Goal: Task Accomplishment & Management: Use online tool/utility

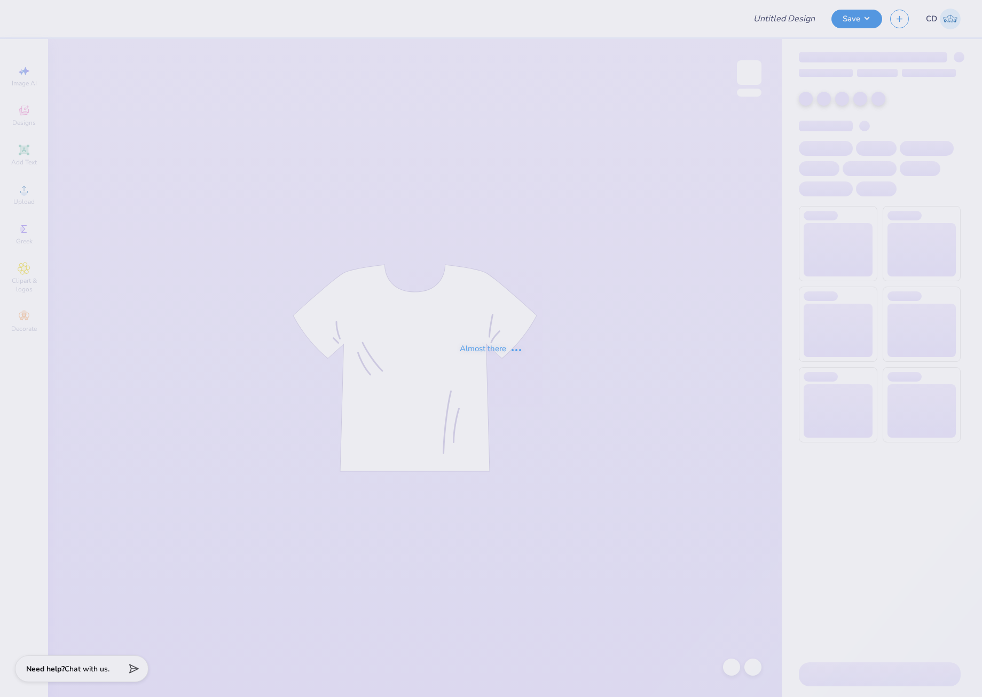
type input "PKT Parents Weekend"
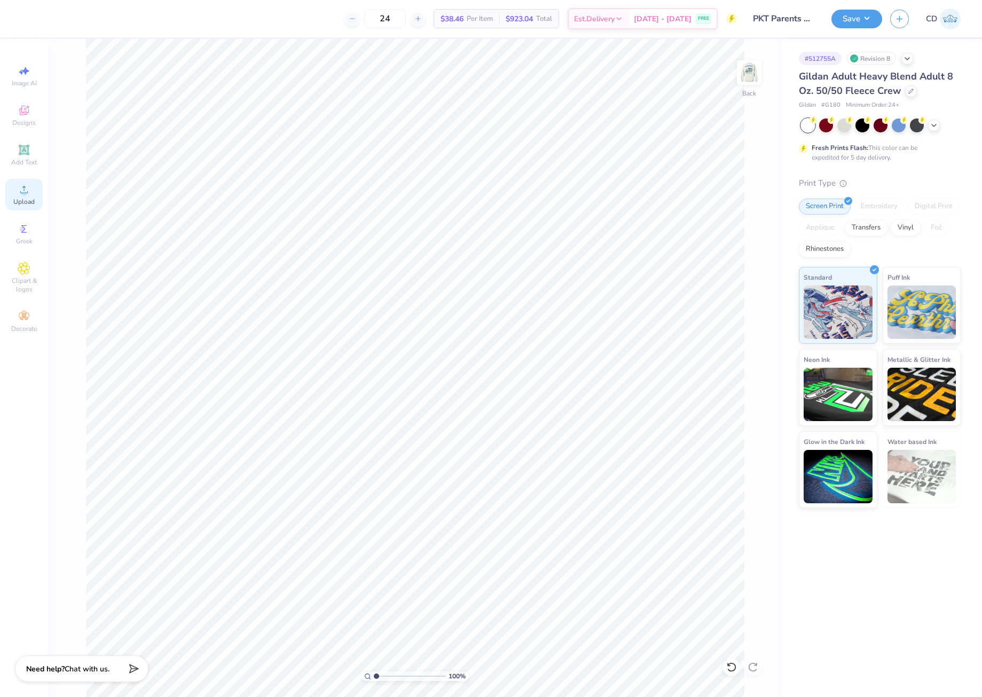
click at [32, 191] on div "Upload" at bounding box center [23, 195] width 37 height 32
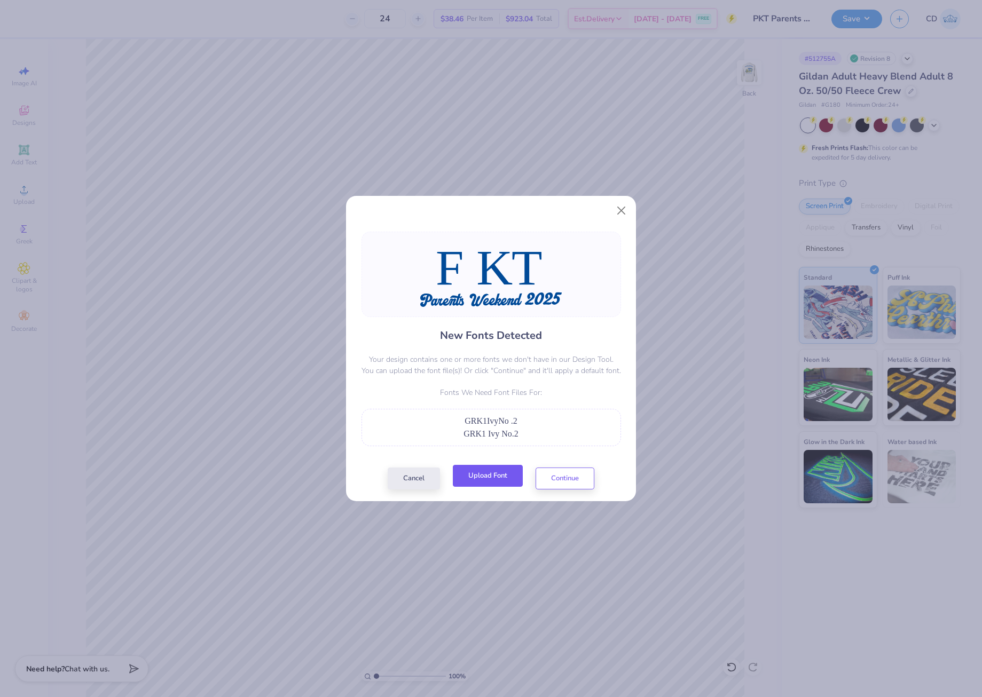
click at [492, 473] on button "Upload Font" at bounding box center [488, 476] width 70 height 22
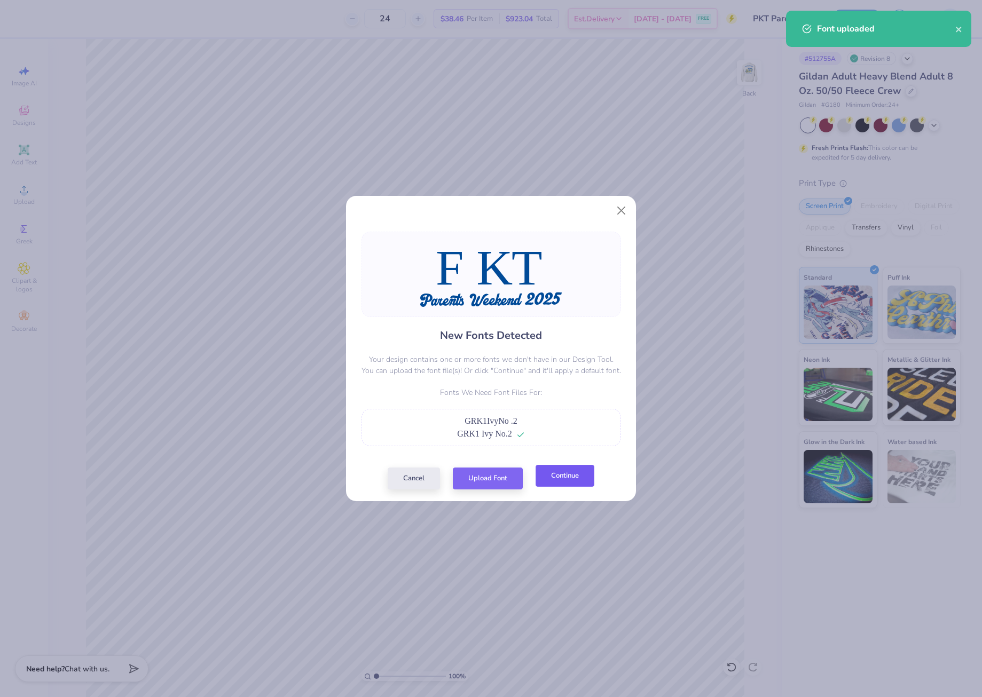
click at [566, 481] on button "Continue" at bounding box center [565, 476] width 59 height 22
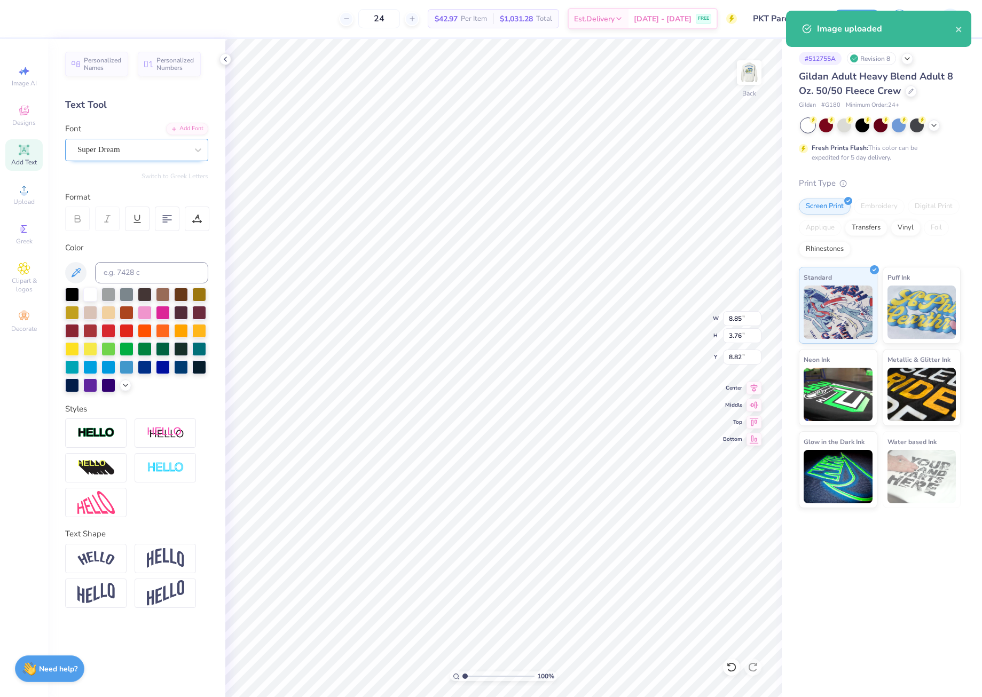
click at [176, 147] on div "Super Dream" at bounding box center [132, 149] width 112 height 17
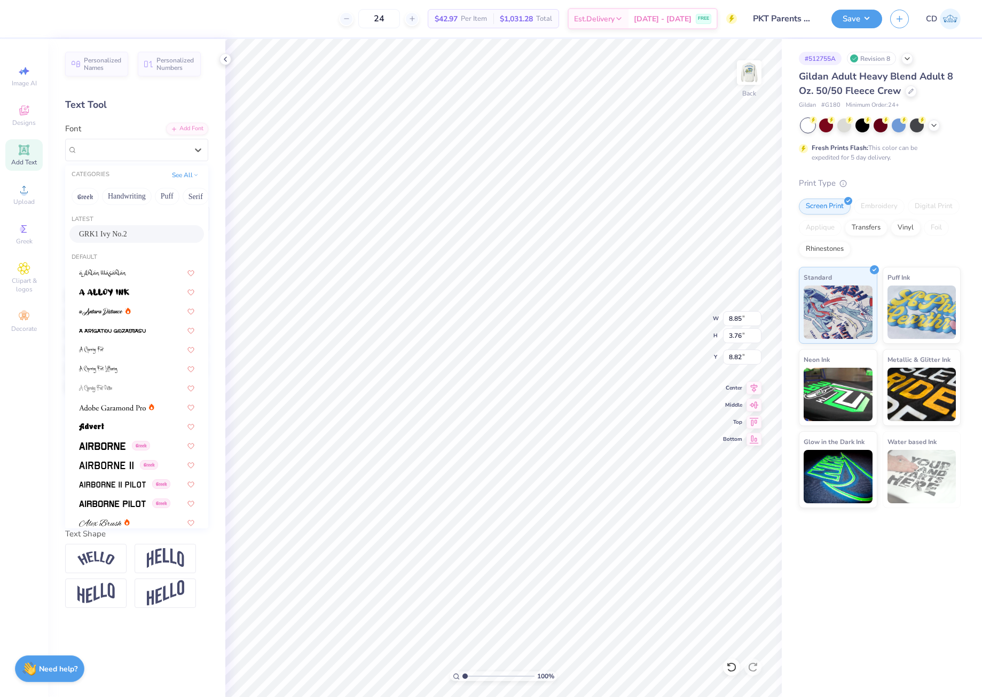
click at [127, 233] on span "GRK1 Ivy No.2" at bounding box center [103, 234] width 48 height 11
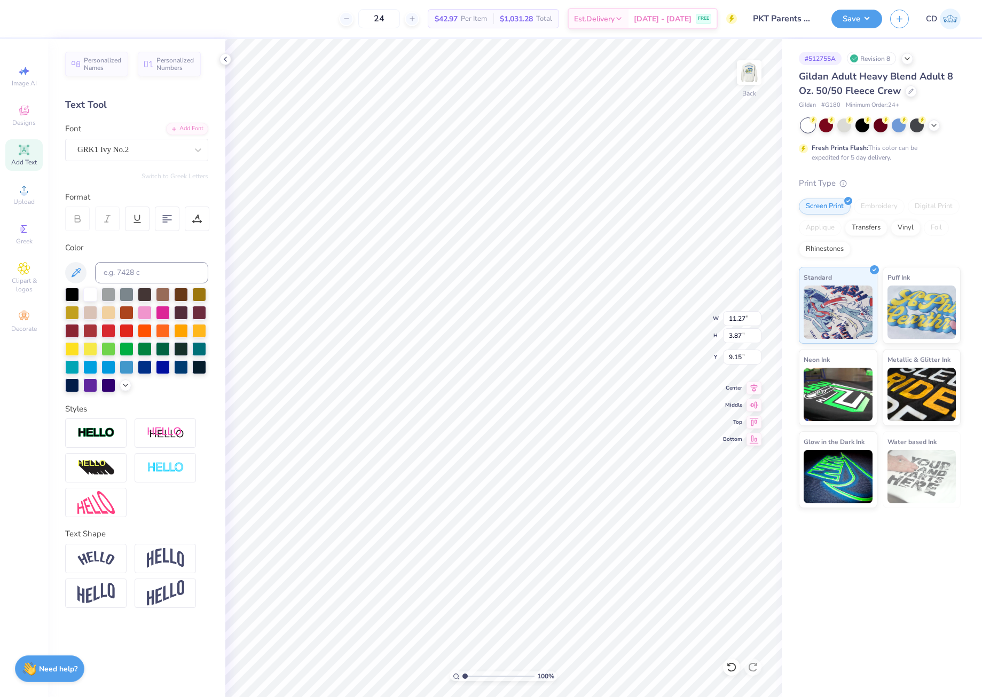
type input "11.27"
type input "3.87"
type input "9.15"
click at [755, 389] on icon at bounding box center [754, 386] width 7 height 9
type input "15.00"
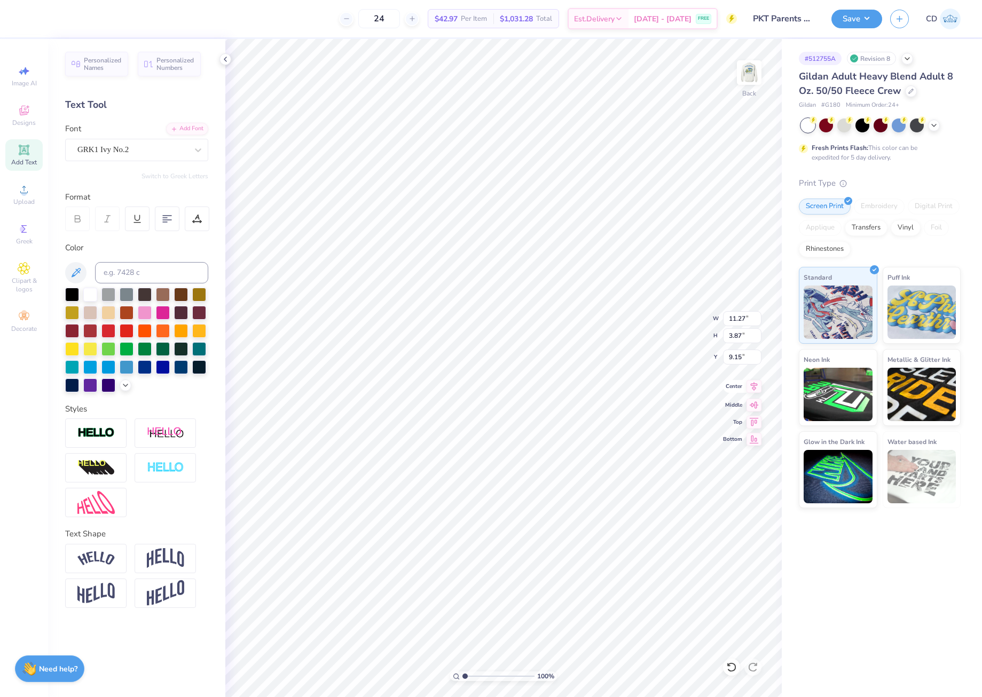
type input "1.54"
type input "13.39"
click at [752, 384] on icon at bounding box center [754, 386] width 7 height 9
drag, startPoint x: 730, startPoint y: 317, endPoint x: 753, endPoint y: 320, distance: 23.7
click at [751, 321] on input "15.00" at bounding box center [742, 318] width 38 height 15
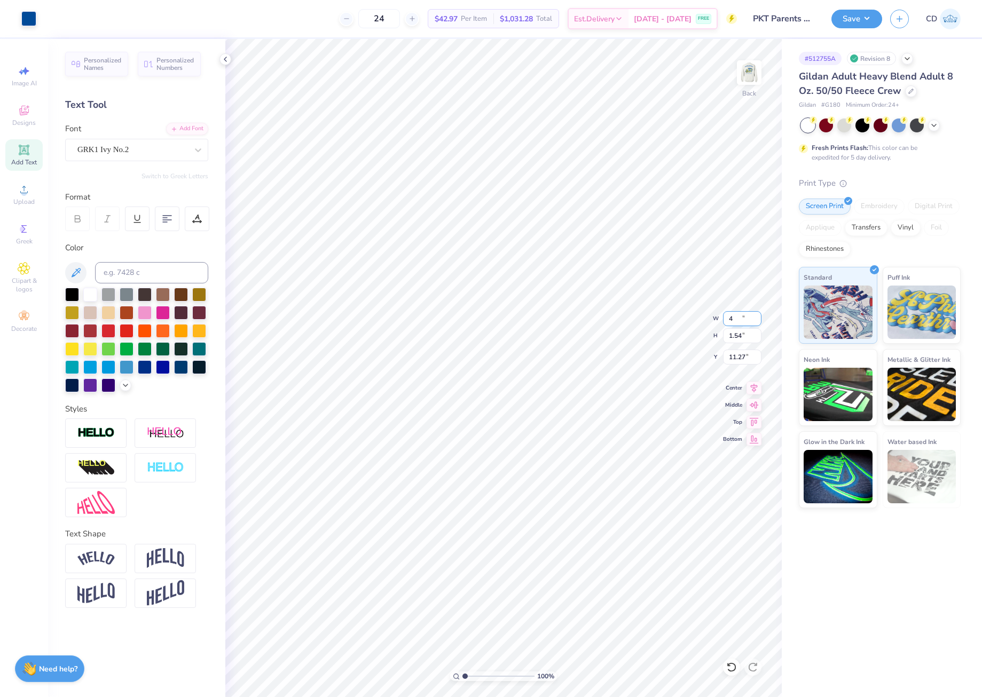
type input "4.00"
type input "1.54"
drag, startPoint x: 728, startPoint y: 353, endPoint x: 751, endPoint y: 353, distance: 23.5
click at [751, 353] on input "11.27" at bounding box center [742, 357] width 38 height 15
type input "3.00"
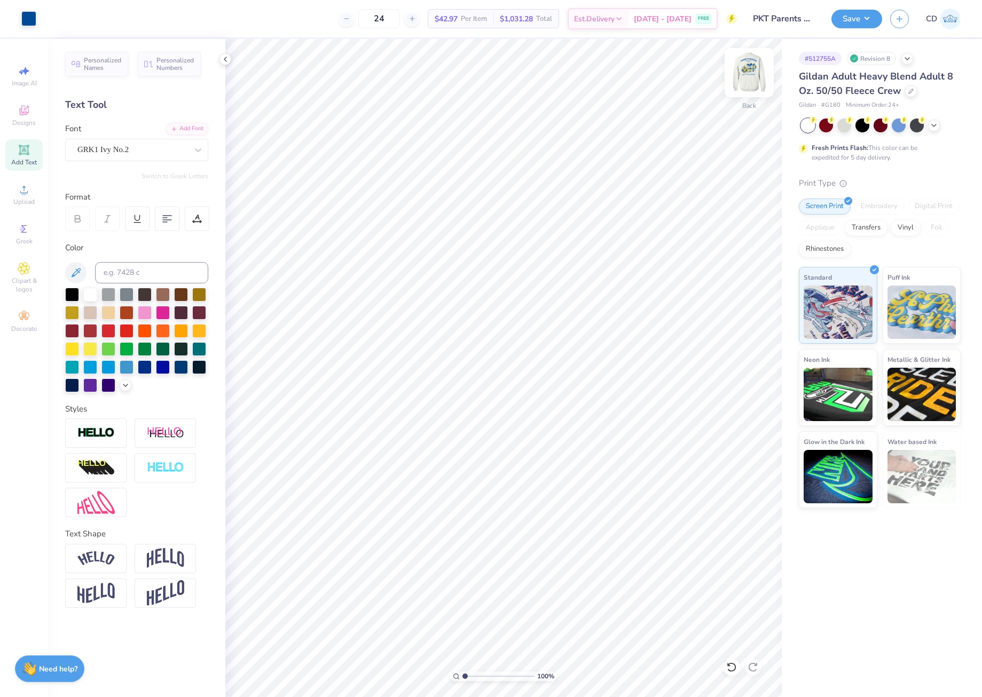
click at [746, 83] on img at bounding box center [749, 72] width 43 height 43
click at [18, 194] on icon at bounding box center [24, 189] width 13 height 13
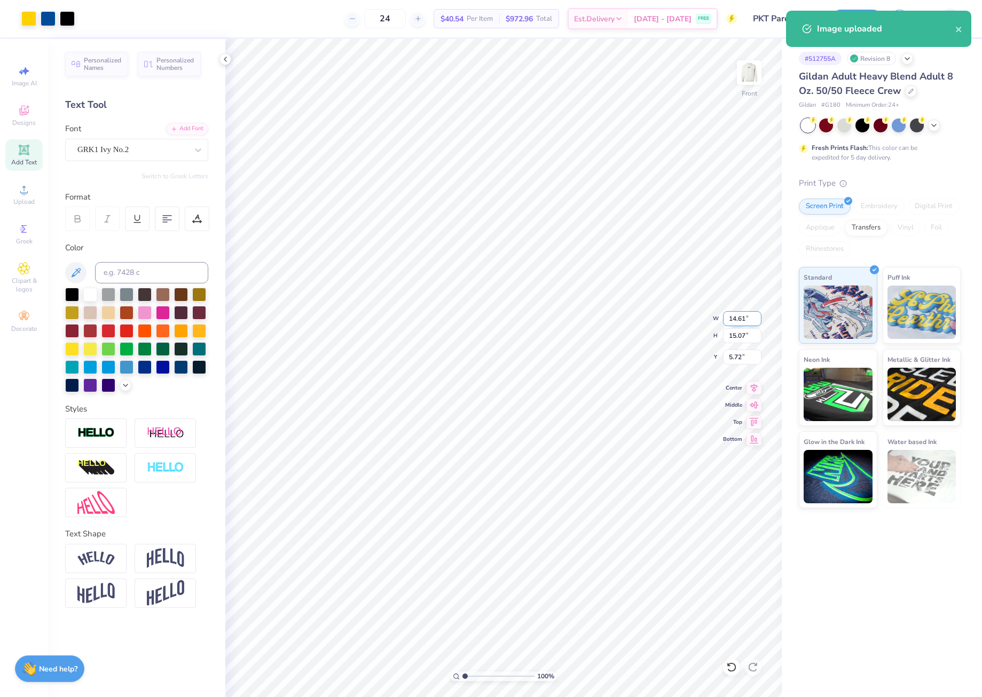
drag, startPoint x: 726, startPoint y: 319, endPoint x: 751, endPoint y: 319, distance: 25.1
click at [751, 319] on input "14.61" at bounding box center [742, 318] width 38 height 15
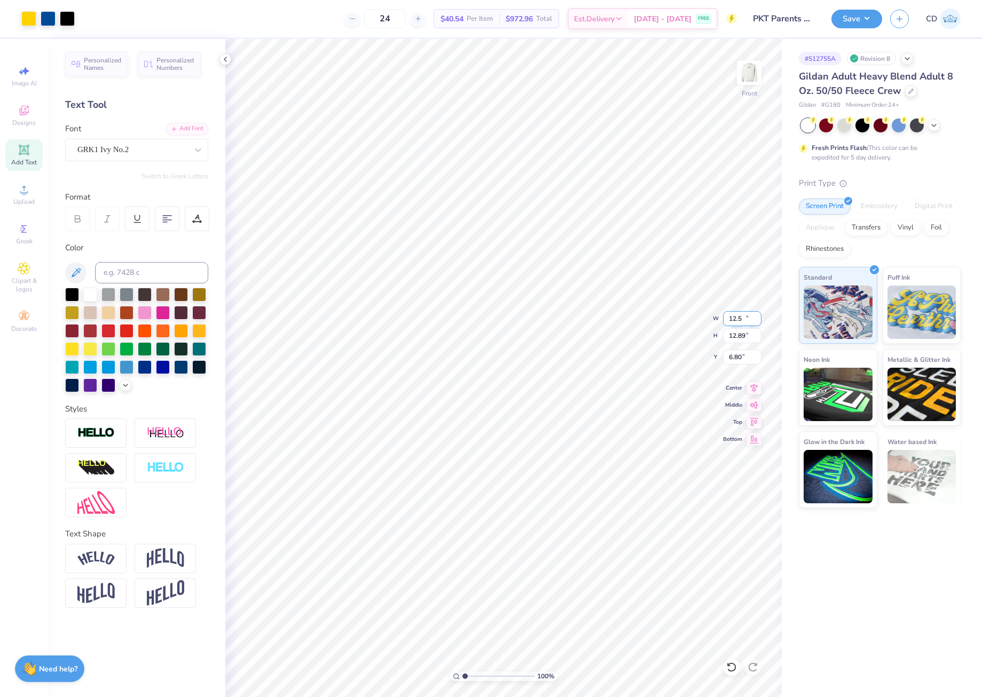
type input "12.50"
type input "12.89"
drag, startPoint x: 726, startPoint y: 354, endPoint x: 742, endPoint y: 351, distance: 15.7
click at [742, 351] on input "6.80" at bounding box center [742, 357] width 38 height 15
type input "3.00"
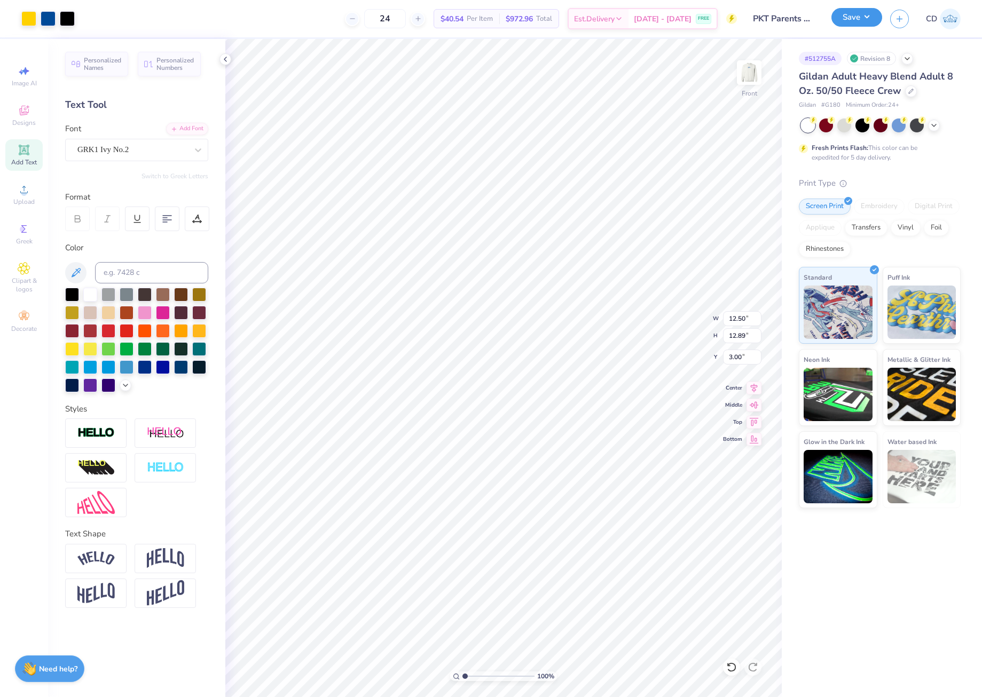
click at [855, 20] on button "Save" at bounding box center [856, 17] width 51 height 19
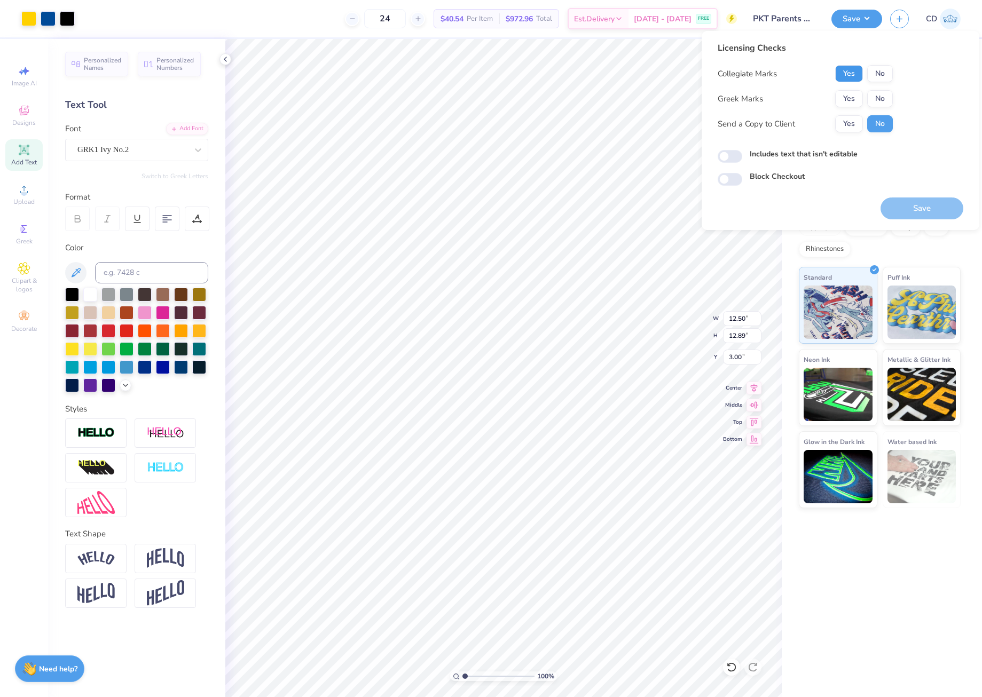
click at [853, 75] on button "Yes" at bounding box center [849, 73] width 28 height 17
click at [880, 95] on button "No" at bounding box center [880, 98] width 26 height 17
click at [851, 100] on button "Yes" at bounding box center [849, 98] width 28 height 17
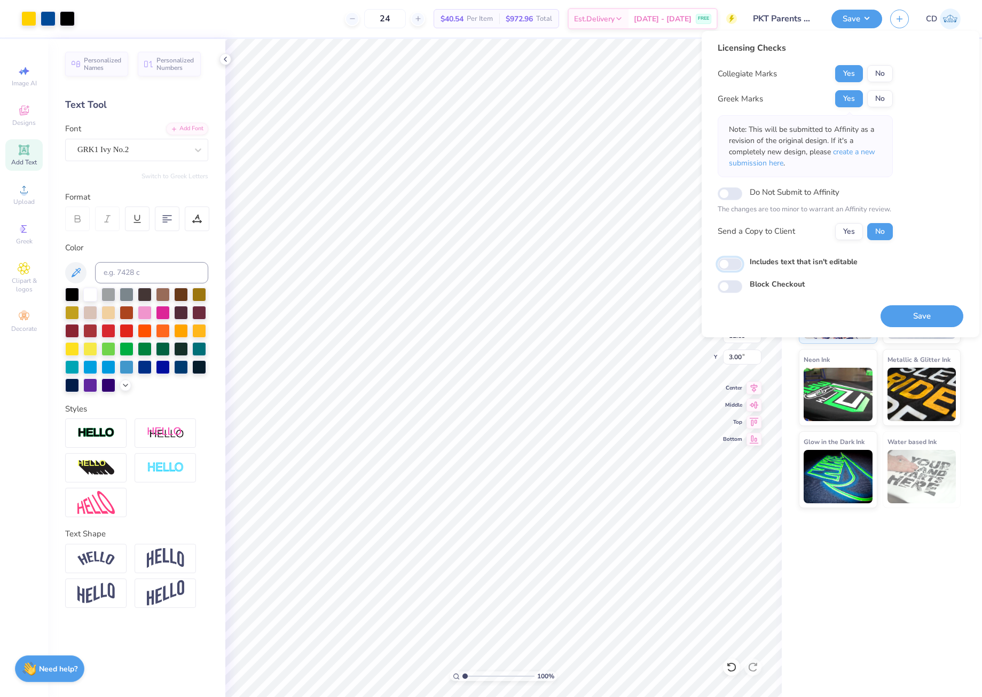
click at [741, 265] on input "Includes text that isn't editable" at bounding box center [730, 264] width 25 height 13
checkbox input "true"
click at [892, 303] on div "Save" at bounding box center [921, 310] width 83 height 34
click at [913, 317] on button "Save" at bounding box center [921, 316] width 83 height 22
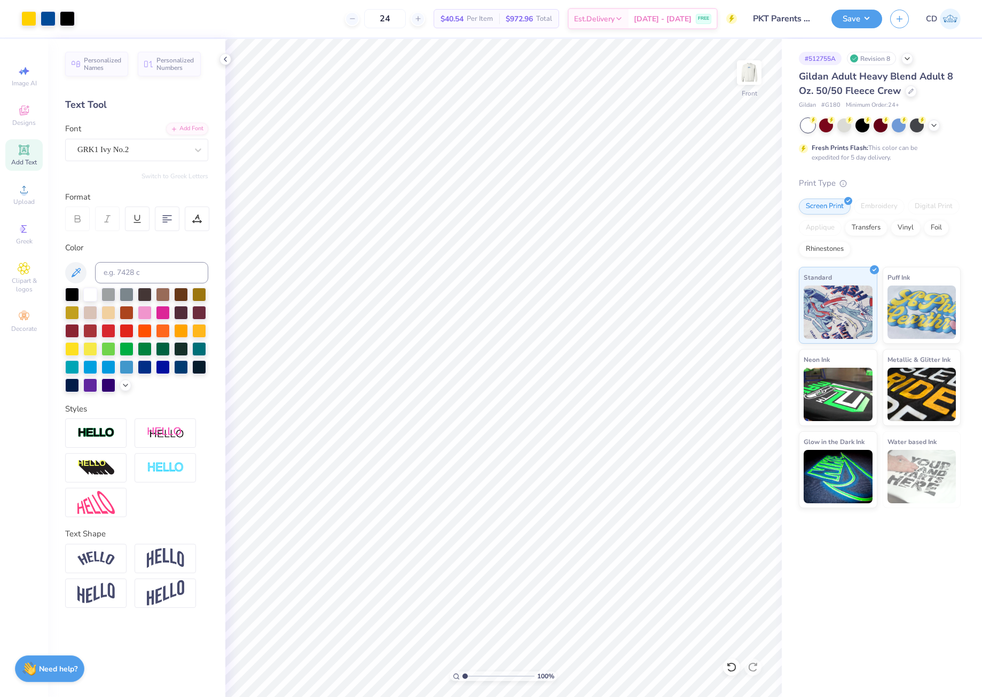
click at [852, 2] on div "Save CD" at bounding box center [906, 18] width 151 height 37
click at [860, 20] on button "Save" at bounding box center [856, 17] width 51 height 19
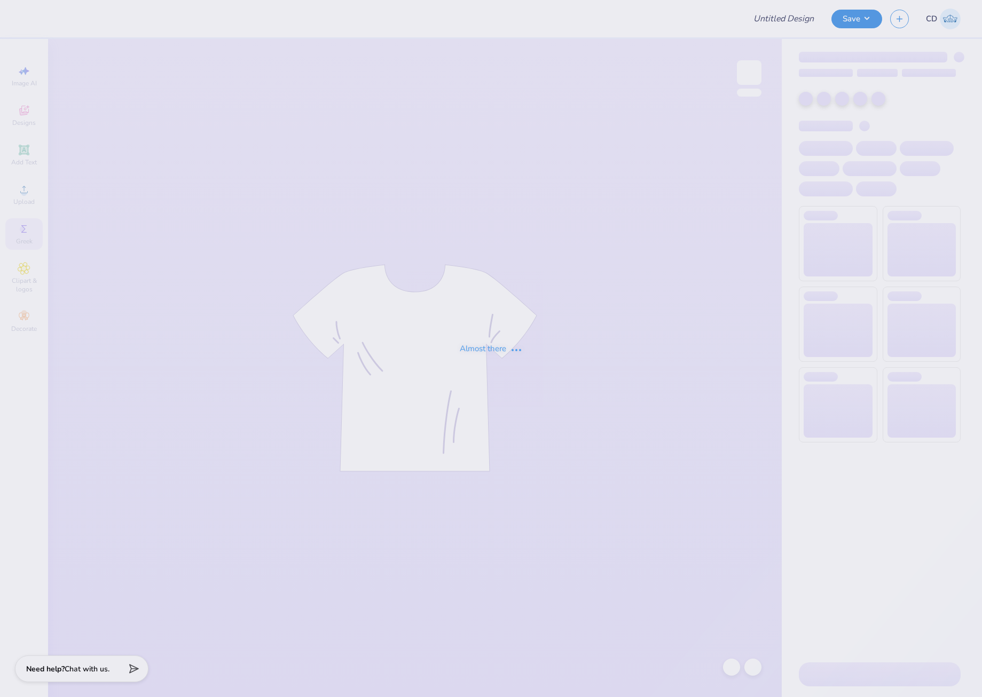
type input "Dz 500"
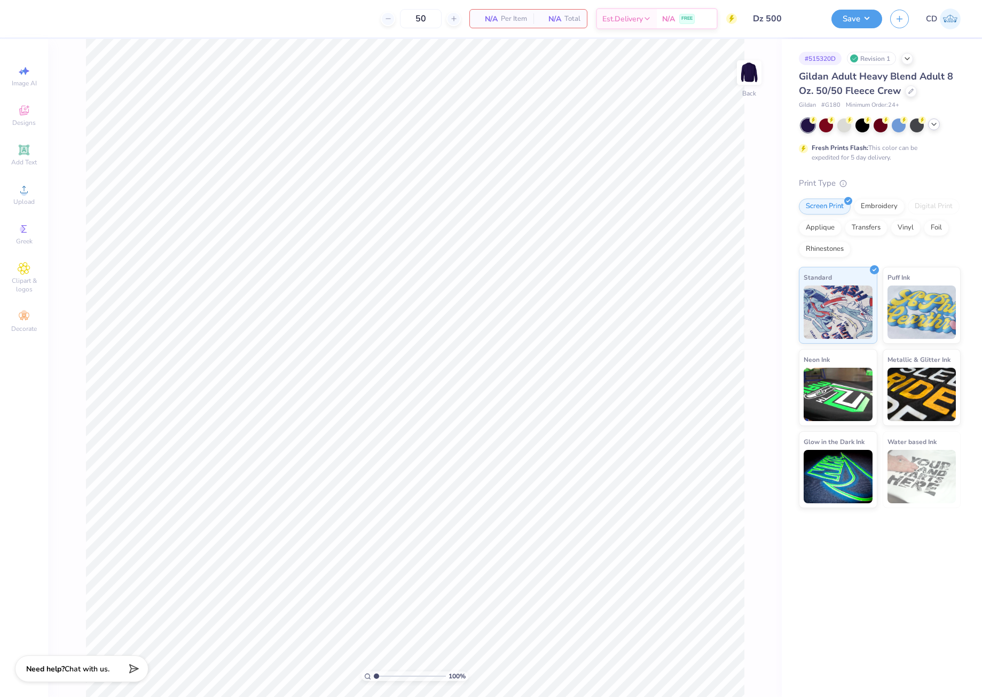
click at [928, 127] on div at bounding box center [934, 125] width 12 height 12
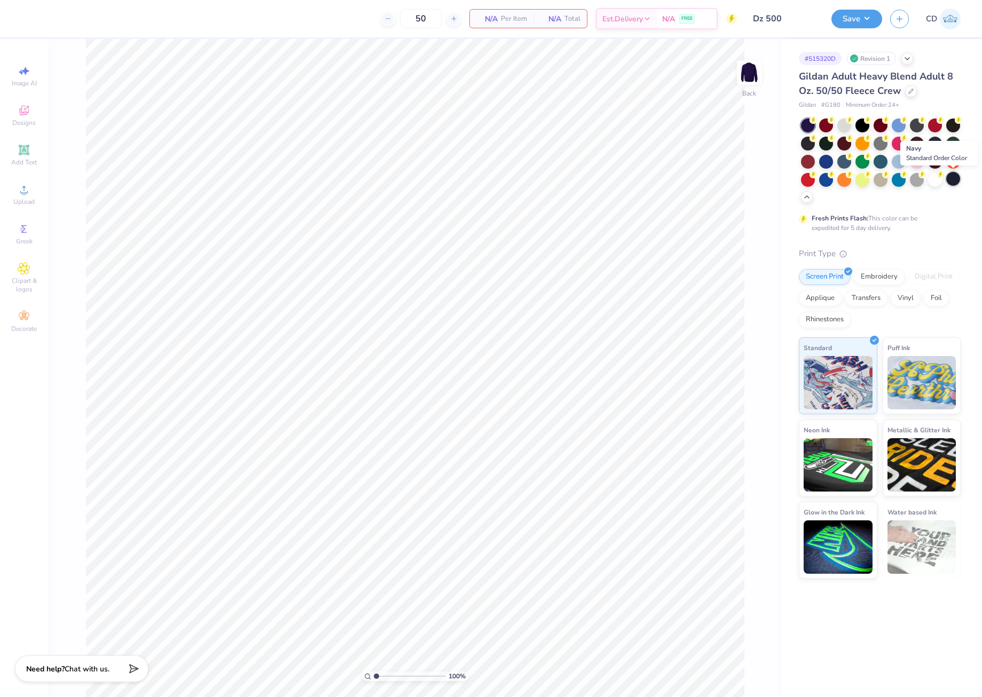
click at [953, 175] on div at bounding box center [953, 179] width 14 height 14
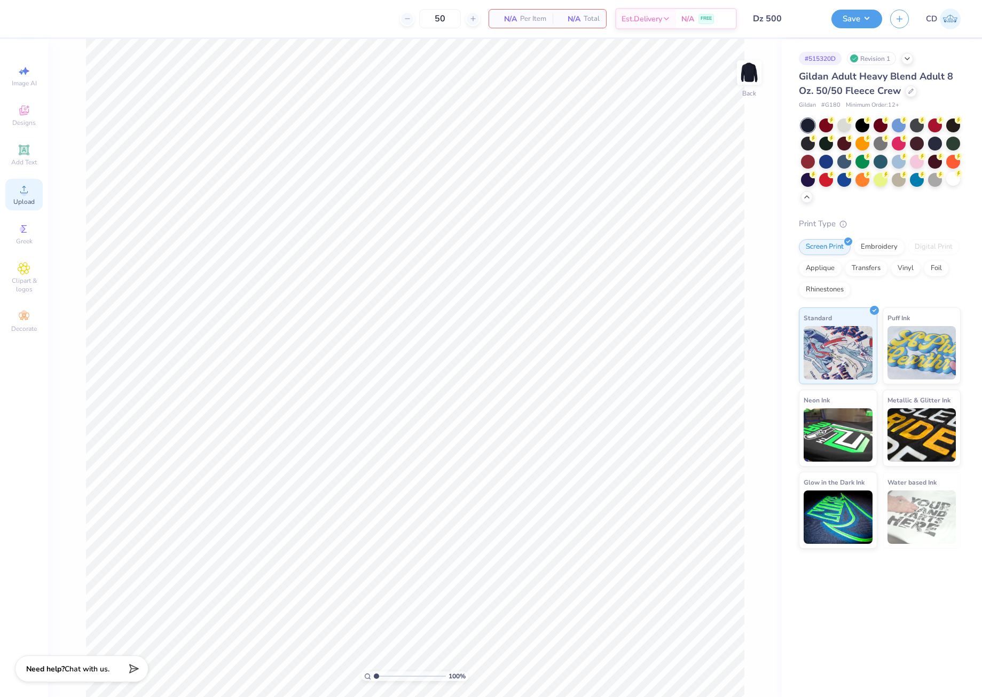
click at [27, 194] on icon at bounding box center [24, 189] width 13 height 13
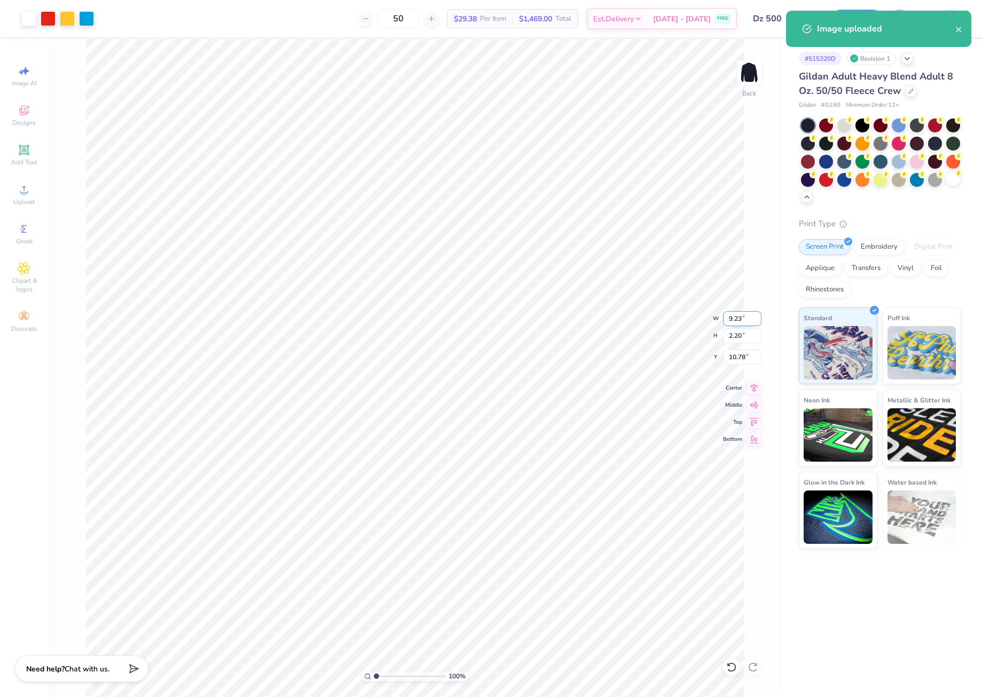
drag, startPoint x: 725, startPoint y: 320, endPoint x: 743, endPoint y: 324, distance: 18.6
click at [743, 324] on input "9.23" at bounding box center [742, 318] width 38 height 15
type input "5"
type input "4.00"
type input "0.95"
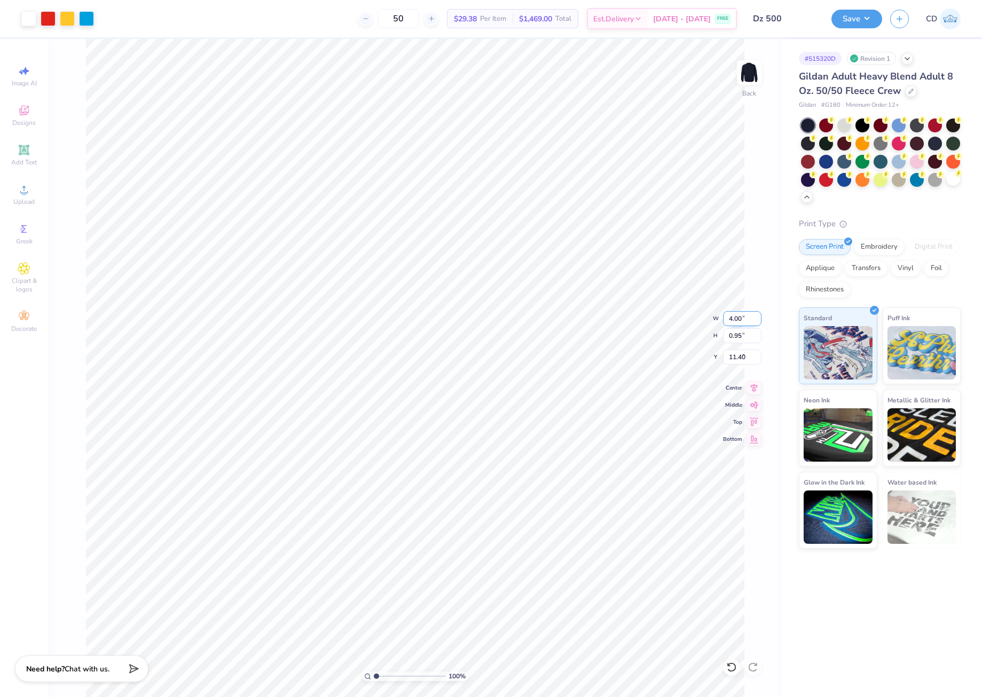
type input "3.00"
click at [749, 63] on img at bounding box center [749, 72] width 43 height 43
click at [28, 188] on icon at bounding box center [24, 189] width 13 height 13
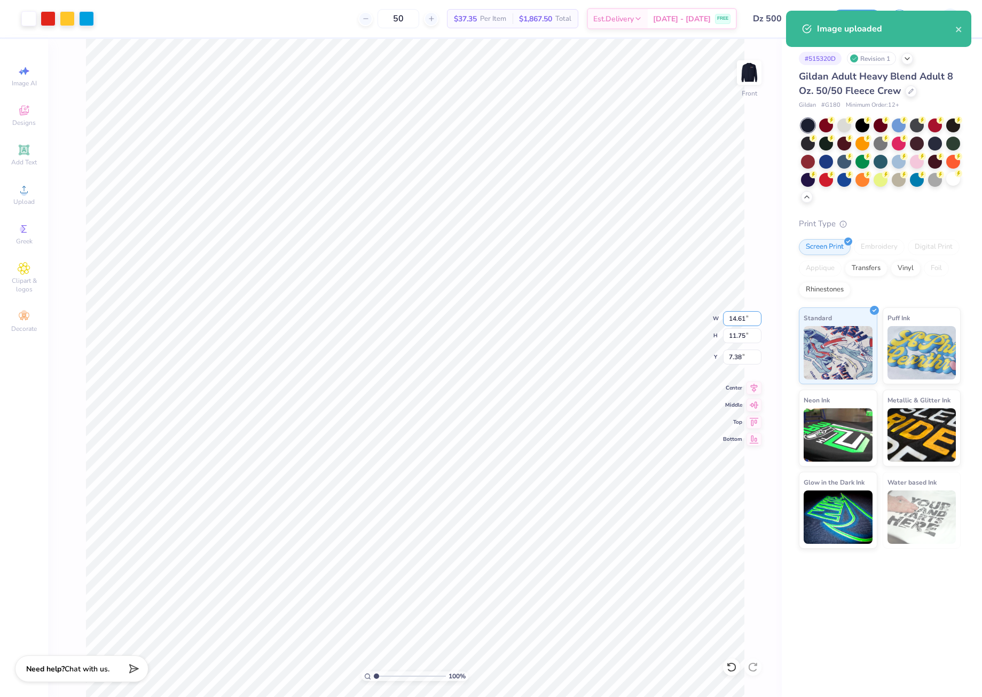
drag, startPoint x: 727, startPoint y: 318, endPoint x: 760, endPoint y: 320, distance: 33.7
click at [761, 321] on div "100 % Front W 14.61 14.61 " H 11.75 11.75 " Y 7.38 7.38 " Center Middle Top Bot…" at bounding box center [415, 368] width 734 height 658
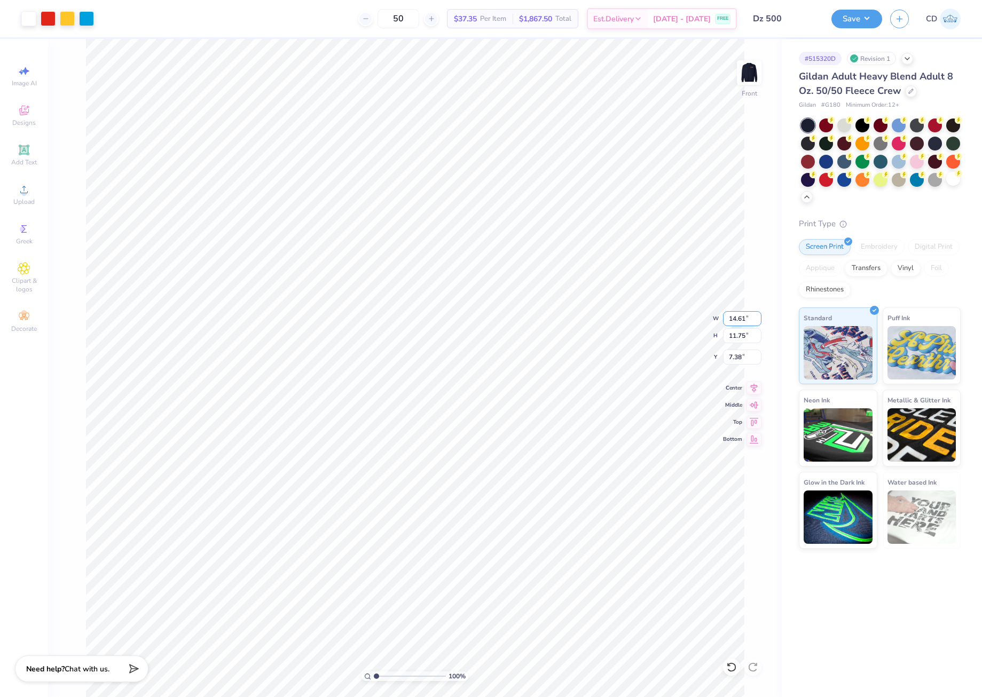
drag, startPoint x: 725, startPoint y: 316, endPoint x: 747, endPoint y: 318, distance: 22.5
click at [747, 319] on input "14.61" at bounding box center [742, 318] width 38 height 15
type input "12.00"
type input "9.65"
drag, startPoint x: 727, startPoint y: 358, endPoint x: 750, endPoint y: 359, distance: 23.0
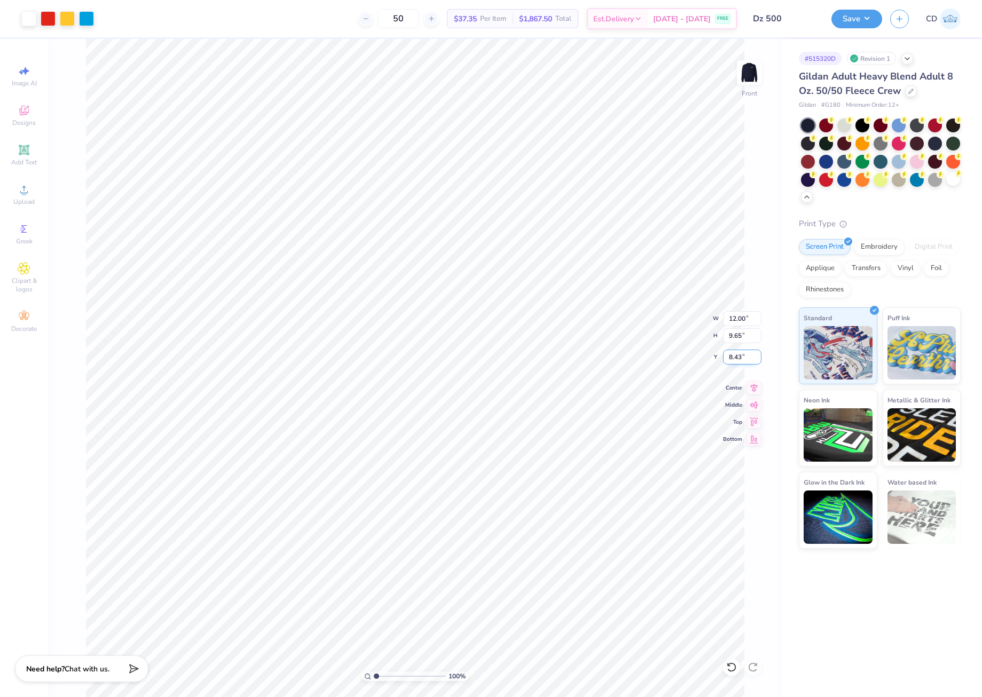
click at [750, 359] on input "8.43" at bounding box center [742, 357] width 38 height 15
type input "3.00"
click at [855, 23] on button "Save" at bounding box center [856, 17] width 51 height 19
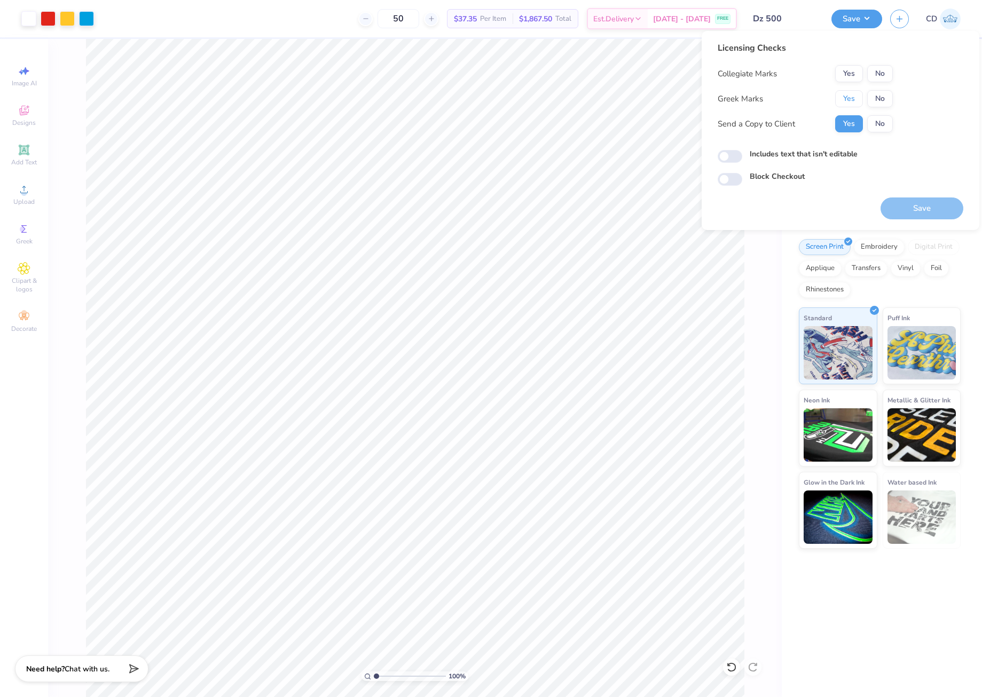
drag, startPoint x: 848, startPoint y: 98, endPoint x: 869, endPoint y: 83, distance: 25.9
click at [851, 97] on button "Yes" at bounding box center [849, 98] width 28 height 17
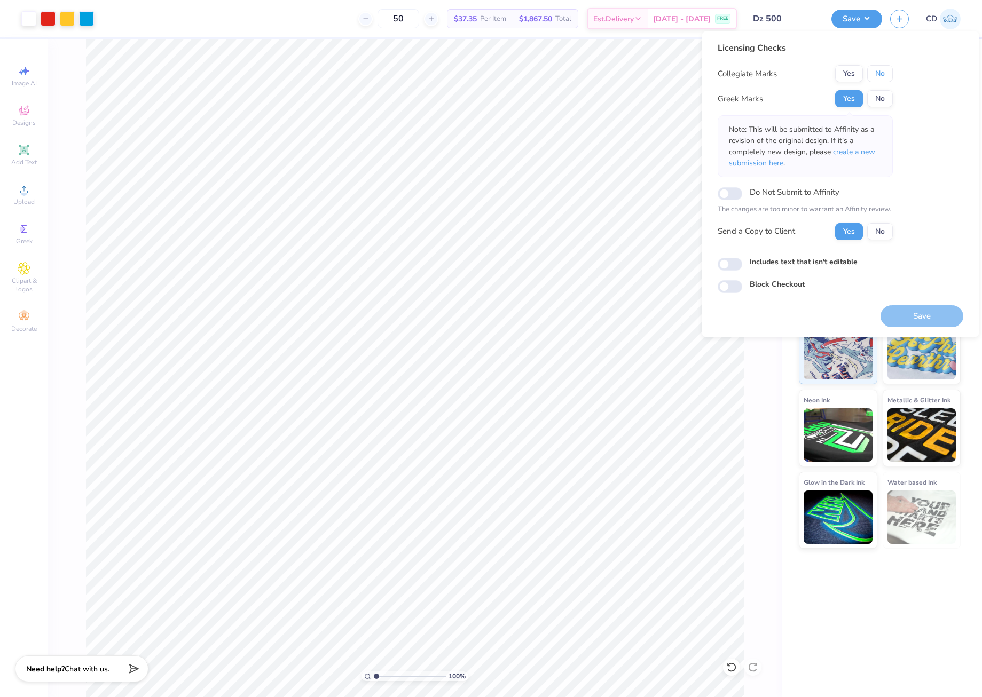
click at [875, 77] on button "No" at bounding box center [880, 73] width 26 height 17
click at [731, 265] on input "Includes text that isn't editable" at bounding box center [730, 264] width 25 height 13
checkbox input "true"
click at [930, 313] on button "Save" at bounding box center [921, 316] width 83 height 22
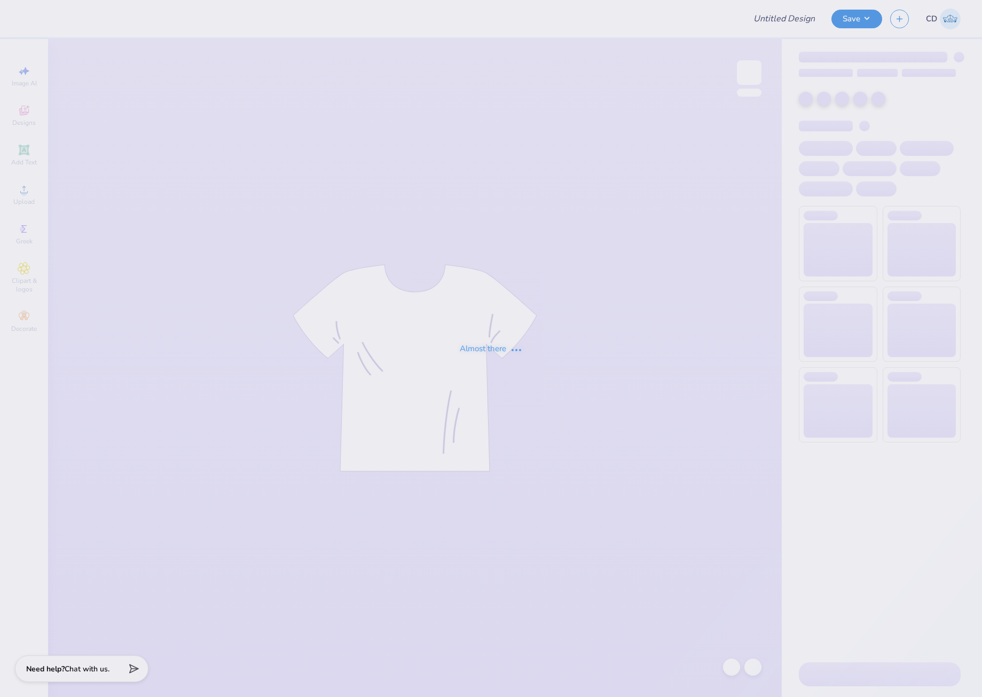
type input "leopard print"
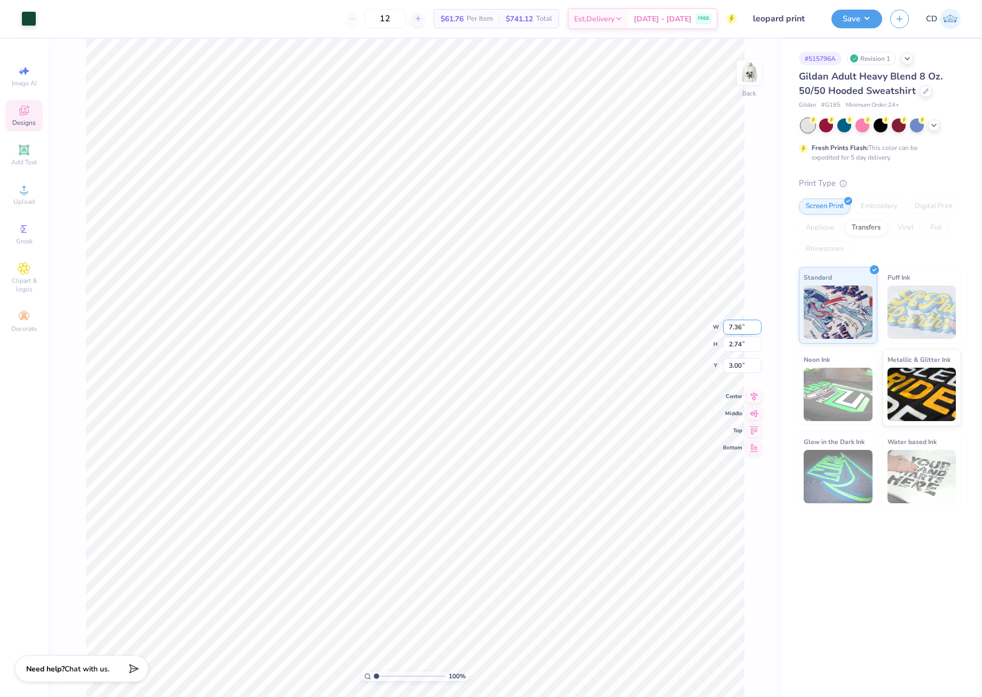
click at [741, 327] on input "7.36" at bounding box center [742, 327] width 38 height 15
type input "7.50"
type input "2.79"
drag, startPoint x: 726, startPoint y: 356, endPoint x: 744, endPoint y: 356, distance: 18.7
click at [744, 356] on input "2.97" at bounding box center [742, 357] width 38 height 15
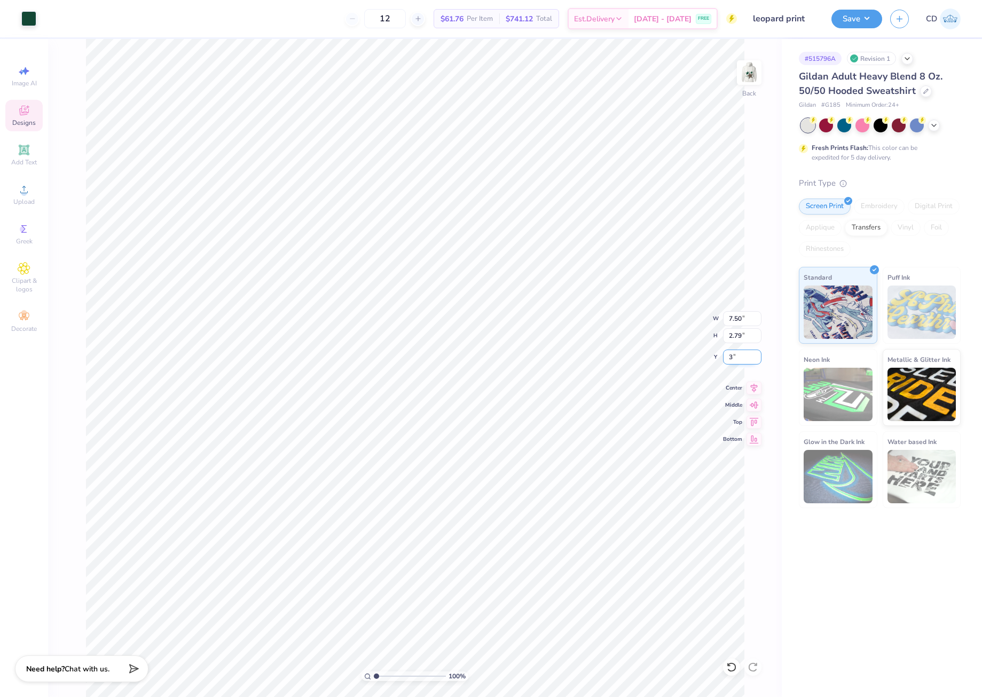
type input "3.00"
drag, startPoint x: 376, startPoint y: 675, endPoint x: 385, endPoint y: 673, distance: 10.0
type input "2.27"
click at [385, 673] on input "range" at bounding box center [410, 677] width 72 height 10
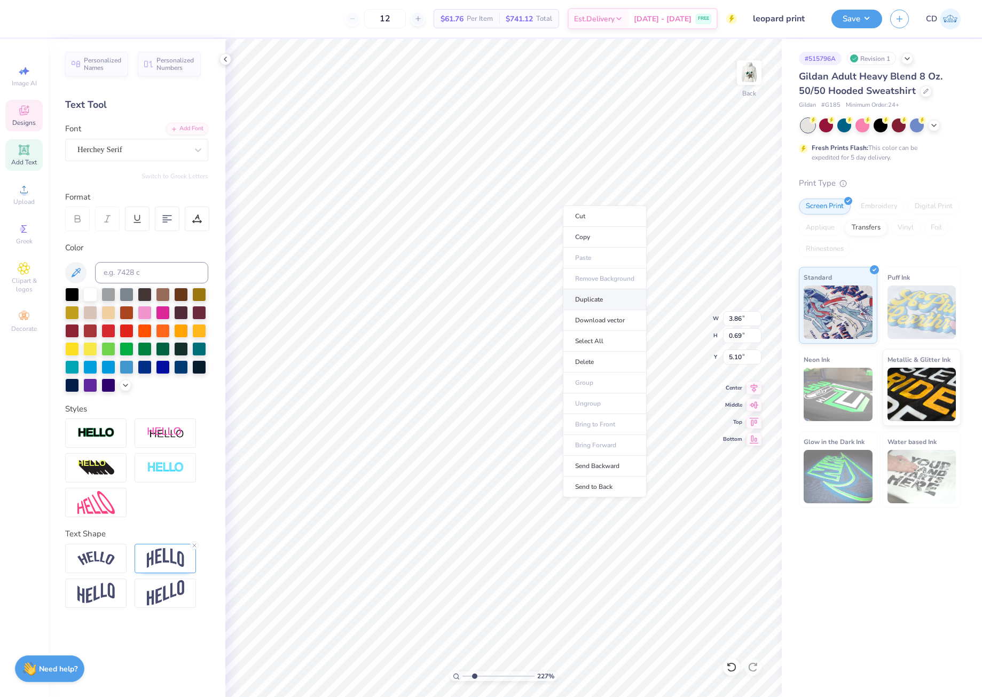
click at [595, 296] on li "Duplicate" at bounding box center [605, 299] width 84 height 21
type input "7.02"
click at [195, 547] on icon at bounding box center [194, 545] width 6 height 6
type input "0.46"
type input "7.14"
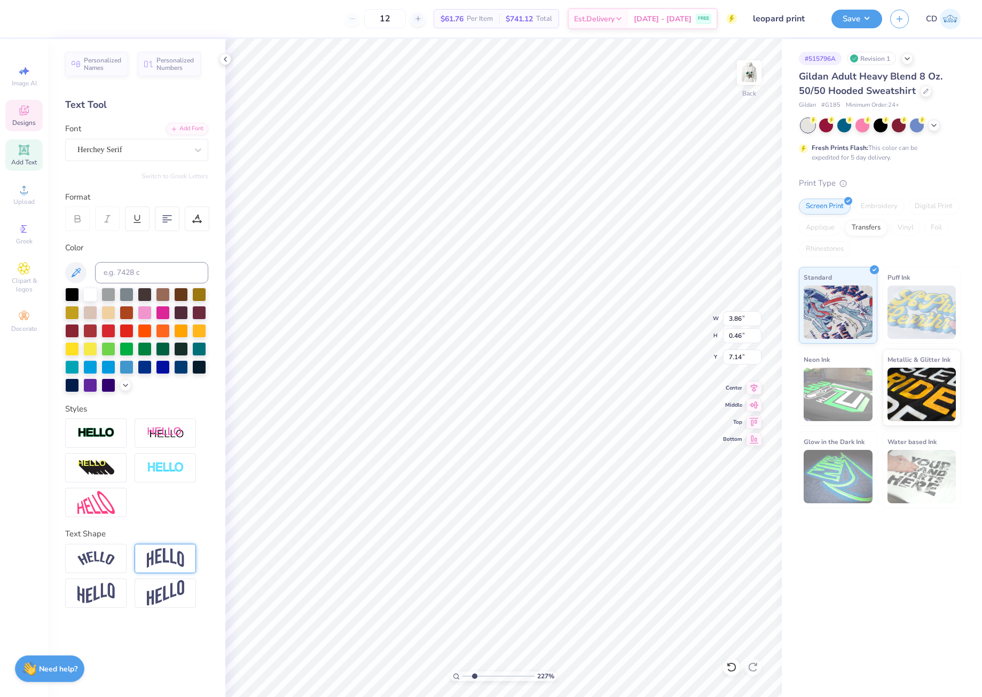
scroll to position [9, 1]
type textarea "TM"
type input "0.33"
type input "0.18"
drag, startPoint x: 473, startPoint y: 676, endPoint x: 491, endPoint y: 664, distance: 22.2
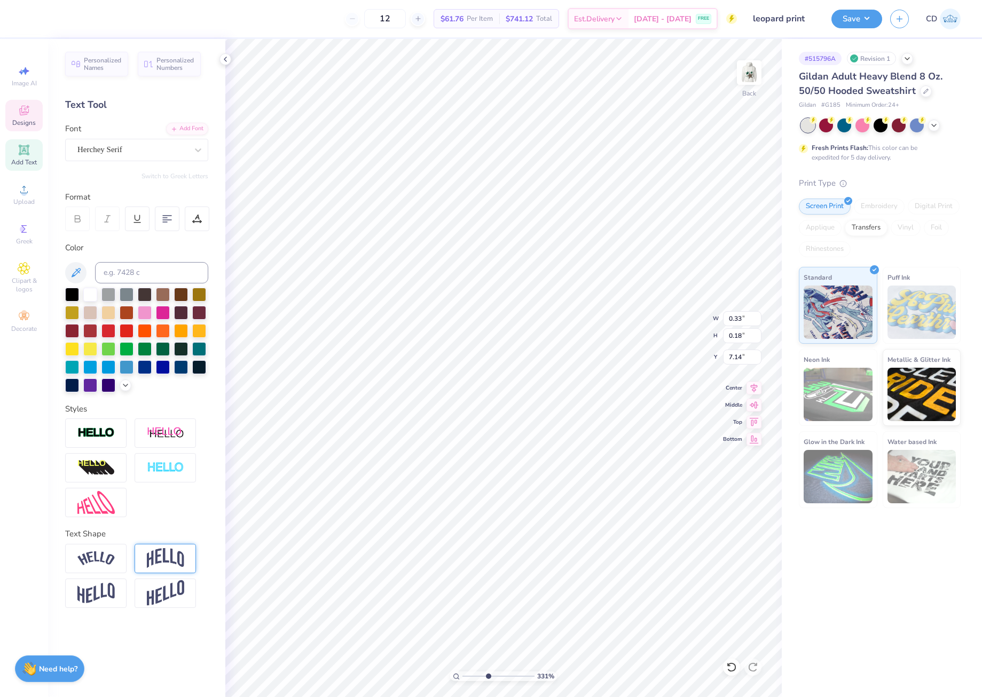
type input "4.58"
click at [491, 672] on input "range" at bounding box center [498, 677] width 72 height 10
type input "5.12"
drag, startPoint x: 489, startPoint y: 676, endPoint x: 452, endPoint y: 673, distance: 37.5
type input "1"
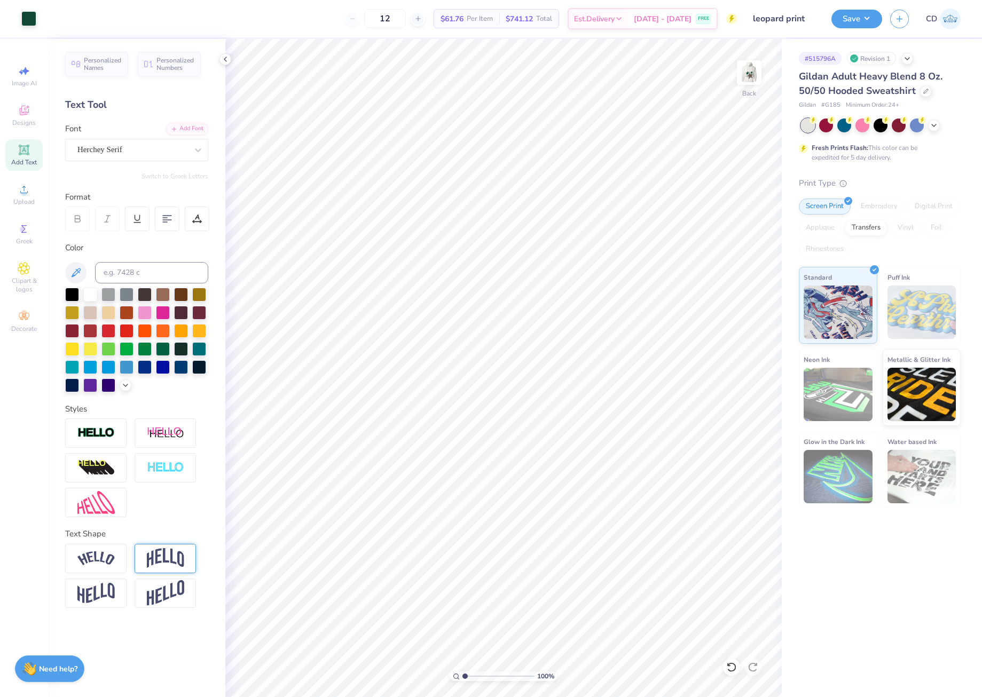
click at [462, 673] on input "range" at bounding box center [498, 677] width 72 height 10
click at [755, 77] on img at bounding box center [749, 72] width 43 height 43
click at [744, 328] on input "12.97" at bounding box center [742, 327] width 38 height 15
click at [740, 327] on input "12.97" at bounding box center [742, 327] width 38 height 15
drag, startPoint x: 738, startPoint y: 327, endPoint x: 744, endPoint y: 327, distance: 5.9
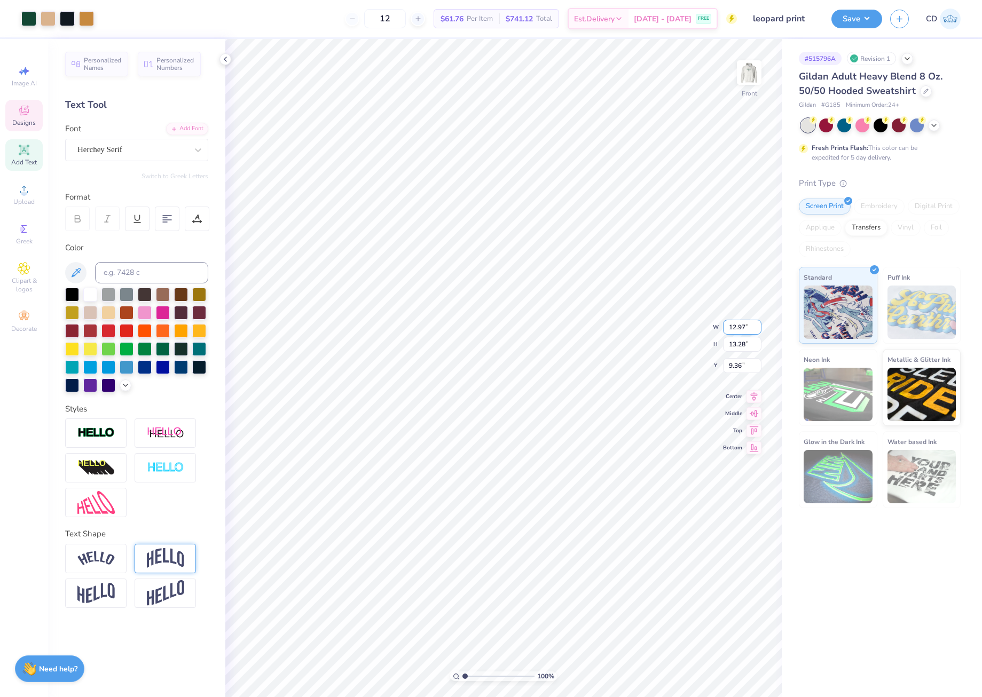
click at [744, 327] on input "12.97" at bounding box center [742, 327] width 38 height 15
click at [721, 326] on div "100 % Front W 12.97 12.97 " H 13.28 13.28 " Y 9.36 9.36 " Center Middle Top Bot…" at bounding box center [503, 368] width 556 height 658
drag, startPoint x: 727, startPoint y: 326, endPoint x: 745, endPoint y: 326, distance: 17.6
click at [745, 326] on input "12.97" at bounding box center [742, 327] width 38 height 15
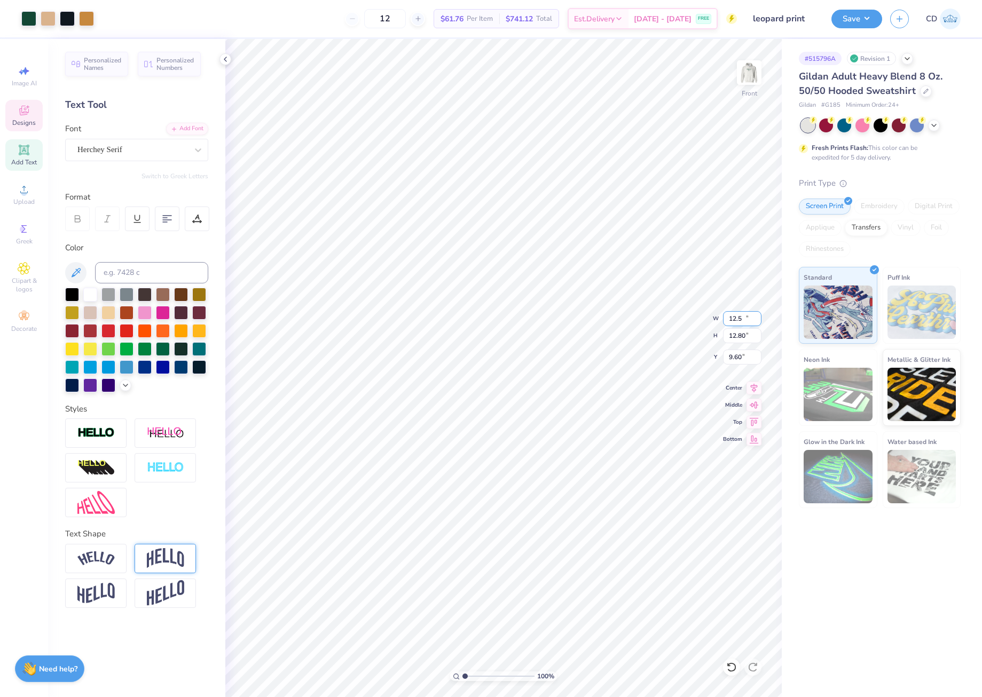
type input "12.50"
type input "12.80"
type input "9.60"
click at [67, 17] on div at bounding box center [67, 17] width 15 height 15
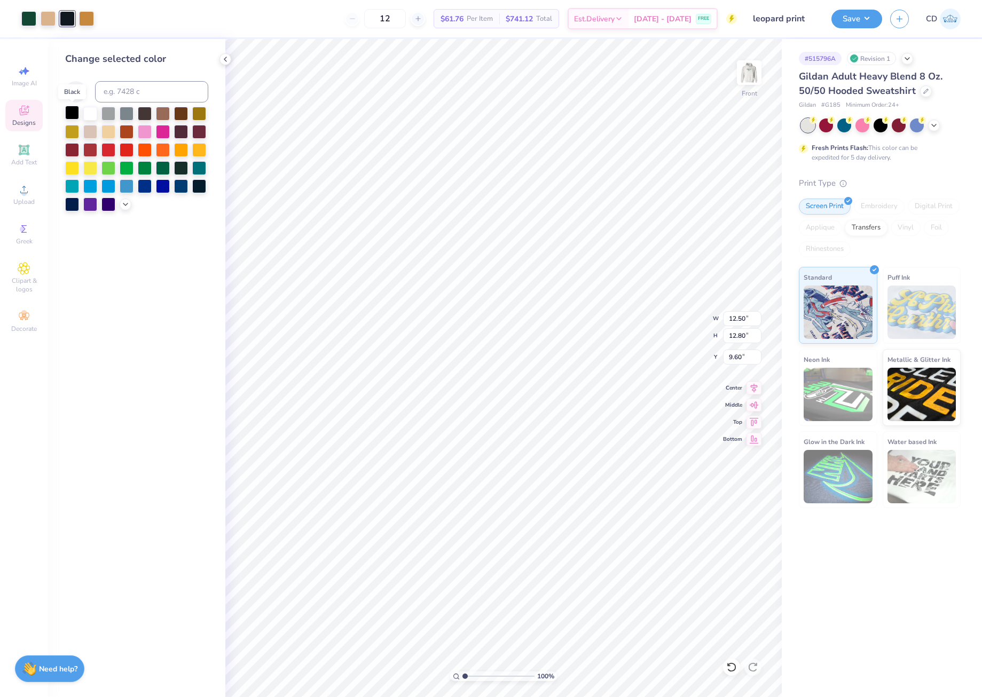
click at [69, 111] on div at bounding box center [72, 113] width 14 height 14
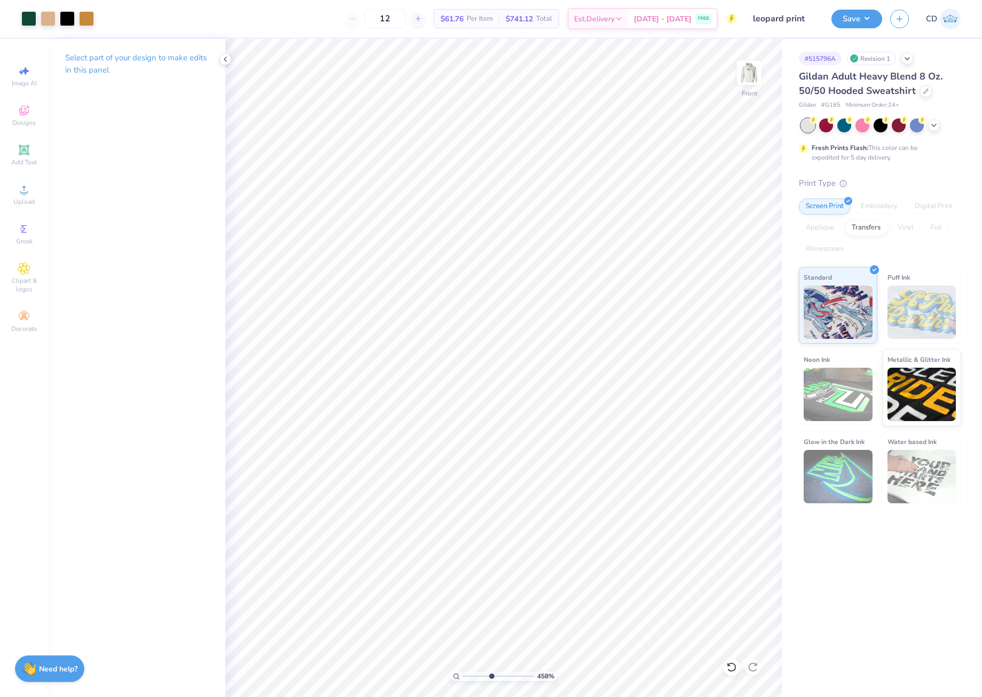
drag, startPoint x: 465, startPoint y: 675, endPoint x: 491, endPoint y: 675, distance: 25.6
type input "4.58"
click at [491, 675] on input "range" at bounding box center [498, 677] width 72 height 10
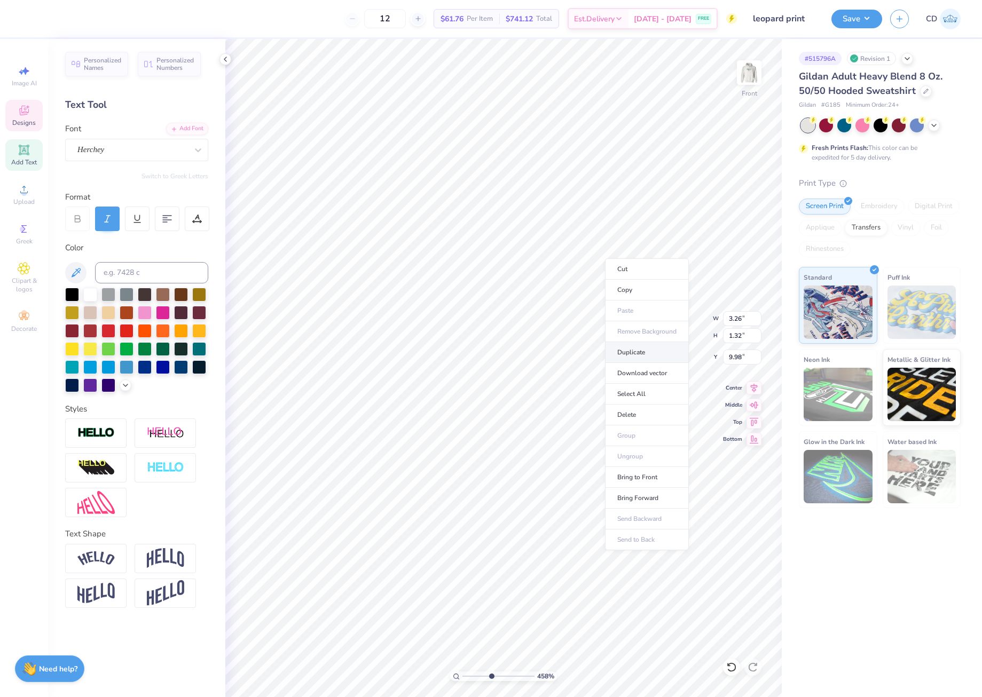
click at [634, 353] on li "Duplicate" at bounding box center [647, 352] width 84 height 21
type input "8.51"
type textarea "TM"
click at [197, 148] on icon at bounding box center [198, 150] width 11 height 11
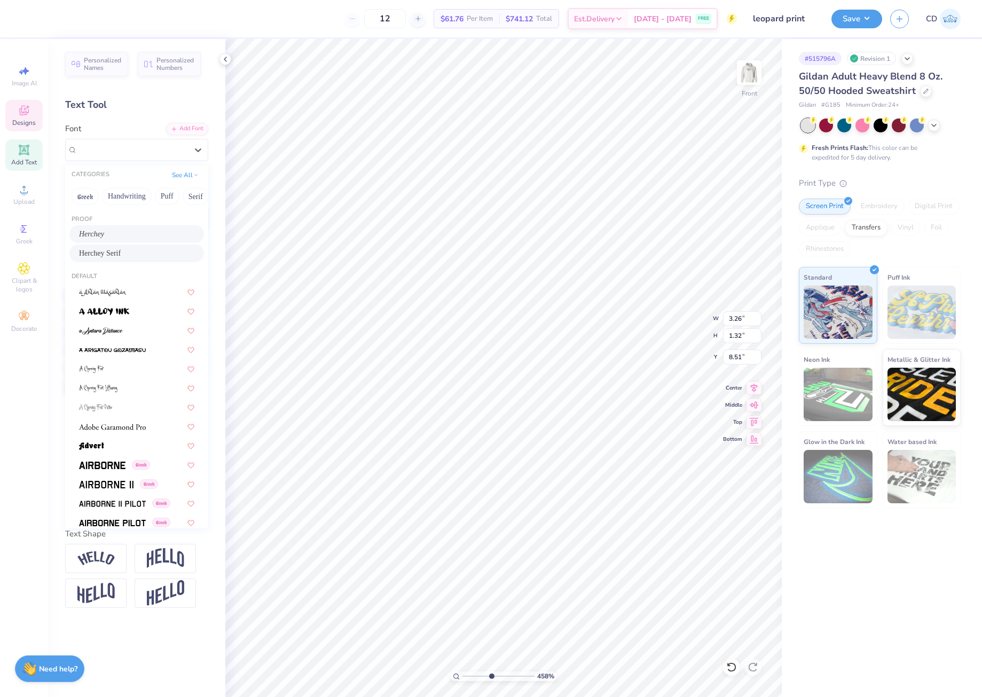
click at [121, 255] on span "Herchey Serif" at bounding box center [100, 253] width 42 height 11
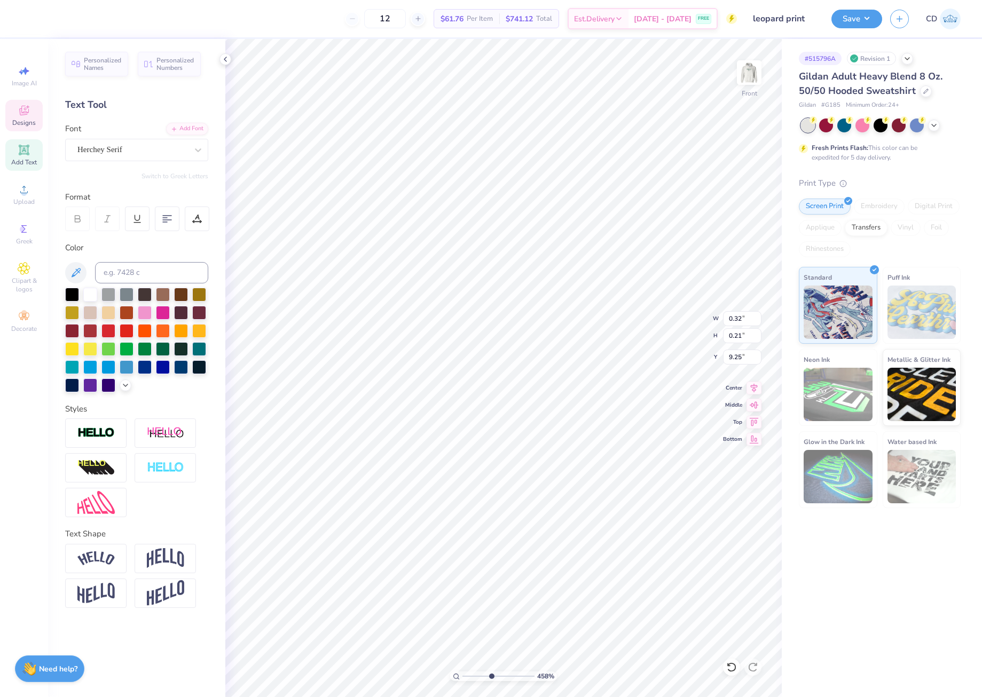
type input "0.32"
type input "0.21"
type input "9.88"
type input "0.31"
type input "0.20"
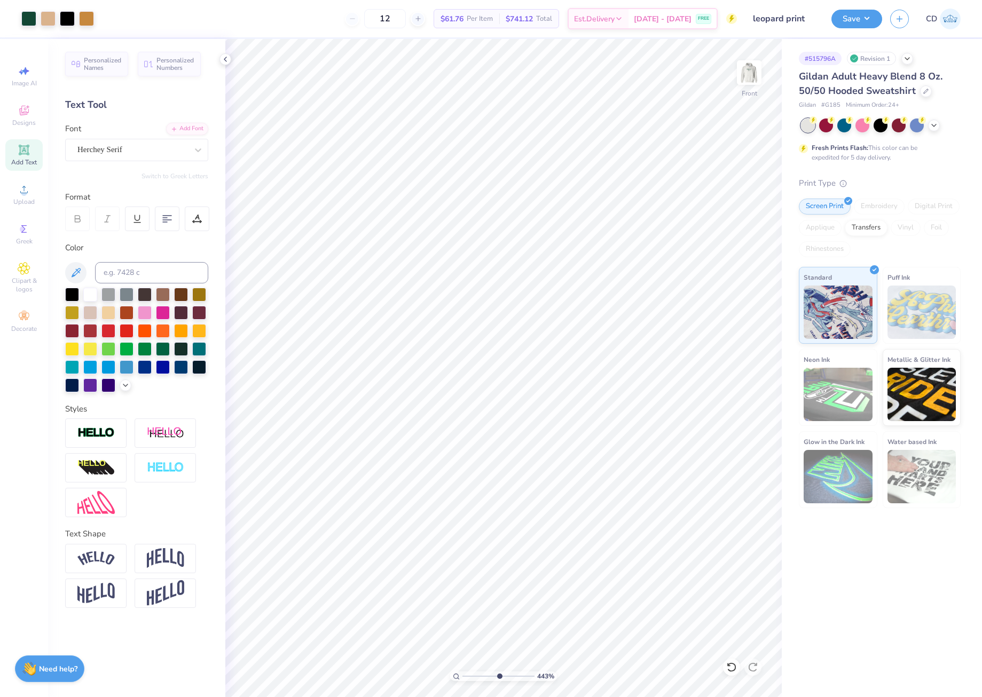
drag, startPoint x: 491, startPoint y: 678, endPoint x: 499, endPoint y: 672, distance: 10.4
type input "5.69"
click at [499, 673] on input "range" at bounding box center [498, 677] width 72 height 10
type input "9.93"
drag, startPoint x: 496, startPoint y: 675, endPoint x: 444, endPoint y: 678, distance: 52.4
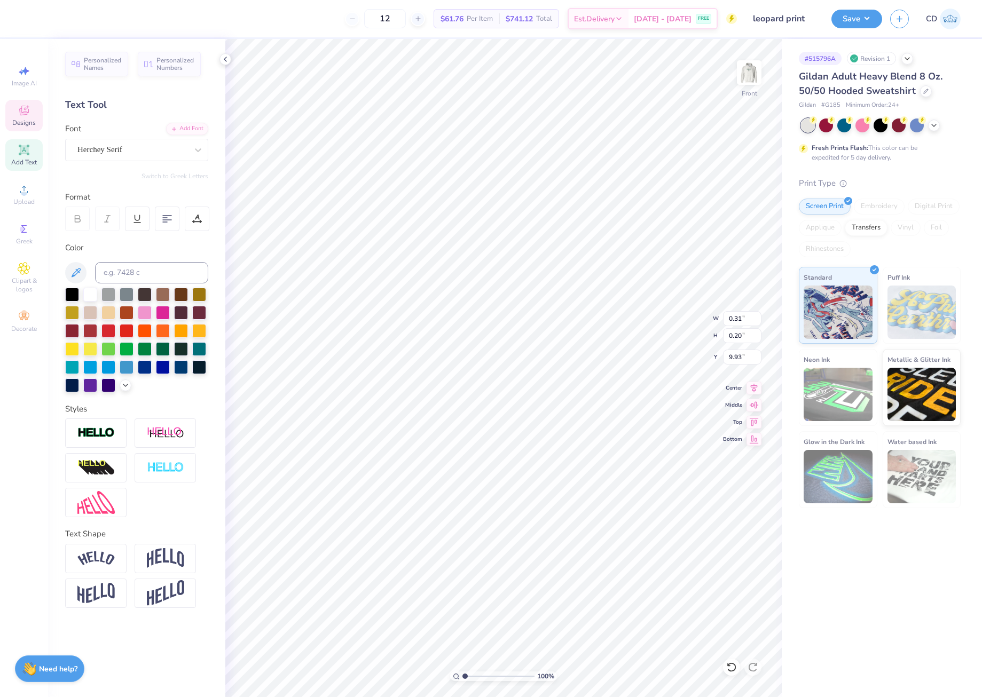
type input "1"
click at [462, 678] on input "range" at bounding box center [498, 677] width 72 height 10
type input "6.44"
type input "6.08"
type input "9.71"
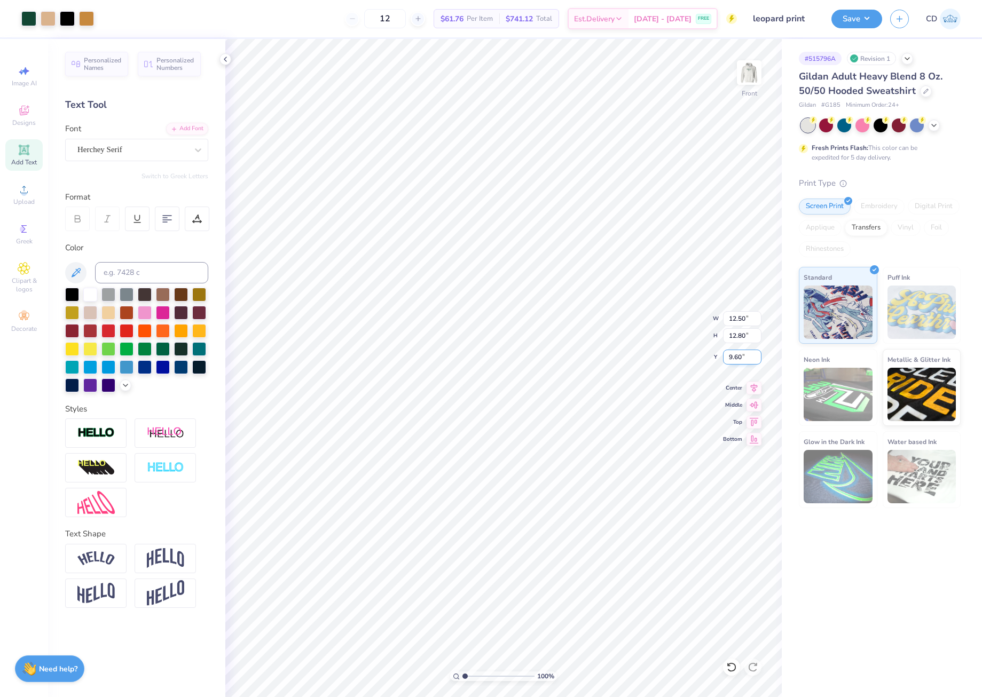
drag, startPoint x: 728, startPoint y: 356, endPoint x: 746, endPoint y: 359, distance: 19.0
click at [746, 359] on input "9.60" at bounding box center [742, 357] width 38 height 15
type input "6.00"
click at [851, 24] on button "Save" at bounding box center [856, 17] width 51 height 19
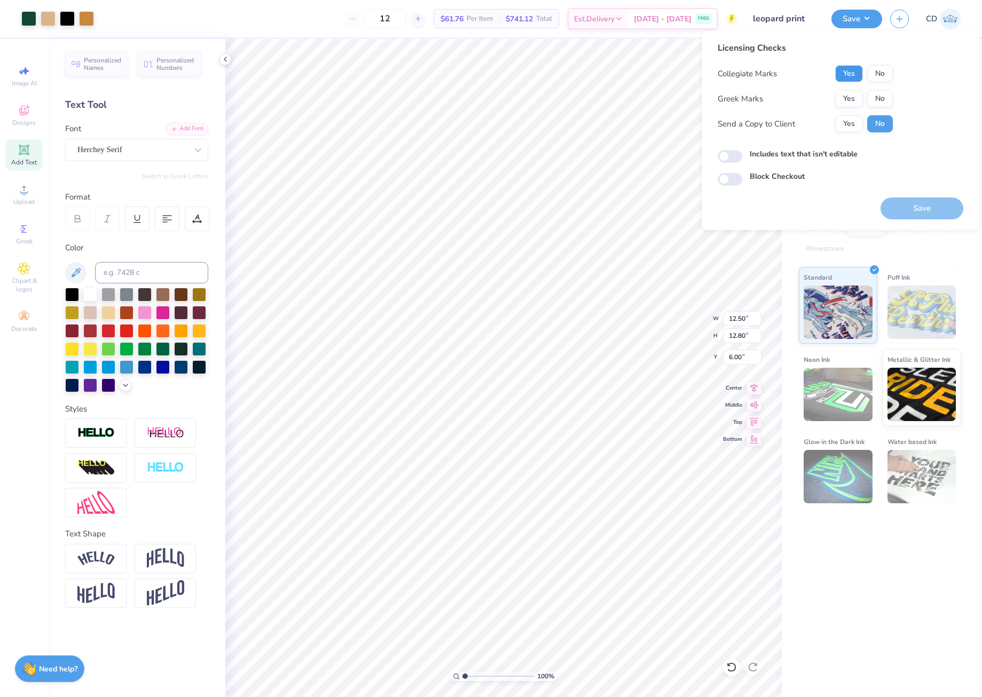
click at [837, 74] on button "Yes" at bounding box center [849, 73] width 28 height 17
click at [879, 99] on button "No" at bounding box center [880, 98] width 26 height 17
click at [915, 203] on button "Save" at bounding box center [921, 209] width 83 height 22
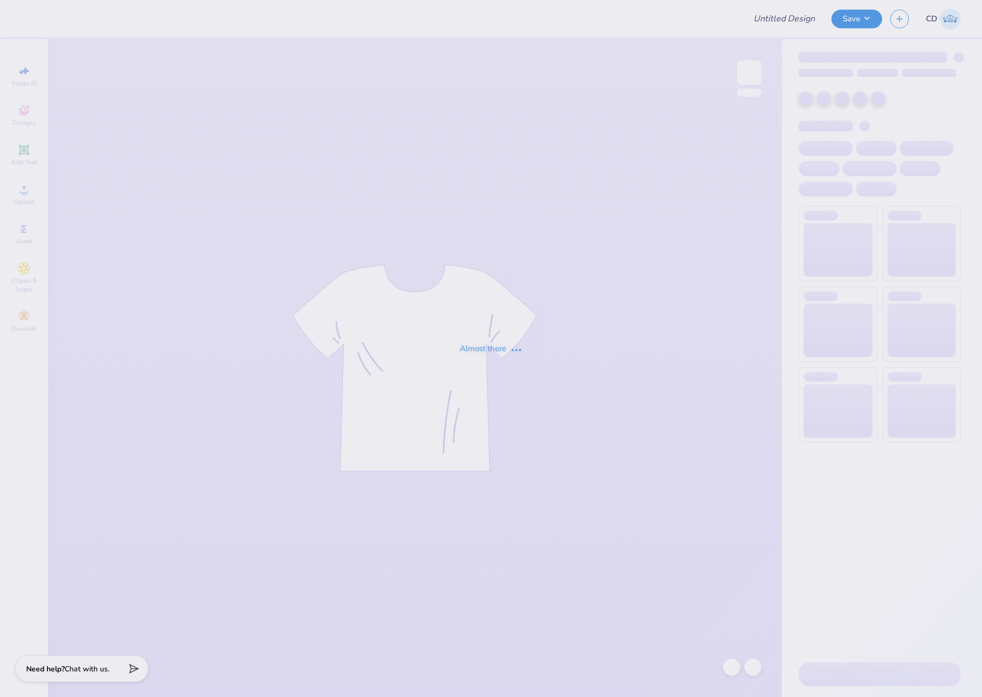
type input "UMN Nursing Draft!"
type input "24"
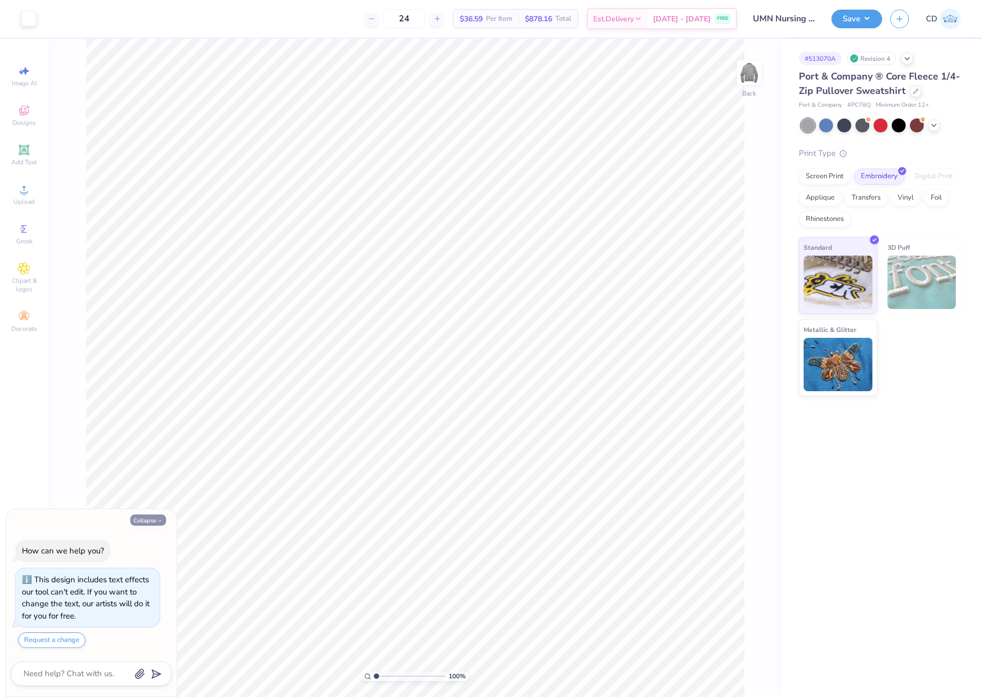
click at [147, 521] on button "Collapse" at bounding box center [148, 520] width 36 height 11
type textarea "x"
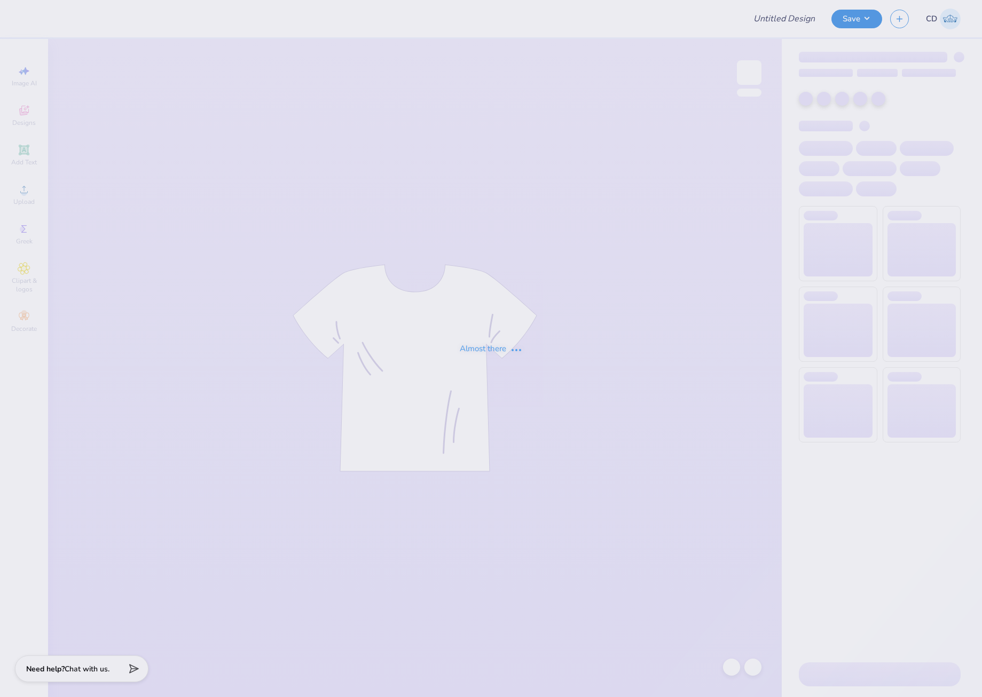
type input "UMN Nursing Draft!"
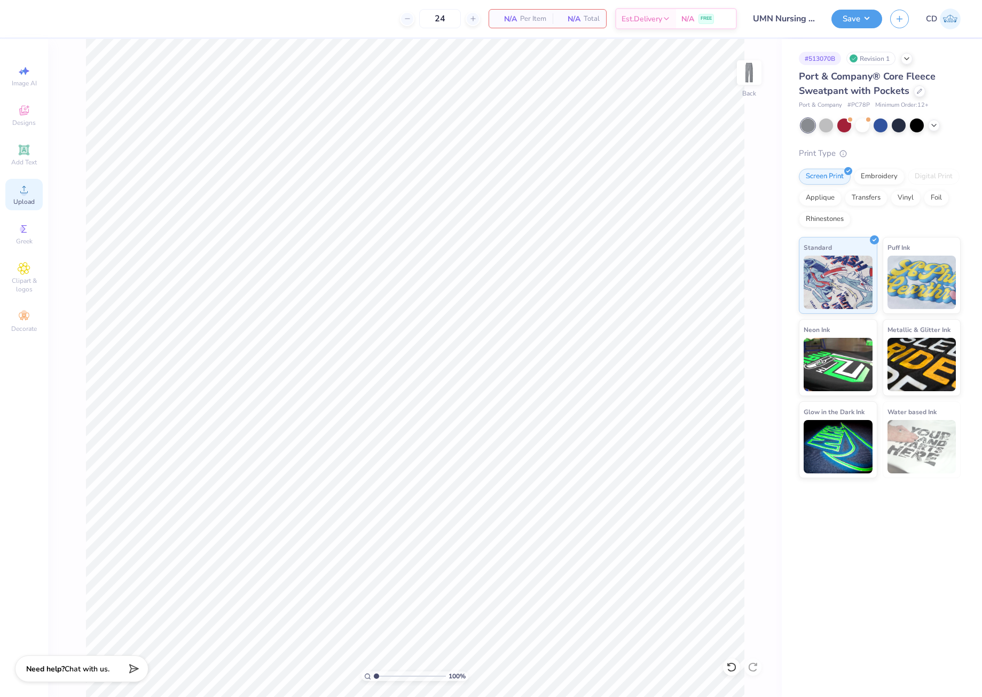
click at [12, 199] on div "Upload" at bounding box center [23, 195] width 37 height 32
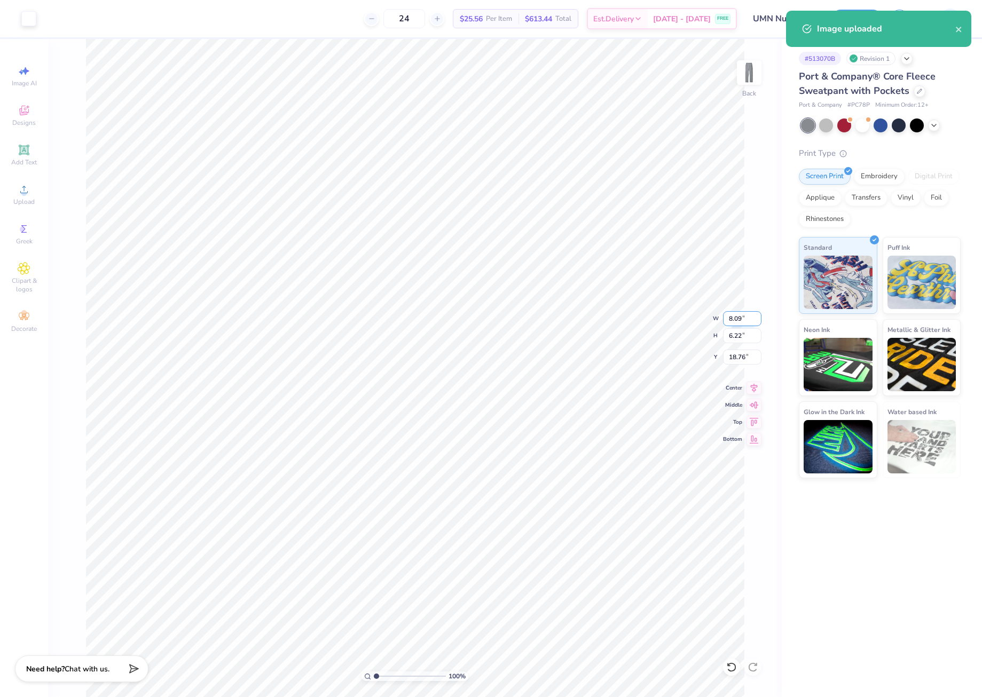
drag, startPoint x: 729, startPoint y: 318, endPoint x: 749, endPoint y: 320, distance: 19.4
click at [749, 320] on input "8.09" at bounding box center [742, 318] width 38 height 15
type input "4.00"
type input "3.08"
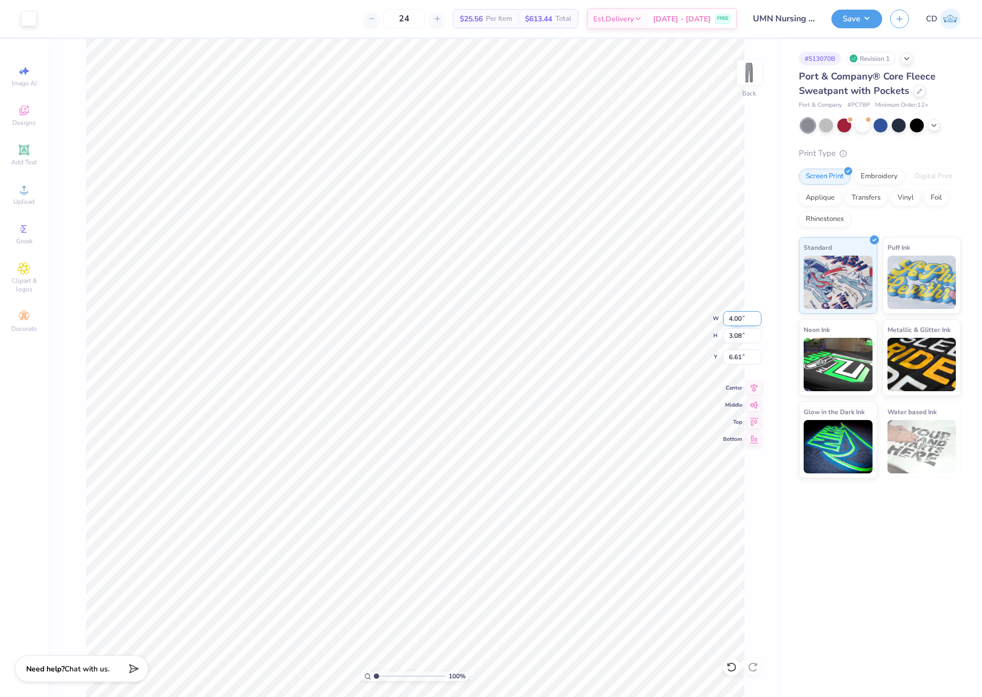
type input "2.21"
drag, startPoint x: 730, startPoint y: 318, endPoint x: 746, endPoint y: 318, distance: 16.6
click at [746, 318] on input "3" at bounding box center [742, 318] width 38 height 15
type input "3.50"
type input "2.69"
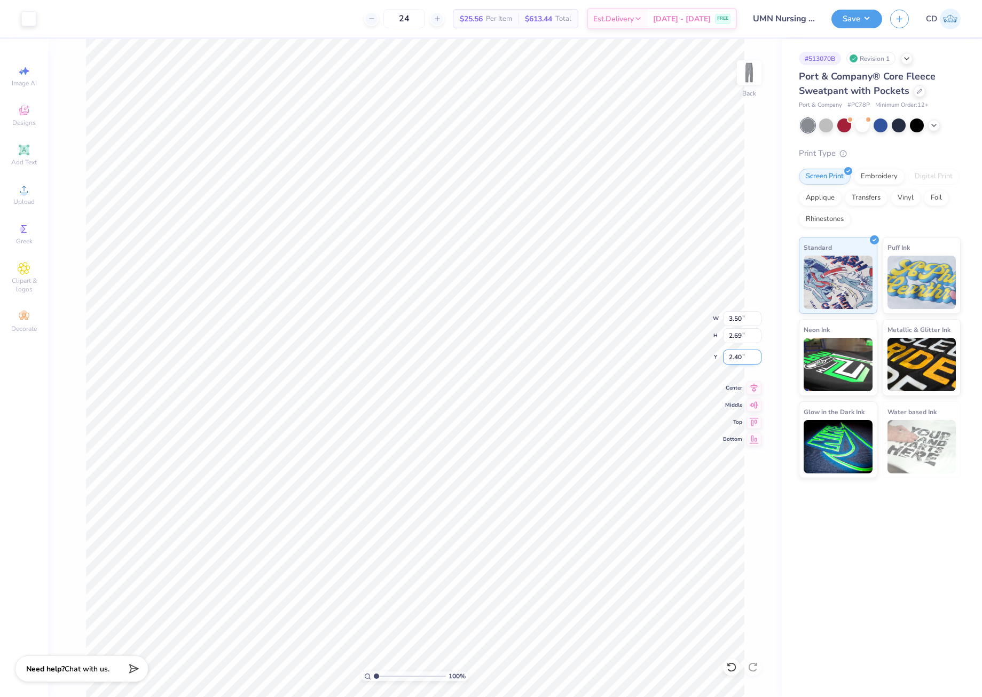
drag, startPoint x: 727, startPoint y: 360, endPoint x: 750, endPoint y: 360, distance: 23.0
click at [750, 360] on input "2.40" at bounding box center [742, 357] width 38 height 15
type input "3.00"
click at [752, 385] on icon at bounding box center [754, 386] width 7 height 9
click at [851, 27] on button "Save" at bounding box center [856, 17] width 51 height 19
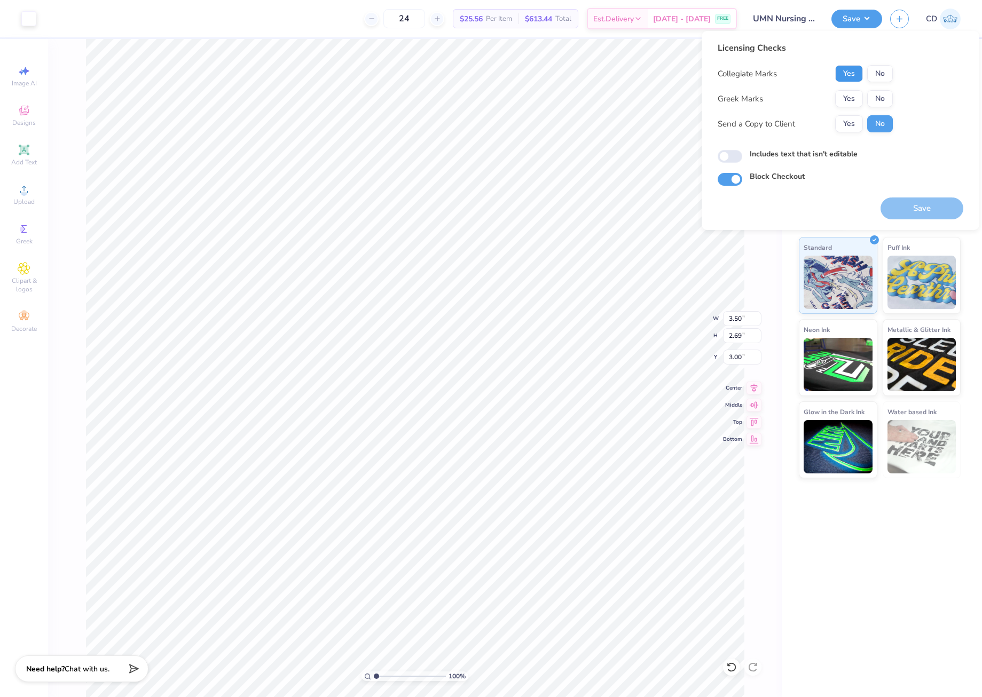
click at [850, 81] on button "Yes" at bounding box center [849, 73] width 28 height 17
click at [873, 93] on button "No" at bounding box center [880, 98] width 26 height 17
drag, startPoint x: 725, startPoint y: 156, endPoint x: 742, endPoint y: 160, distance: 17.5
click at [728, 157] on input "Includes text that isn't editable" at bounding box center [730, 156] width 25 height 13
checkbox input "true"
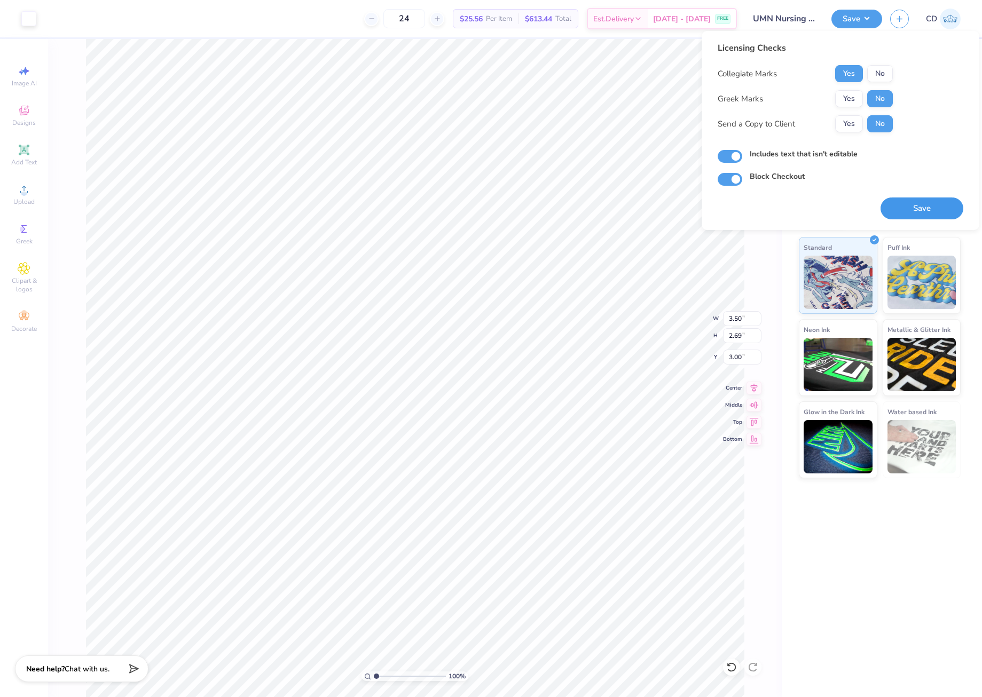
click at [930, 202] on button "Save" at bounding box center [921, 209] width 83 height 22
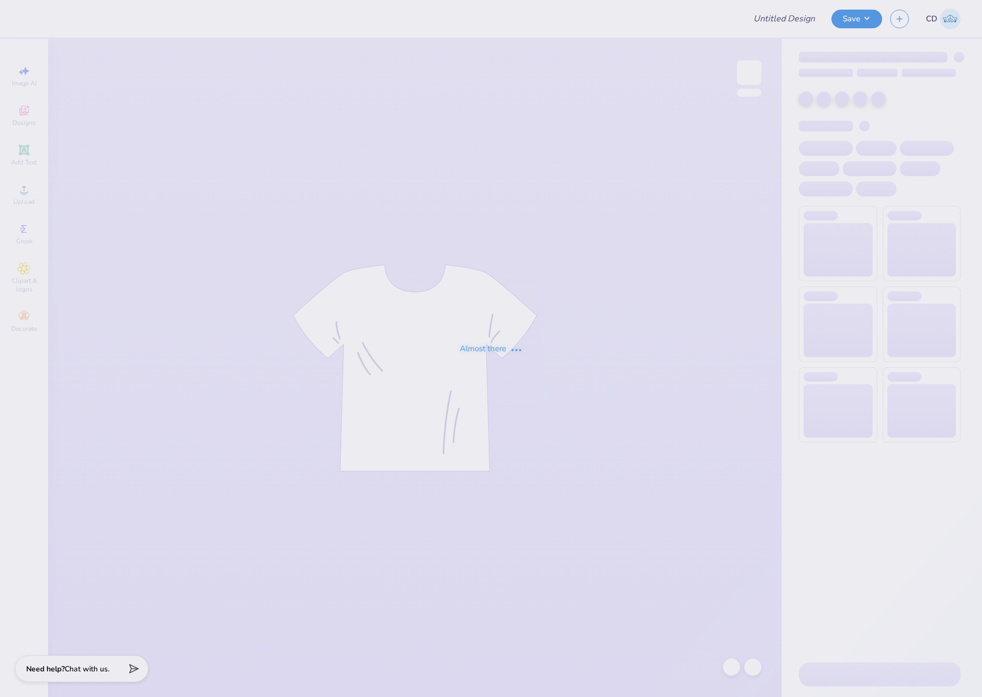
type input "UMN Nursing Draft!"
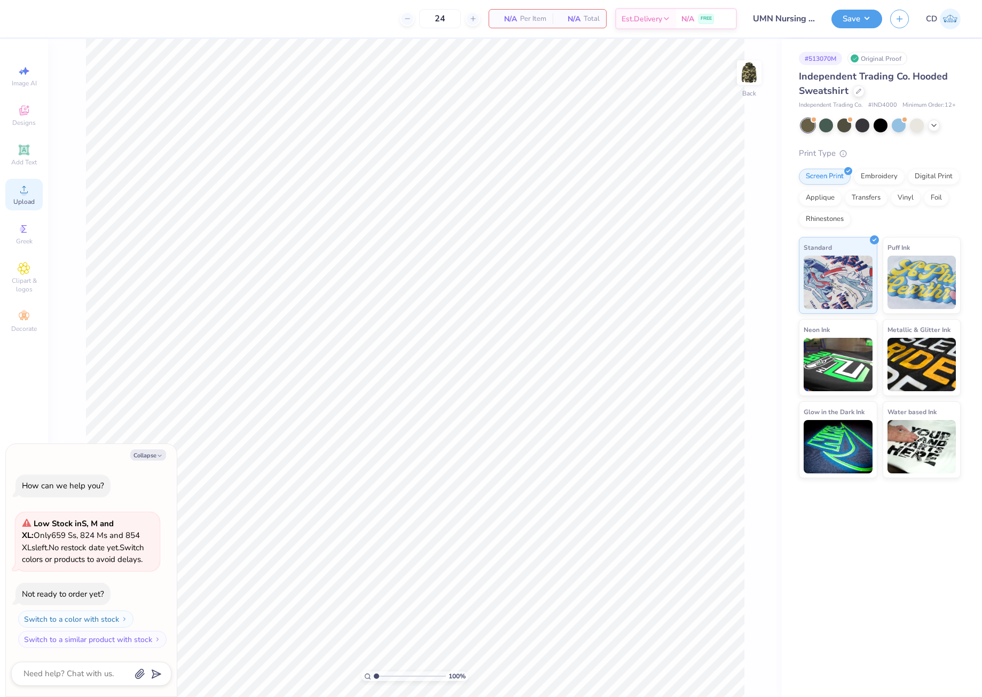
click at [27, 193] on icon at bounding box center [24, 189] width 13 height 13
type textarea "x"
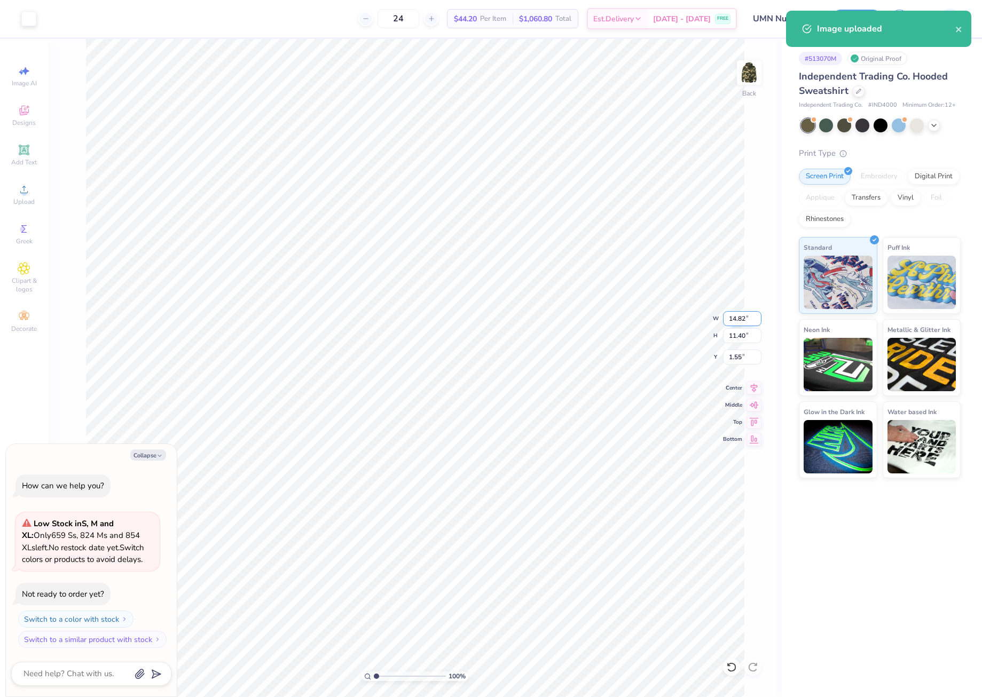
drag, startPoint x: 723, startPoint y: 316, endPoint x: 747, endPoint y: 317, distance: 23.5
click at [747, 317] on input "14.82" at bounding box center [742, 318] width 38 height 15
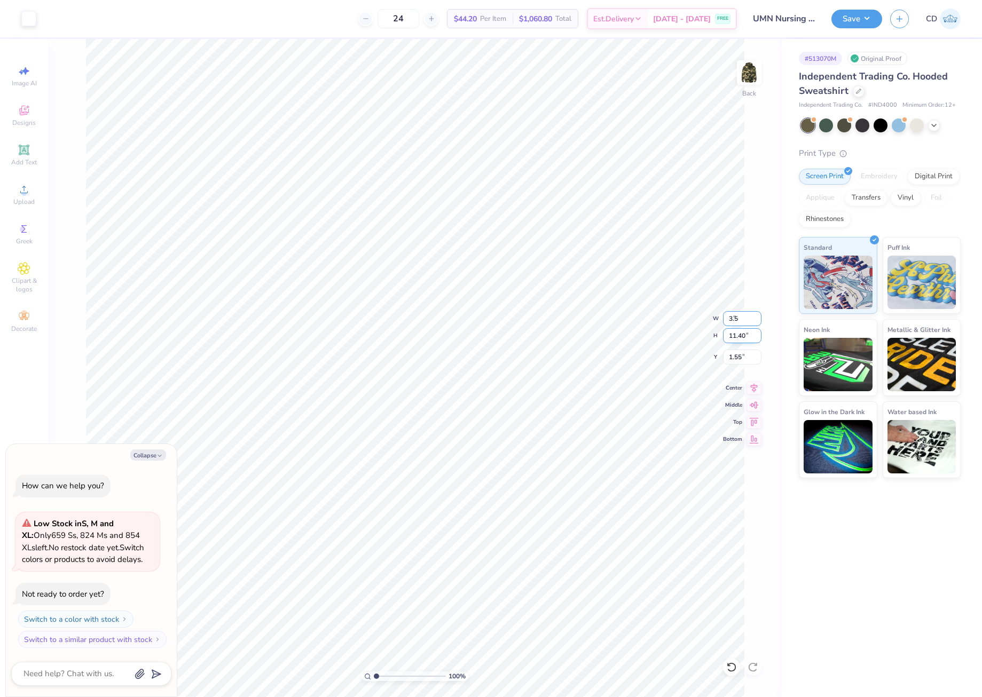
type input "3.5"
type textarea "x"
type input "3.50"
type input "2.69"
type input "5.90"
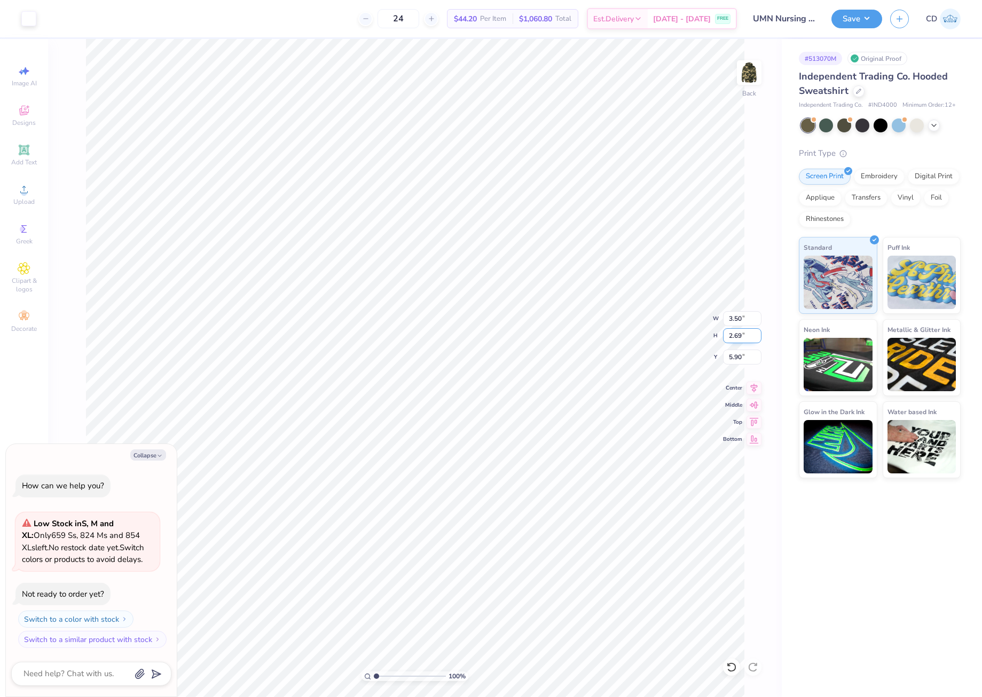
type textarea "x"
type input "3.00"
click at [846, 20] on button "Save" at bounding box center [856, 17] width 51 height 19
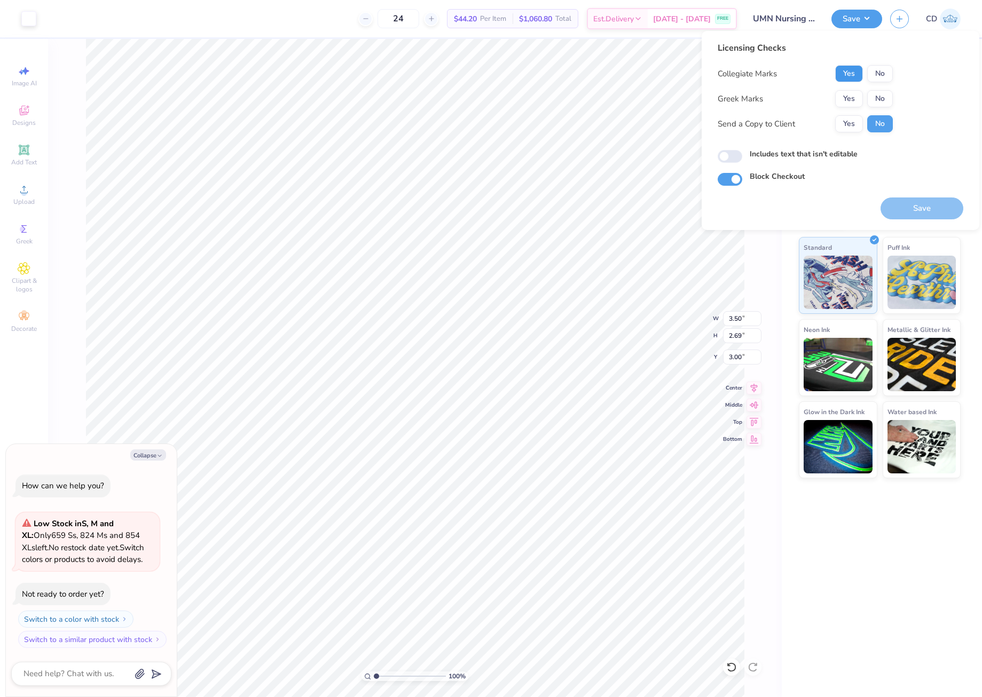
click at [853, 77] on button "Yes" at bounding box center [849, 73] width 28 height 17
drag, startPoint x: 868, startPoint y: 88, endPoint x: 872, endPoint y: 93, distance: 6.4
click at [868, 89] on div "Collegiate Marks Yes No Greek Marks Yes No Send a Copy to Client Yes No" at bounding box center [805, 98] width 175 height 67
click at [873, 95] on button "No" at bounding box center [880, 98] width 26 height 17
type textarea "x"
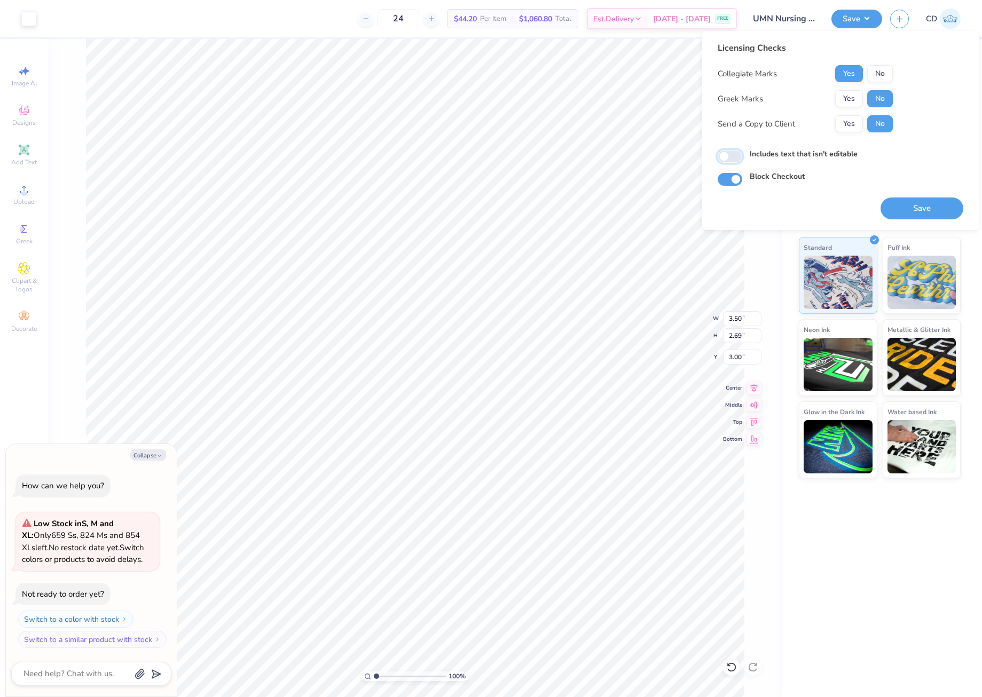
drag, startPoint x: 723, startPoint y: 157, endPoint x: 846, endPoint y: 194, distance: 128.7
click at [725, 159] on input "Includes text that isn't editable" at bounding box center [730, 156] width 25 height 13
checkbox input "true"
click at [927, 206] on button "Save" at bounding box center [921, 209] width 83 height 22
type textarea "x"
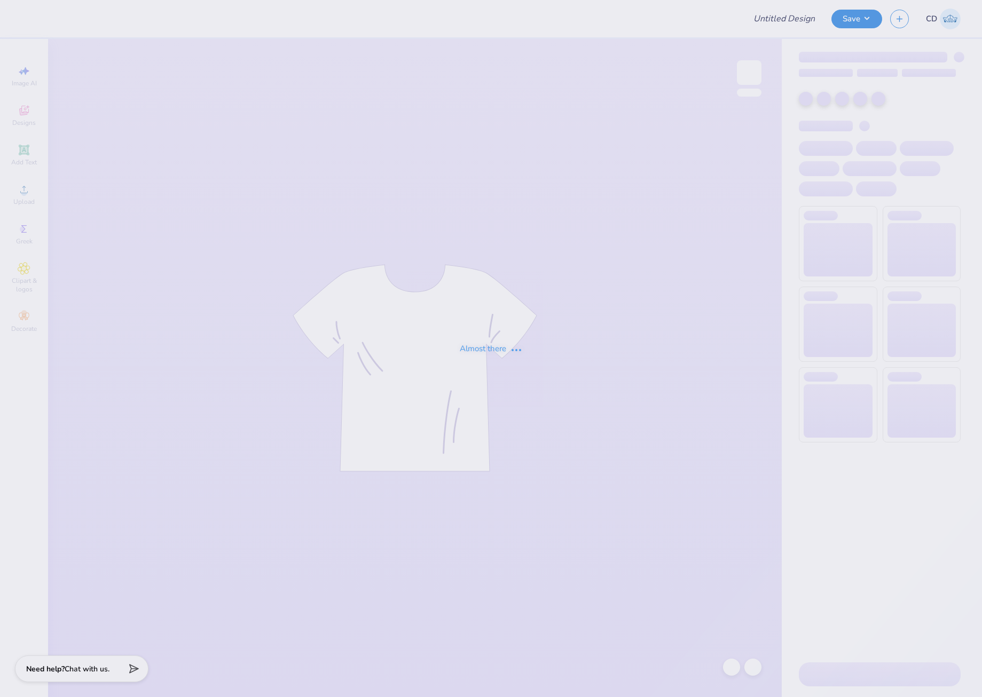
type input "UMN Nursing Draft!"
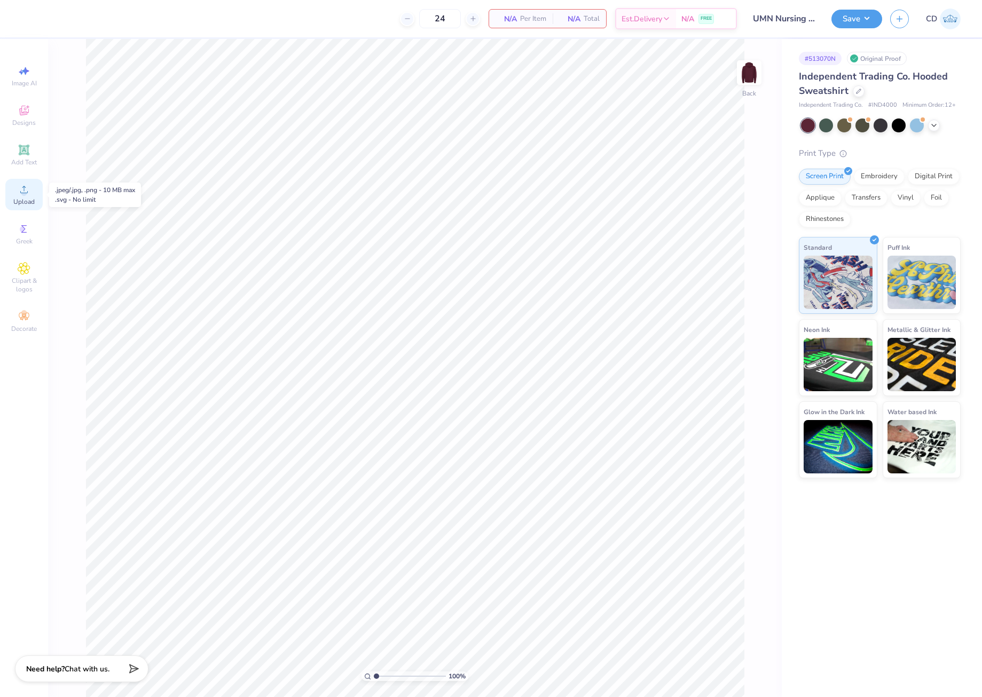
click at [22, 194] on circle at bounding box center [24, 193] width 6 height 6
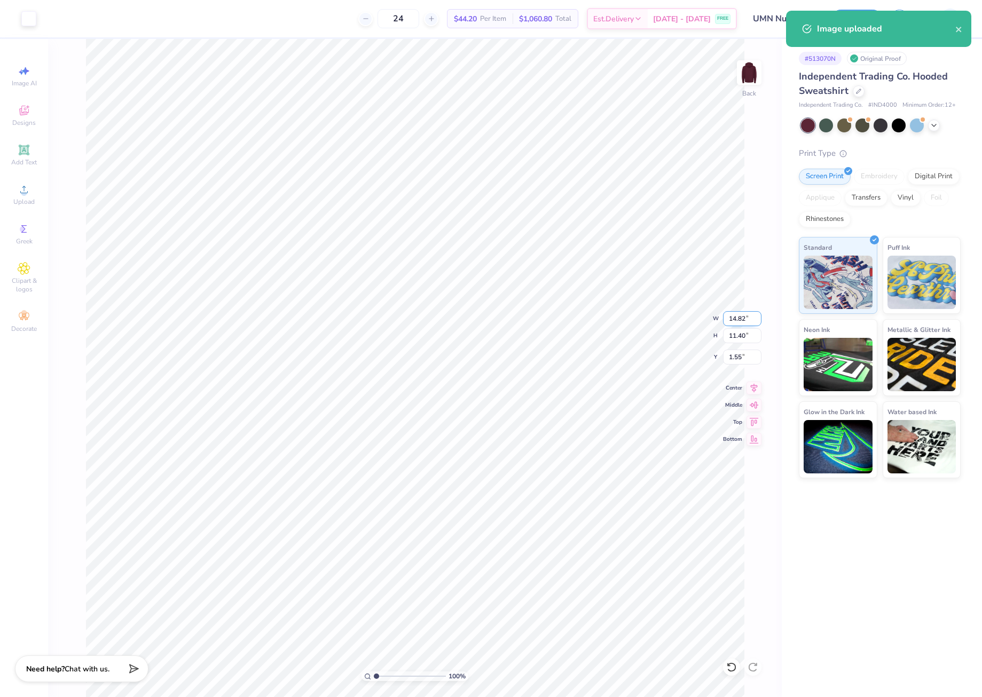
drag, startPoint x: 728, startPoint y: 316, endPoint x: 746, endPoint y: 318, distance: 17.7
click at [746, 318] on input "14.82" at bounding box center [742, 318] width 38 height 15
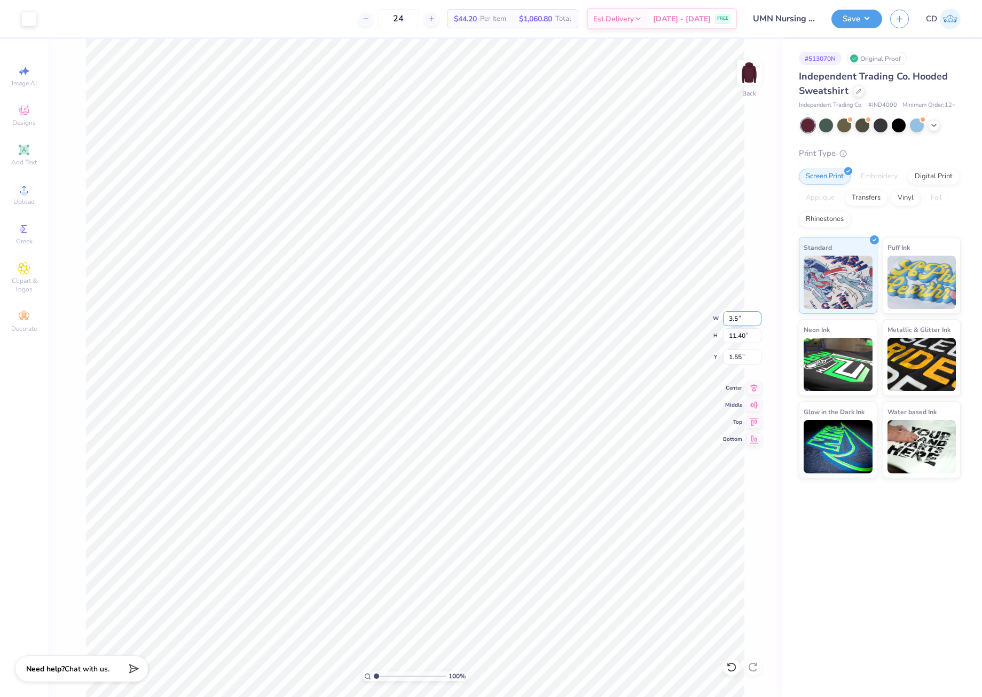
type input "3.50"
type input "2.69"
type input "3.00"
click at [843, 17] on button "Save" at bounding box center [856, 17] width 51 height 19
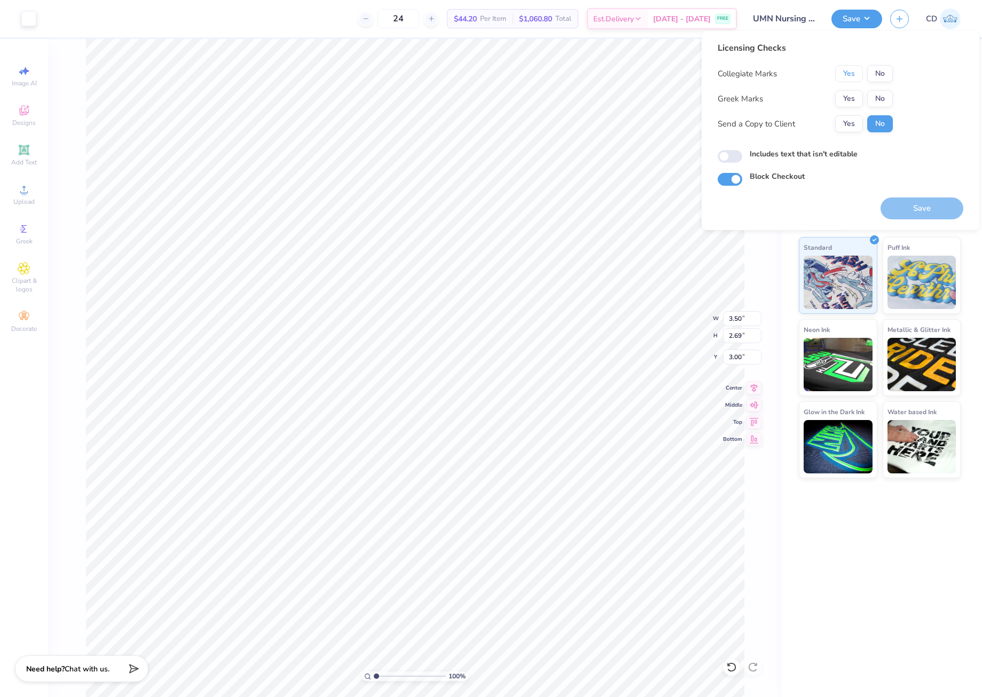
drag, startPoint x: 854, startPoint y: 75, endPoint x: 874, endPoint y: 89, distance: 24.1
click at [856, 76] on button "Yes" at bounding box center [849, 73] width 28 height 17
click at [880, 94] on button "No" at bounding box center [880, 98] width 26 height 17
click at [737, 154] on input "Includes text that isn't editable" at bounding box center [730, 156] width 25 height 13
checkbox input "true"
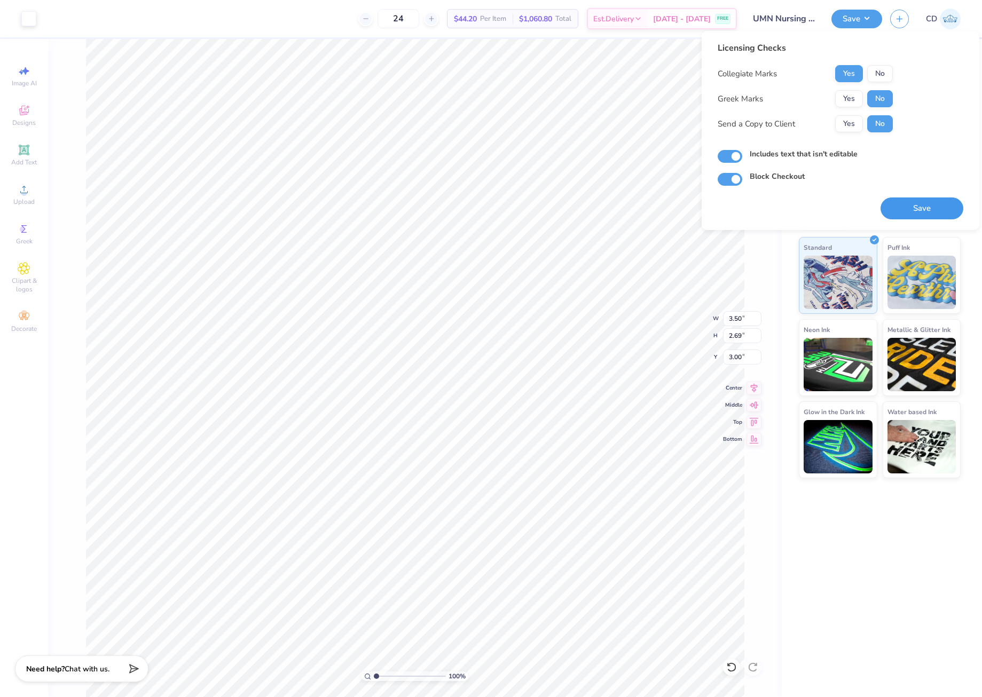
click at [894, 200] on button "Save" at bounding box center [921, 209] width 83 height 22
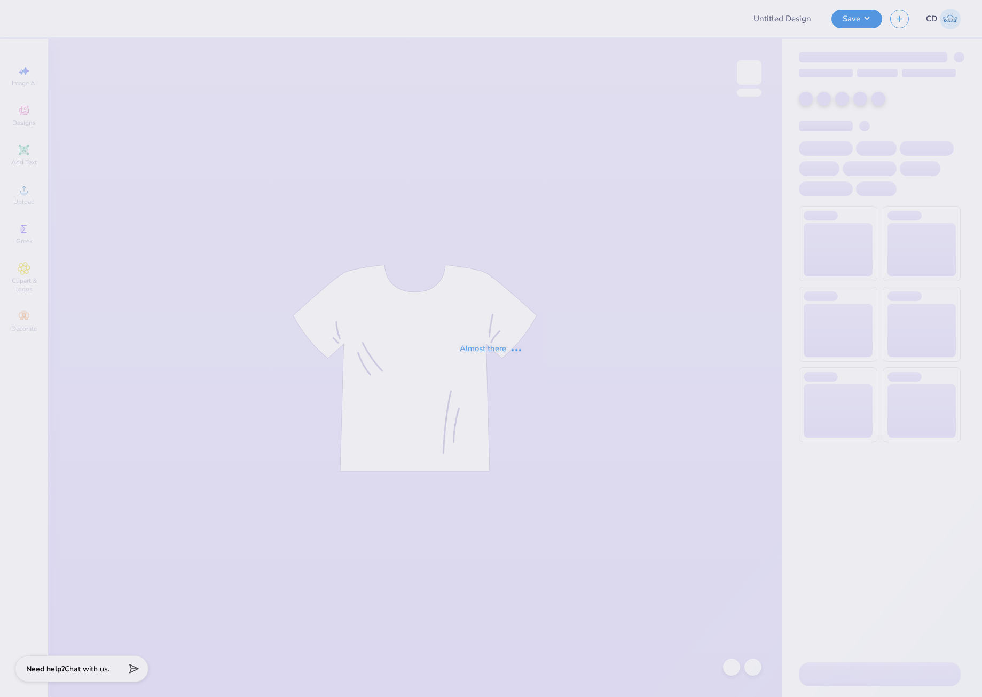
type input "Dz 500"
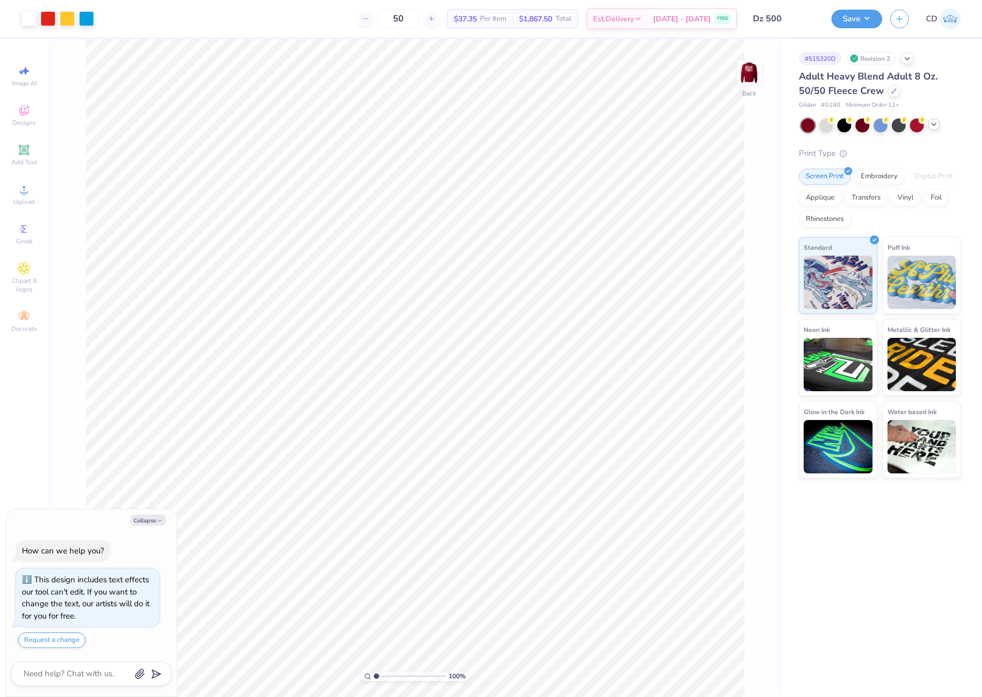
click at [932, 124] on icon at bounding box center [934, 124] width 9 height 9
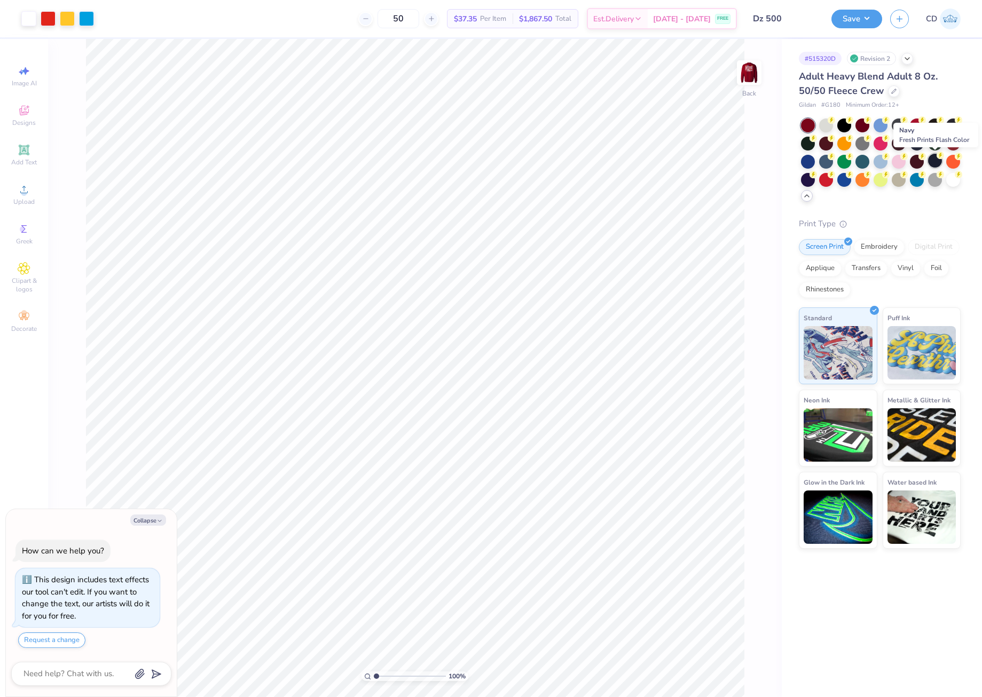
click at [935, 159] on div at bounding box center [935, 161] width 14 height 14
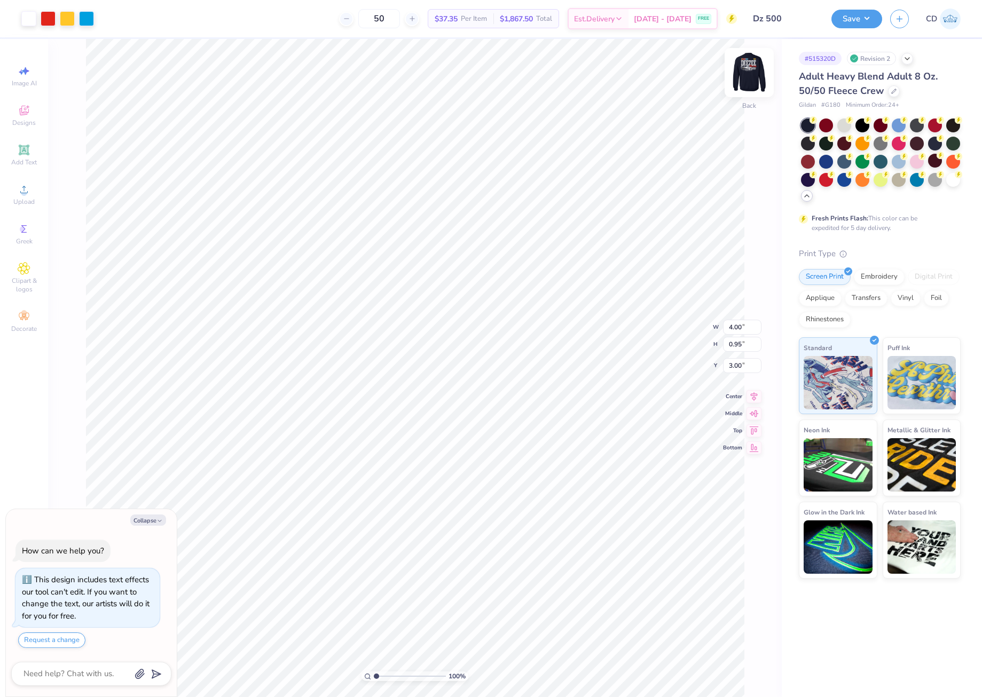
click at [743, 73] on img at bounding box center [749, 72] width 43 height 43
click at [32, 196] on div "Upload" at bounding box center [23, 195] width 37 height 32
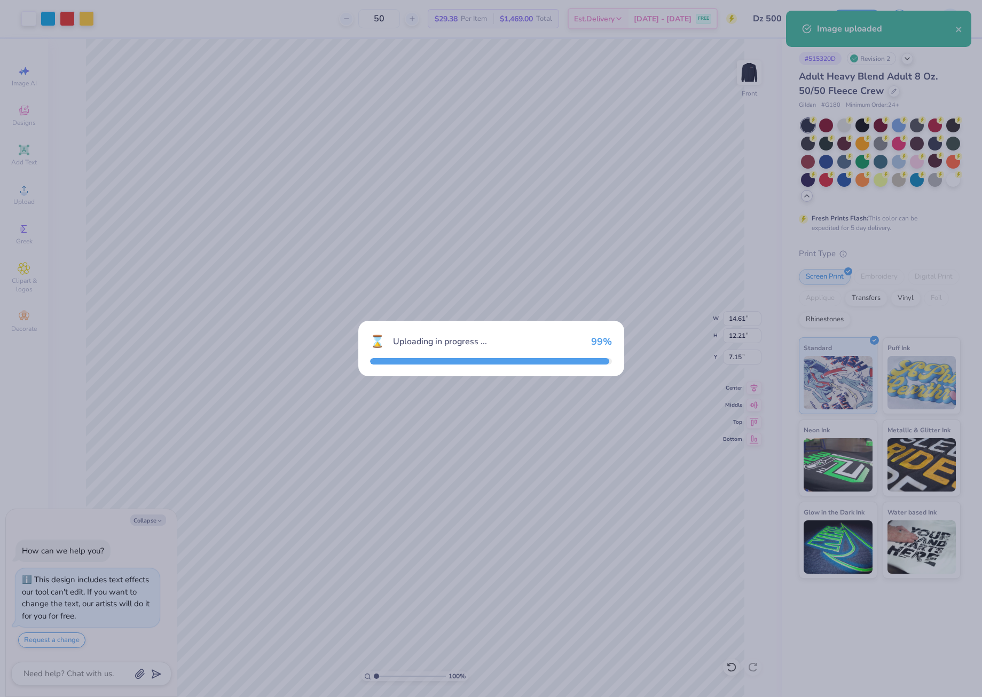
type textarea "x"
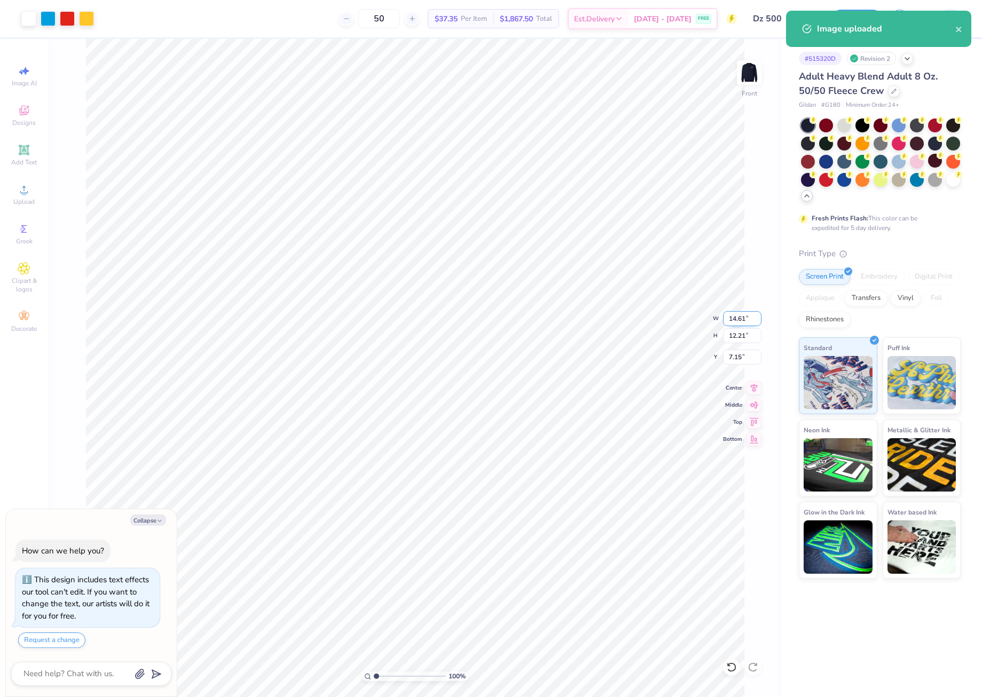
drag, startPoint x: 729, startPoint y: 321, endPoint x: 750, endPoint y: 323, distance: 20.4
click at [750, 323] on input "14.61" at bounding box center [742, 318] width 38 height 15
type input "12"
type textarea "x"
type input "12.00"
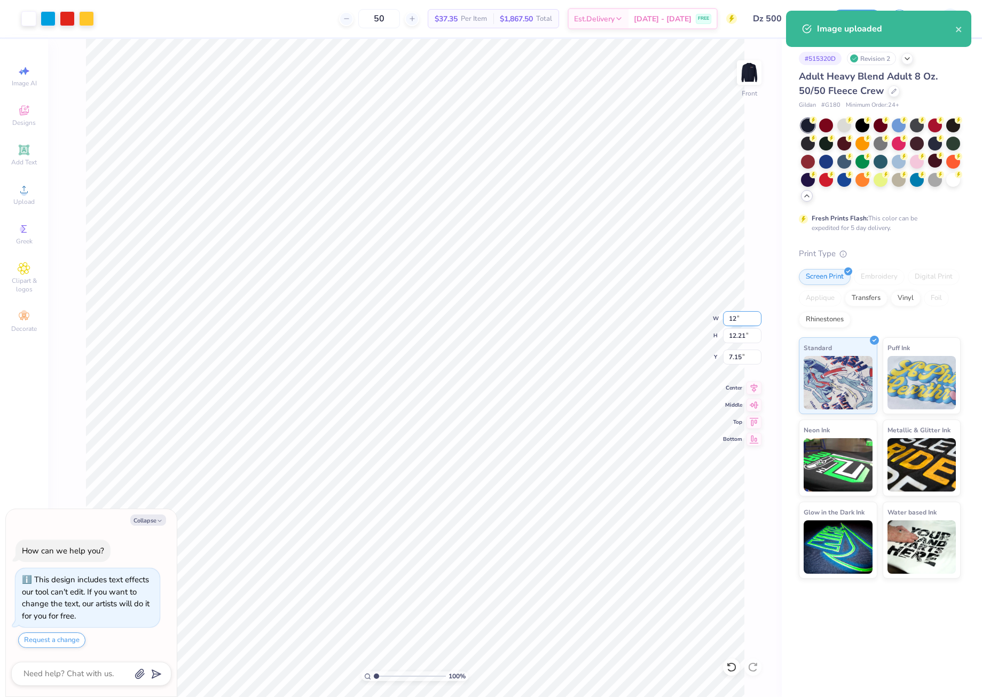
type input "10.02"
type input "8.24"
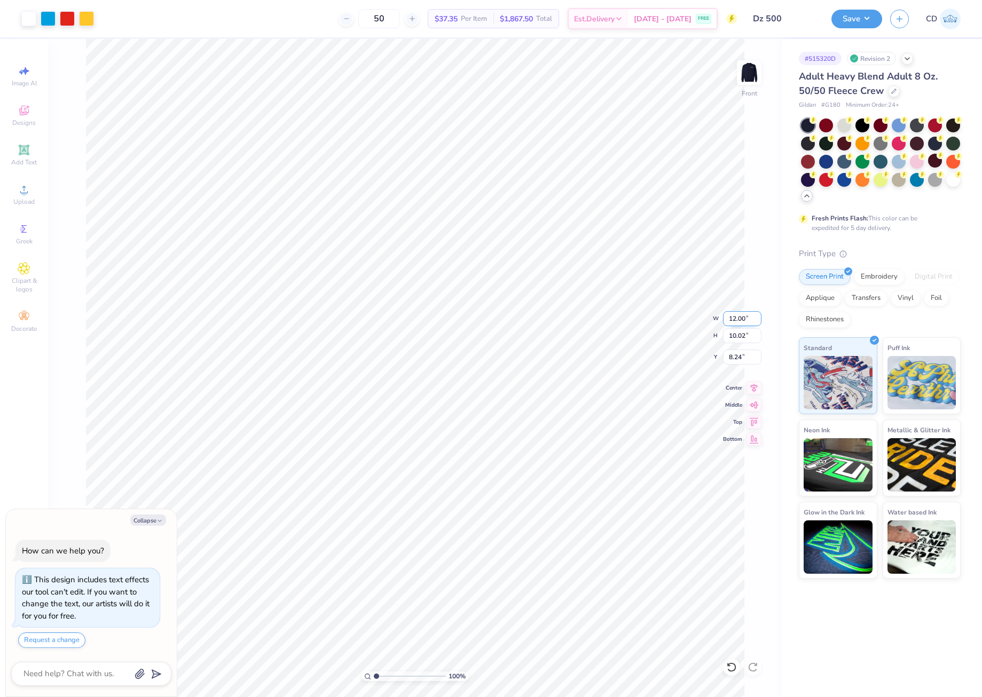
type textarea "x"
drag, startPoint x: 730, startPoint y: 356, endPoint x: 746, endPoint y: 358, distance: 16.2
click at [746, 358] on input "3.23" at bounding box center [742, 357] width 38 height 15
type input "3"
type textarea "x"
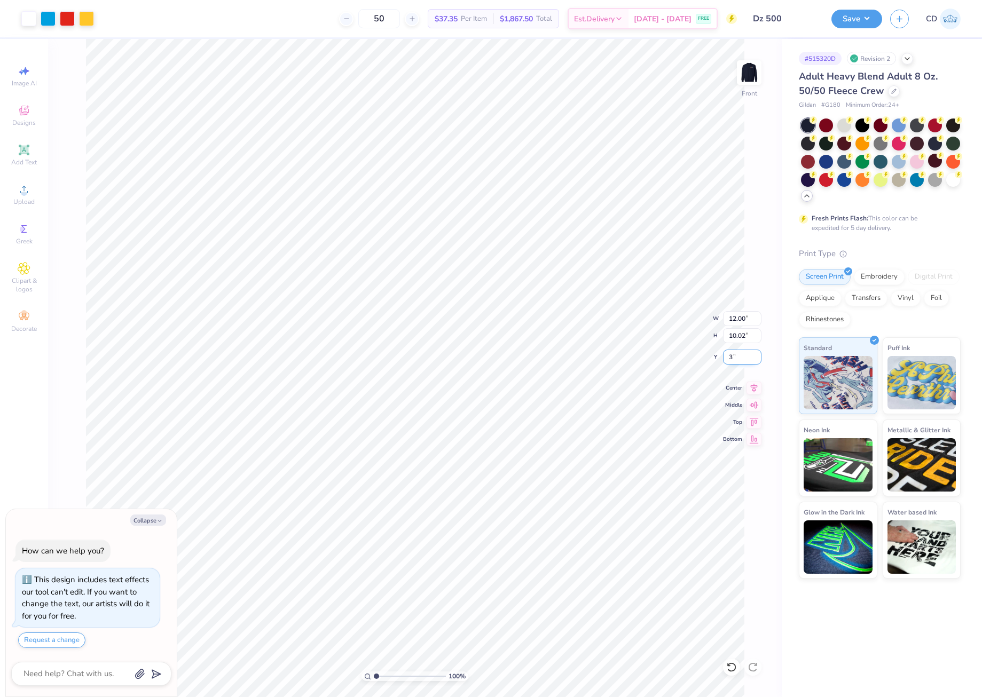
type input "3.00"
click at [851, 20] on button "Save" at bounding box center [856, 17] width 51 height 19
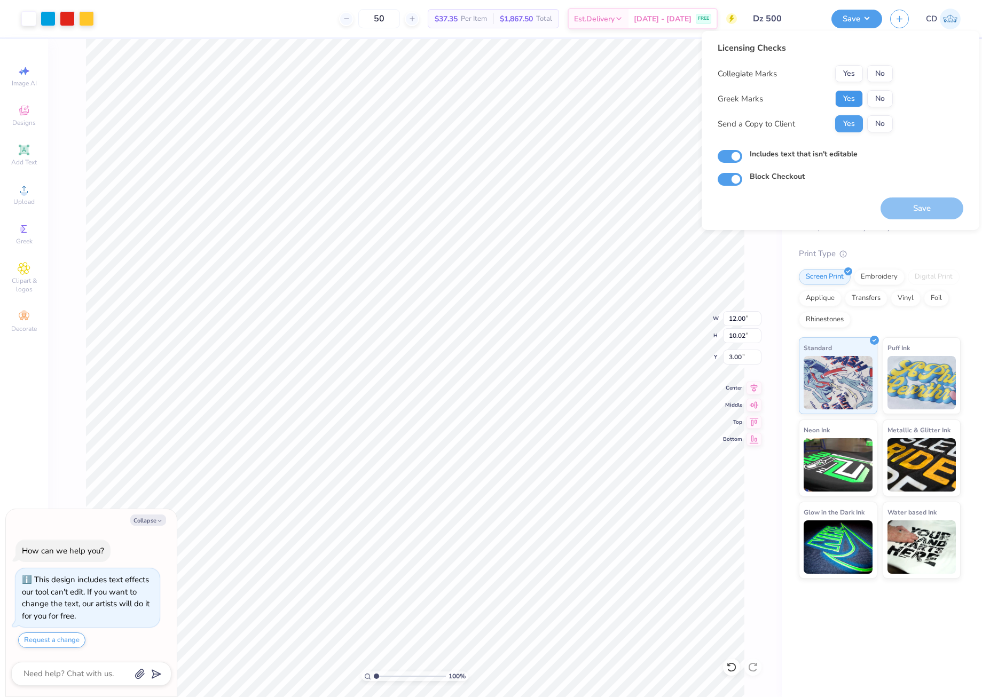
click at [859, 98] on button "Yes" at bounding box center [849, 98] width 28 height 17
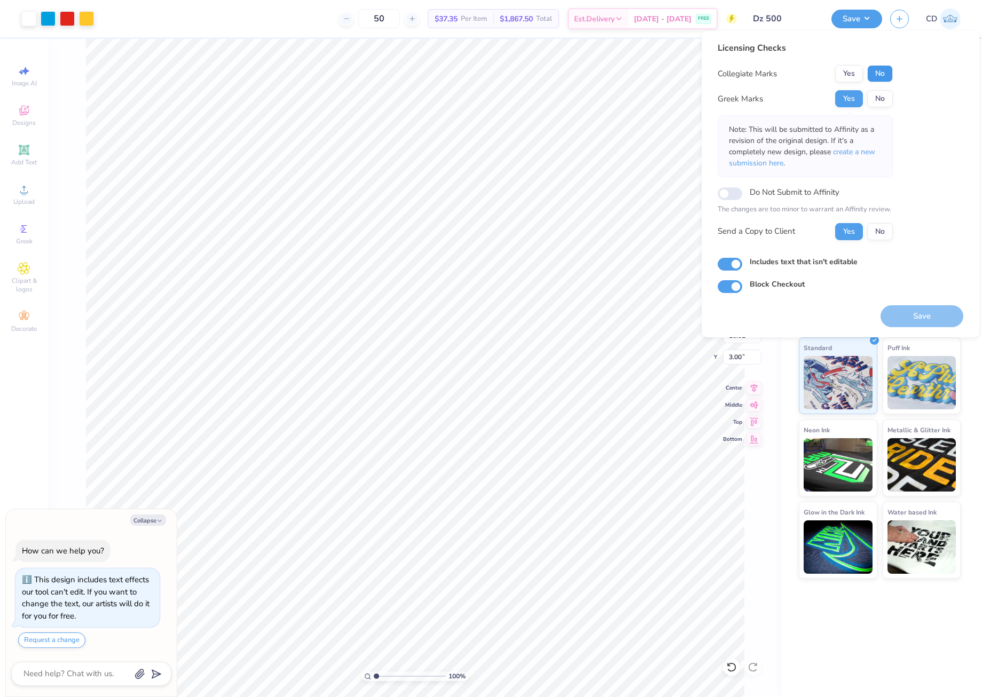
click at [877, 70] on button "No" at bounding box center [880, 73] width 26 height 17
click at [862, 148] on span "create a new submission here" at bounding box center [802, 157] width 146 height 21
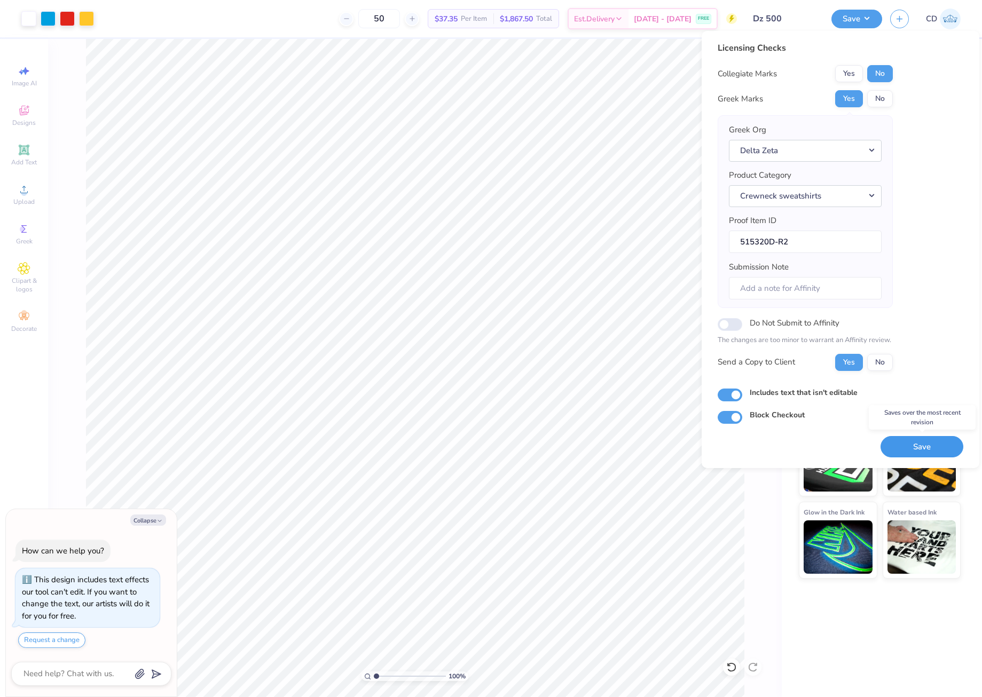
click at [930, 452] on button "Save" at bounding box center [921, 447] width 83 height 22
type textarea "x"
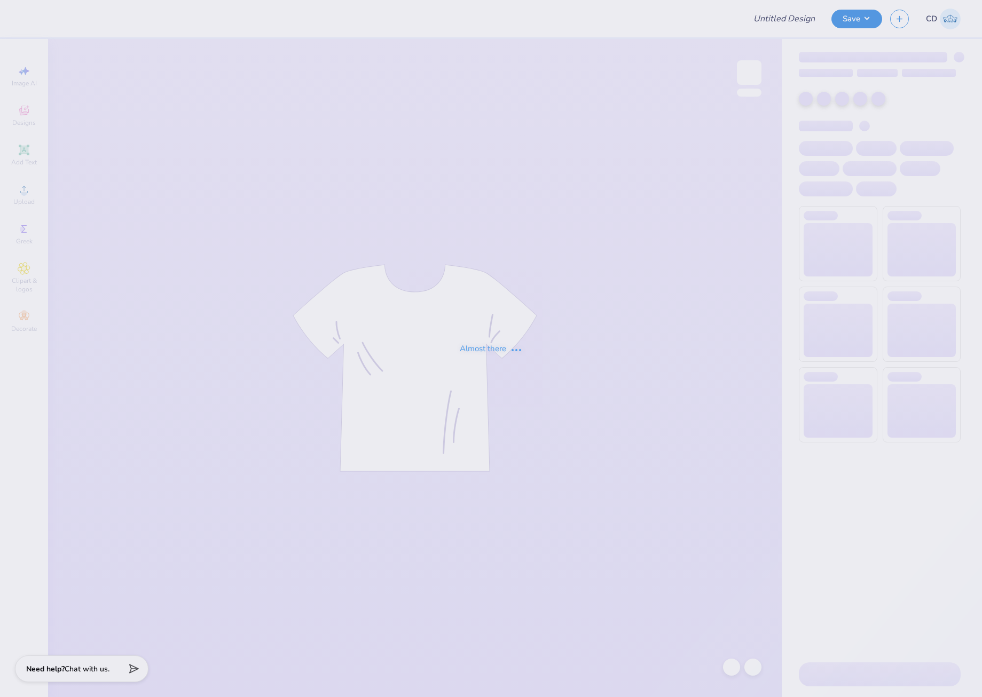
type input "UMN Nursing Draft!"
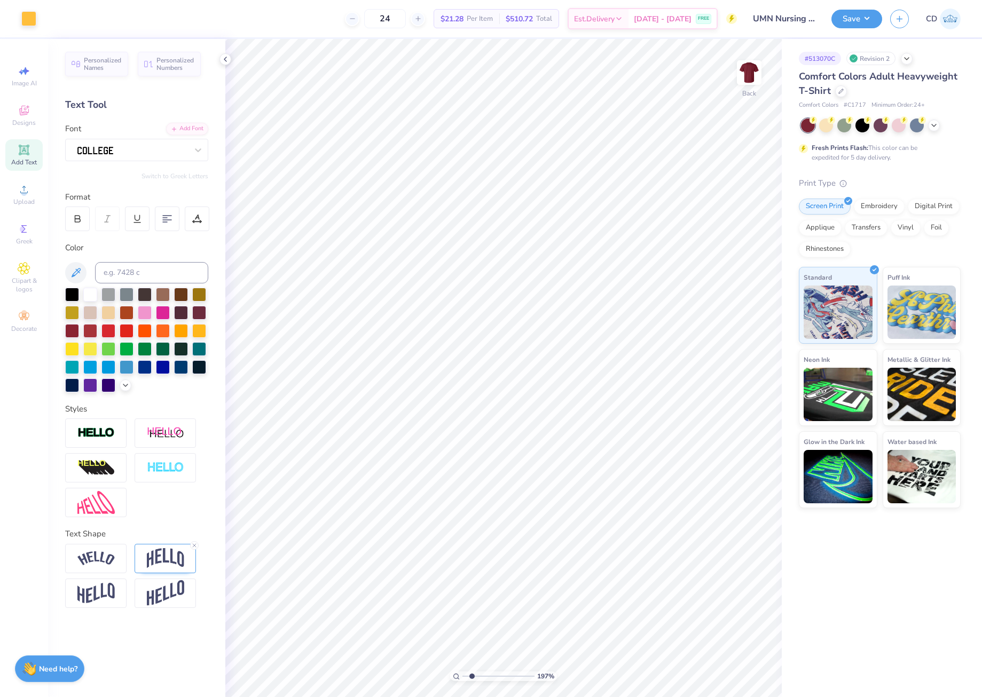
drag, startPoint x: 466, startPoint y: 675, endPoint x: 472, endPoint y: 677, distance: 6.6
type input "1.97"
click at [472, 677] on input "range" at bounding box center [498, 677] width 72 height 10
type textarea "[US_STATE]"
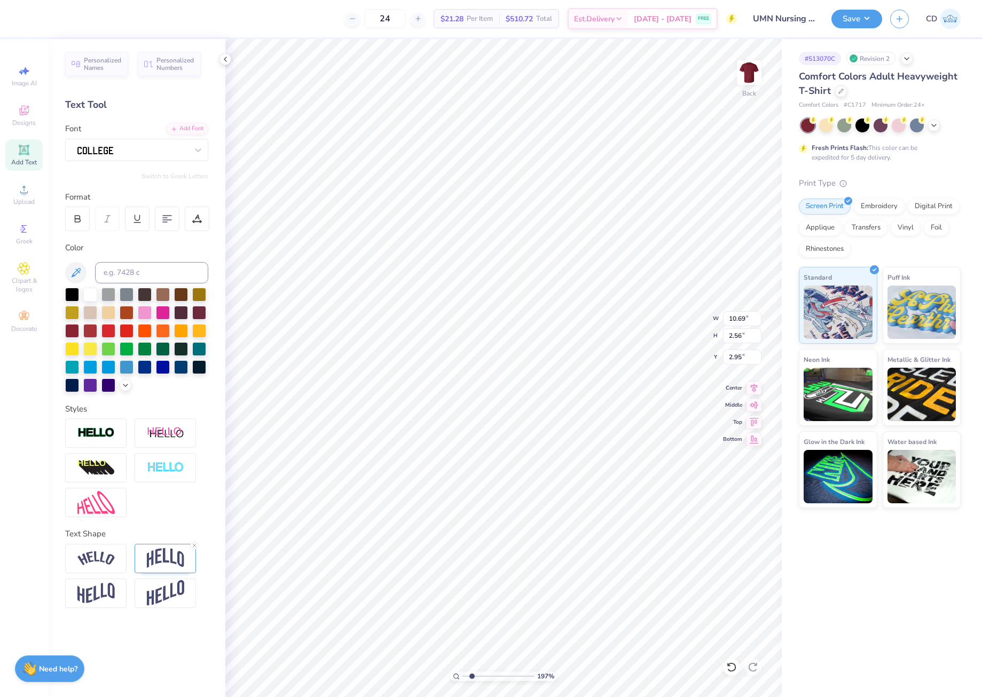
type input "10.36"
type input "2.48"
click at [676, 330] on div "197 % Back W 10.36 H 2.48 Y 2.95 Center Middle Top Bottom" at bounding box center [503, 368] width 556 height 658
drag, startPoint x: 469, startPoint y: 675, endPoint x: 453, endPoint y: 675, distance: 16.6
click at [462, 675] on input "range" at bounding box center [498, 677] width 72 height 10
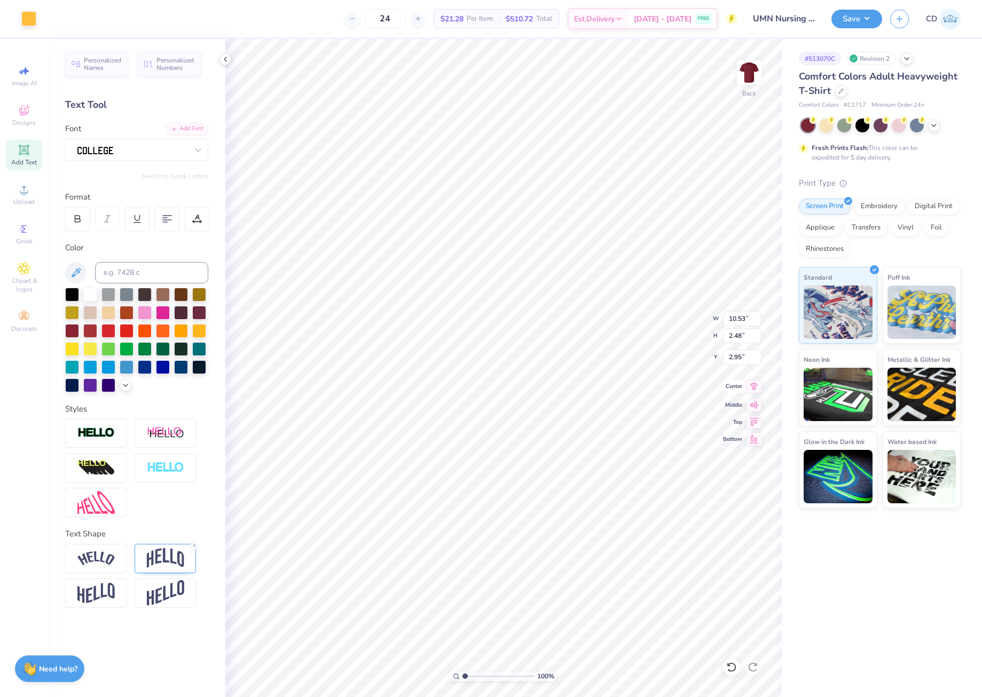
click at [754, 383] on icon at bounding box center [753, 386] width 15 height 13
click at [754, 387] on icon at bounding box center [754, 386] width 7 height 9
click at [467, 675] on input "range" at bounding box center [498, 677] width 72 height 10
type input "1.37"
click at [468, 675] on input "range" at bounding box center [498, 677] width 72 height 10
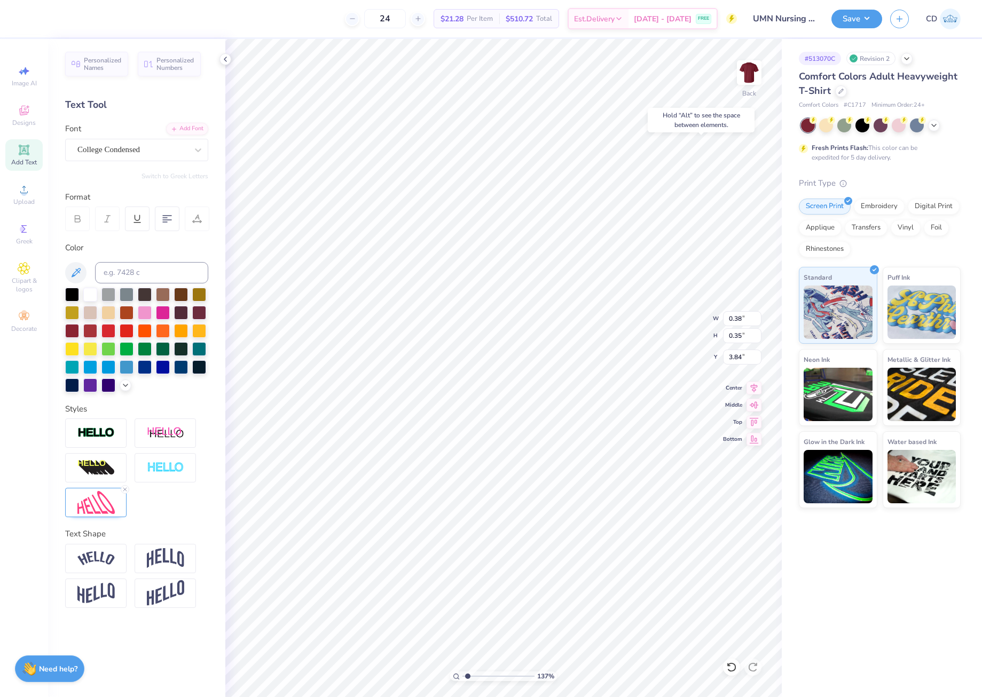
type input "3.84"
click at [752, 387] on icon at bounding box center [753, 386] width 15 height 13
drag, startPoint x: 466, startPoint y: 676, endPoint x: 476, endPoint y: 677, distance: 10.7
type input "2.56"
click at [476, 677] on input "range" at bounding box center [498, 677] width 72 height 10
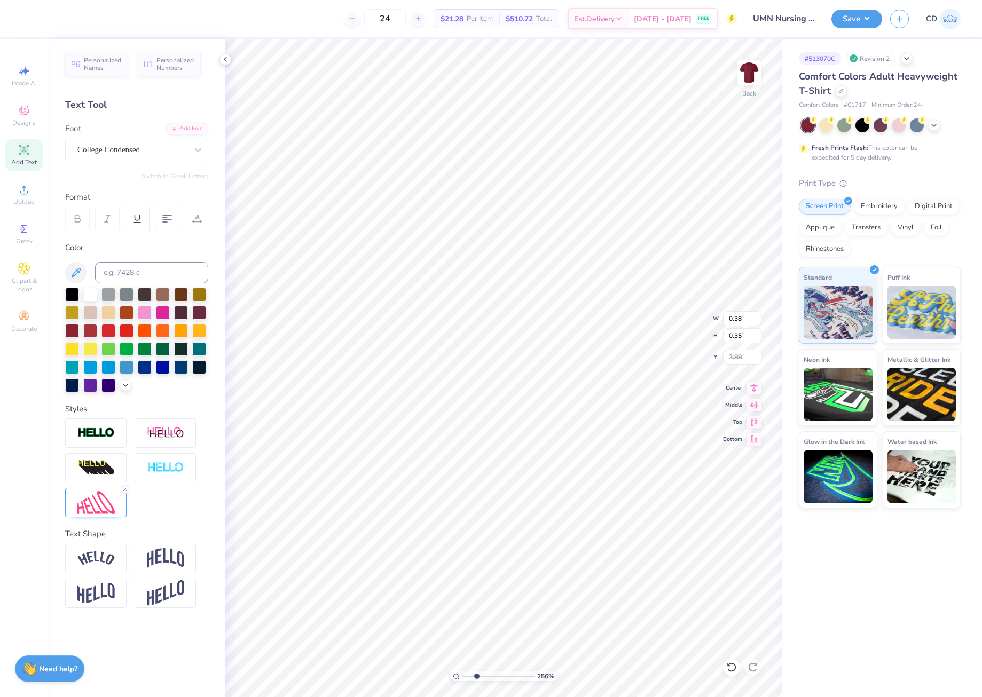
type input "3.88"
drag, startPoint x: 476, startPoint y: 675, endPoint x: 443, endPoint y: 675, distance: 33.1
type input "1"
click at [462, 675] on input "range" at bounding box center [498, 677] width 72 height 10
click at [538, 301] on li "Duplicate" at bounding box center [551, 303] width 84 height 21
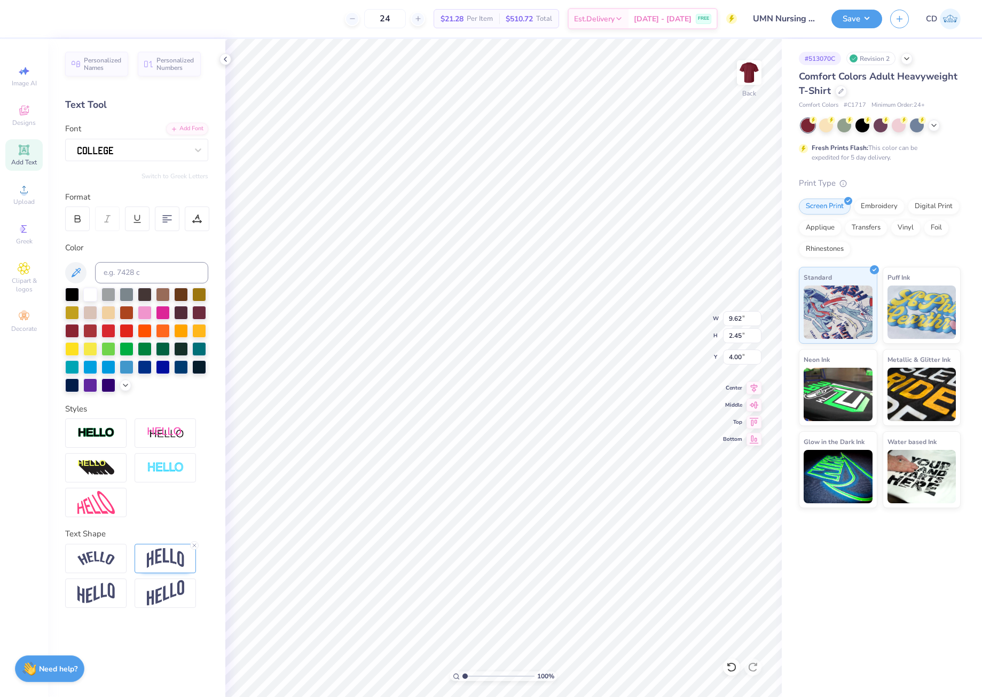
type input "7.75"
click at [194, 545] on icon at bounding box center [194, 545] width 6 height 6
type input "1.50"
type input "8.23"
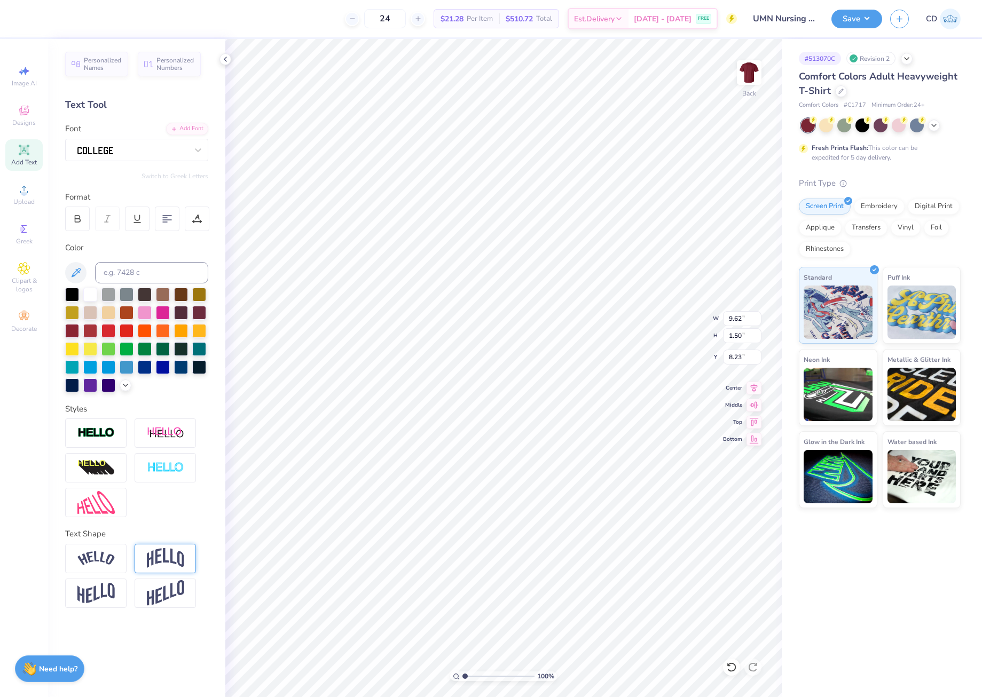
type textarea "DAD"
type input "8.20"
type input "2.44"
type input "1.07"
type input "7.29"
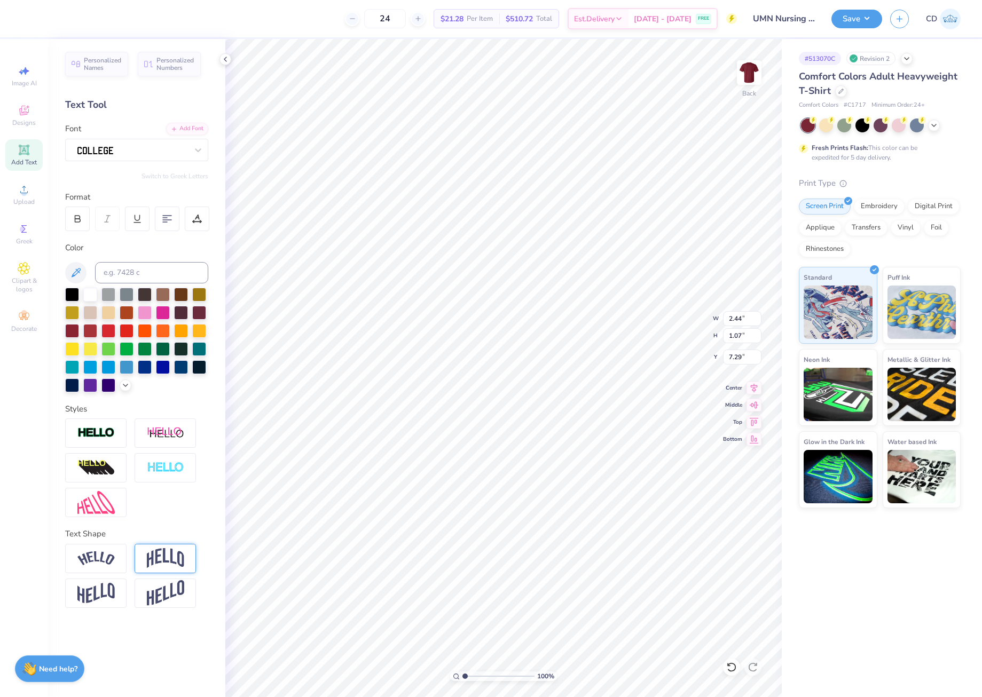
scroll to position [9, 1]
type textarea "Dad"
drag, startPoint x: 466, startPoint y: 676, endPoint x: 477, endPoint y: 672, distance: 12.0
click at [477, 676] on input "range" at bounding box center [498, 677] width 72 height 10
type input "2.71"
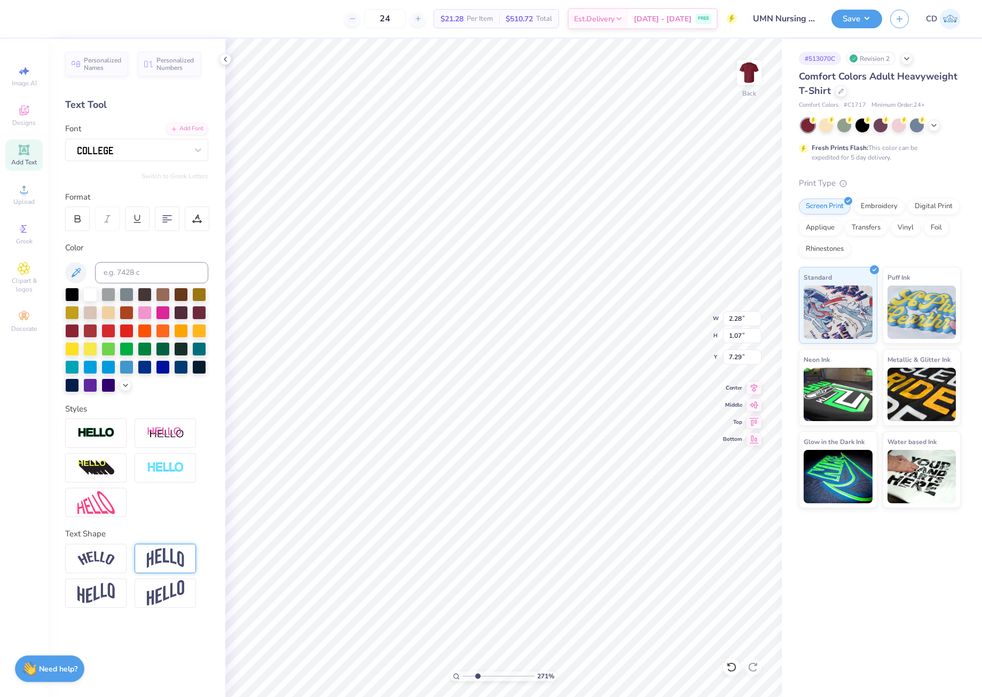
type input "1.41"
type input "0.66"
type input "7.15"
drag, startPoint x: 477, startPoint y: 675, endPoint x: 445, endPoint y: 673, distance: 32.6
type input "1"
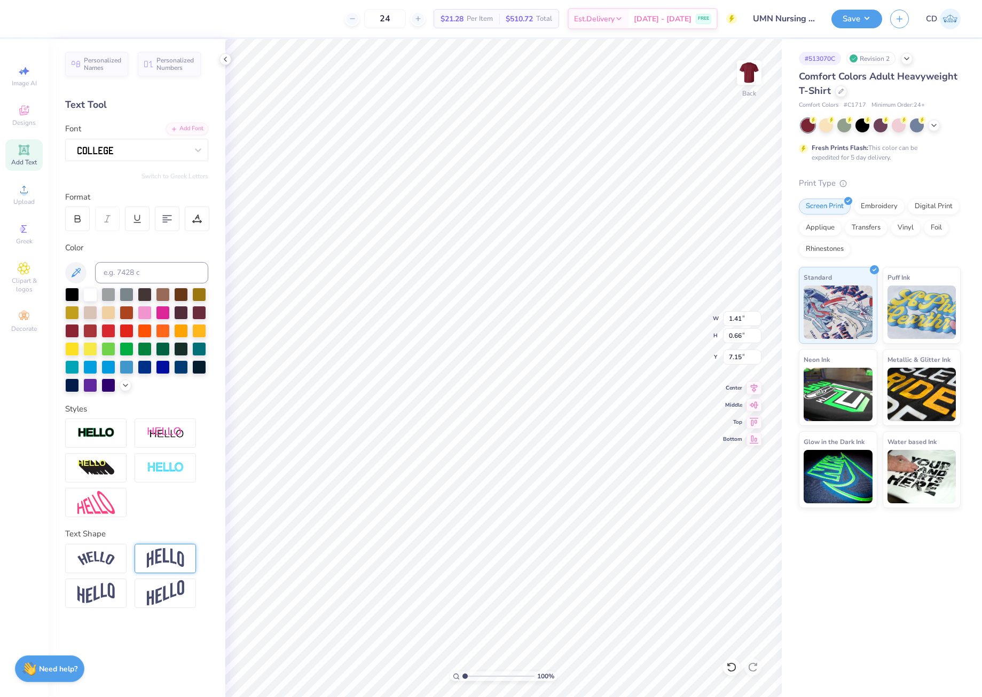
click at [462, 673] on input "range" at bounding box center [498, 677] width 72 height 10
drag, startPoint x: 725, startPoint y: 316, endPoint x: 744, endPoint y: 317, distance: 18.7
click at [744, 317] on input "9.94" at bounding box center [742, 318] width 38 height 15
type input "10.00"
type input "4.83"
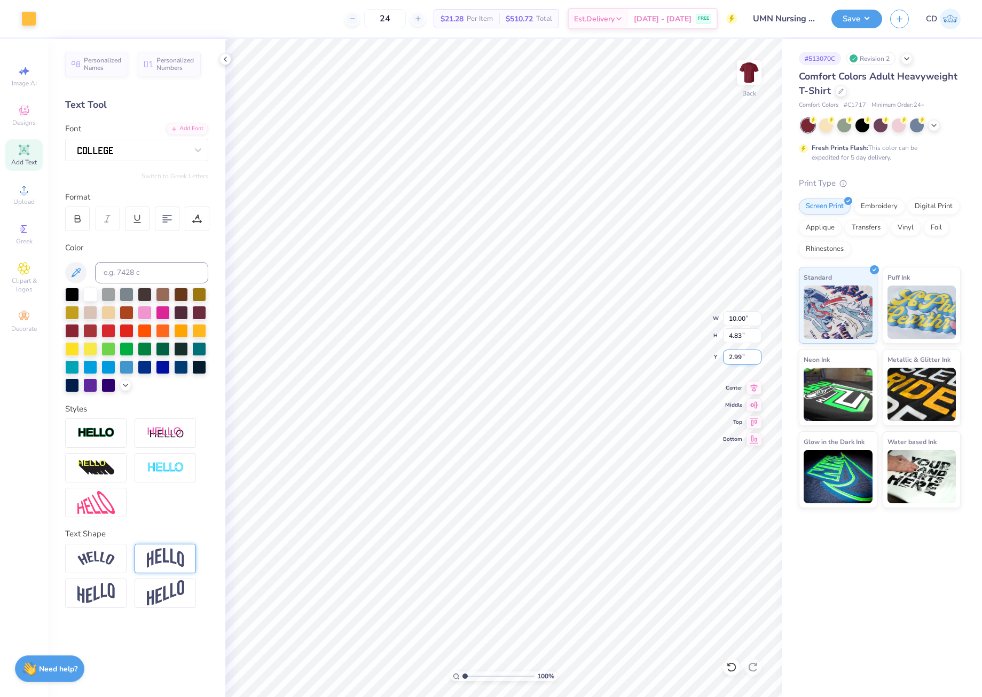
drag, startPoint x: 725, startPoint y: 353, endPoint x: 742, endPoint y: 356, distance: 17.2
click at [742, 356] on input "2.99" at bounding box center [742, 357] width 38 height 15
type input "3.00"
click at [844, 21] on button "Save" at bounding box center [856, 17] width 51 height 19
type input "7.17"
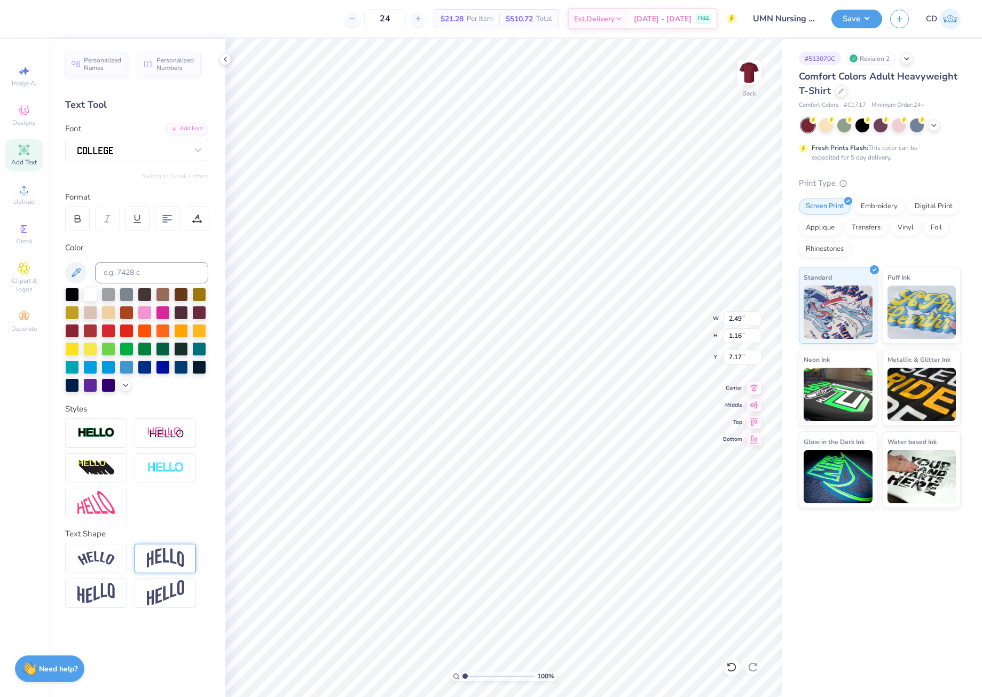
type input "2.49"
type input "1.16"
click at [752, 387] on icon at bounding box center [753, 386] width 15 height 13
click at [856, 22] on button "Save" at bounding box center [856, 17] width 51 height 19
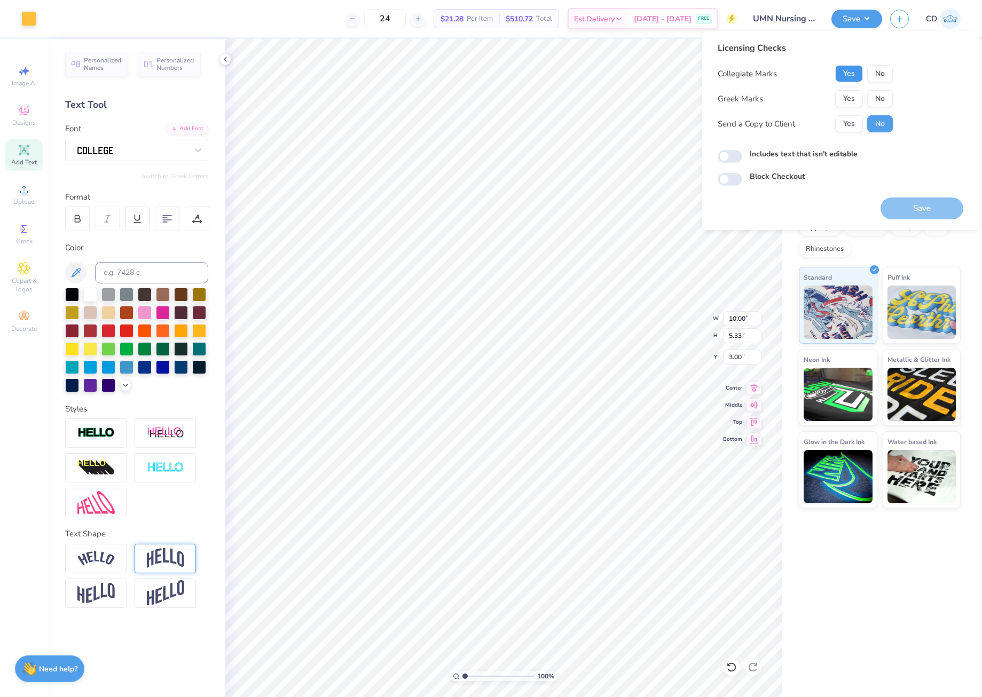
click at [851, 73] on button "Yes" at bounding box center [849, 73] width 28 height 17
click at [879, 94] on button "No" at bounding box center [880, 98] width 26 height 17
click at [735, 161] on input "Includes text that isn't editable" at bounding box center [730, 156] width 25 height 13
checkbox input "true"
click at [924, 221] on div "Licensing Checks Collegiate Marks Yes No Greek Marks Yes No Send a Copy to Clie…" at bounding box center [841, 130] width 278 height 199
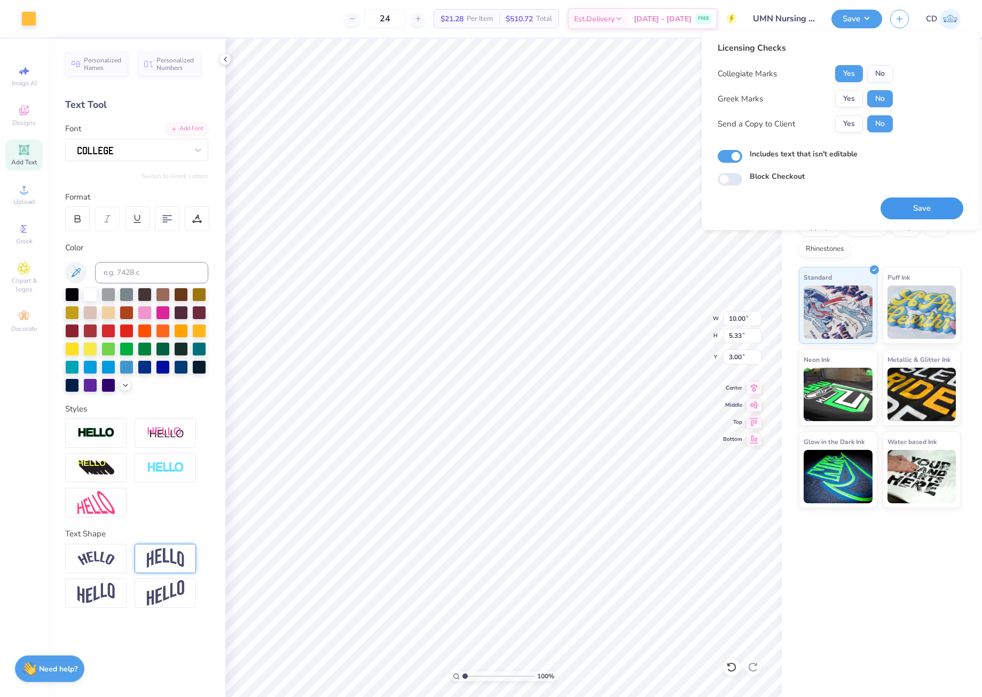
drag, startPoint x: 920, startPoint y: 207, endPoint x: 885, endPoint y: 191, distance: 38.5
click at [919, 207] on button "Save" at bounding box center [921, 209] width 83 height 22
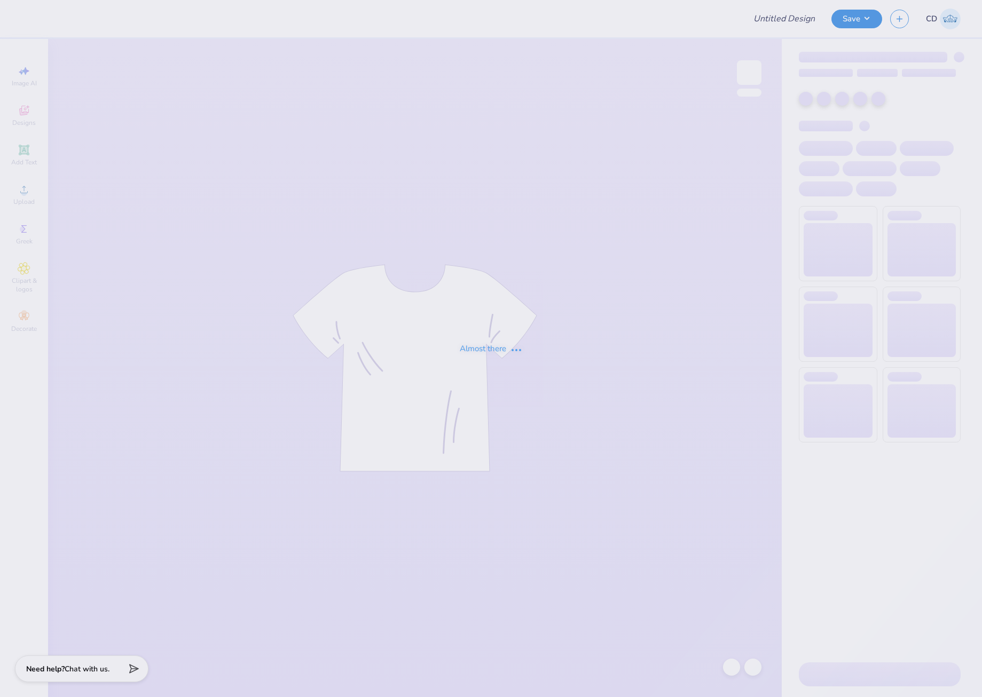
type input "UMN Nursing Draft!"
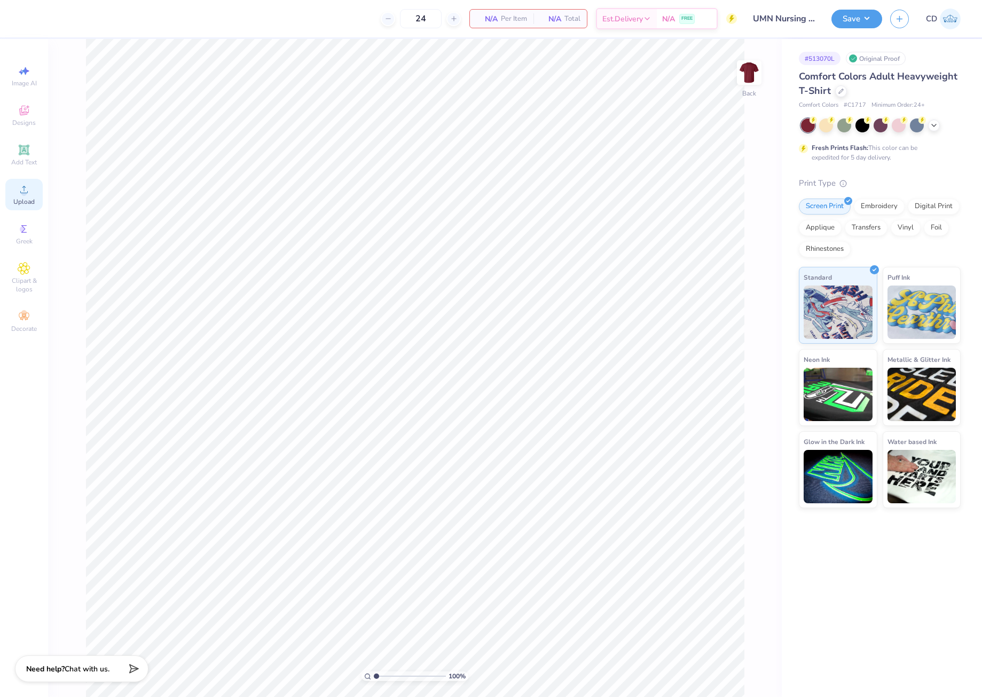
click at [22, 192] on circle at bounding box center [24, 193] width 6 height 6
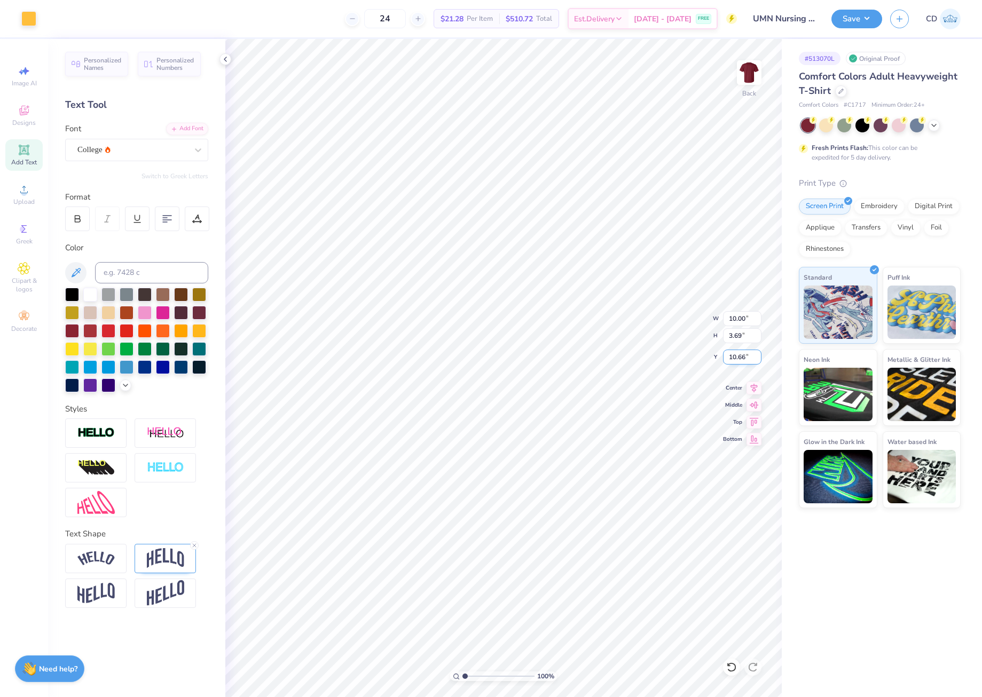
drag, startPoint x: 728, startPoint y: 358, endPoint x: 754, endPoint y: 360, distance: 26.8
click at [754, 360] on input "10.66" at bounding box center [742, 357] width 38 height 15
type input "3.00"
click at [757, 390] on icon at bounding box center [753, 386] width 15 height 13
click at [754, 385] on icon at bounding box center [753, 386] width 15 height 13
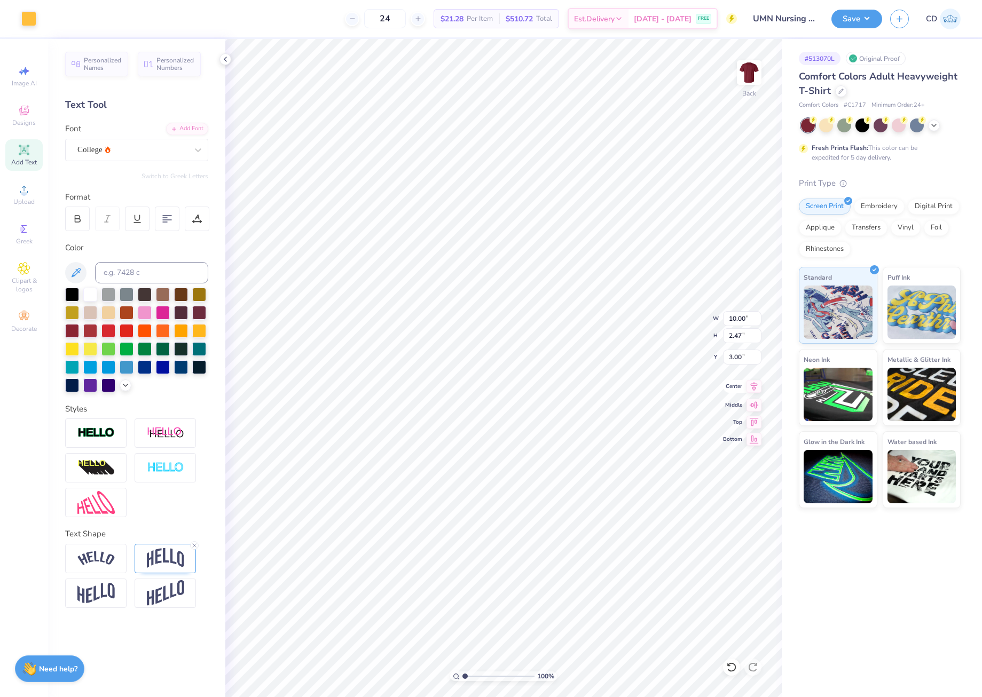
click at [750, 386] on icon at bounding box center [753, 386] width 15 height 13
click at [755, 386] on icon at bounding box center [754, 386] width 7 height 9
drag, startPoint x: 727, startPoint y: 321, endPoint x: 750, endPoint y: 325, distance: 23.2
click at [750, 325] on input "10.22" at bounding box center [742, 318] width 38 height 15
type input "10.00"
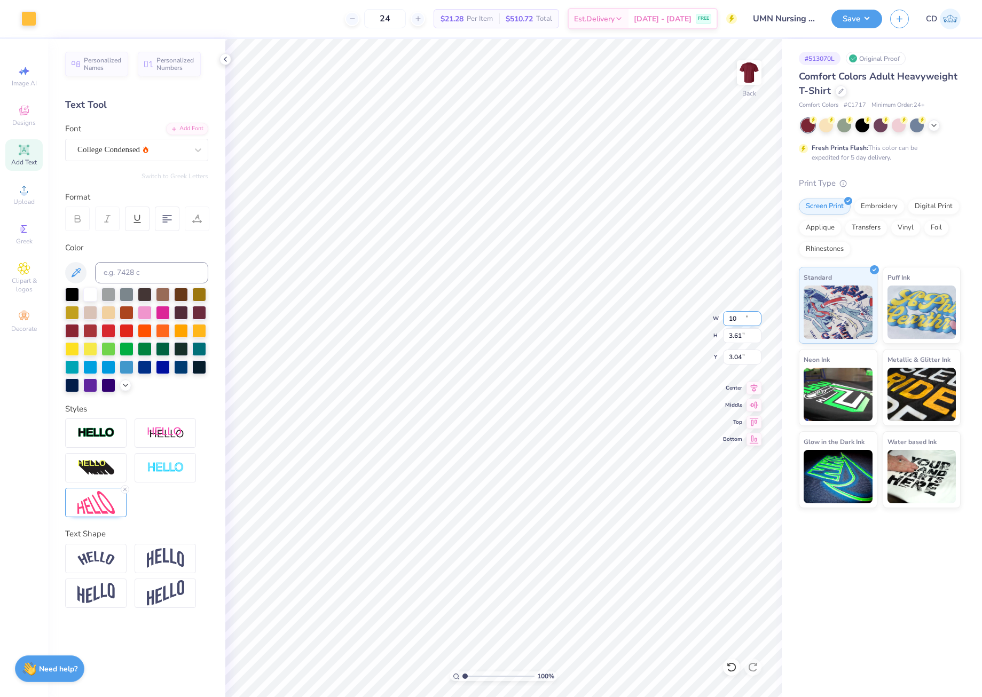
type input "3.61"
type input "3.04"
click at [751, 365] on div "100 % Back W 10.00 10.00 " H 3.61 3.61 " Y 3.04 3.04 " Center Middle Top Bottom" at bounding box center [503, 368] width 556 height 658
drag, startPoint x: 727, startPoint y: 355, endPoint x: 744, endPoint y: 358, distance: 16.8
click at [744, 358] on input "3.04" at bounding box center [742, 357] width 38 height 15
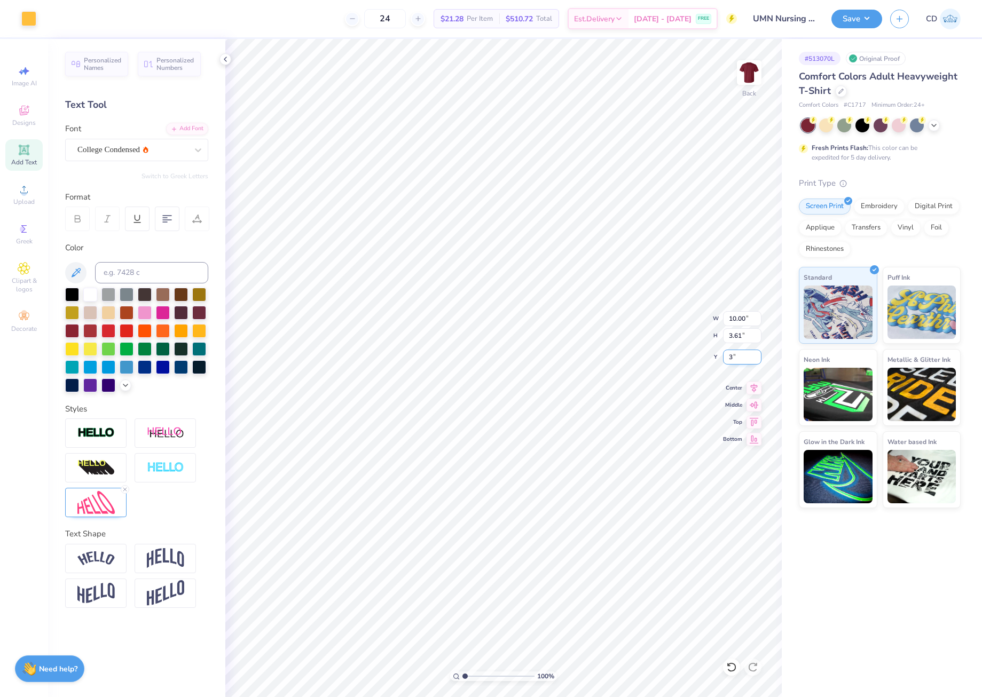
type input "3.00"
click at [564, 296] on li "Duplicate" at bounding box center [579, 296] width 84 height 21
type input "7.82"
click at [195, 547] on icon at bounding box center [194, 545] width 6 height 6
type input "1.47"
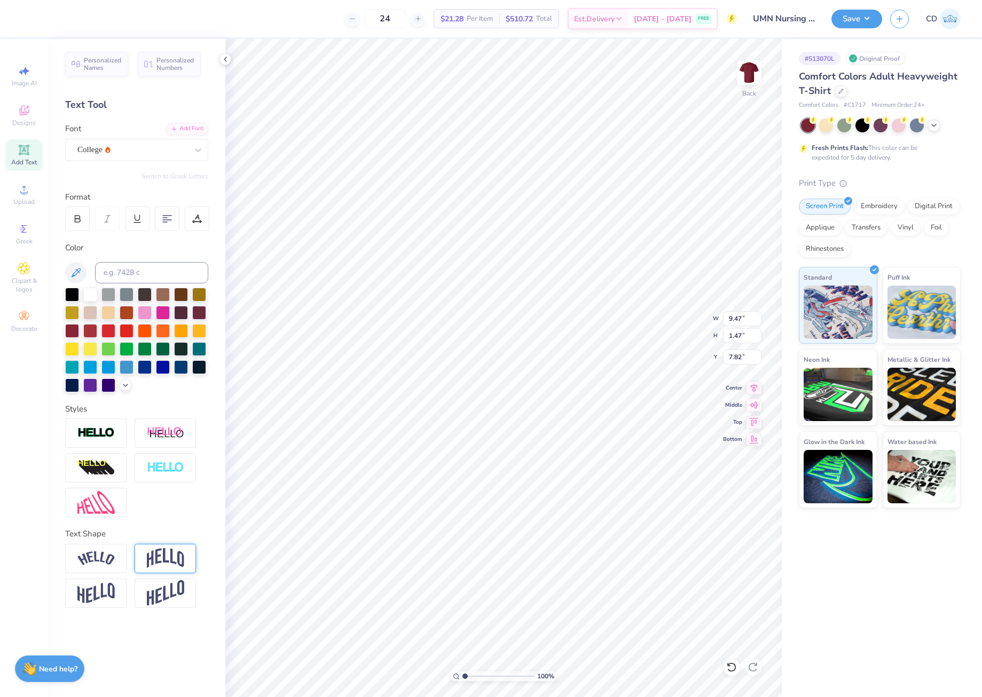
type input "8.29"
type textarea "Dad"
click at [728, 319] on input "3.16" at bounding box center [742, 318] width 38 height 15
drag, startPoint x: 729, startPoint y: 319, endPoint x: 740, endPoint y: 319, distance: 10.7
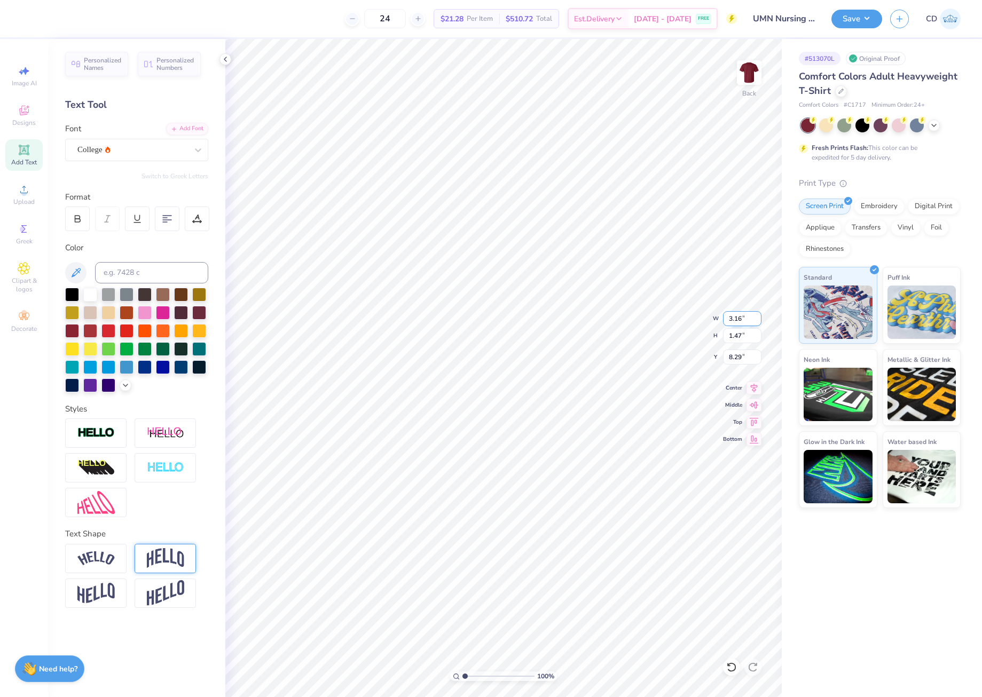
click at [740, 319] on input "3.16" at bounding box center [742, 318] width 38 height 15
type input "2.49"
type input "1.16"
type input "8.45"
click at [752, 387] on icon at bounding box center [753, 386] width 15 height 13
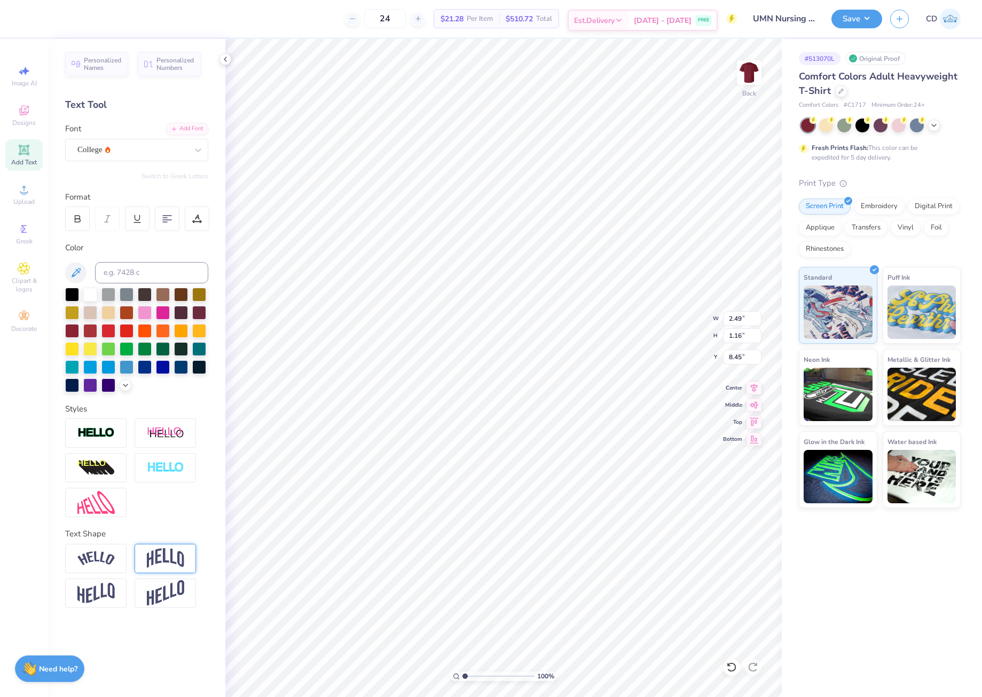
scroll to position [9, 2]
type textarea "Mom"
drag, startPoint x: 729, startPoint y: 358, endPoint x: 742, endPoint y: 361, distance: 13.2
click at [742, 361] on input "8.45" at bounding box center [742, 357] width 38 height 15
type input "1"
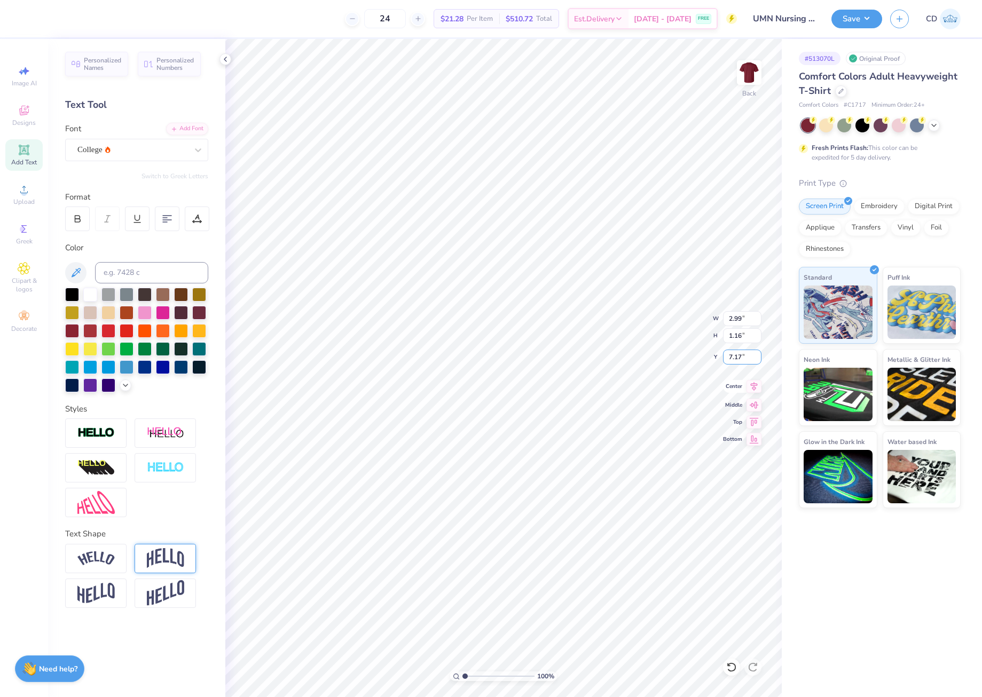
type input "7.17"
click at [740, 320] on input "3.73" at bounding box center [742, 318] width 38 height 15
type input "3.81"
type input "1.51"
click at [740, 357] on input "5.12" at bounding box center [742, 357] width 38 height 15
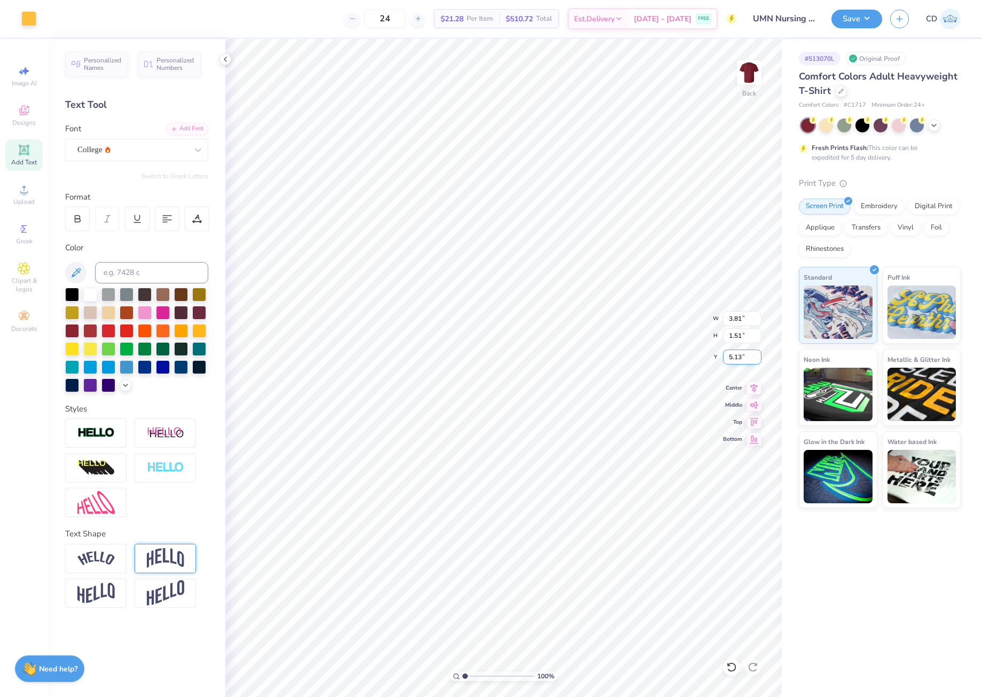
type input "5.13"
drag, startPoint x: 729, startPoint y: 318, endPoint x: 741, endPoint y: 318, distance: 11.2
click at [741, 318] on input "9.47" at bounding box center [742, 318] width 38 height 15
paste input "68"
type input "9.68"
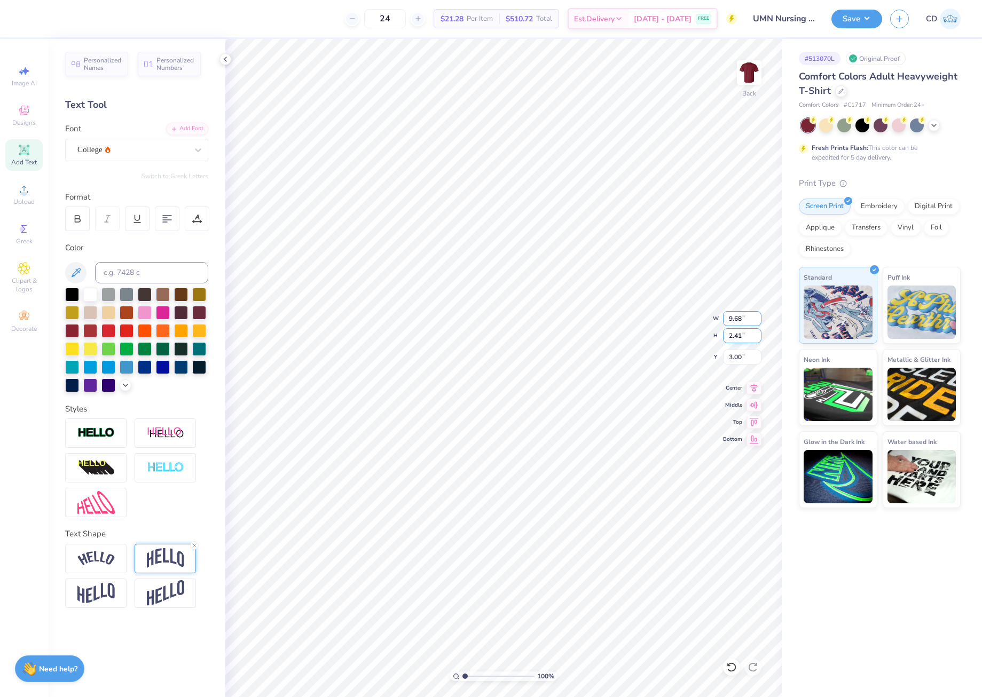
type input "2.47"
type input "2.97"
click at [755, 387] on icon at bounding box center [753, 386] width 15 height 13
drag, startPoint x: 726, startPoint y: 316, endPoint x: 741, endPoint y: 320, distance: 15.5
click at [741, 320] on input "2.99" at bounding box center [742, 318] width 38 height 15
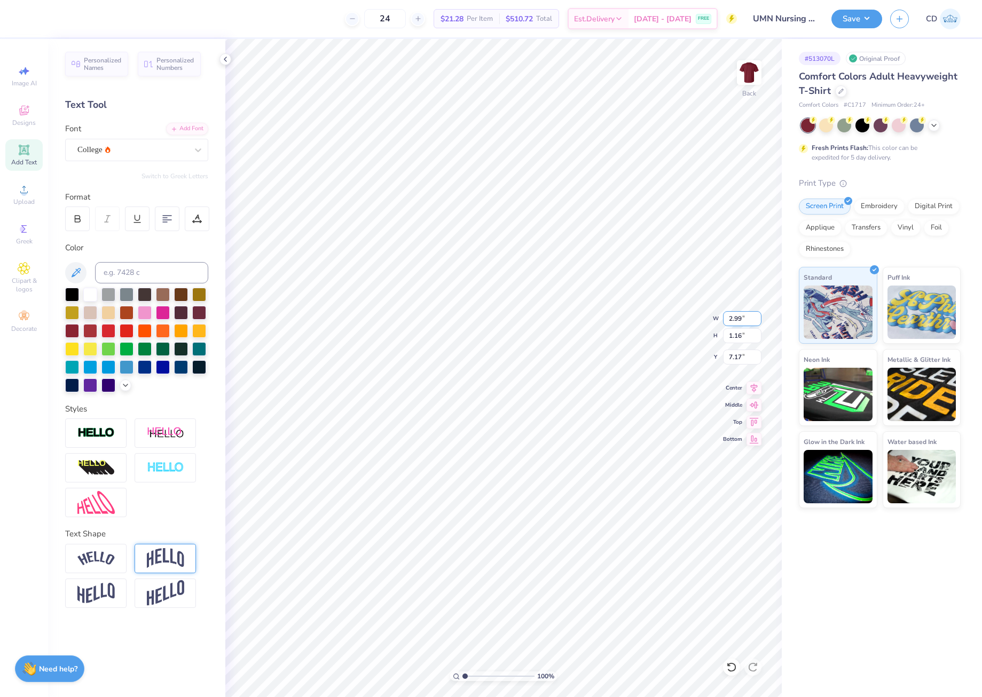
paste input "4"
type input "2.49"
type input "0.97"
click at [735, 359] on input "7.27" at bounding box center [742, 357] width 38 height 15
type input "7.17"
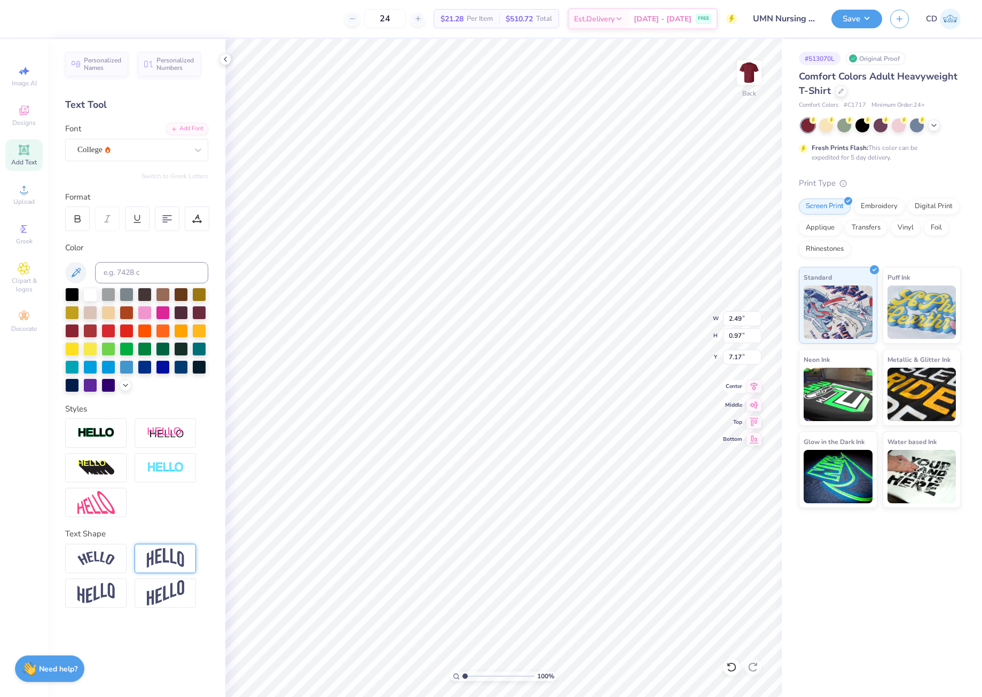
click at [753, 389] on icon at bounding box center [753, 386] width 15 height 13
drag, startPoint x: 727, startPoint y: 319, endPoint x: 748, endPoint y: 319, distance: 21.4
click at [748, 319] on input "10.00" at bounding box center [742, 318] width 38 height 15
type input "10"
drag, startPoint x: 729, startPoint y: 338, endPoint x: 740, endPoint y: 338, distance: 10.7
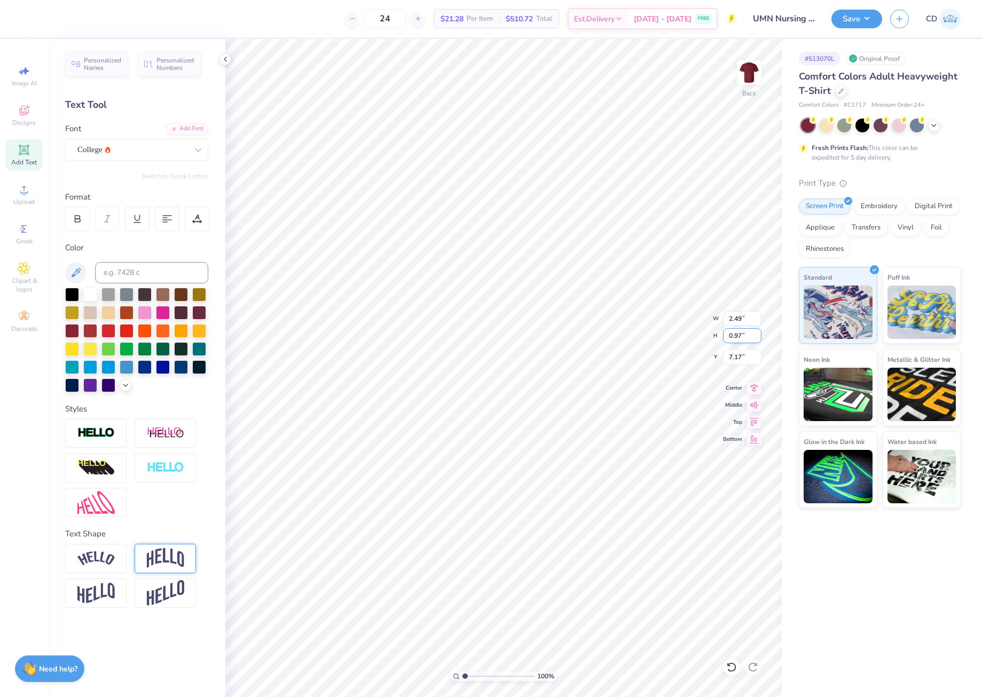
click at [740, 338] on input "0.97" at bounding box center [742, 335] width 38 height 15
type input "1.16"
type input "2.98"
type input "7.07"
type input "10.00"
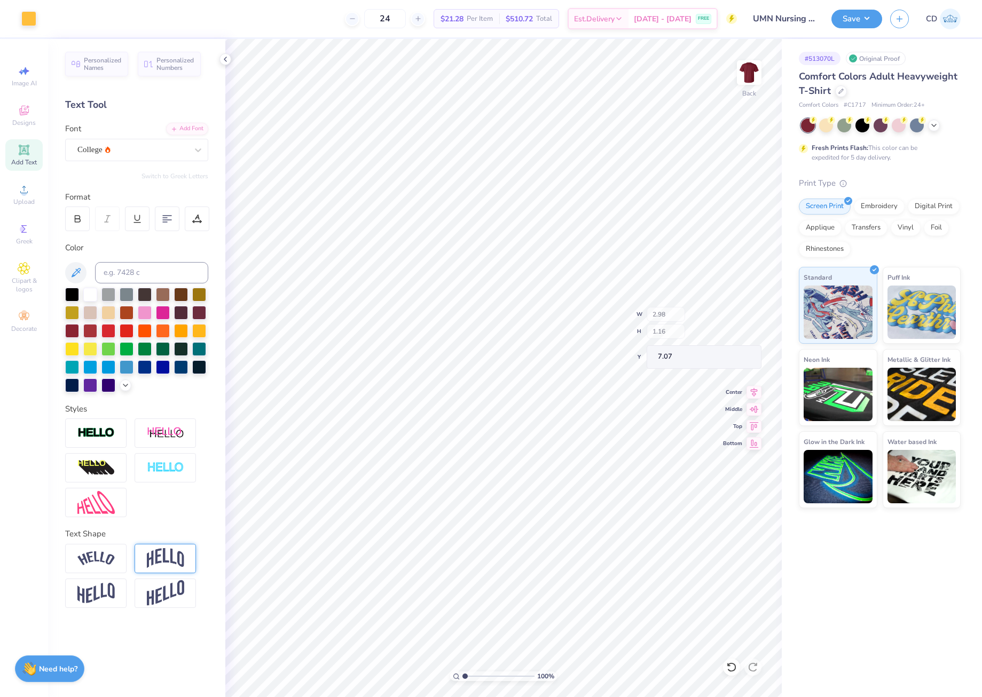
type input "5.26"
type input "2.97"
click at [734, 358] on input "7.07" at bounding box center [742, 357] width 38 height 15
type input "7.17"
type input "10.00"
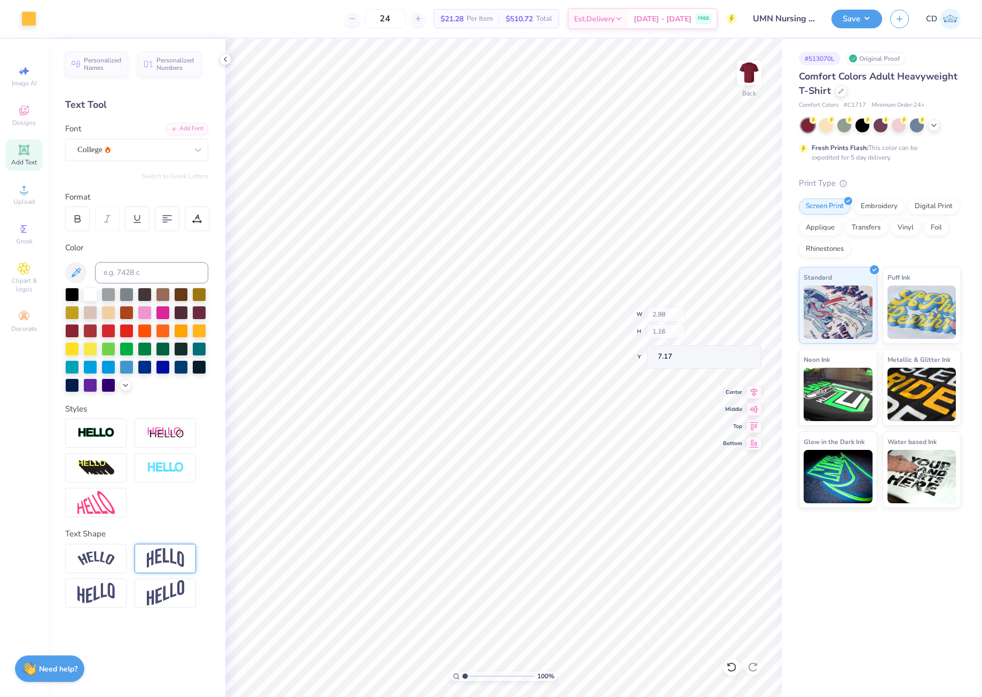
type input "5.36"
type input "2.97"
click at [736, 335] on input "1.16" at bounding box center [742, 335] width 38 height 15
click at [741, 356] on input "7.17" at bounding box center [742, 357] width 38 height 15
type input "7.14"
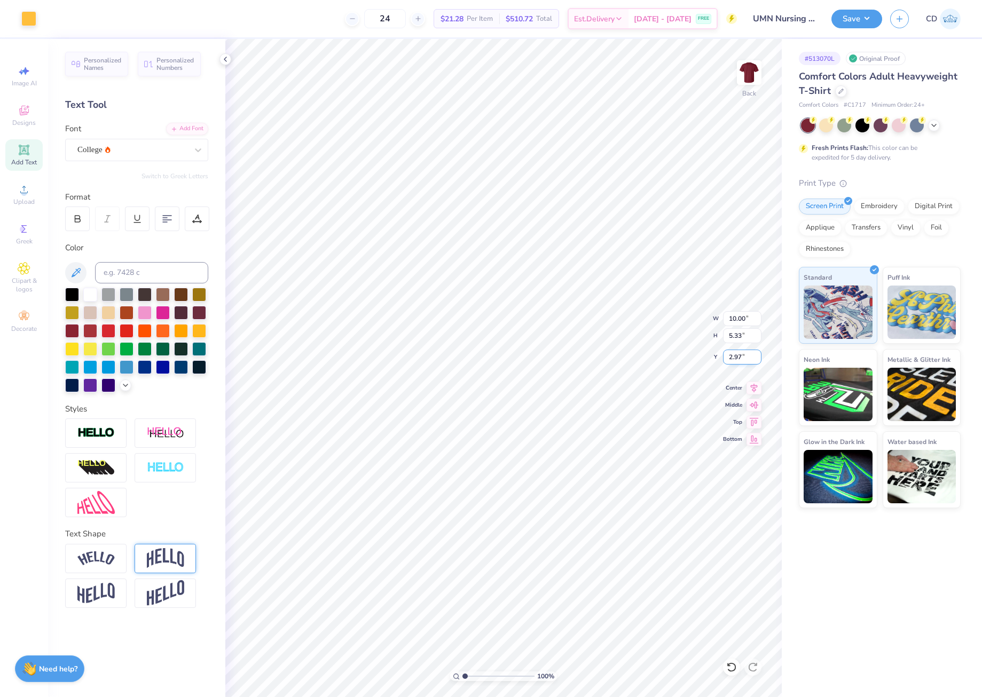
click at [745, 365] on div "100 % Back W 10.00 10.00 " H 5.33 5.33 " Y 2.97 2.97 " Center Middle Top Bottom" at bounding box center [503, 368] width 556 height 658
drag, startPoint x: 731, startPoint y: 352, endPoint x: 743, endPoint y: 354, distance: 11.9
click at [743, 354] on input "2.97" at bounding box center [742, 357] width 38 height 15
drag, startPoint x: 728, startPoint y: 353, endPoint x: 739, endPoint y: 355, distance: 11.3
click at [739, 355] on input "37" at bounding box center [742, 357] width 38 height 15
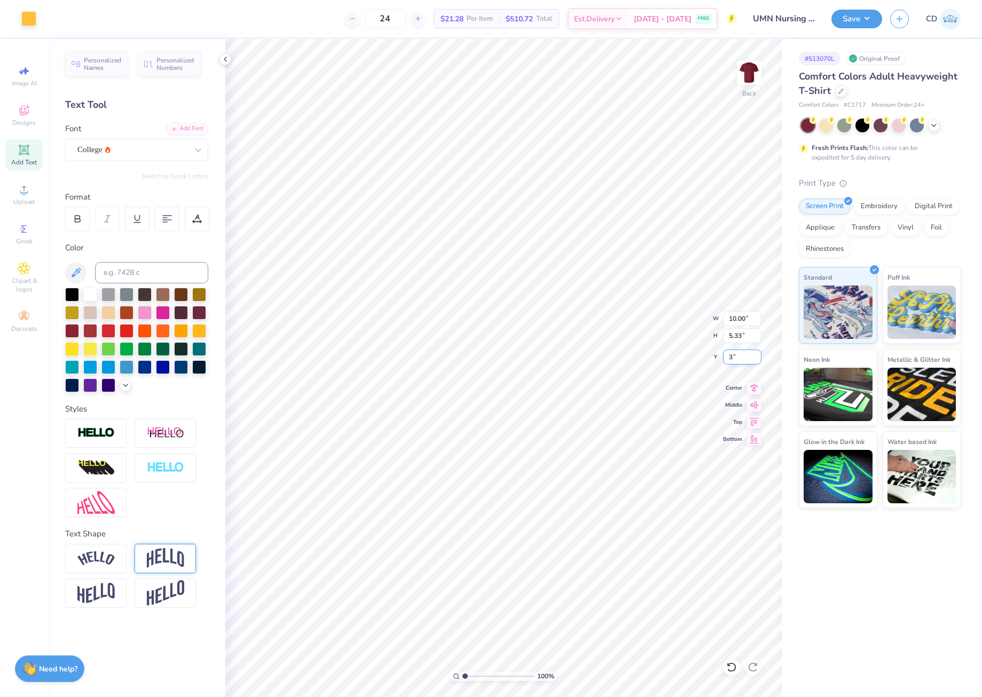
drag, startPoint x: 736, startPoint y: 355, endPoint x: 730, endPoint y: 355, distance: 6.4
click at [730, 355] on input "3" at bounding box center [742, 357] width 38 height 15
type input "3.00"
click at [838, 20] on button "Save" at bounding box center [856, 17] width 51 height 19
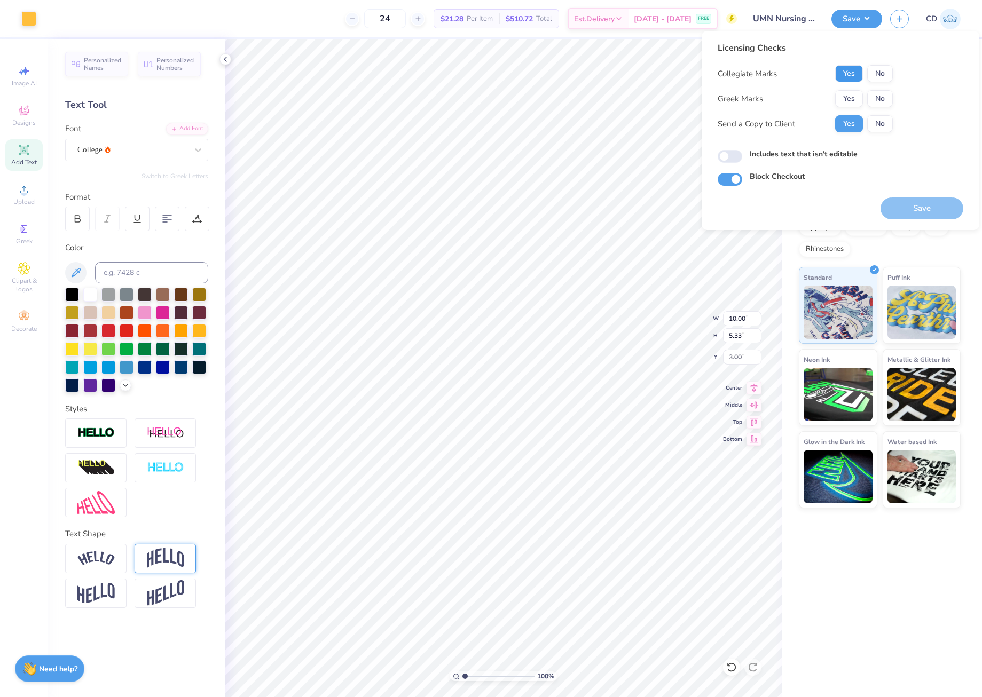
click at [844, 71] on button "Yes" at bounding box center [849, 73] width 28 height 17
click at [877, 93] on button "No" at bounding box center [880, 98] width 26 height 17
click at [733, 154] on input "Includes text that isn't editable" at bounding box center [730, 156] width 25 height 13
checkbox input "true"
click at [932, 217] on button "Save" at bounding box center [921, 209] width 83 height 22
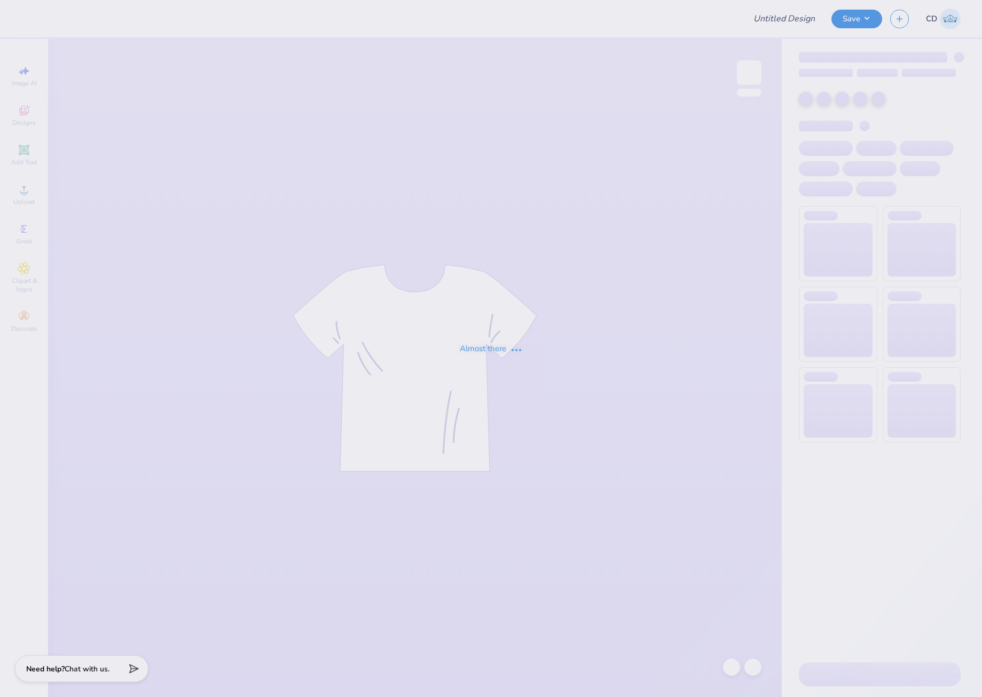
type input "UMN Nursing Draft!"
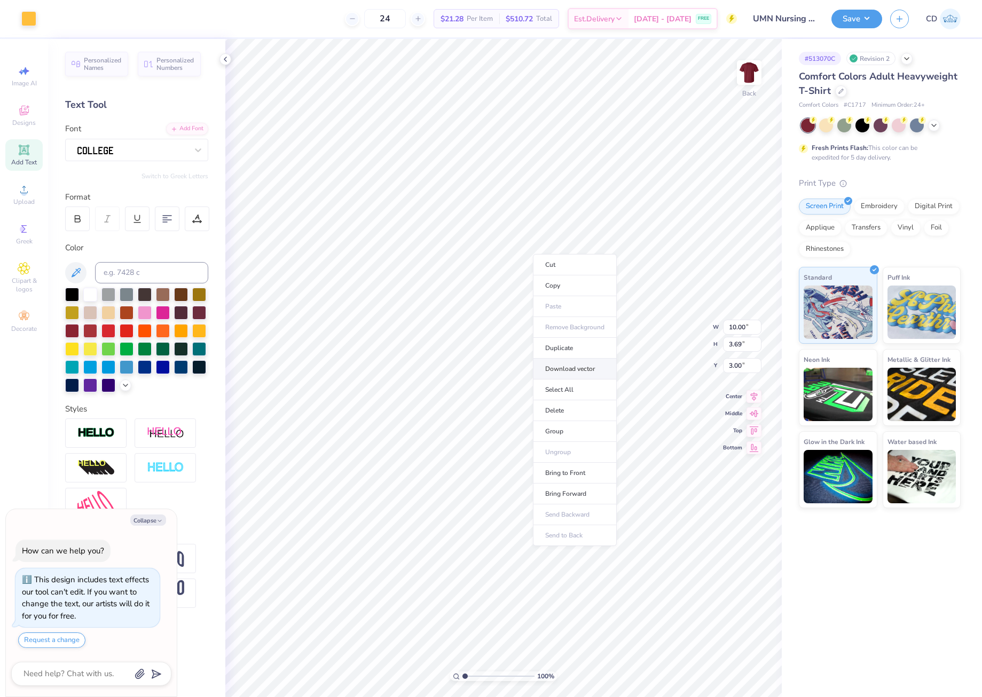
click at [561, 371] on li "Download vector" at bounding box center [575, 369] width 84 height 21
type textarea "x"
type input "9.68"
type input "2.47"
type input "3.00"
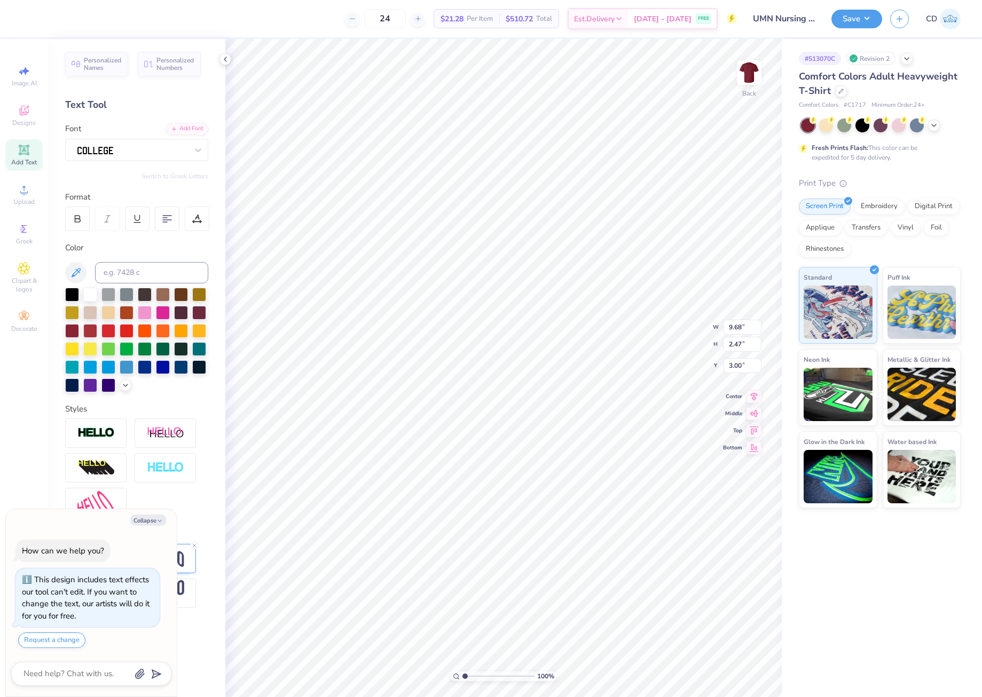
type textarea "x"
type input "0.38"
type input "0.35"
type input "3.88"
click at [546, 318] on li "Copy" at bounding box center [549, 316] width 84 height 21
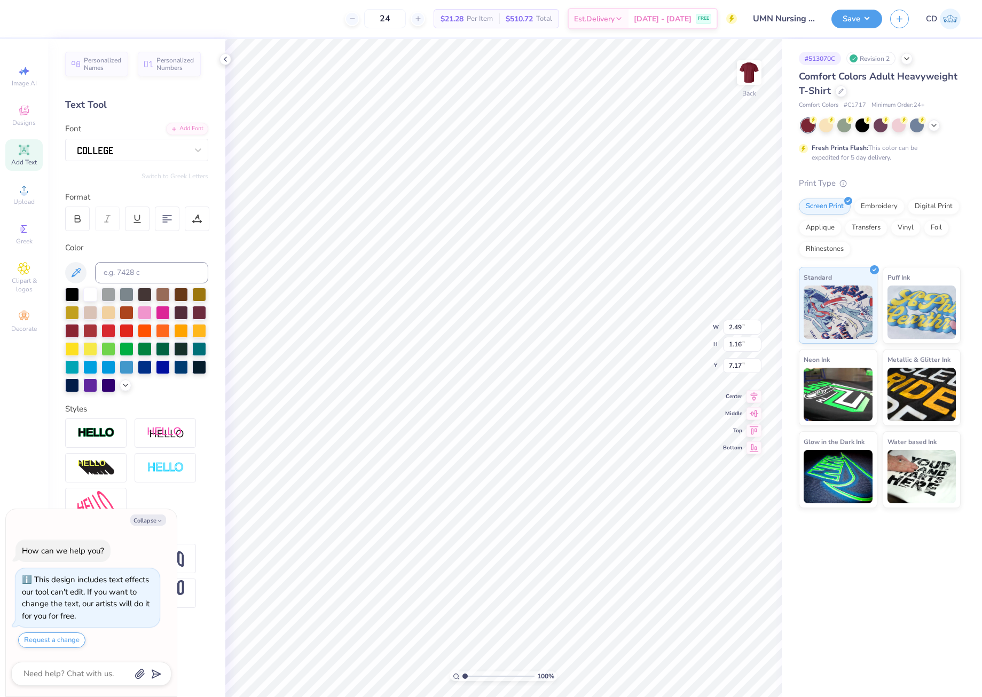
type textarea "x"
type input "10.00"
type input "5.33"
type input "3.00"
type textarea "x"
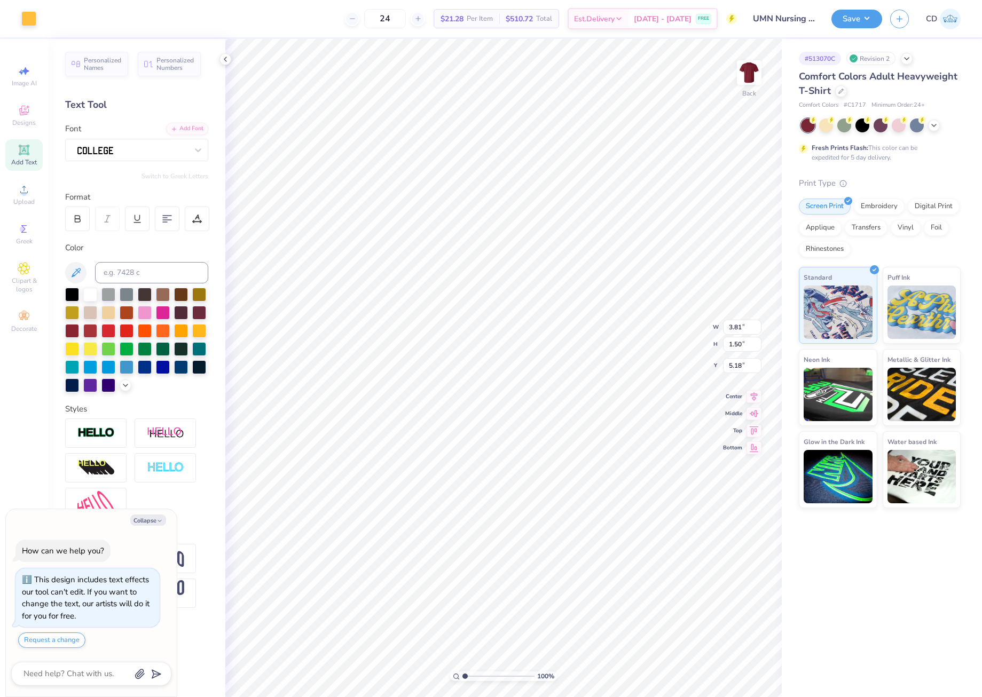
type input "9.68"
type input "2.47"
type input "3.00"
click at [738, 325] on input "9.68" at bounding box center [742, 327] width 38 height 15
type textarea "x"
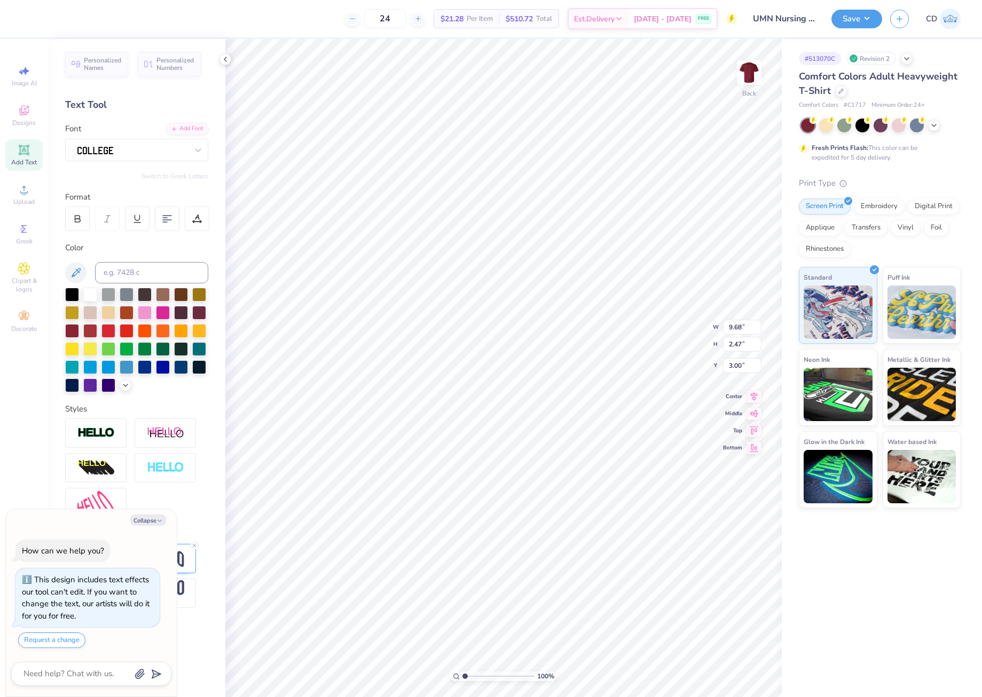
type input "2.49"
type input "1.16"
type input "7.17"
drag, startPoint x: 727, startPoint y: 327, endPoint x: 742, endPoint y: 325, distance: 15.0
click at [742, 325] on input "2.49" at bounding box center [742, 327] width 38 height 15
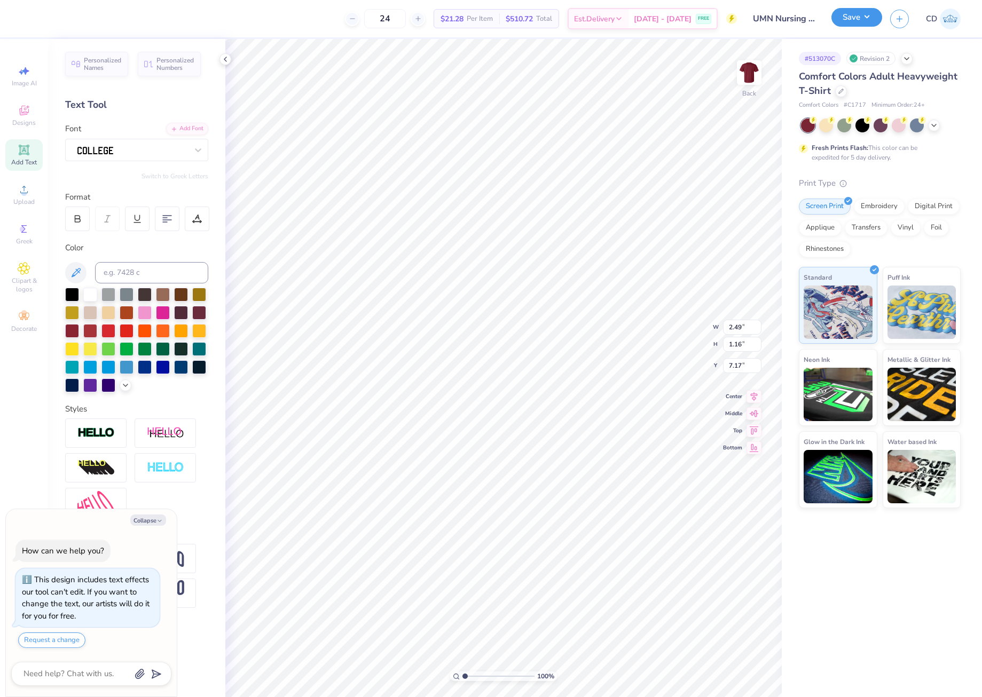
click at [851, 19] on button "Save" at bounding box center [856, 17] width 51 height 19
type textarea "x"
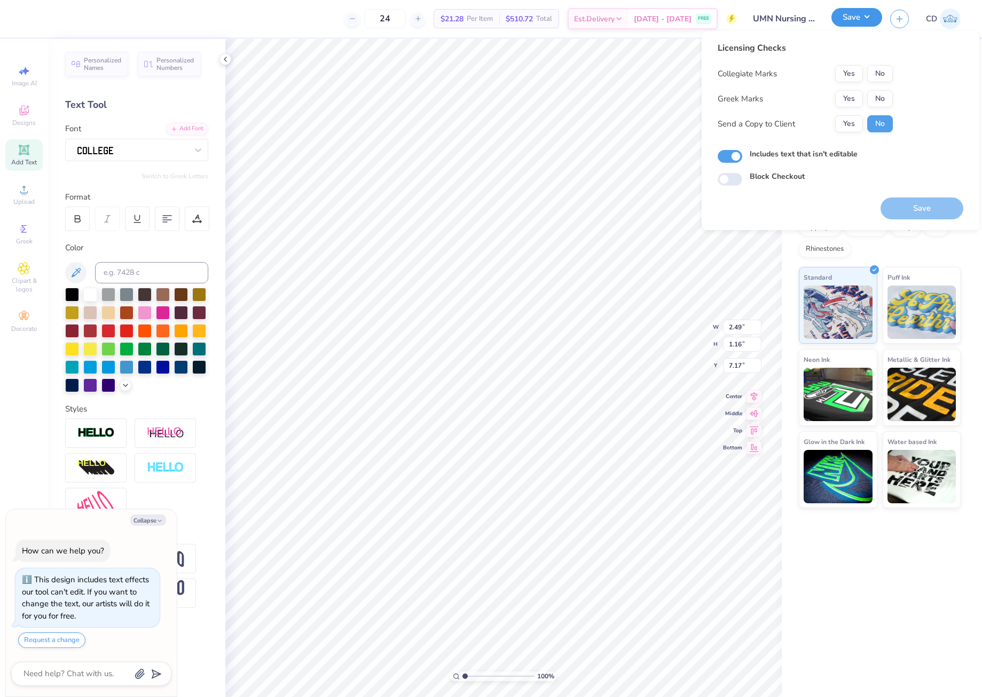
click at [851, 19] on button "Save" at bounding box center [856, 17] width 51 height 19
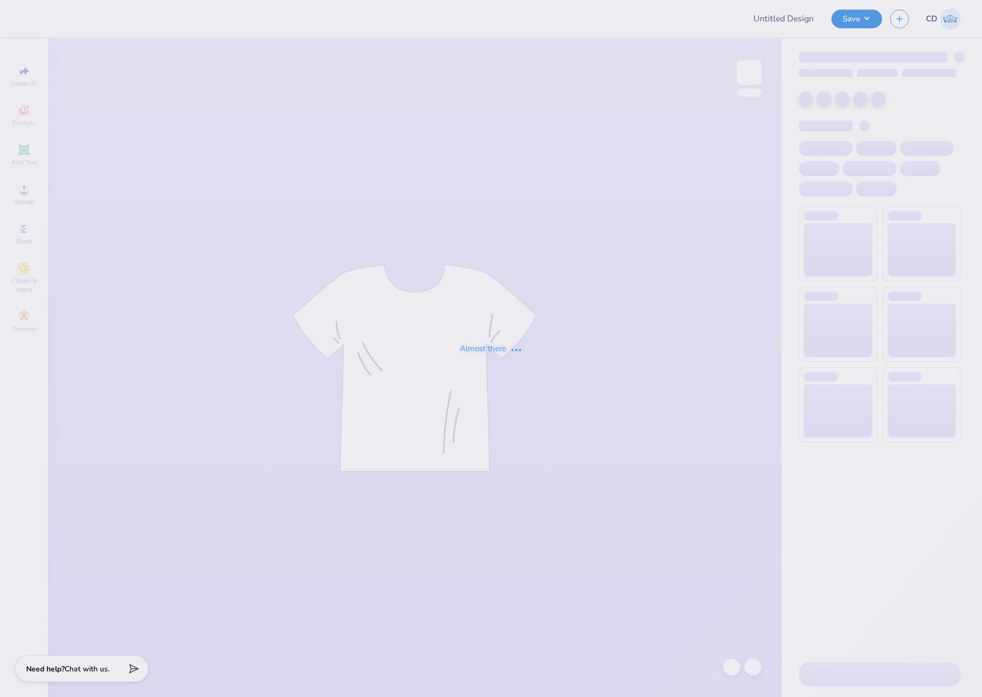
type input "Dz 500"
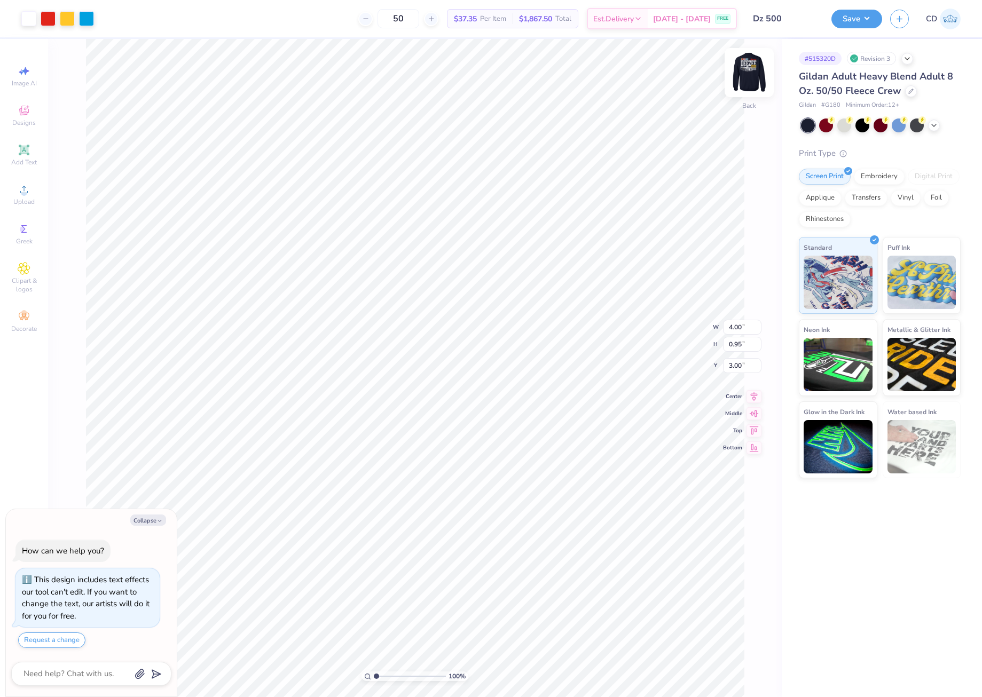
click at [750, 74] on img at bounding box center [749, 72] width 43 height 43
click at [24, 195] on circle at bounding box center [24, 193] width 6 height 6
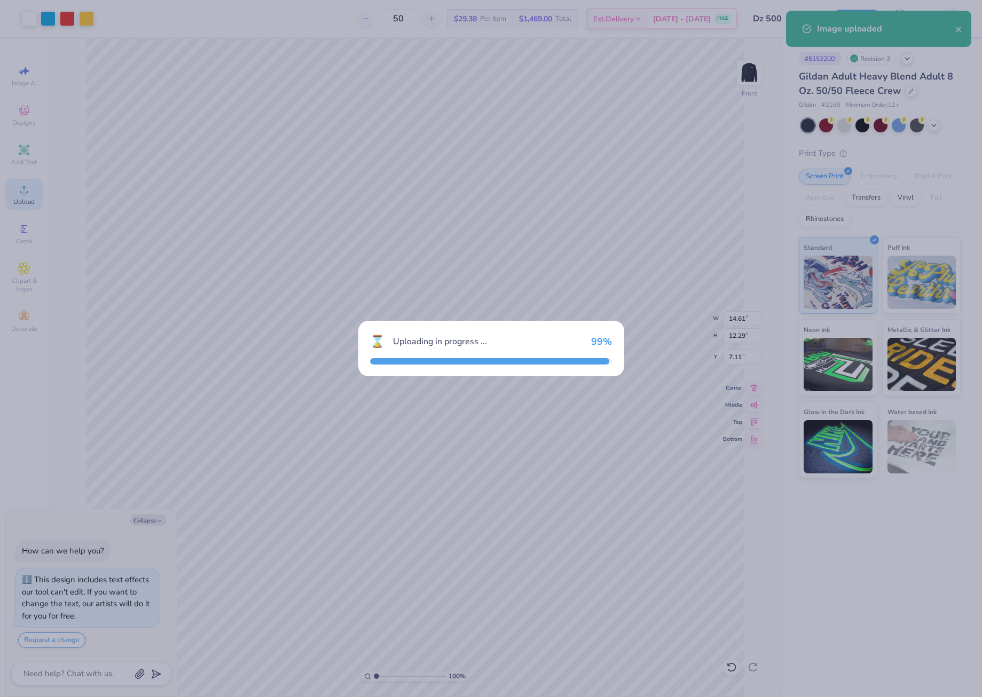
type textarea "x"
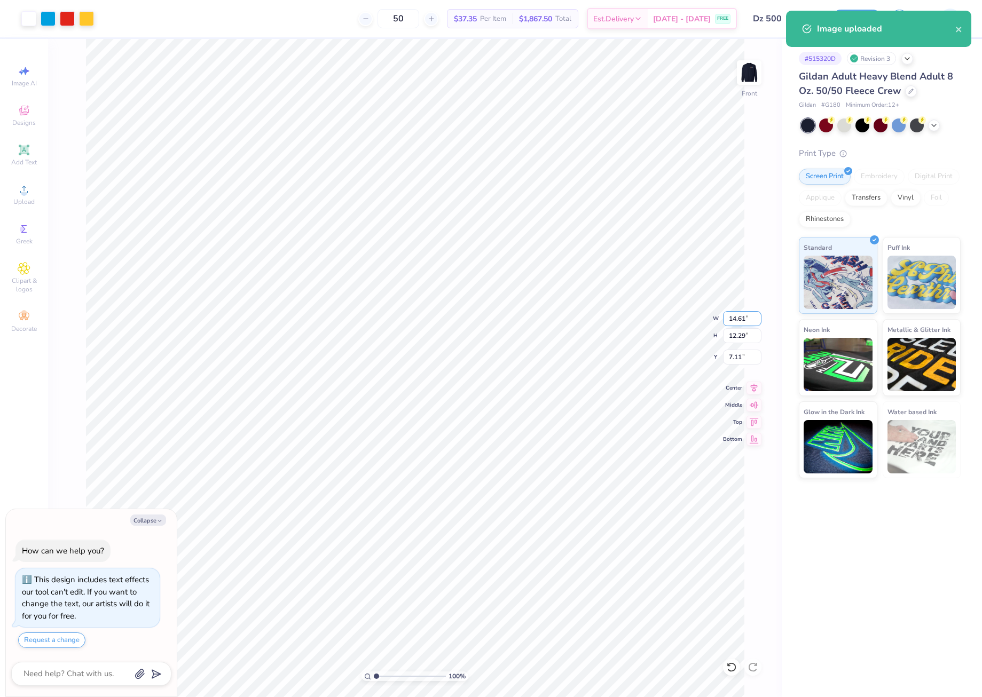
drag, startPoint x: 728, startPoint y: 319, endPoint x: 751, endPoint y: 322, distance: 23.1
click at [751, 322] on input "14.61" at bounding box center [742, 318] width 38 height 15
type input "12"
type textarea "x"
type input "12.00"
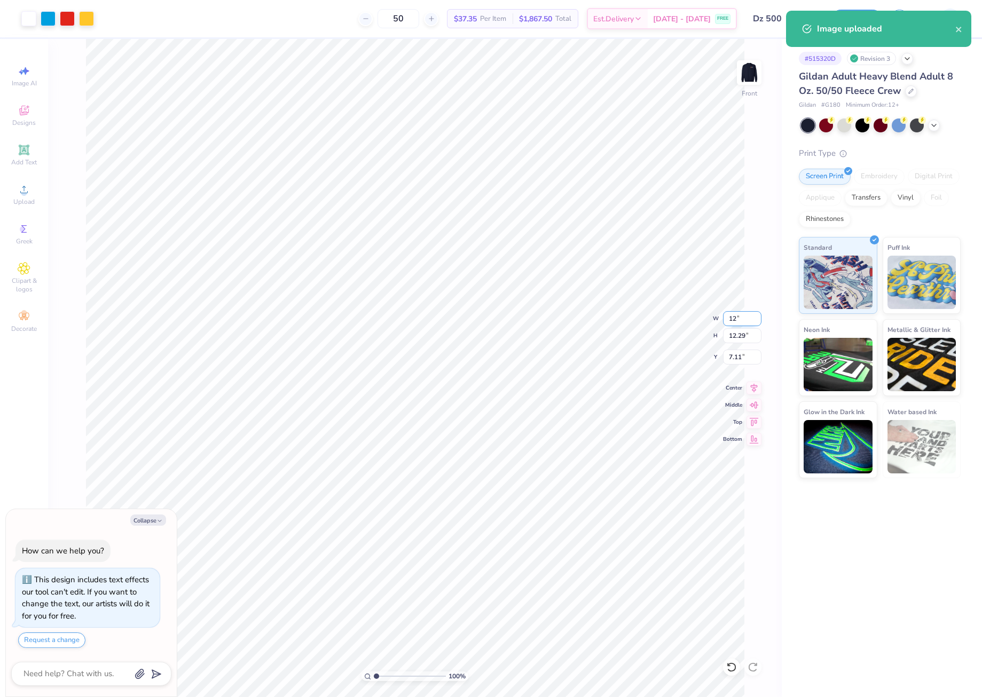
type input "10.09"
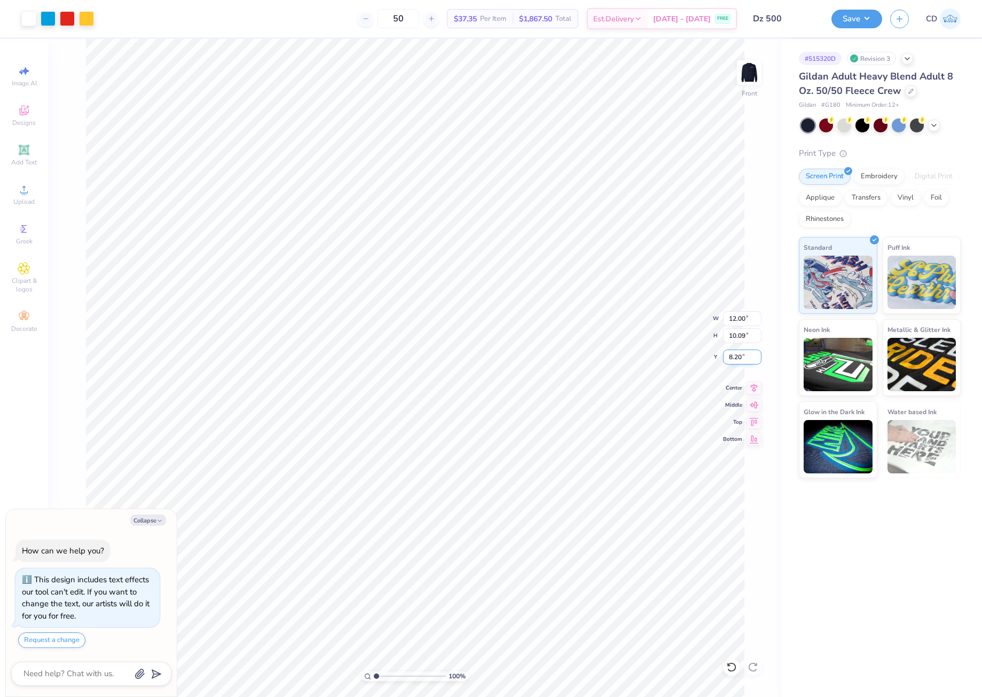
drag, startPoint x: 727, startPoint y: 356, endPoint x: 741, endPoint y: 356, distance: 14.4
click at [741, 356] on input "8.20" at bounding box center [742, 357] width 38 height 15
type input "3"
type textarea "x"
type input "3.00"
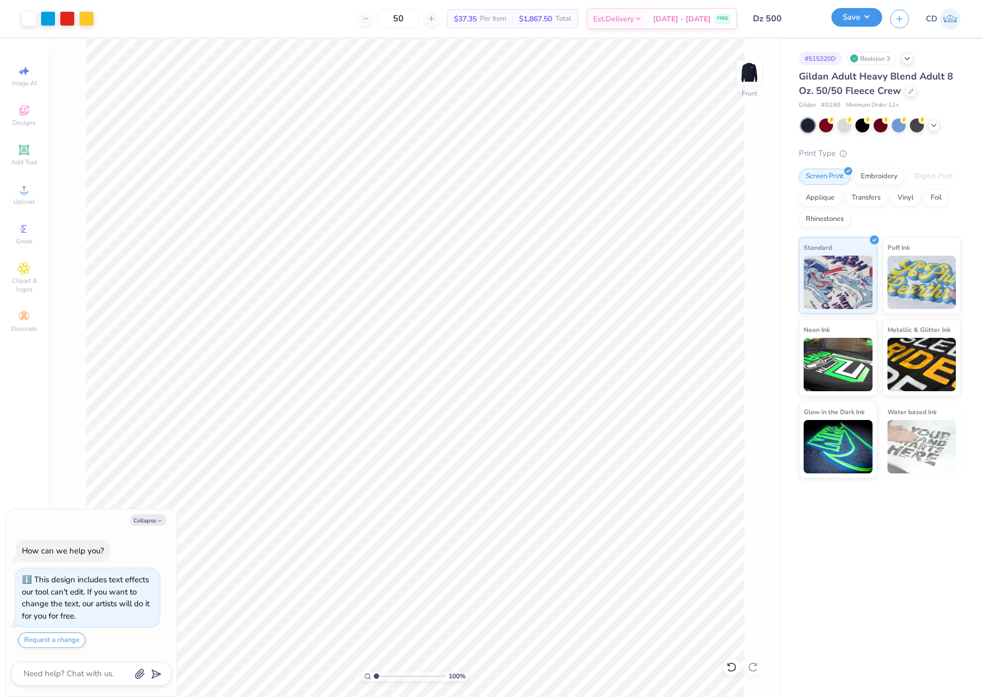
click at [851, 18] on button "Save" at bounding box center [856, 17] width 51 height 19
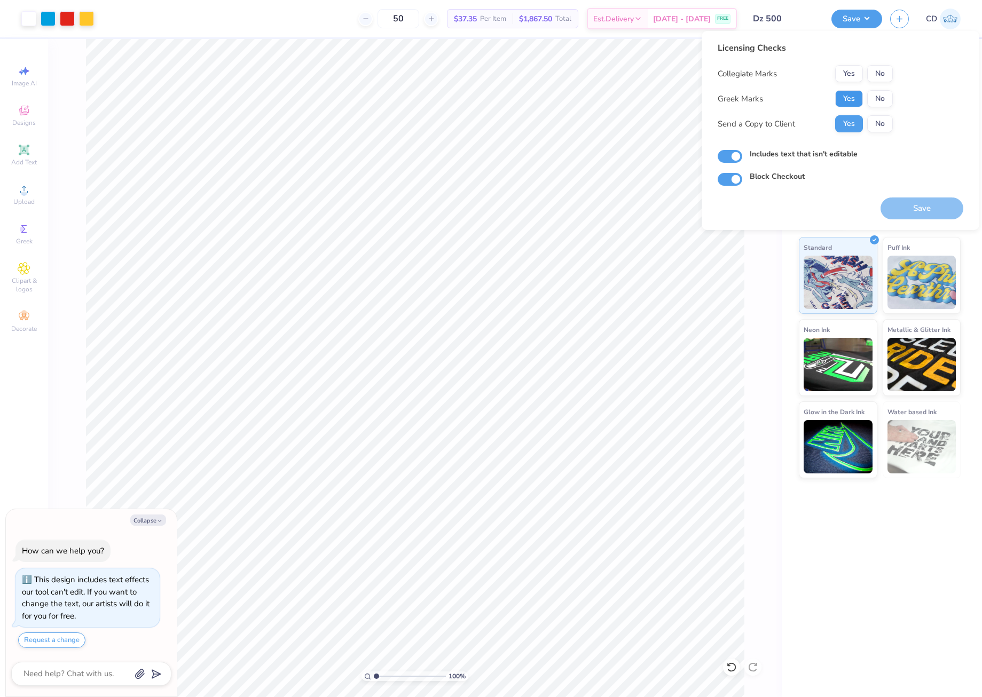
click at [853, 101] on button "Yes" at bounding box center [849, 98] width 28 height 17
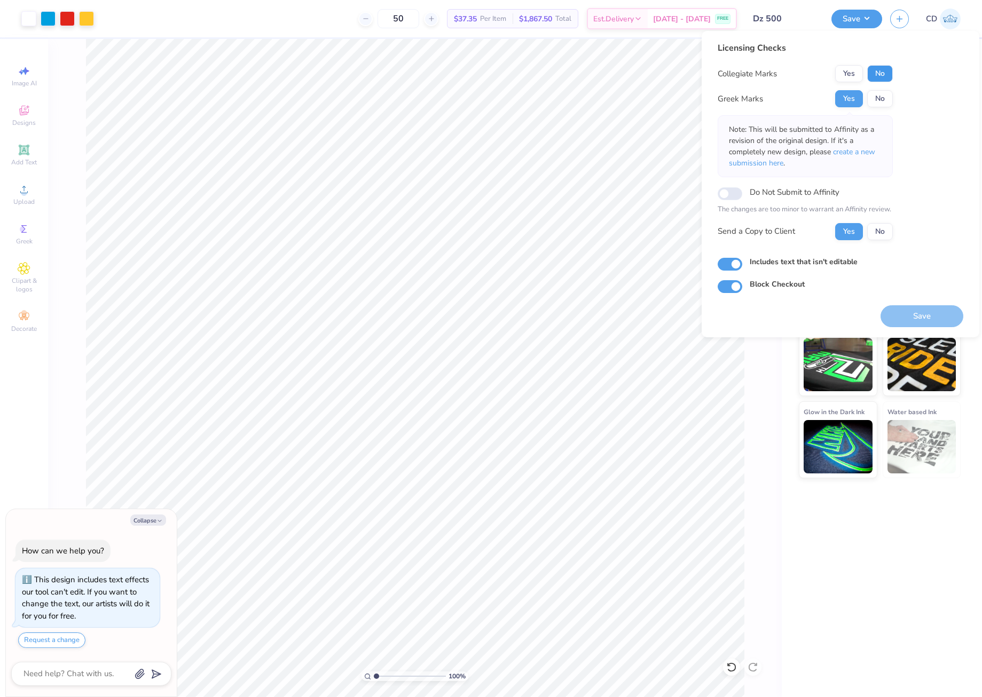
click at [880, 73] on button "No" at bounding box center [880, 73] width 26 height 17
click at [855, 155] on span "create a new submission here" at bounding box center [802, 157] width 146 height 21
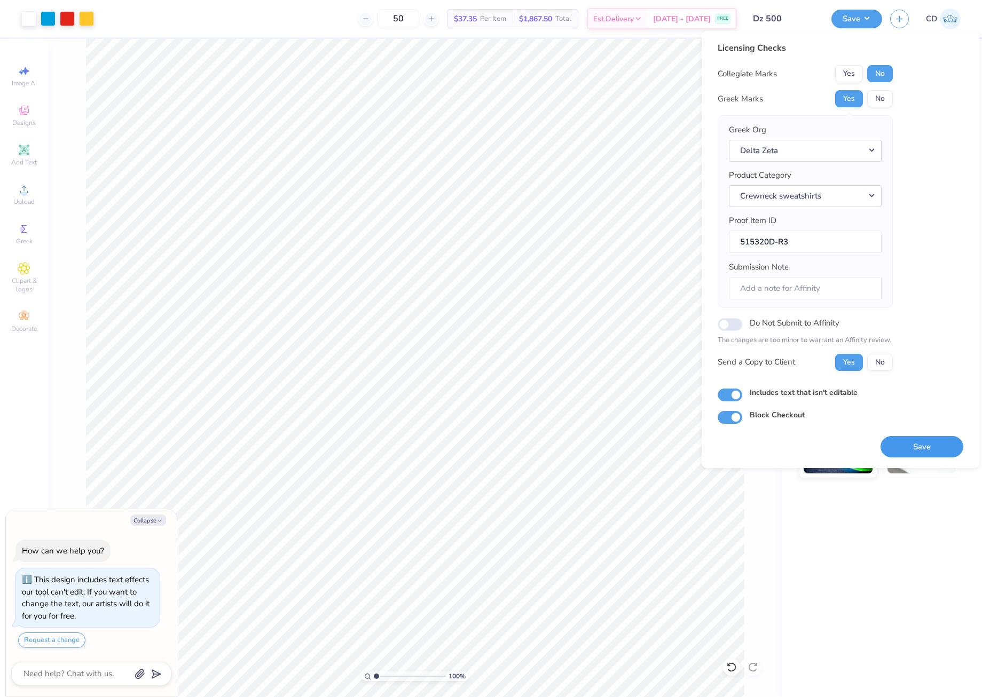
click at [920, 442] on button "Save" at bounding box center [921, 447] width 83 height 22
type textarea "x"
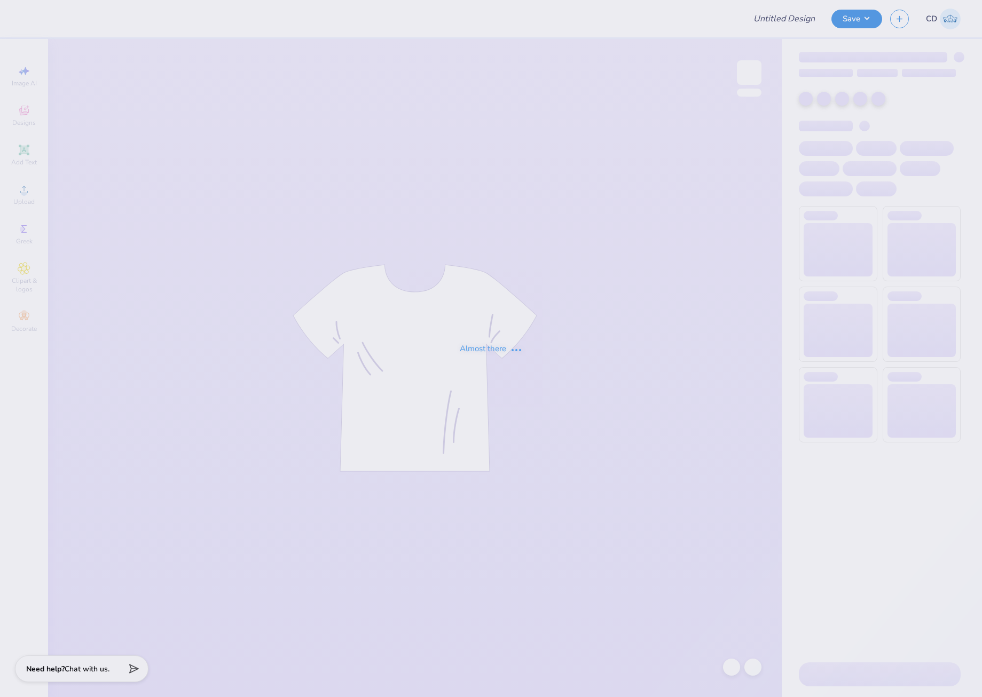
type input "Fall Merch Drop Hat"
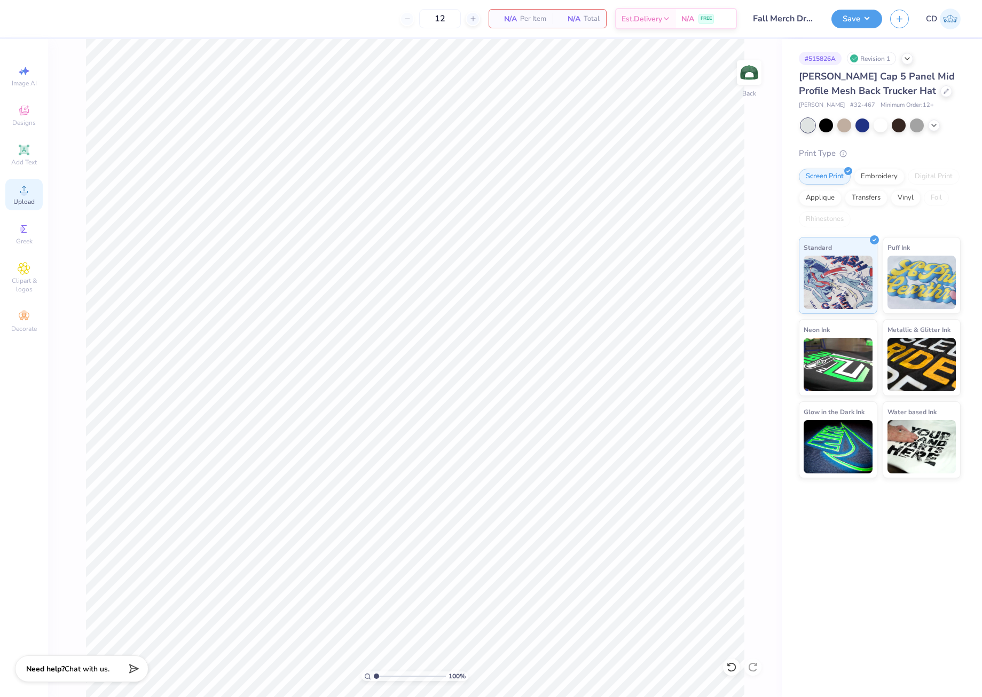
click at [23, 191] on circle at bounding box center [24, 193] width 6 height 6
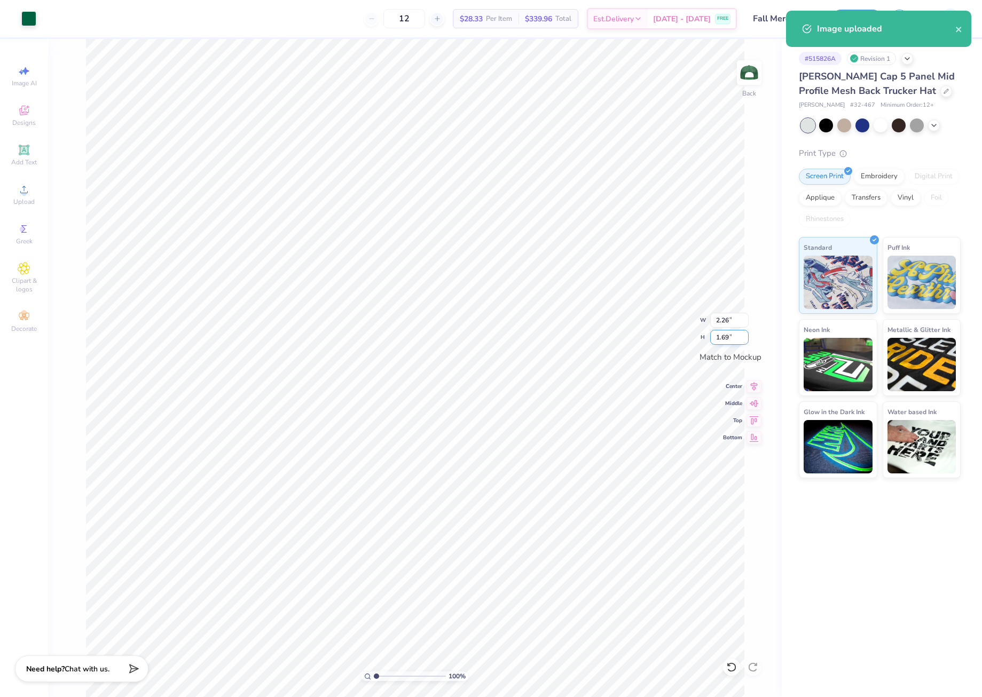
drag, startPoint x: 714, startPoint y: 335, endPoint x: 733, endPoint y: 335, distance: 18.7
click at [733, 335] on input "1.69" at bounding box center [729, 337] width 38 height 15
type input "2.5"
type input "3.34"
type input "2.50"
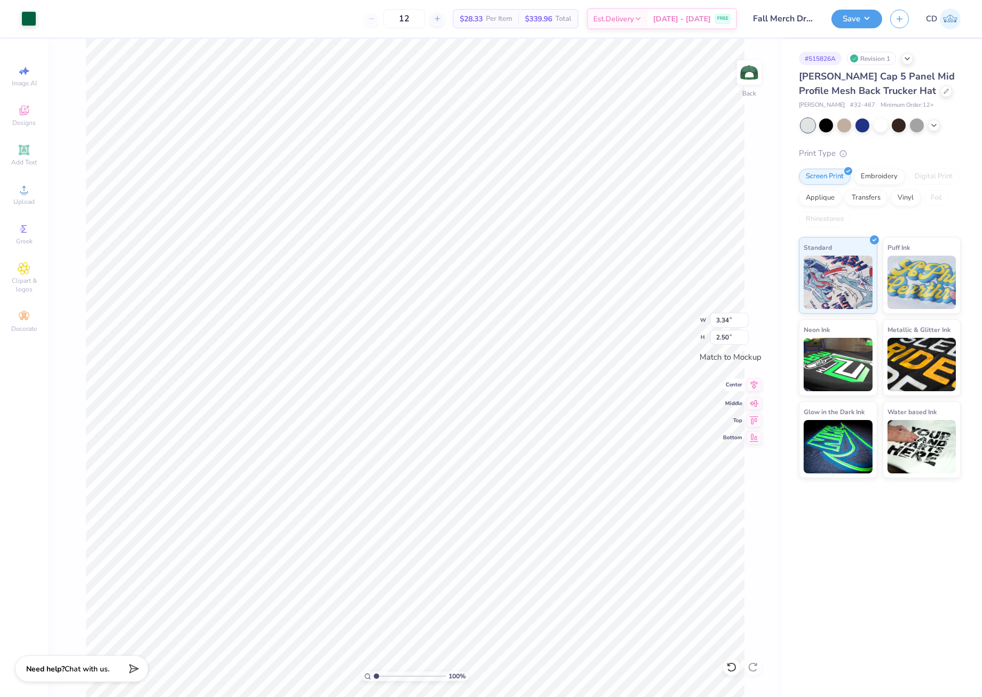
click at [754, 384] on icon at bounding box center [754, 385] width 7 height 9
click at [854, 23] on button "Save" at bounding box center [856, 17] width 51 height 19
click at [862, 17] on button "Save" at bounding box center [856, 17] width 51 height 19
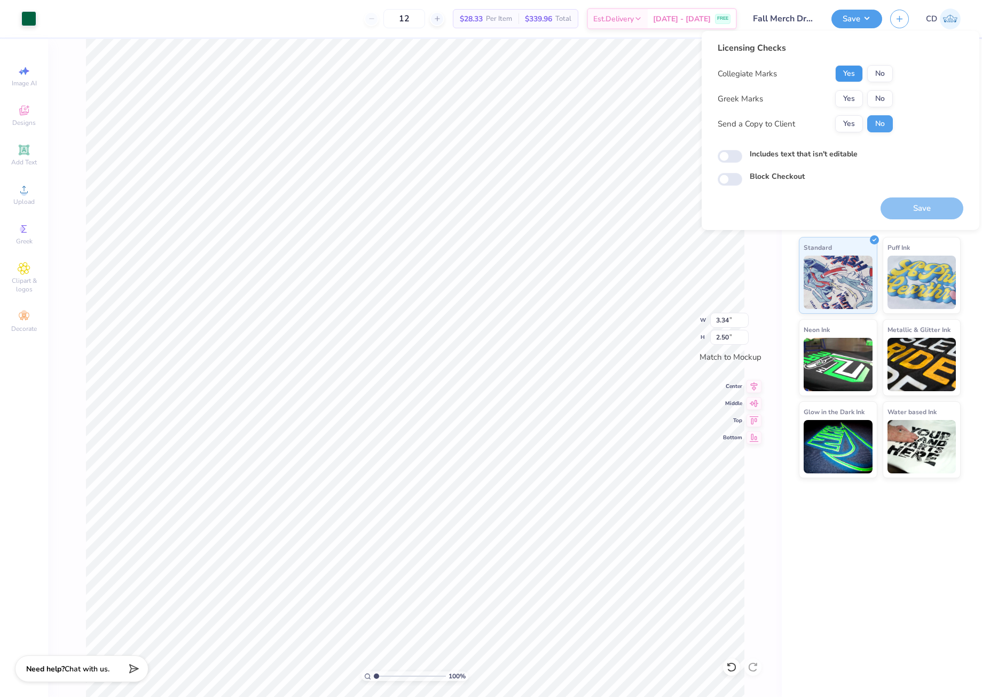
click at [849, 74] on button "Yes" at bounding box center [849, 73] width 28 height 17
click at [875, 95] on button "No" at bounding box center [880, 98] width 26 height 17
click at [737, 155] on input "Includes text that isn't editable" at bounding box center [730, 156] width 25 height 13
checkbox input "true"
click at [909, 206] on button "Save" at bounding box center [921, 209] width 83 height 22
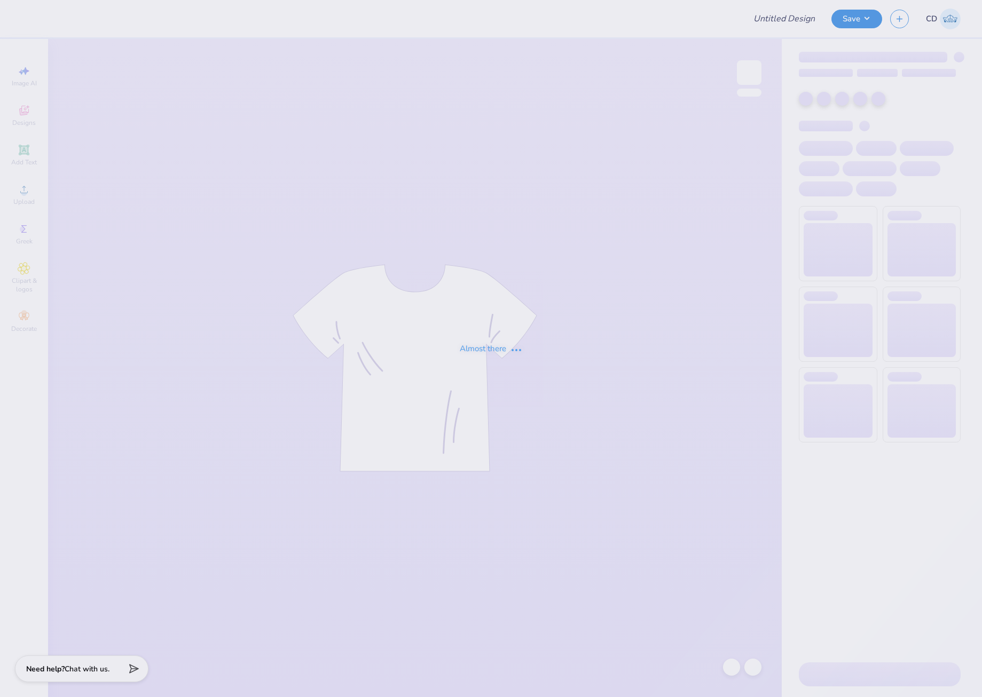
type input "[PERSON_NAME] : [US_STATE][GEOGRAPHIC_DATA]"
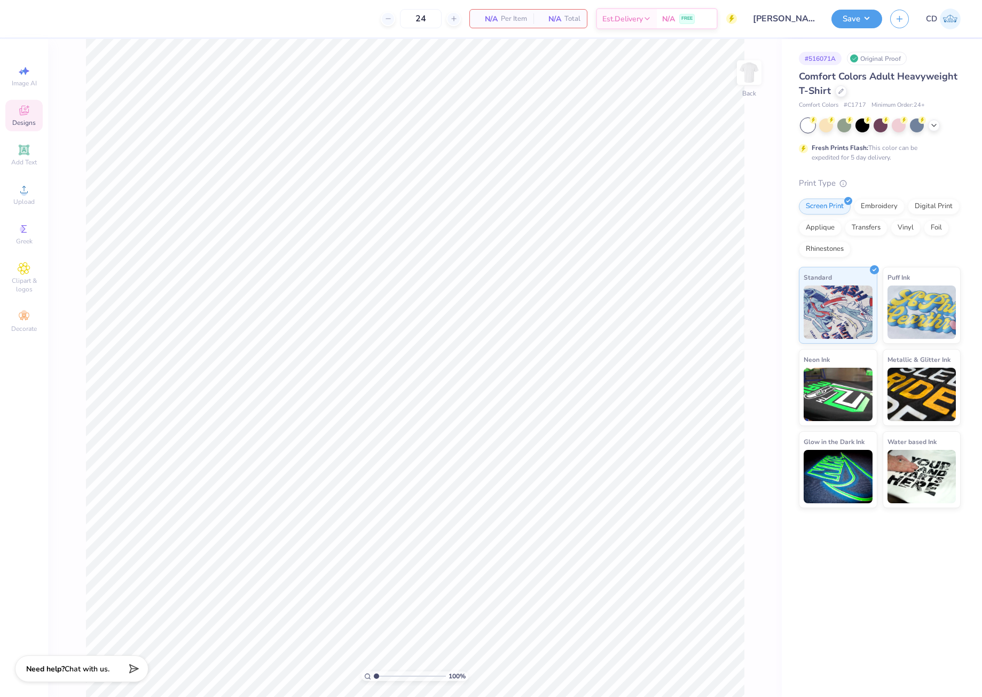
click at [21, 112] on icon at bounding box center [24, 111] width 9 height 7
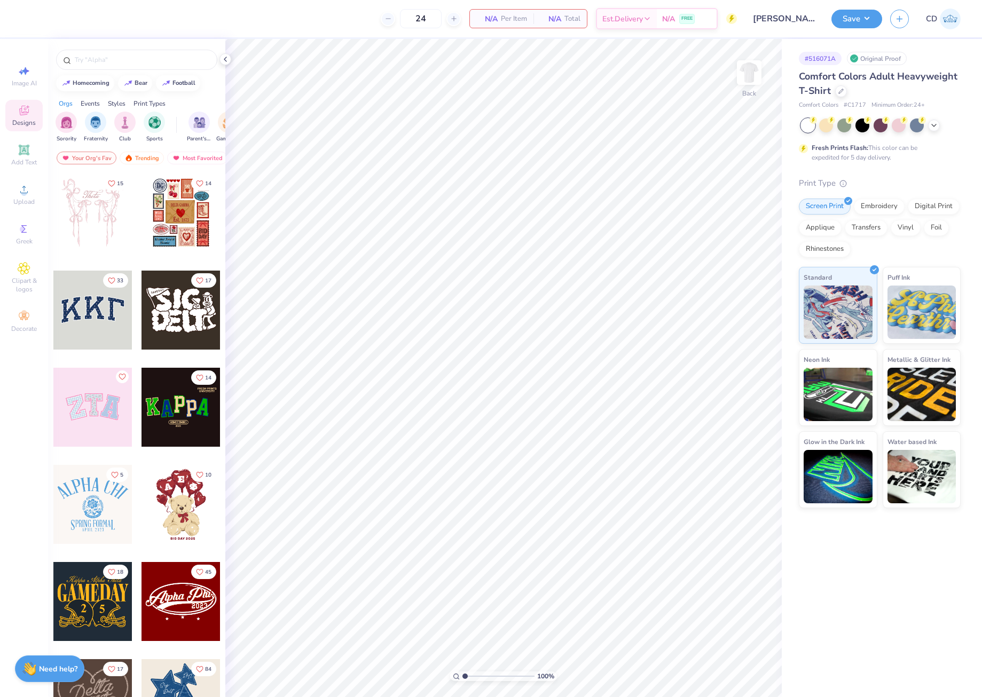
click at [28, 119] on span "Designs" at bounding box center [23, 123] width 23 height 9
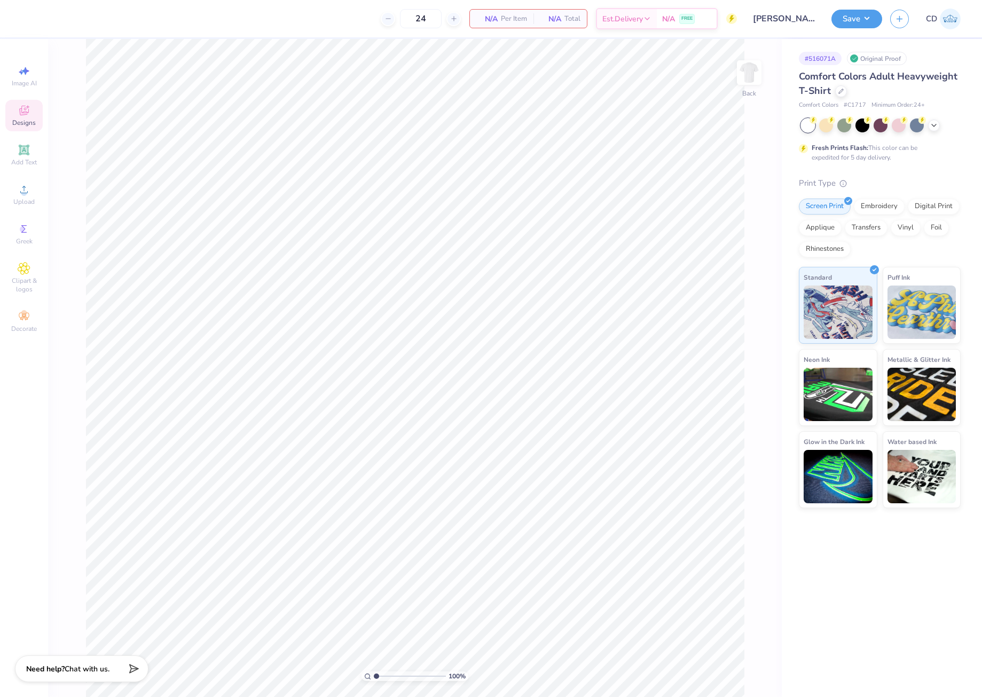
click at [16, 117] on div "Designs" at bounding box center [23, 116] width 37 height 32
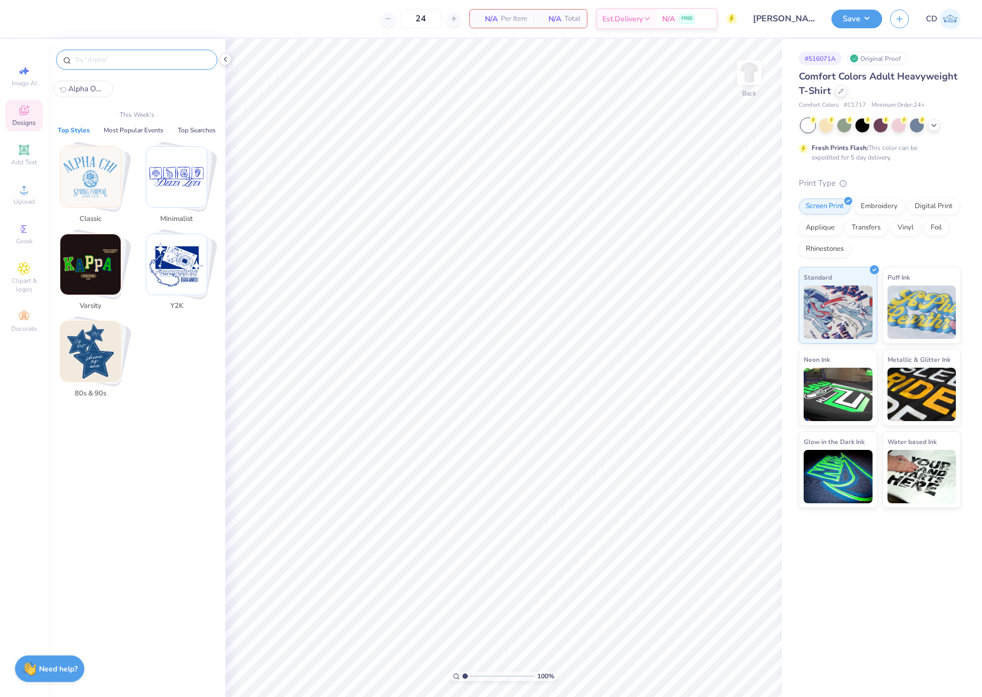
click at [109, 58] on input "text" at bounding box center [142, 59] width 137 height 11
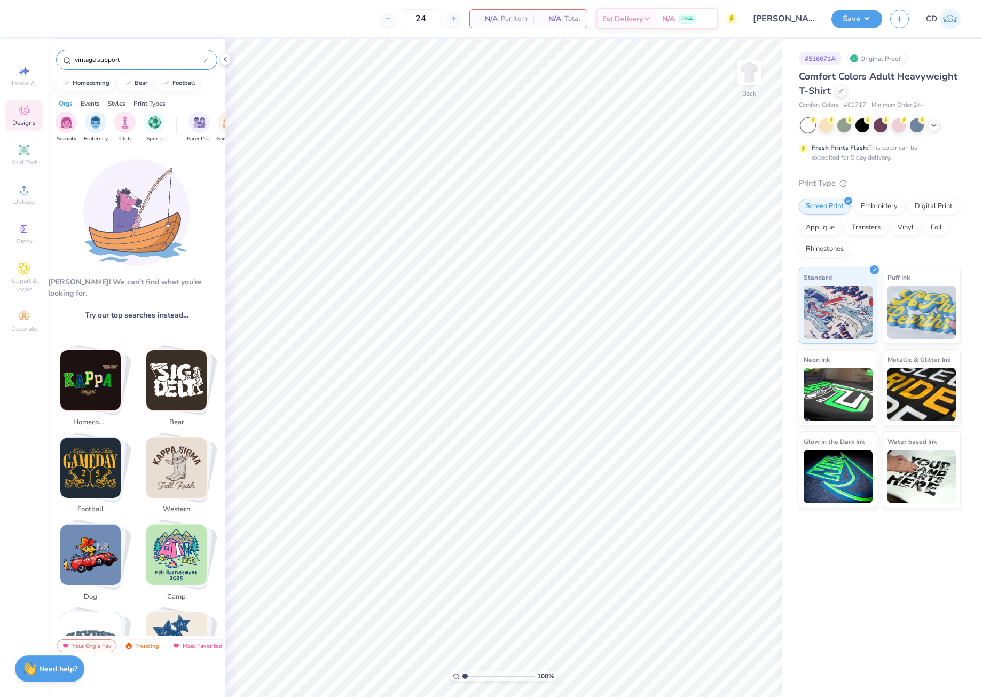
click at [129, 57] on input "vintage support" at bounding box center [139, 59] width 130 height 11
paste input "Vintage Football Support Kit Homecoming Shi"
click at [109, 60] on input "Vintage Football Support Kit Homecoming Shirt" at bounding box center [139, 59] width 130 height 11
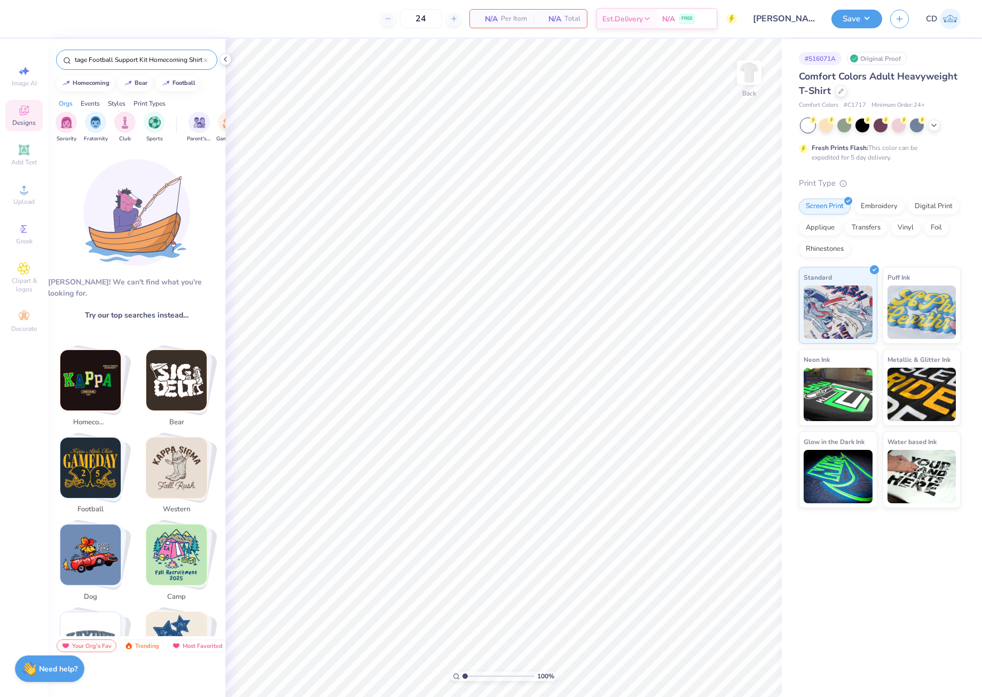
drag, startPoint x: 113, startPoint y: 60, endPoint x: 209, endPoint y: 63, distance: 96.7
click at [209, 63] on div "Vintage Football Support Kit Homecoming Shirt" at bounding box center [136, 60] width 161 height 20
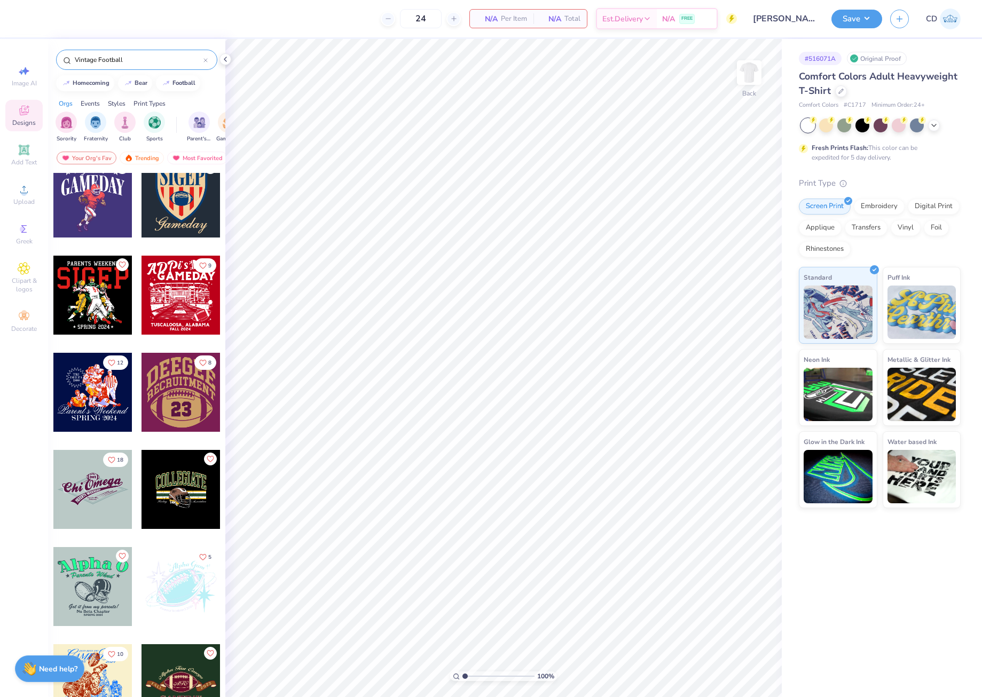
scroll to position [0, 0]
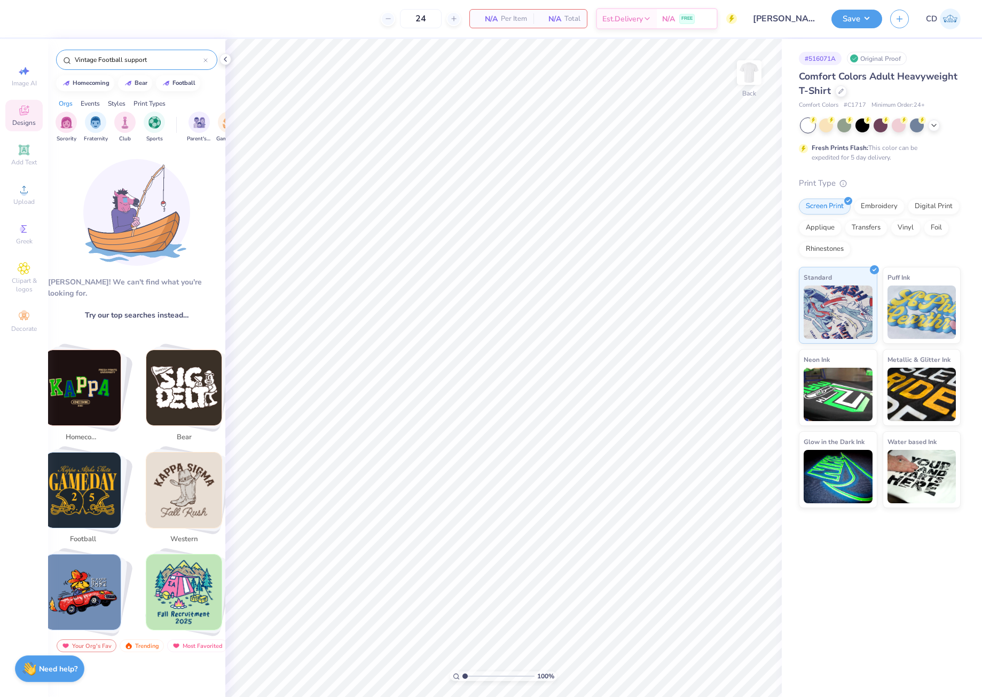
type input "Vintage Football support"
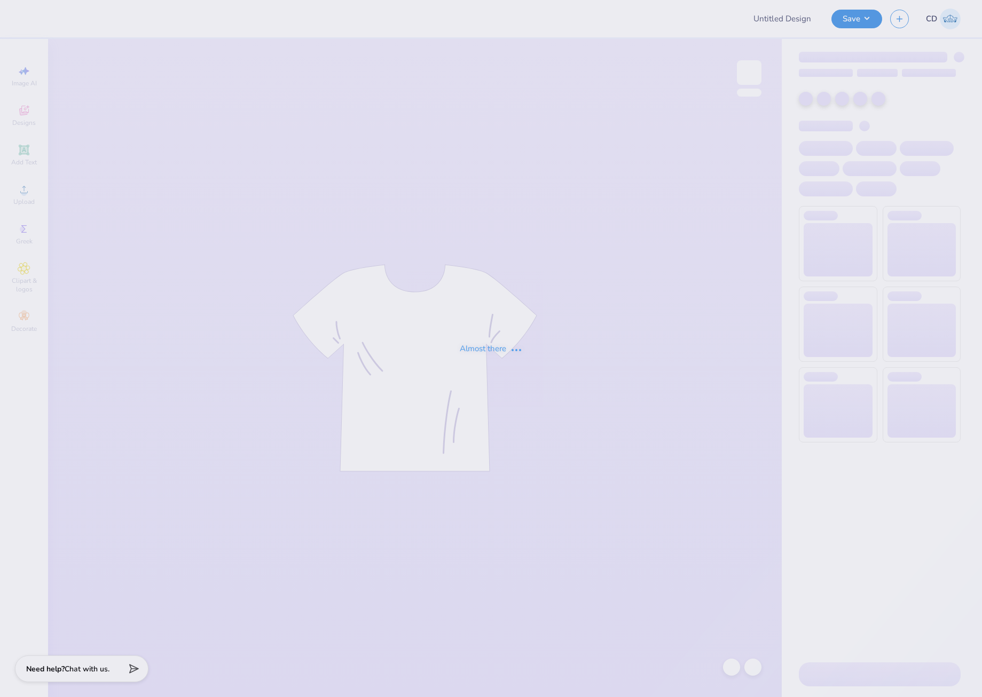
type input "[PERSON_NAME] : [US_STATE][GEOGRAPHIC_DATA]"
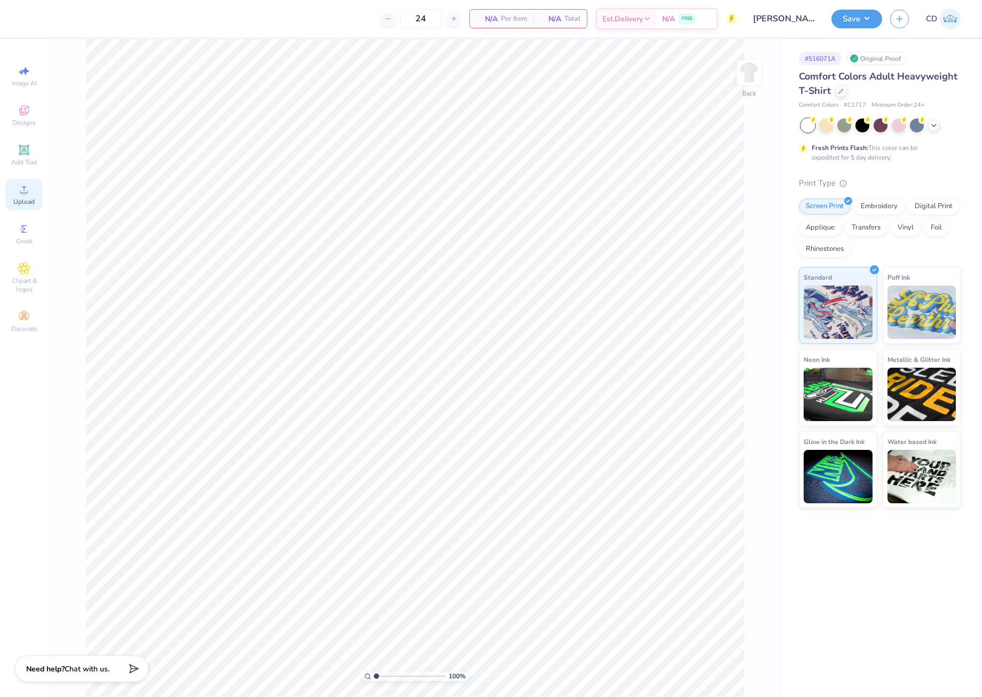
click at [27, 193] on icon at bounding box center [24, 189] width 13 height 13
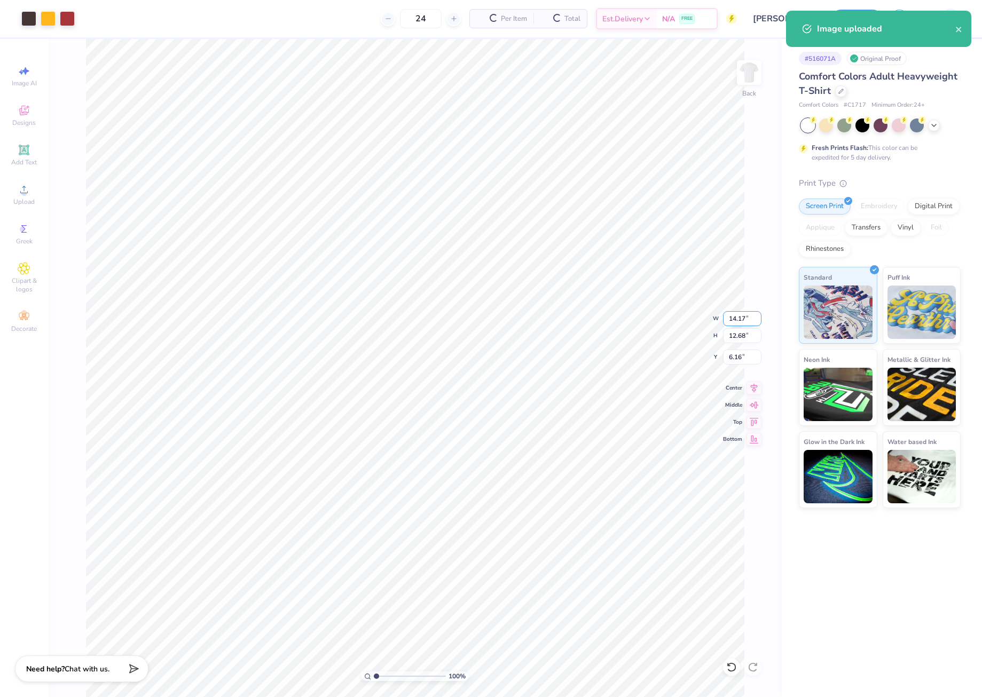
drag, startPoint x: 730, startPoint y: 320, endPoint x: 745, endPoint y: 322, distance: 14.6
click at [745, 322] on input "14.17" at bounding box center [742, 318] width 38 height 15
type input "10.00"
type input "8.95"
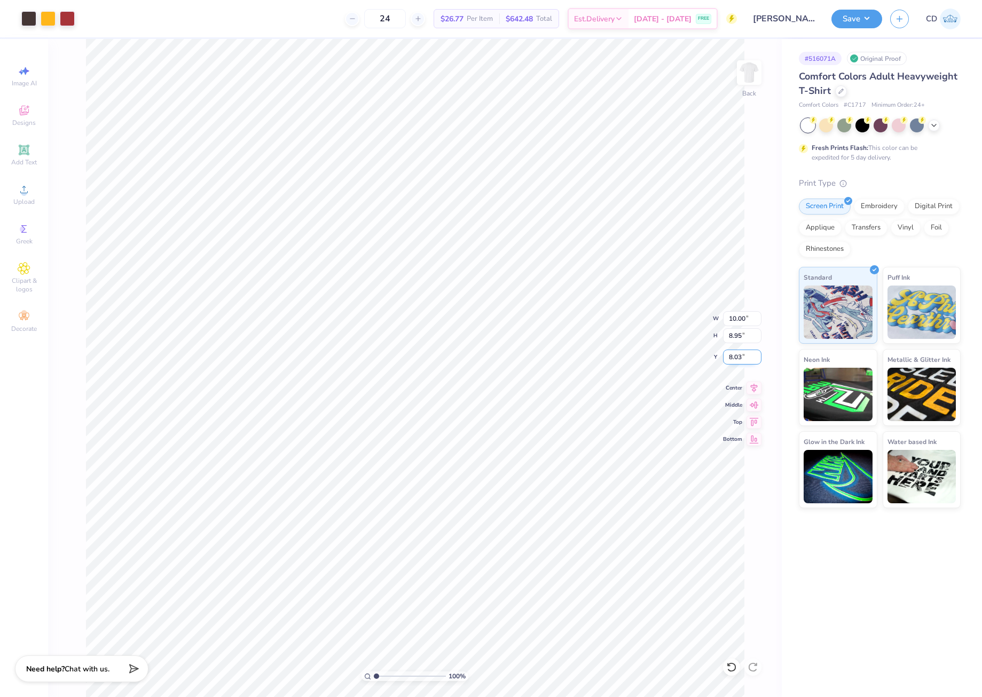
drag, startPoint x: 728, startPoint y: 355, endPoint x: 744, endPoint y: 355, distance: 16.0
click at [744, 355] on input "8.03" at bounding box center [742, 357] width 38 height 15
type input "3.00"
click at [844, 18] on button "Save" at bounding box center [856, 17] width 51 height 19
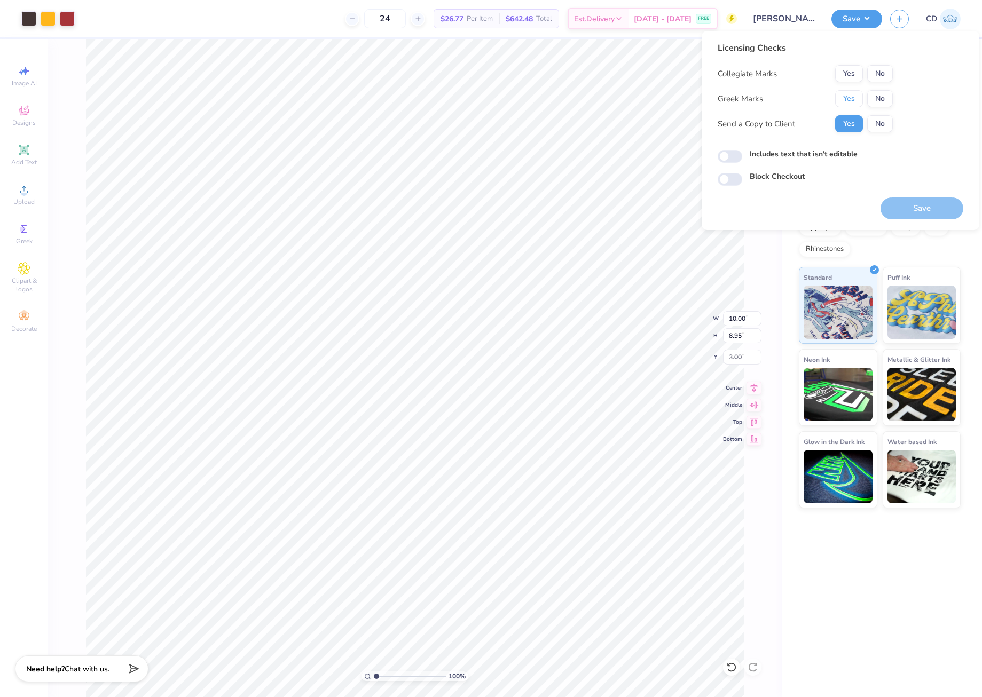
drag, startPoint x: 843, startPoint y: 101, endPoint x: 857, endPoint y: 87, distance: 20.4
click at [843, 100] on button "Yes" at bounding box center [849, 98] width 28 height 17
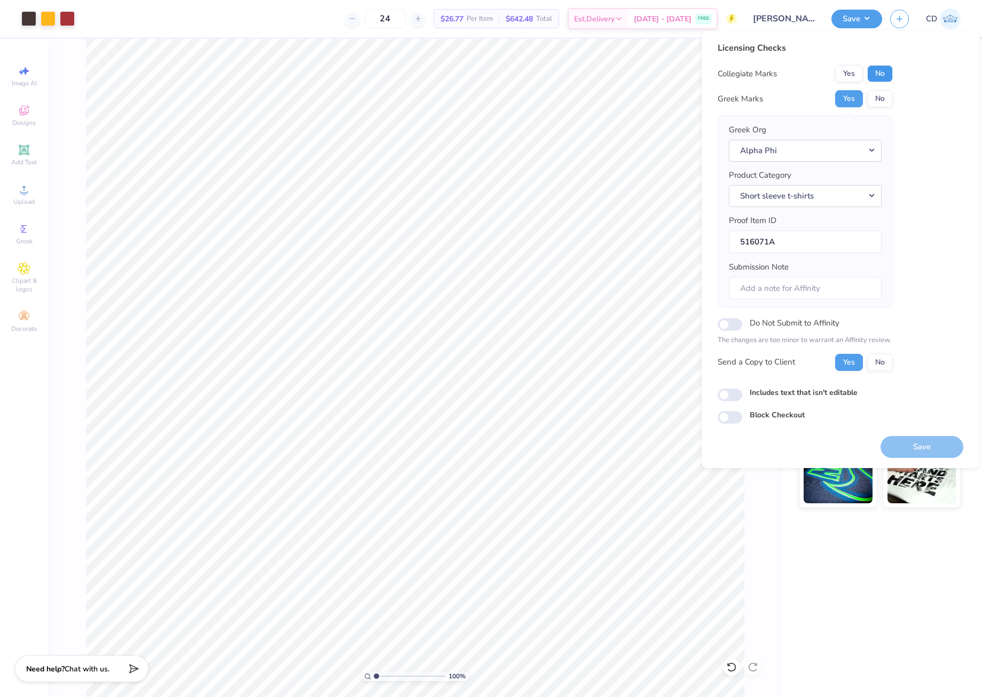
click at [873, 69] on button "No" at bounding box center [880, 73] width 26 height 17
click at [728, 396] on input "Includes text that isn't editable" at bounding box center [730, 395] width 25 height 13
checkbox input "true"
click at [922, 440] on button "Save" at bounding box center [921, 447] width 83 height 22
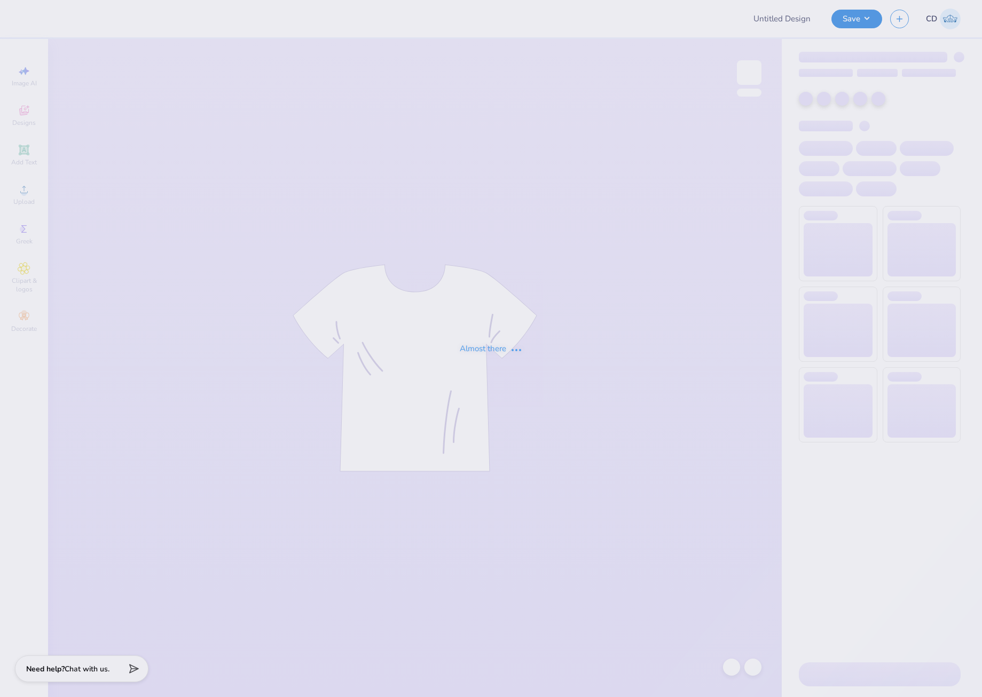
type input "[PERSON_NAME] : [US_STATE][GEOGRAPHIC_DATA]"
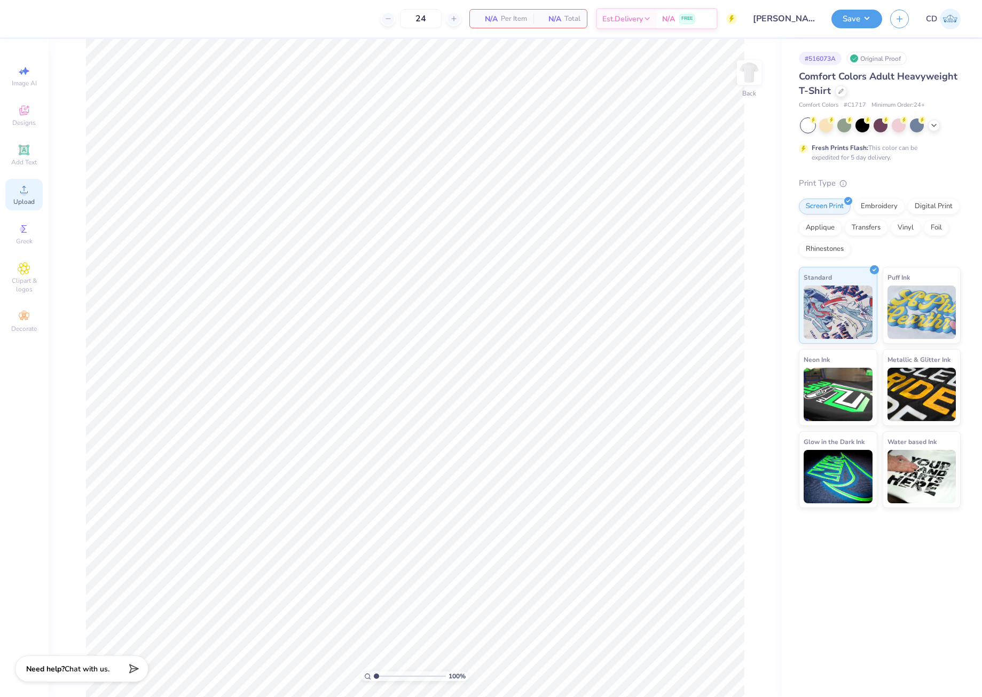
click at [22, 191] on icon at bounding box center [24, 189] width 13 height 13
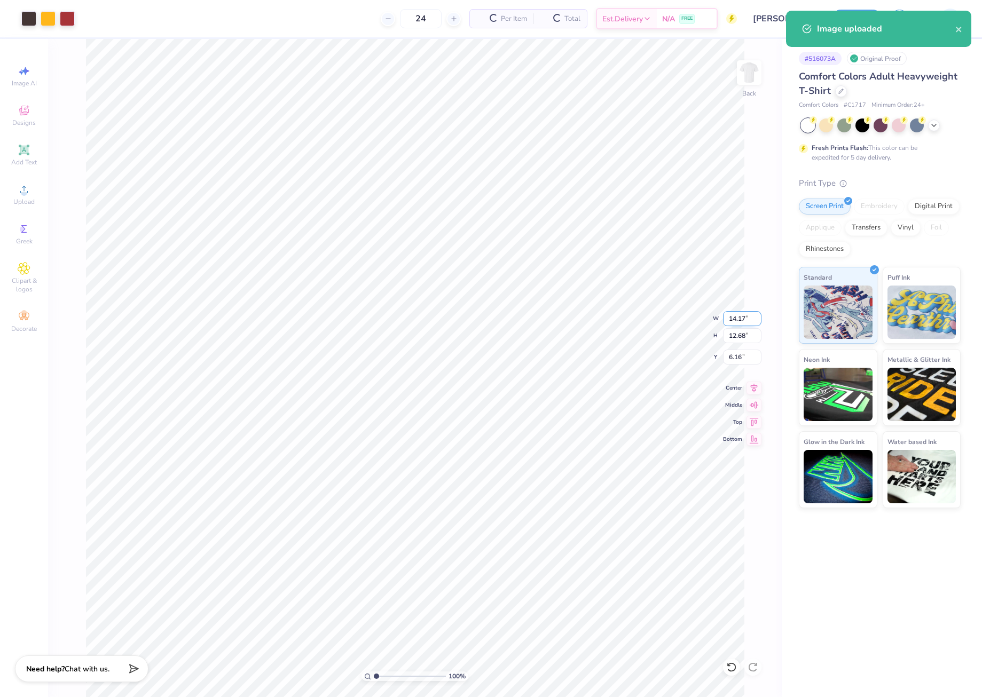
drag, startPoint x: 726, startPoint y: 322, endPoint x: 749, endPoint y: 323, distance: 22.4
click at [749, 323] on input "14.17" at bounding box center [742, 318] width 38 height 15
type input "10.00"
type input "8.95"
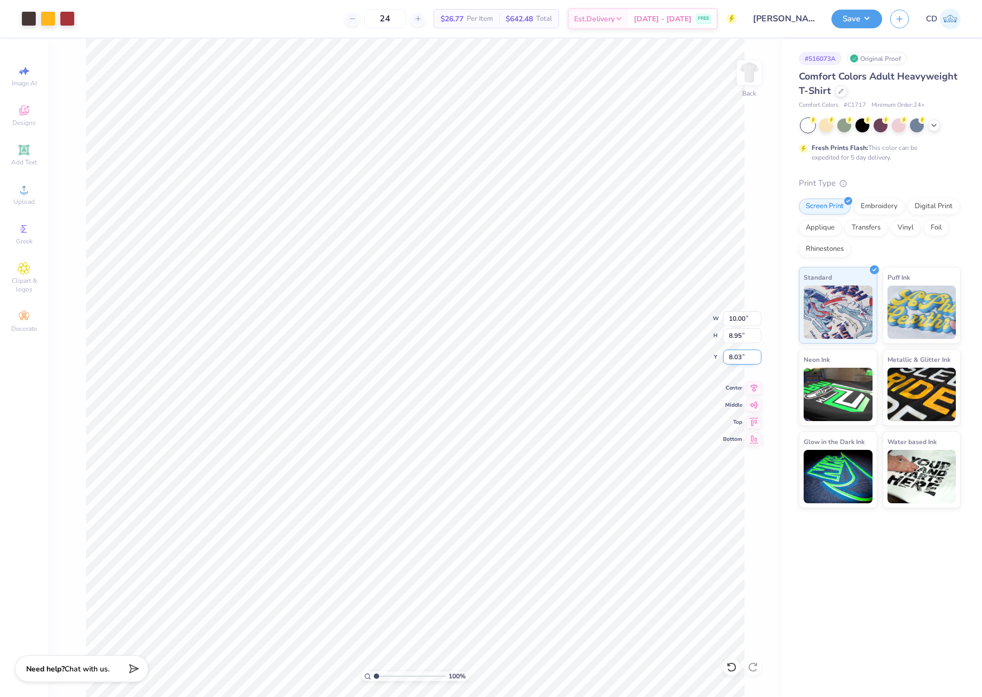
drag, startPoint x: 723, startPoint y: 359, endPoint x: 746, endPoint y: 360, distance: 23.0
click at [746, 360] on input "8.03" at bounding box center [742, 357] width 38 height 15
type input "3.00"
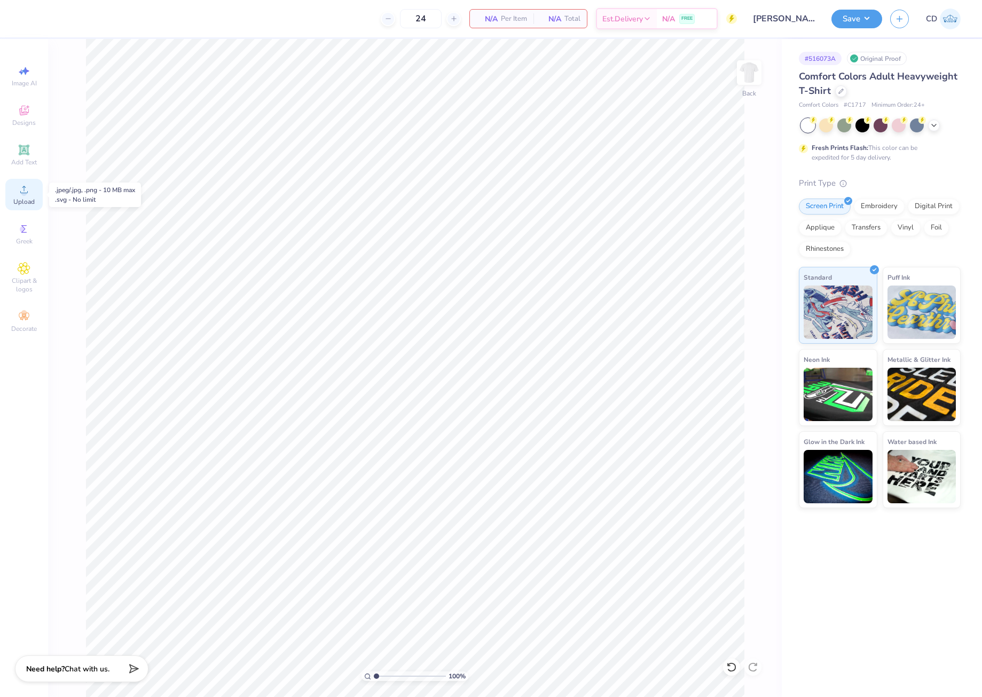
click at [11, 191] on div "Upload" at bounding box center [23, 195] width 37 height 32
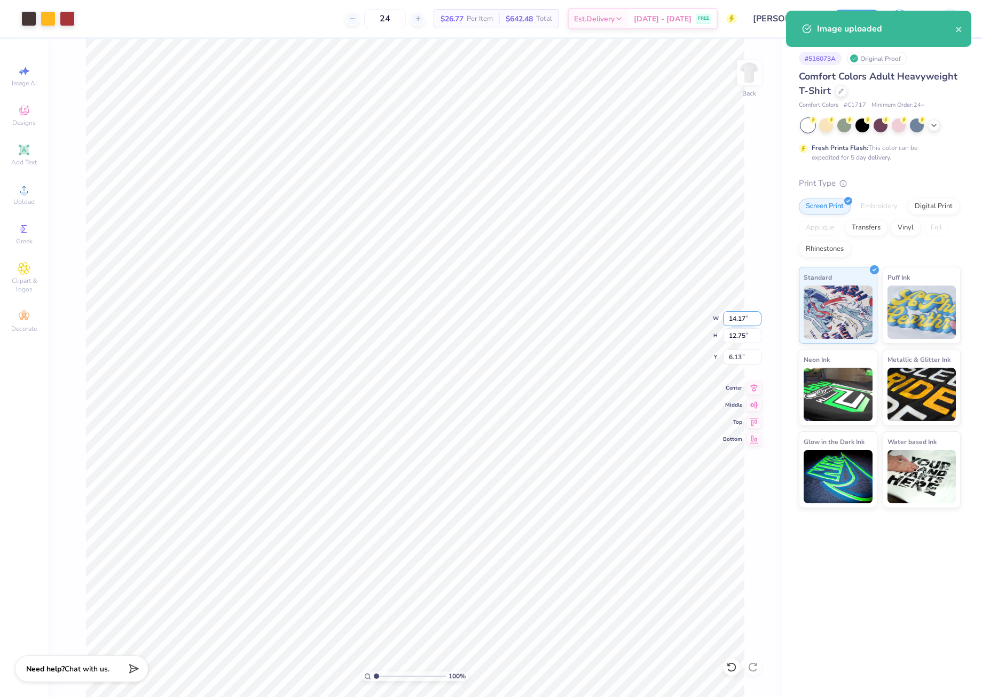
drag, startPoint x: 735, startPoint y: 316, endPoint x: 745, endPoint y: 317, distance: 10.8
click at [745, 317] on input "14.17" at bounding box center [742, 318] width 38 height 15
type input "10.00"
type input "8.99"
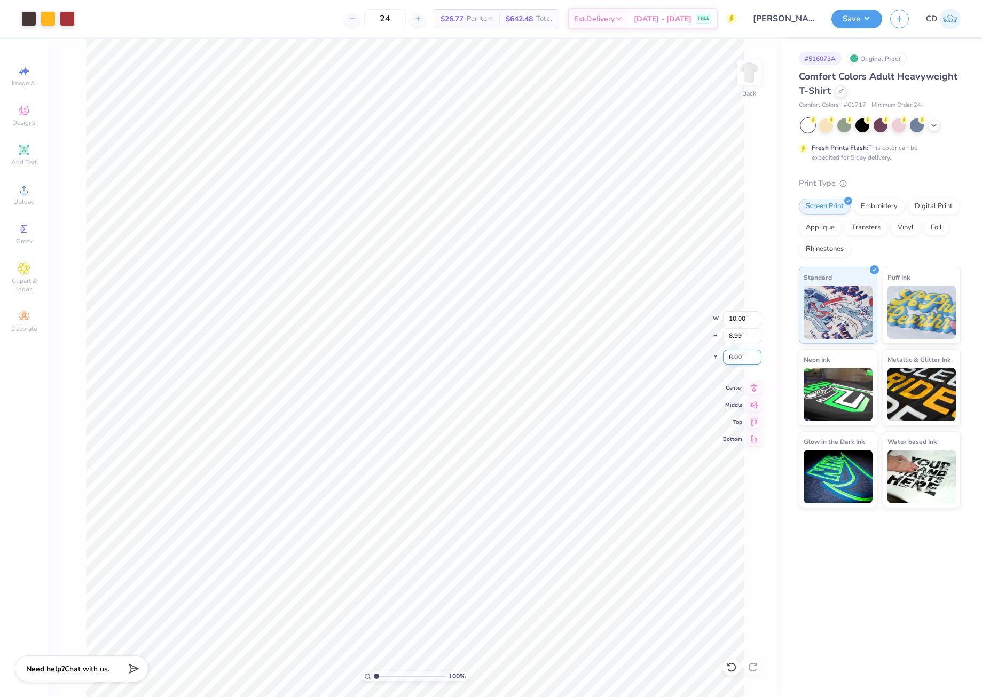
drag, startPoint x: 727, startPoint y: 356, endPoint x: 742, endPoint y: 354, distance: 15.0
click at [742, 354] on input "8.00" at bounding box center [742, 357] width 38 height 15
type input "3.00"
click at [843, 18] on button "Save" at bounding box center [856, 17] width 51 height 19
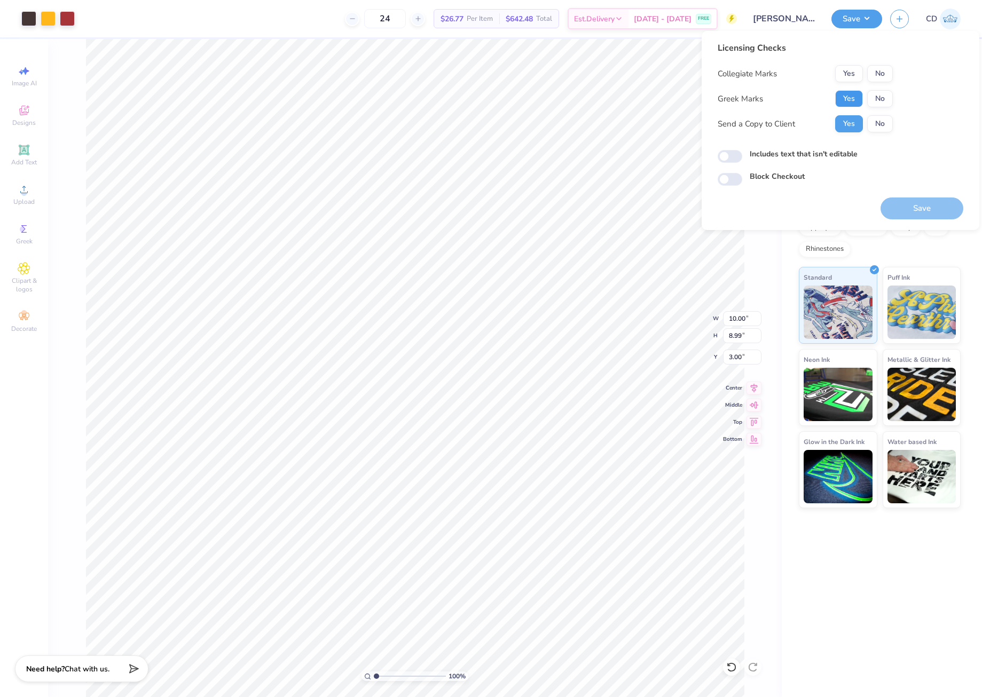
click at [854, 92] on button "Yes" at bounding box center [849, 98] width 28 height 17
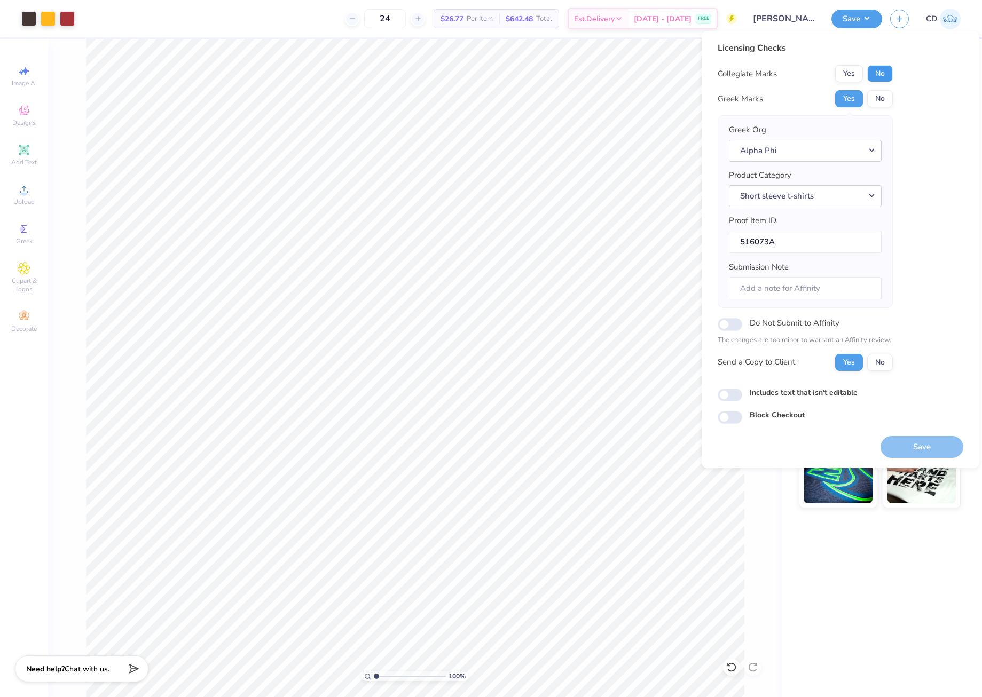
click at [878, 69] on button "No" at bounding box center [880, 73] width 26 height 17
drag, startPoint x: 738, startPoint y: 396, endPoint x: 745, endPoint y: 397, distance: 7.6
click at [740, 396] on input "Includes text that isn't editable" at bounding box center [730, 395] width 25 height 13
checkbox input "true"
click at [935, 447] on button "Save" at bounding box center [921, 447] width 83 height 22
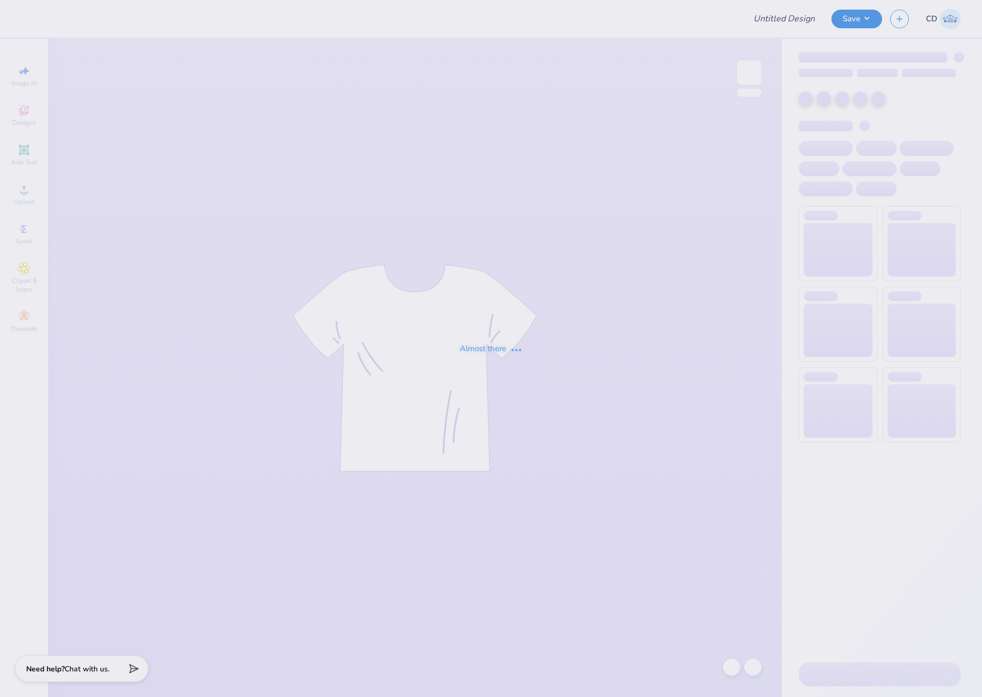
type input "ZTA Homecoming"
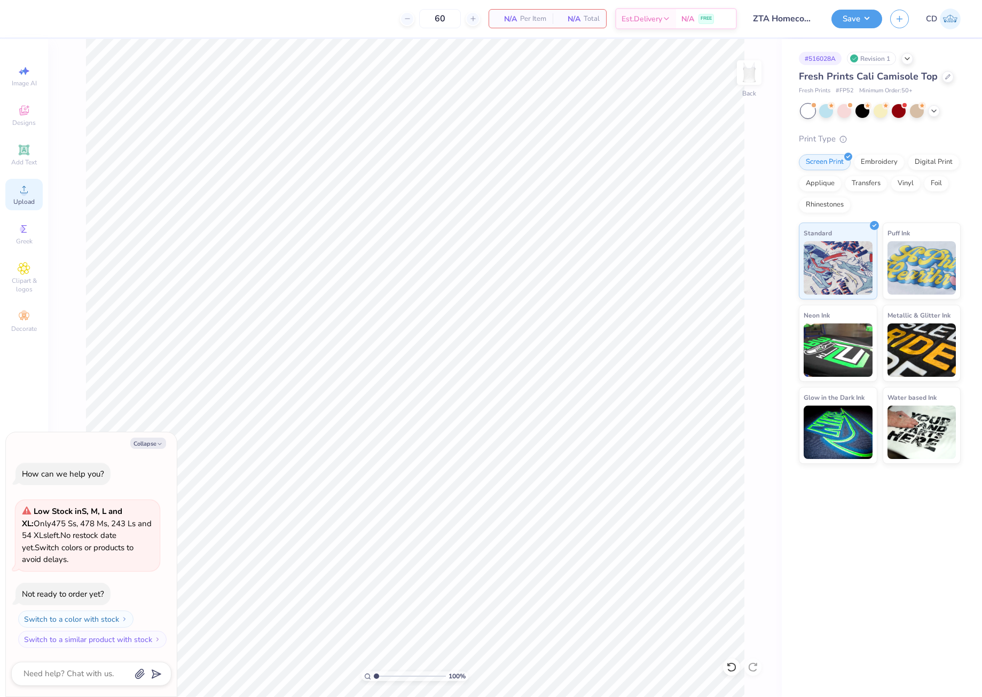
click at [27, 192] on icon at bounding box center [23, 189] width 7 height 7
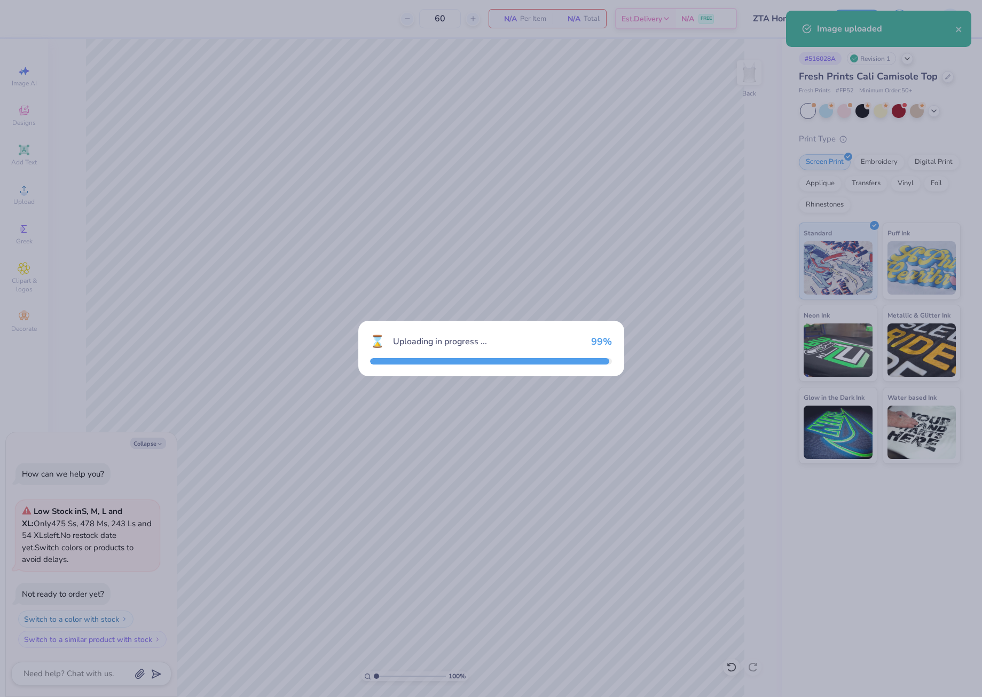
type textarea "x"
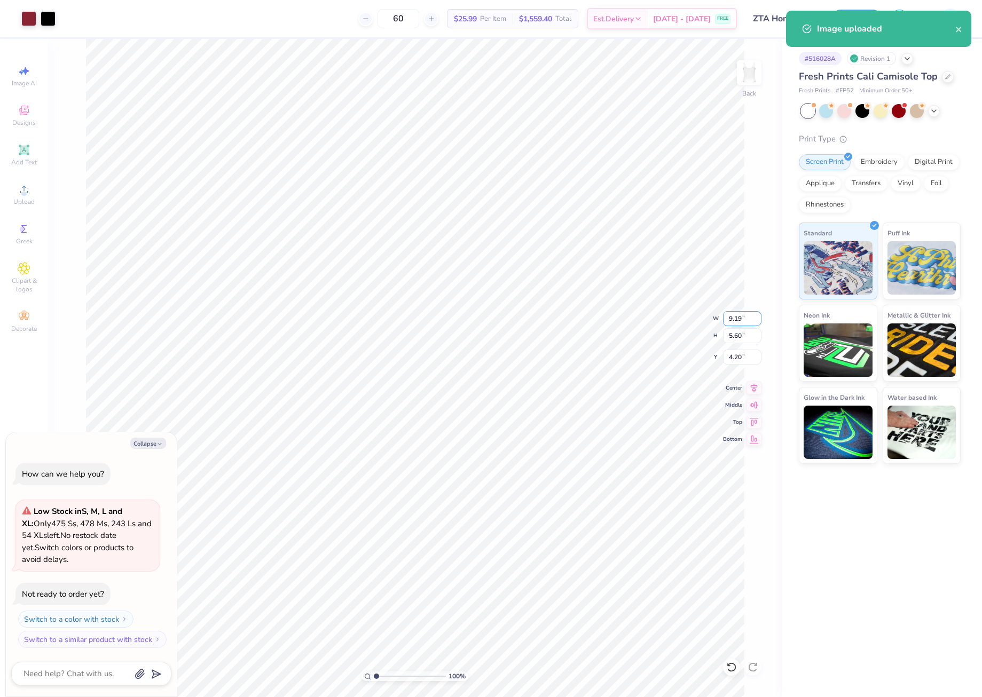
drag, startPoint x: 725, startPoint y: 318, endPoint x: 741, endPoint y: 317, distance: 16.1
click at [741, 317] on input "9.19" at bounding box center [742, 318] width 38 height 15
type input "7"
type textarea "x"
type input "7.00"
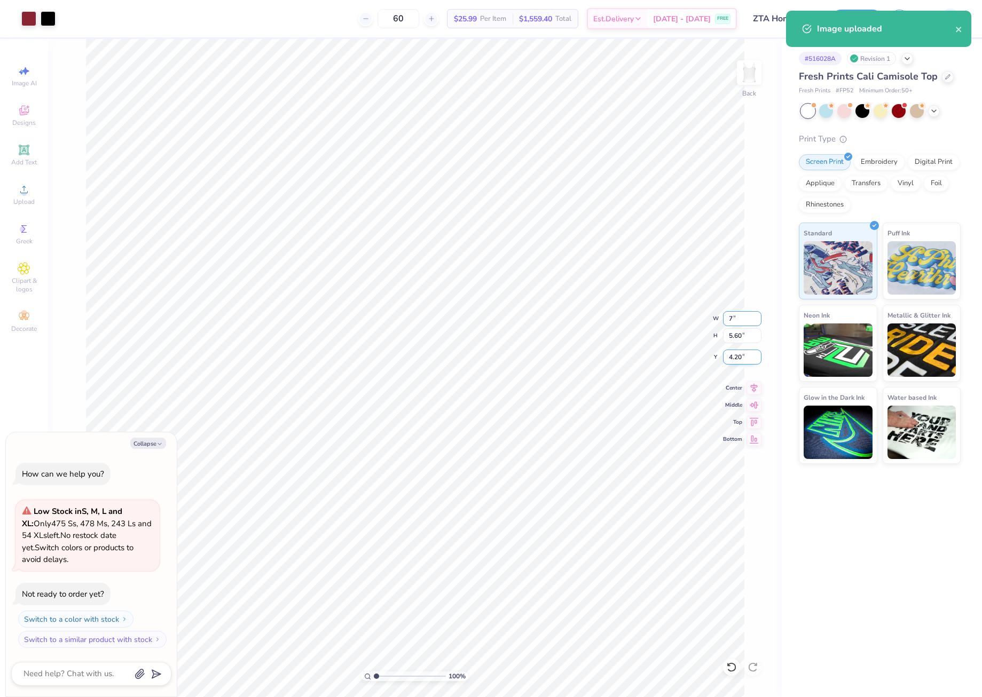
type input "4.26"
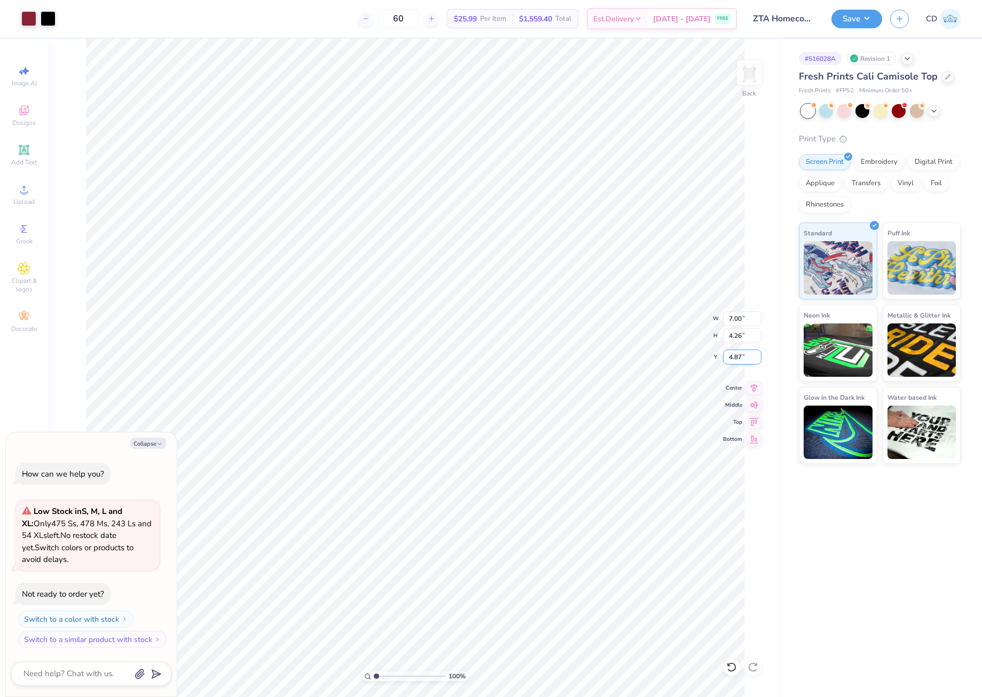
drag, startPoint x: 728, startPoint y: 358, endPoint x: 742, endPoint y: 359, distance: 13.4
click at [742, 359] on input "4.87" at bounding box center [742, 357] width 38 height 15
type input "2"
type textarea "x"
type input "2.00"
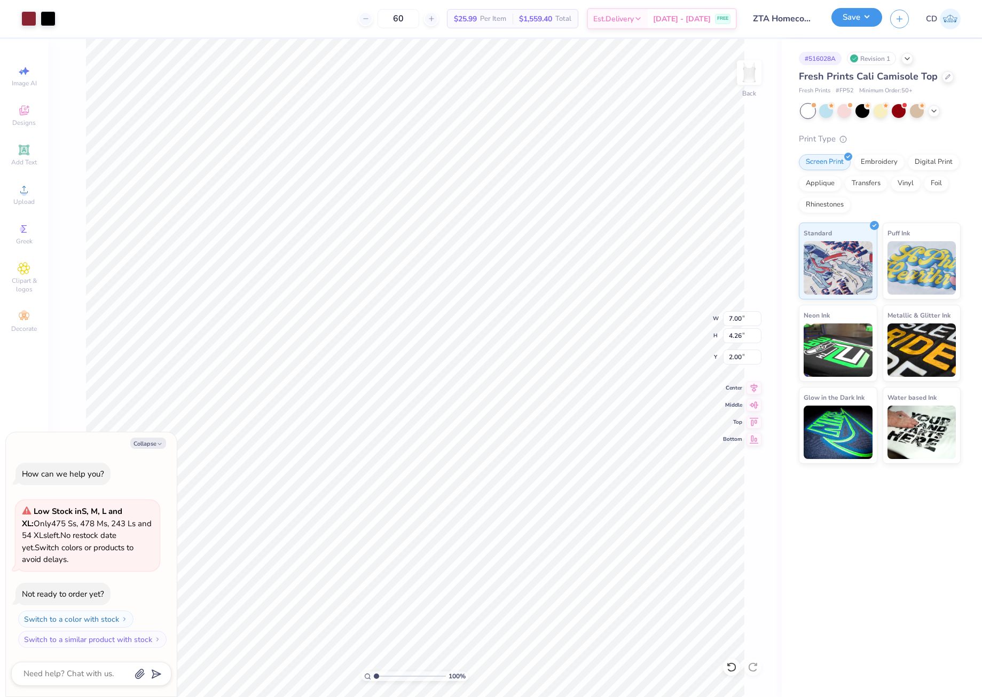
click at [852, 21] on button "Save" at bounding box center [856, 17] width 51 height 19
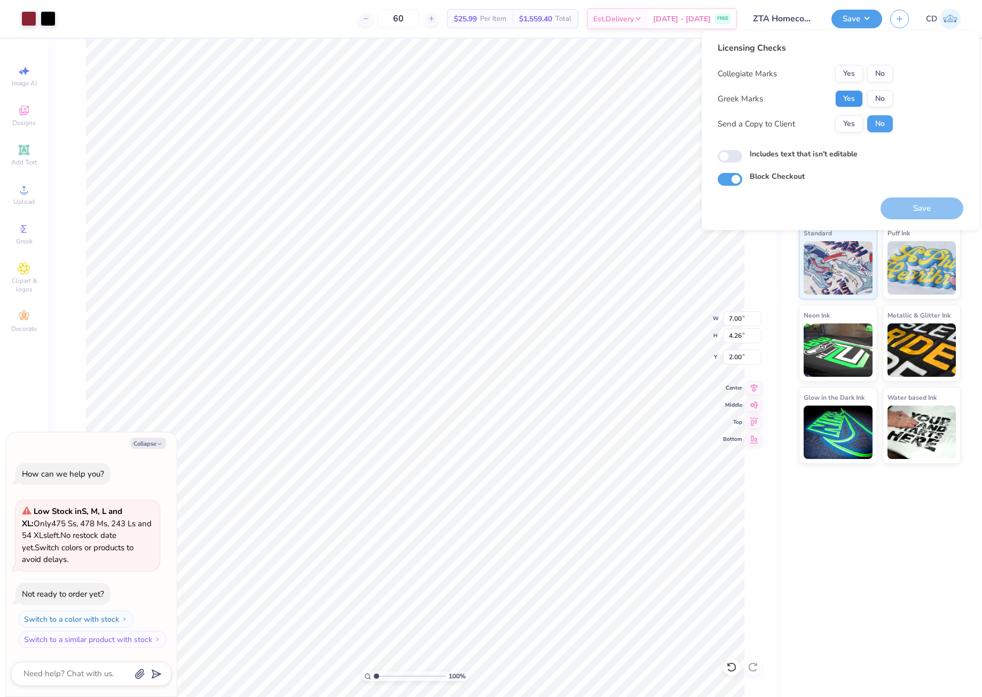
click at [843, 98] on button "Yes" at bounding box center [849, 98] width 28 height 17
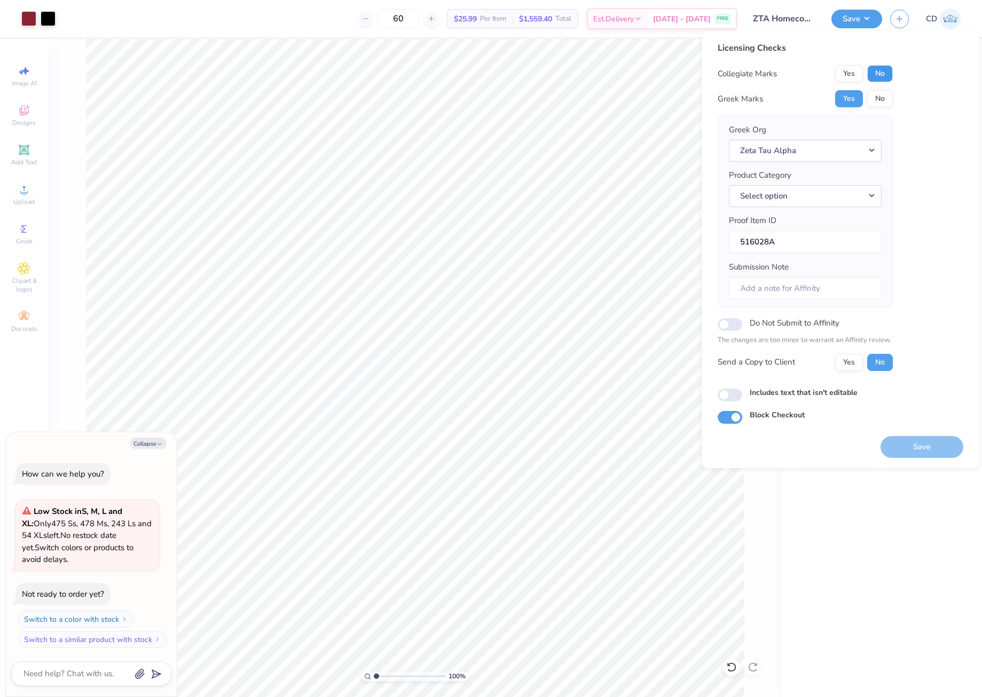
click at [881, 74] on button "No" at bounding box center [880, 73] width 26 height 17
type textarea "x"
drag, startPoint x: 733, startPoint y: 399, endPoint x: 743, endPoint y: 402, distance: 10.9
click at [733, 399] on input "Includes text that isn't editable" at bounding box center [730, 395] width 25 height 13
checkbox input "true"
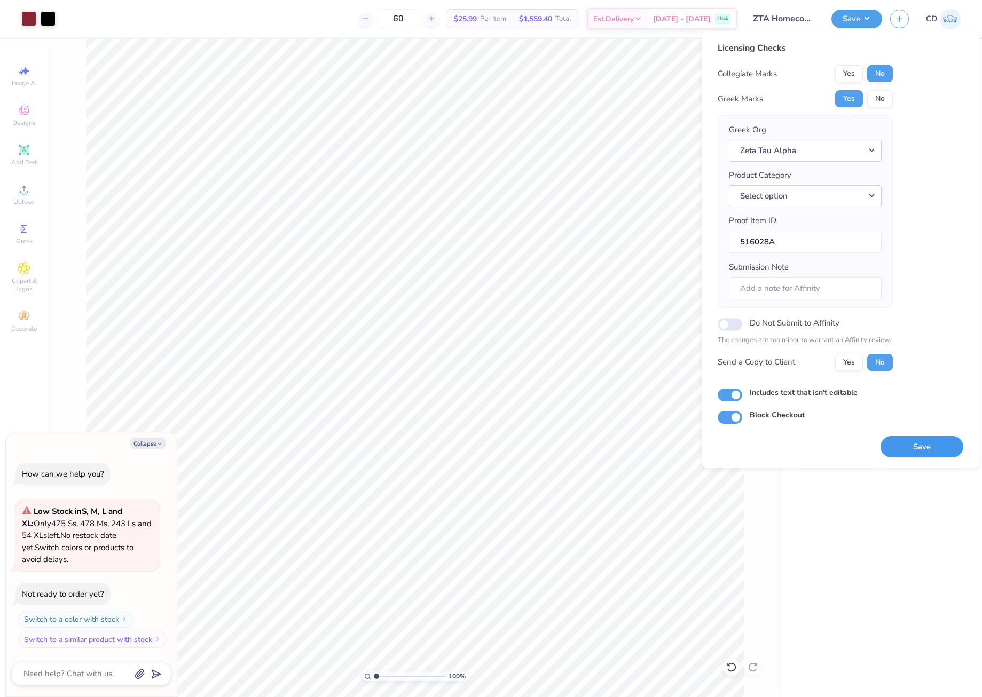
click at [922, 450] on button "Save" at bounding box center [921, 447] width 83 height 22
type textarea "x"
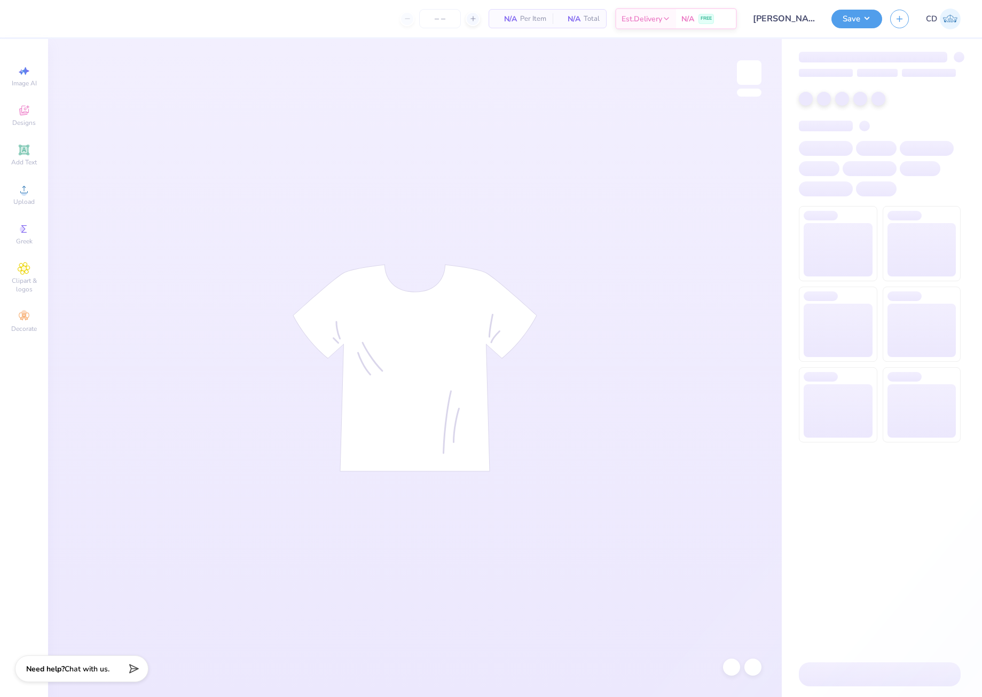
type input "100"
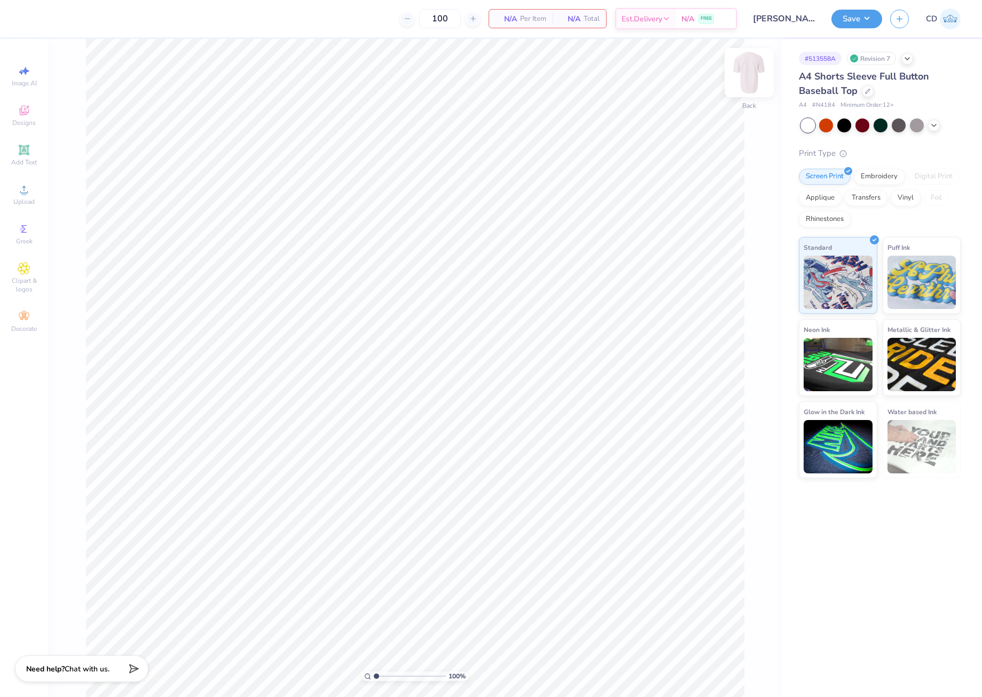
click at [760, 70] on img at bounding box center [749, 72] width 43 height 43
click at [751, 72] on img at bounding box center [749, 72] width 43 height 43
click at [28, 193] on icon at bounding box center [24, 189] width 13 height 13
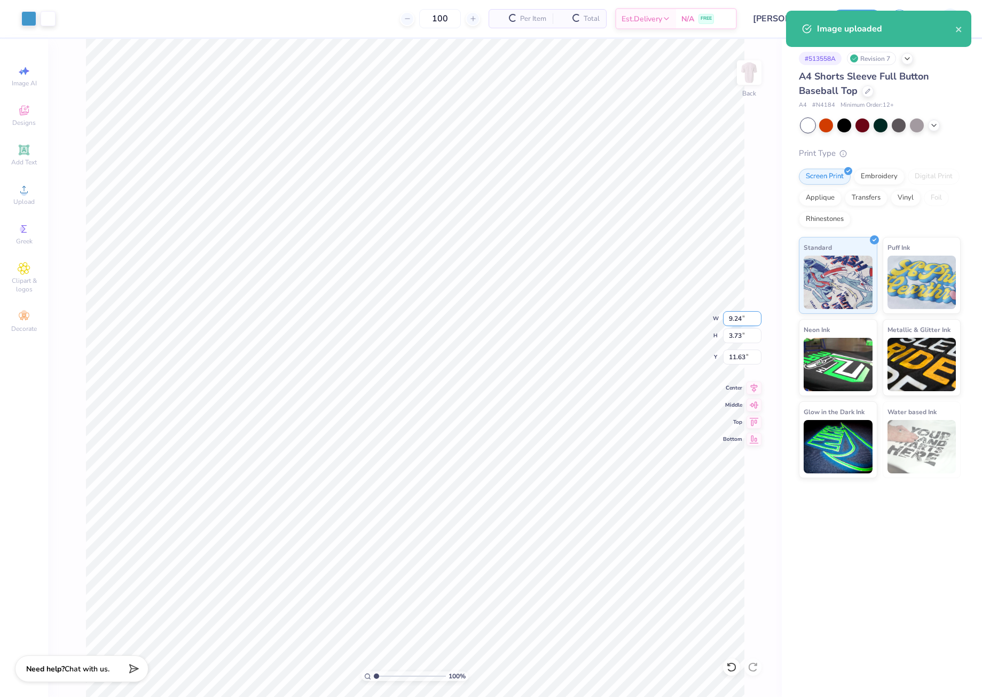
drag, startPoint x: 728, startPoint y: 319, endPoint x: 745, endPoint y: 319, distance: 17.6
click at [745, 319] on input "9.24" at bounding box center [742, 318] width 38 height 15
type input "5.00"
type input "2.02"
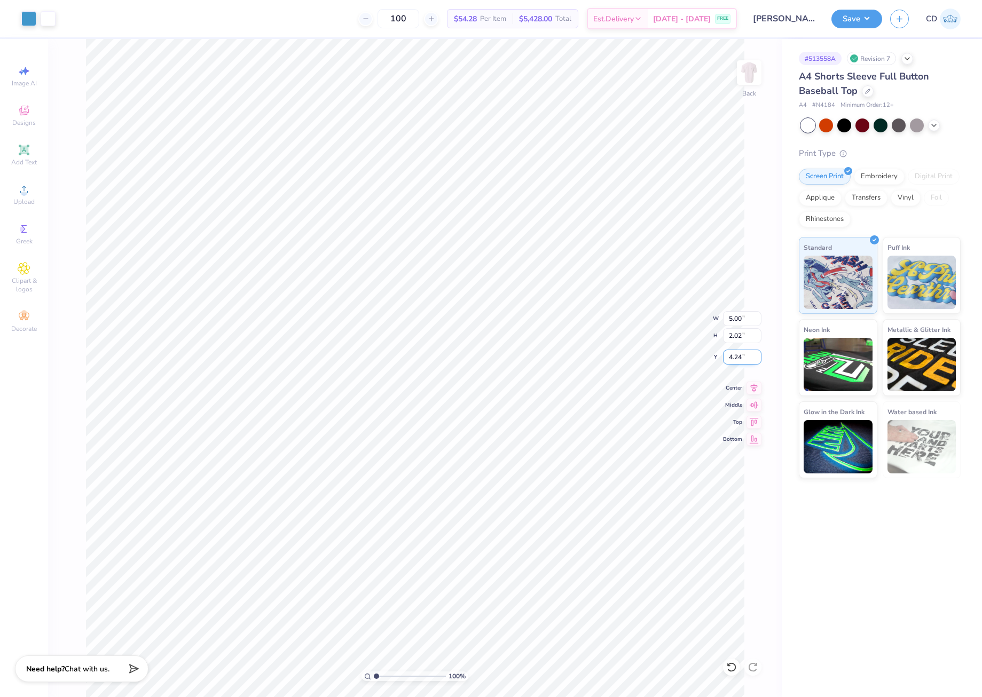
drag, startPoint x: 729, startPoint y: 357, endPoint x: 757, endPoint y: 358, distance: 27.8
click at [757, 358] on input "4.24" at bounding box center [742, 357] width 38 height 15
type input "3.00"
drag, startPoint x: 729, startPoint y: 321, endPoint x: 749, endPoint y: 322, distance: 19.8
click at [749, 322] on input "5.00" at bounding box center [742, 318] width 38 height 15
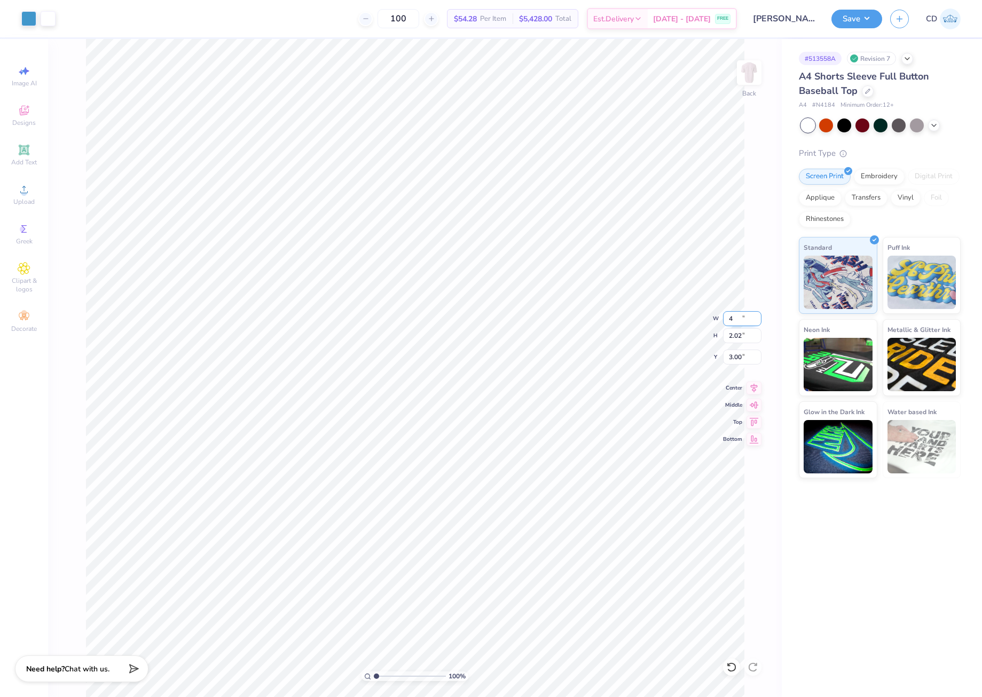
type input "4.00"
type input "1.62"
type input "3.20"
click at [750, 62] on img at bounding box center [749, 72] width 43 height 43
click at [31, 199] on span "Upload" at bounding box center [23, 202] width 21 height 9
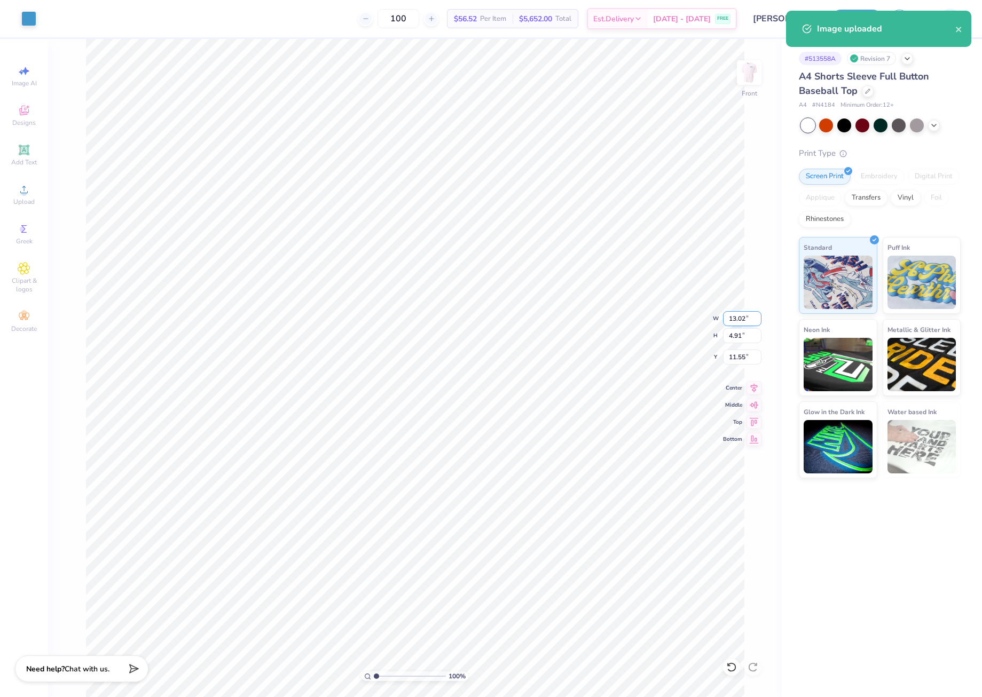
drag, startPoint x: 726, startPoint y: 315, endPoint x: 753, endPoint y: 318, distance: 27.4
click at [753, 318] on input "13.02" at bounding box center [742, 318] width 38 height 15
type input "11.00"
type input "4.14"
drag, startPoint x: 728, startPoint y: 356, endPoint x: 745, endPoint y: 355, distance: 17.2
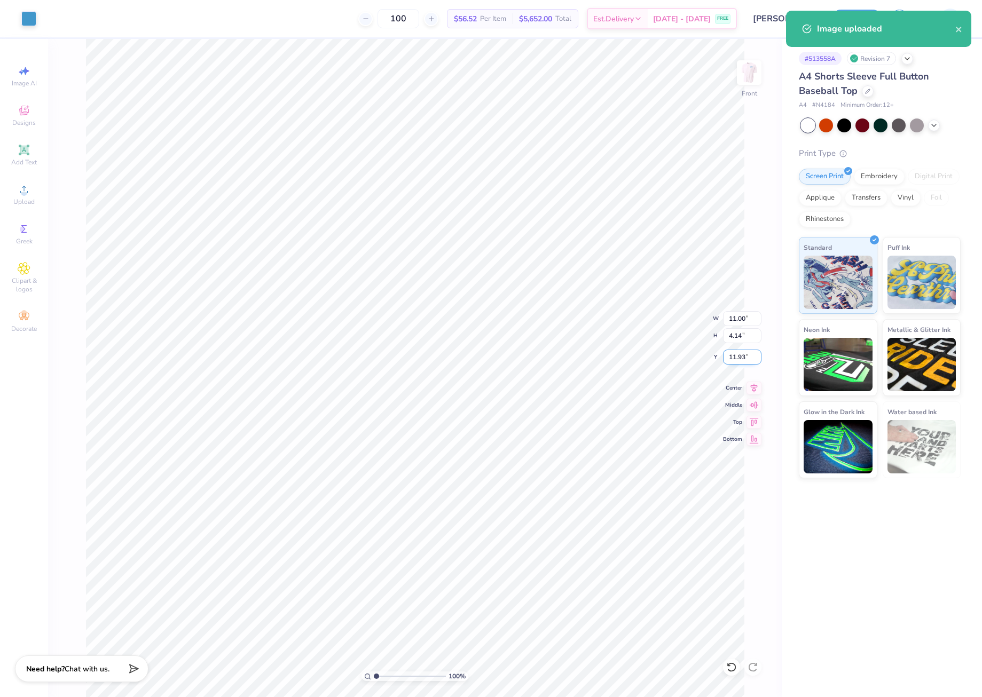
click at [745, 355] on input "11.93" at bounding box center [742, 357] width 38 height 15
type input "3.00"
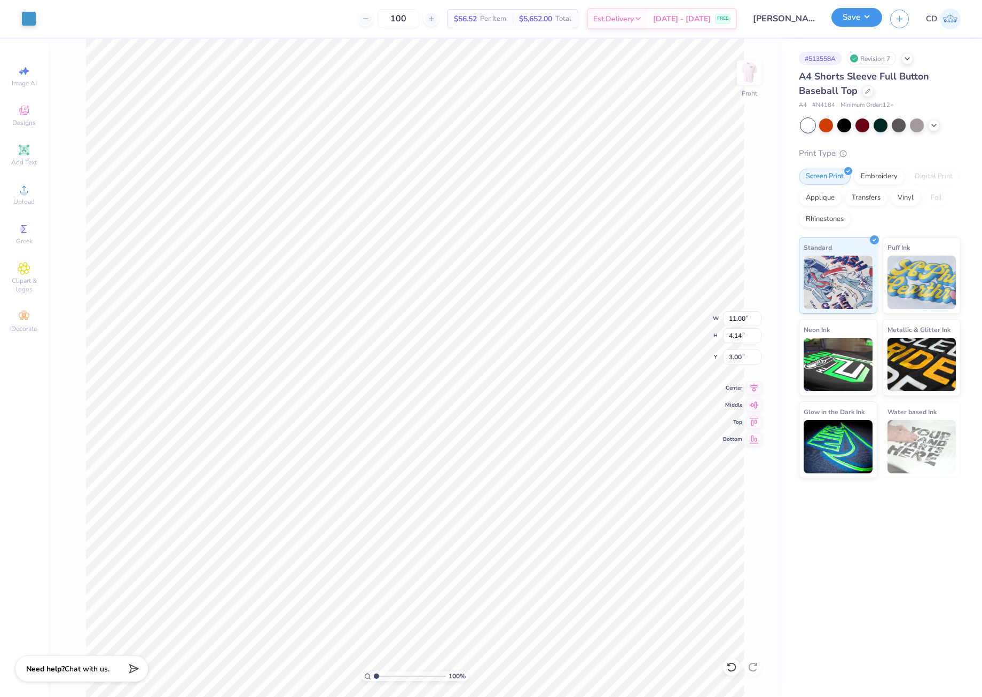
click at [852, 18] on button "Save" at bounding box center [856, 17] width 51 height 19
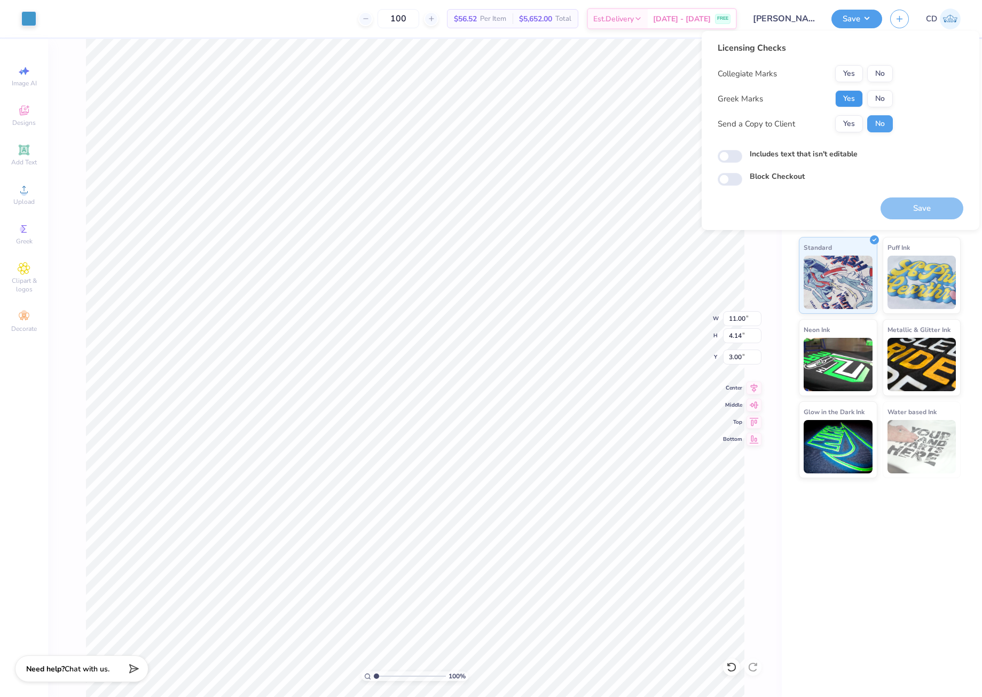
click at [846, 93] on button "Yes" at bounding box center [849, 98] width 28 height 17
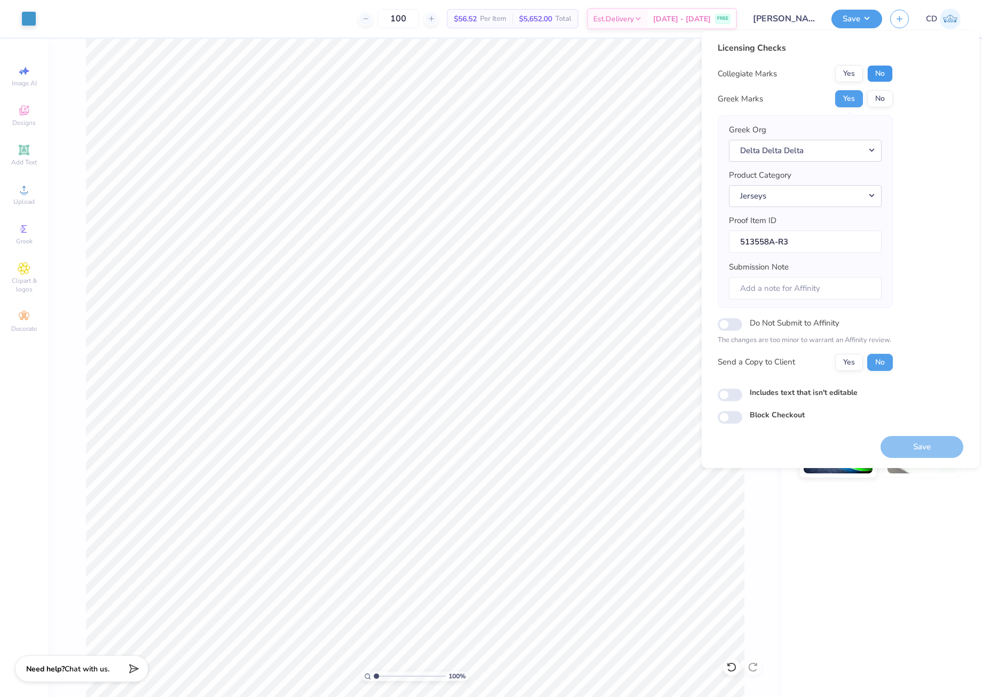
click at [882, 73] on button "No" at bounding box center [880, 73] width 26 height 17
click at [720, 393] on input "Includes text that isn't editable" at bounding box center [730, 395] width 25 height 13
checkbox input "true"
click at [943, 444] on button "Save" at bounding box center [921, 447] width 83 height 22
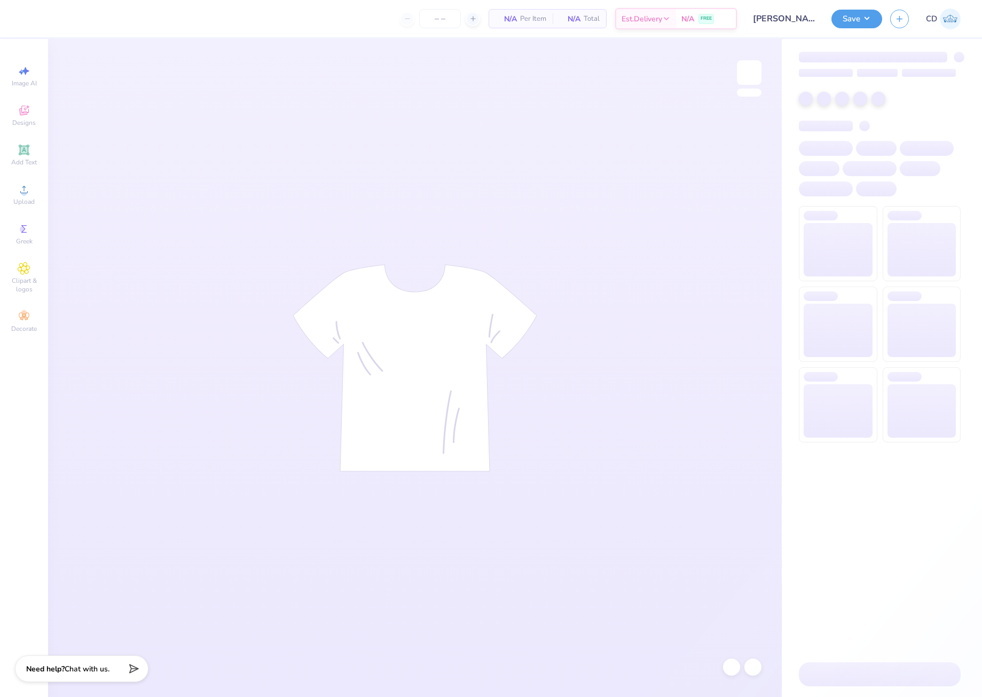
type input "100"
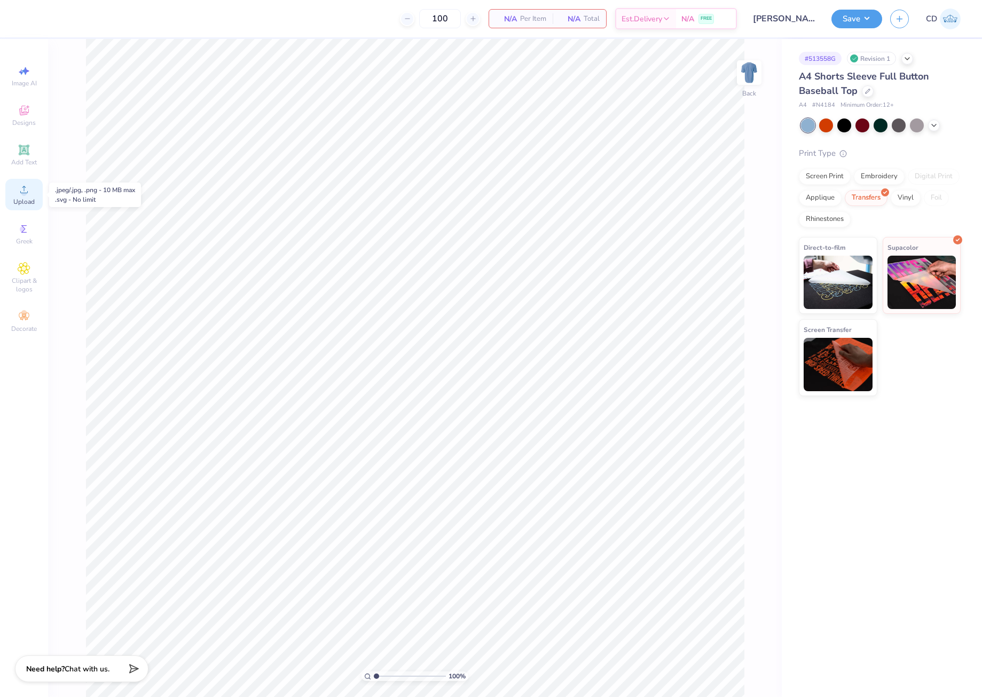
click at [16, 185] on div "Upload" at bounding box center [23, 195] width 37 height 32
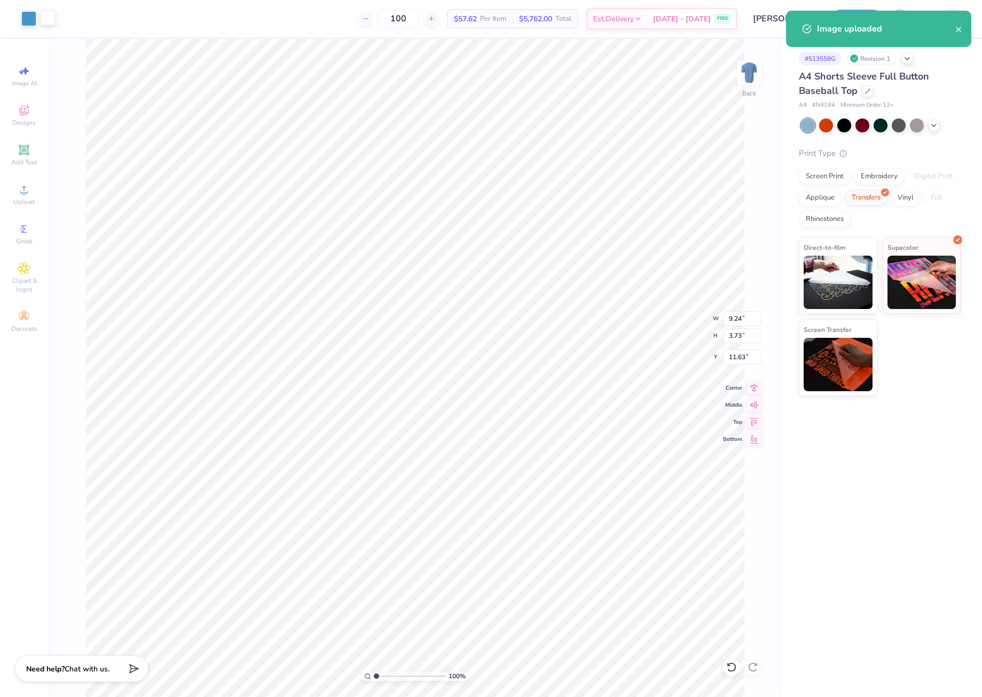
click at [48, 19] on div at bounding box center [48, 17] width 15 height 15
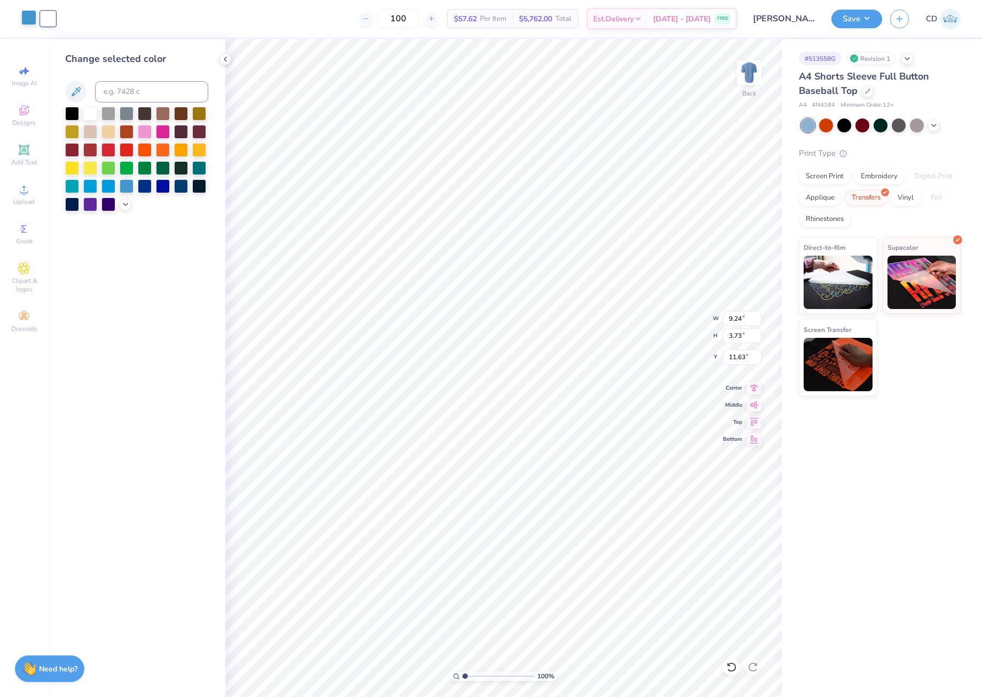
click at [31, 21] on div at bounding box center [28, 17] width 15 height 15
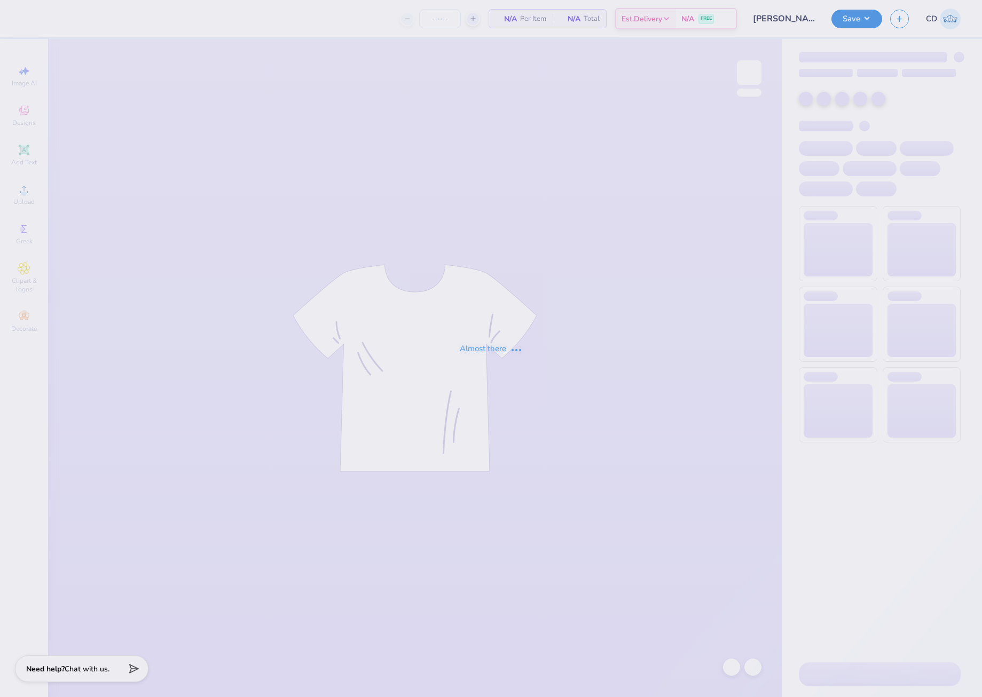
type input "100"
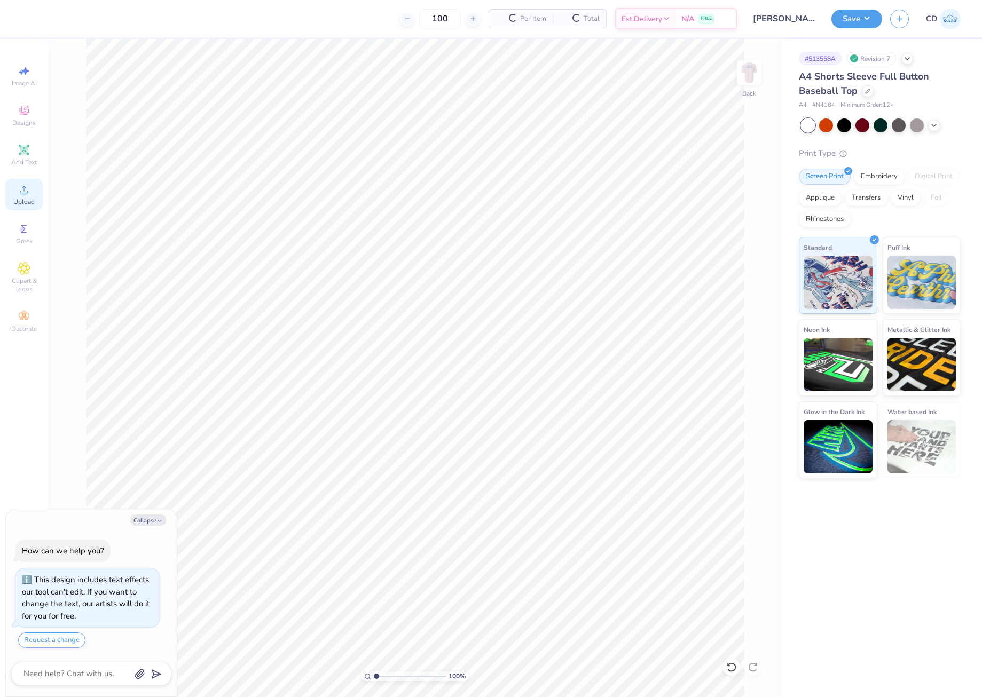
click at [26, 191] on circle at bounding box center [24, 193] width 6 height 6
type textarea "x"
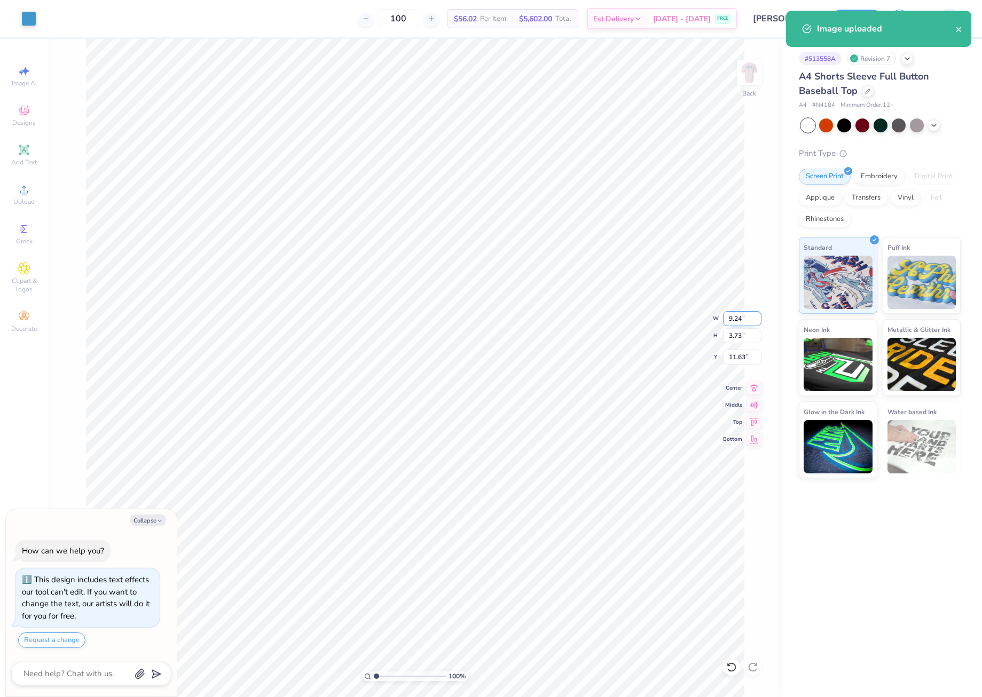
drag, startPoint x: 724, startPoint y: 316, endPoint x: 746, endPoint y: 319, distance: 22.1
click at [746, 319] on input "9.24" at bounding box center [742, 318] width 38 height 15
type input "4"
type textarea "x"
type input "4.00"
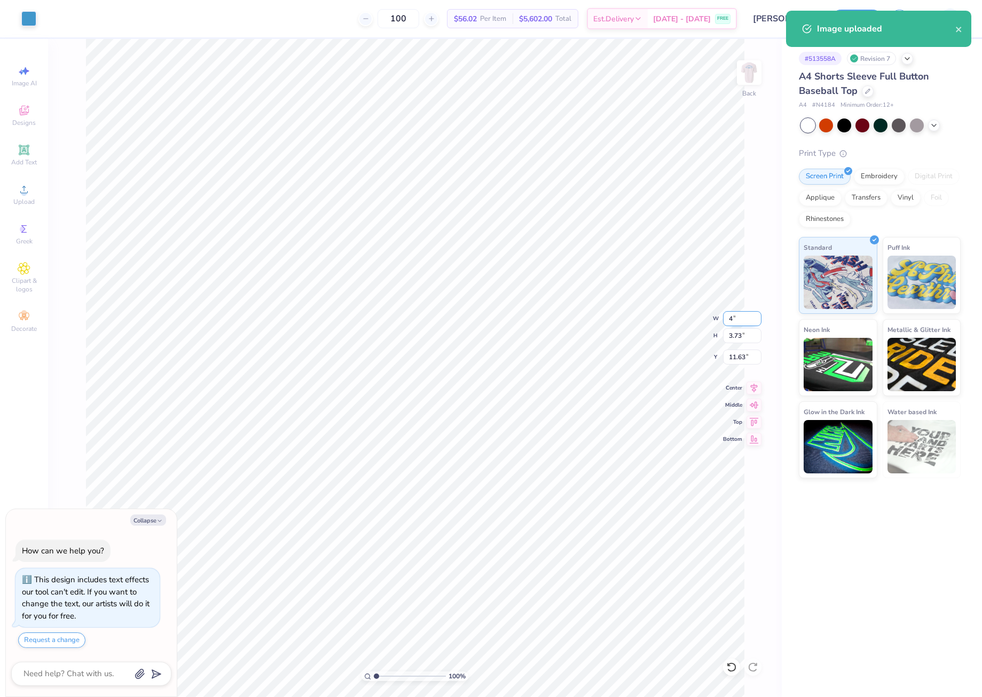
type input "1.62"
type input "12.69"
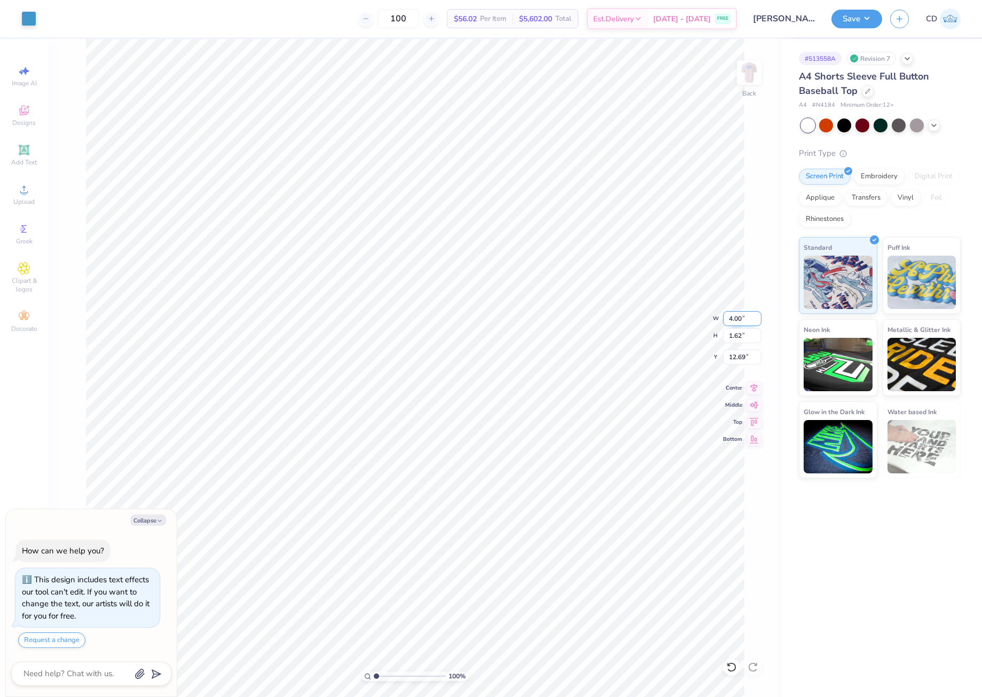
type textarea "x"
type input "3.00"
click at [853, 19] on button "Save" at bounding box center [856, 17] width 51 height 19
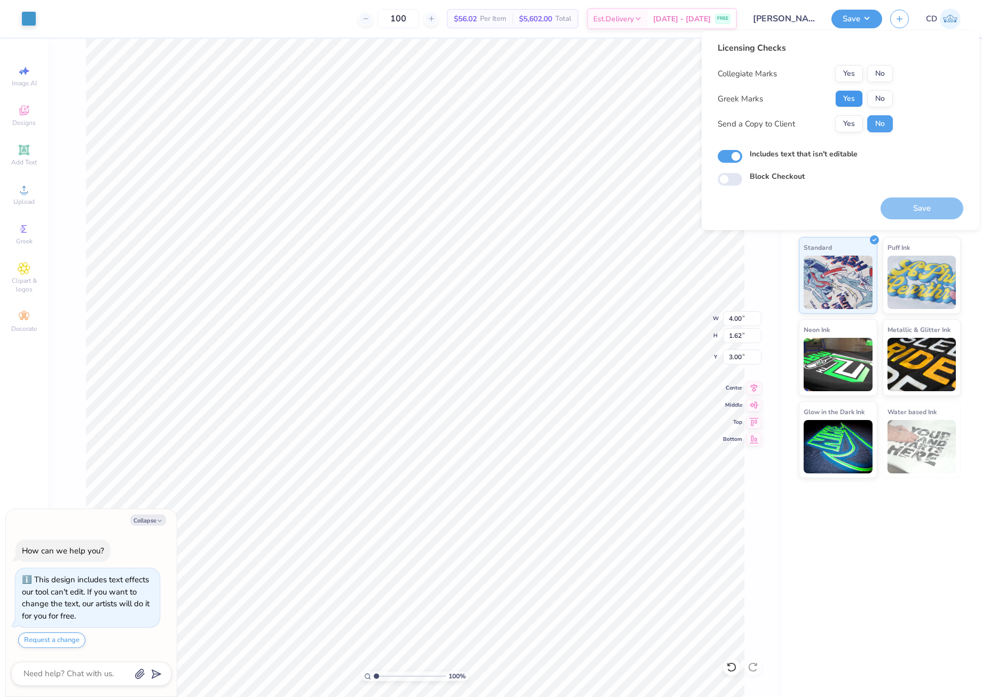
click at [856, 93] on button "Yes" at bounding box center [849, 98] width 28 height 17
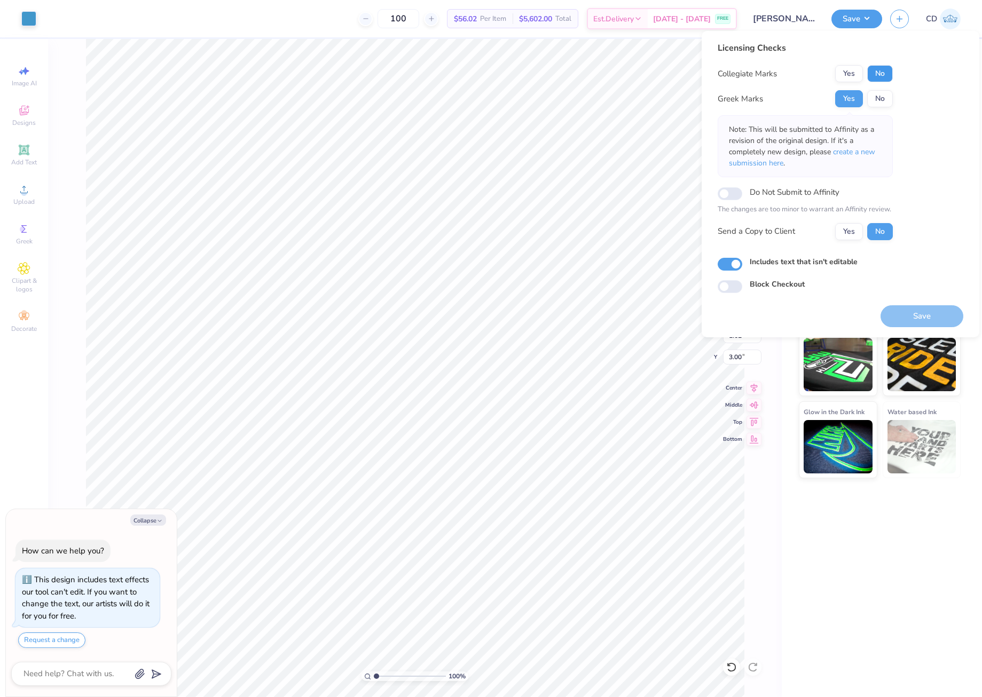
click at [876, 81] on button "No" at bounding box center [880, 73] width 26 height 17
click at [922, 322] on button "Save" at bounding box center [921, 316] width 83 height 22
type textarea "x"
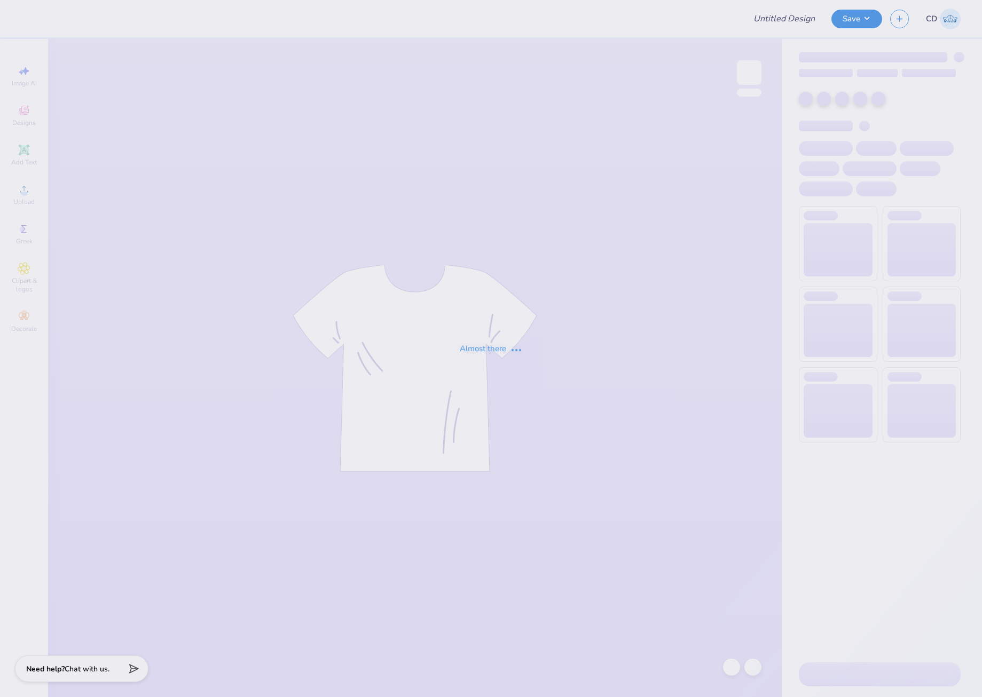
type input "[PERSON_NAME] : [GEOGRAPHIC_DATA][US_STATE]"
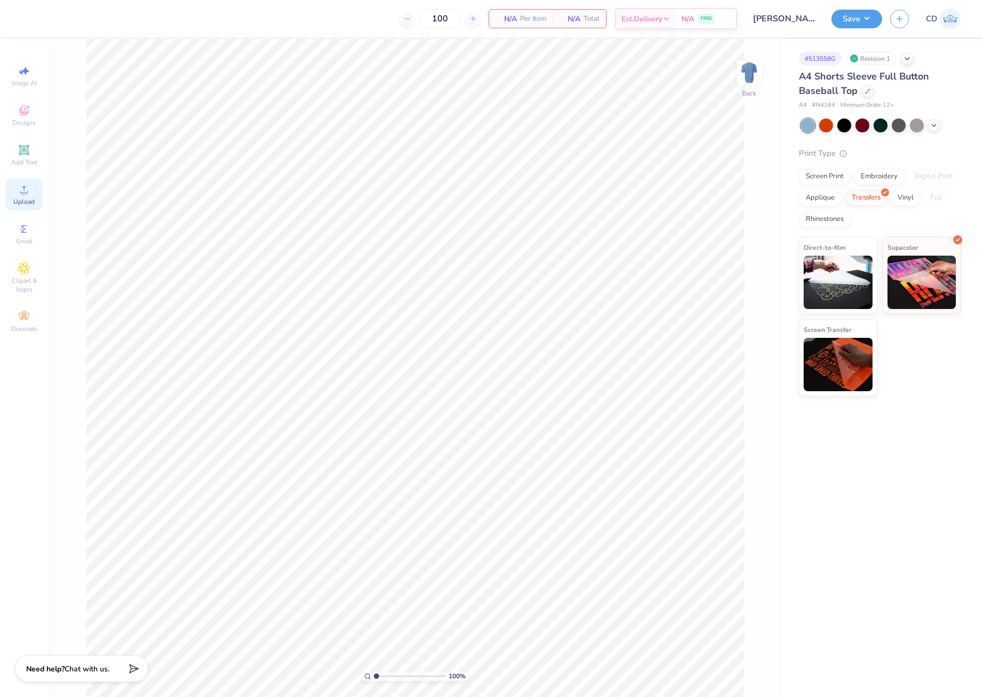
click at [19, 195] on icon at bounding box center [24, 189] width 13 height 13
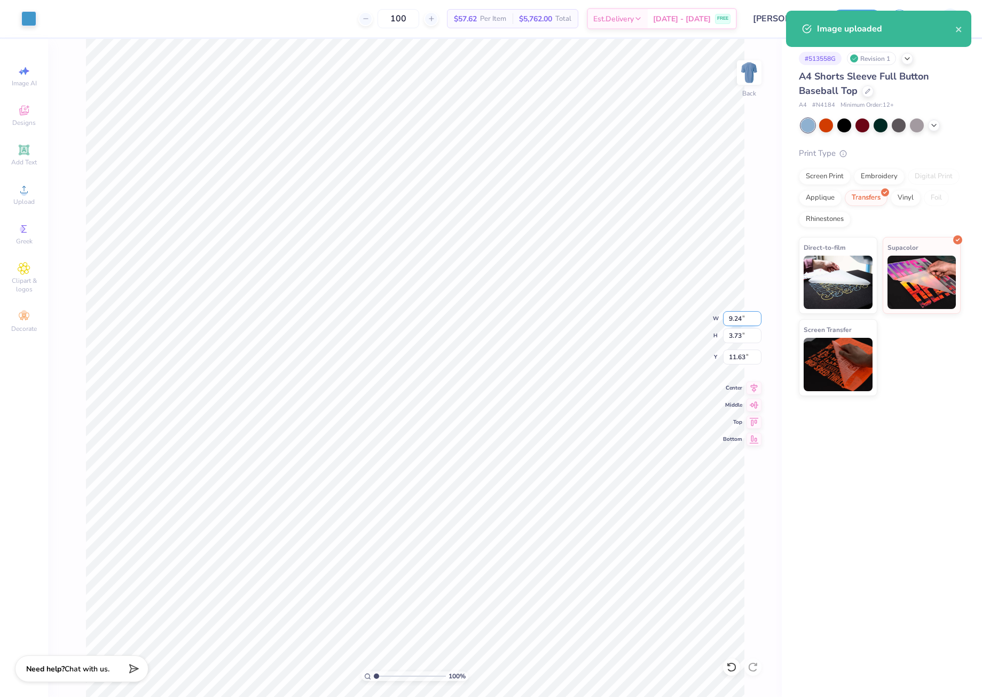
drag, startPoint x: 723, startPoint y: 317, endPoint x: 743, endPoint y: 317, distance: 19.8
click at [743, 317] on input "9.24" at bounding box center [742, 318] width 38 height 15
type input "11.00"
type input "4.44"
type input "11.28"
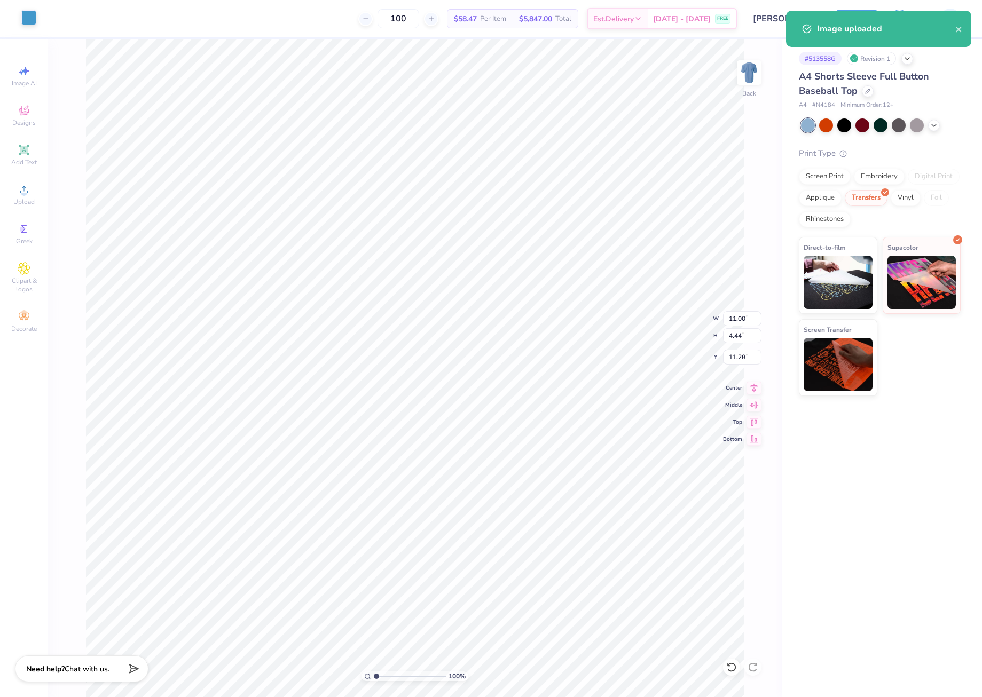
click at [23, 10] on div at bounding box center [28, 17] width 15 height 15
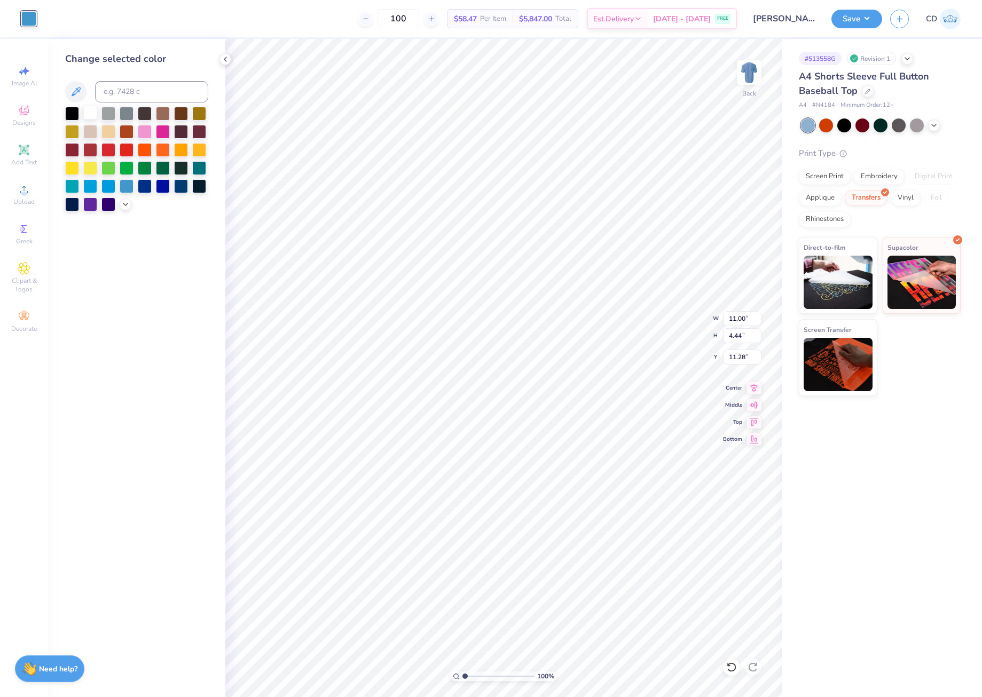
click at [87, 116] on div at bounding box center [90, 113] width 14 height 14
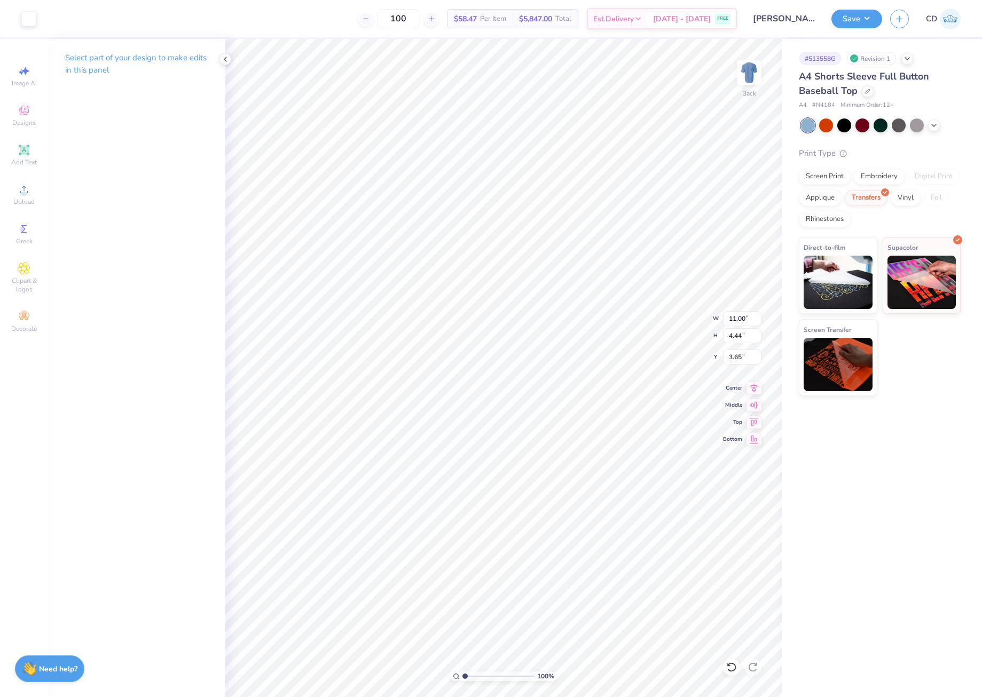
type input "3.62"
type input "3.65"
click at [755, 69] on img at bounding box center [749, 72] width 43 height 43
click at [28, 200] on span "Upload" at bounding box center [23, 202] width 21 height 9
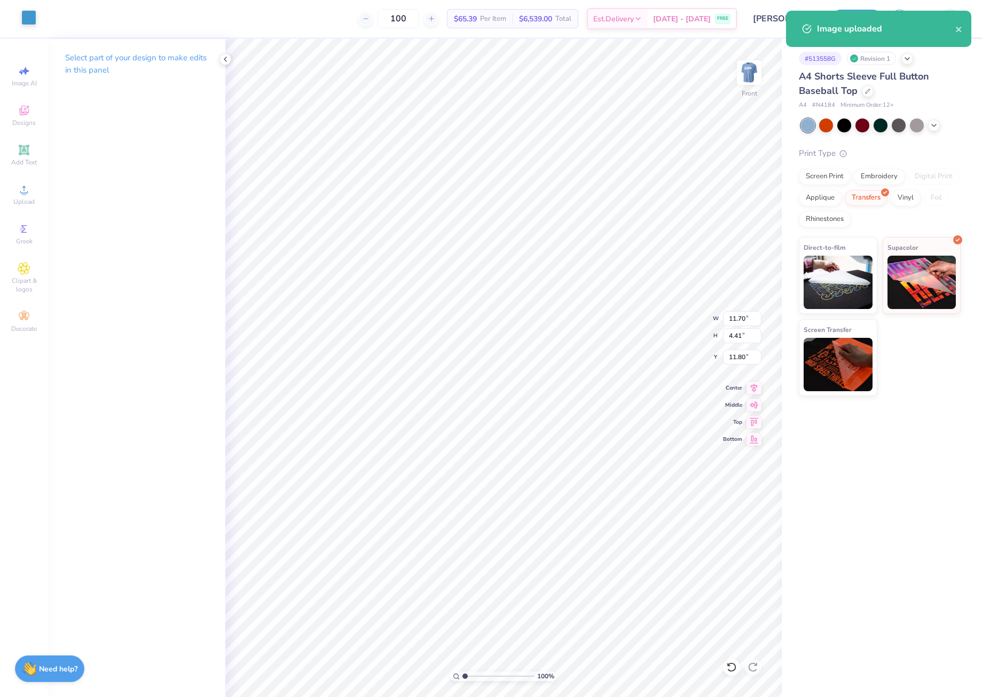
click at [31, 19] on div at bounding box center [28, 17] width 15 height 15
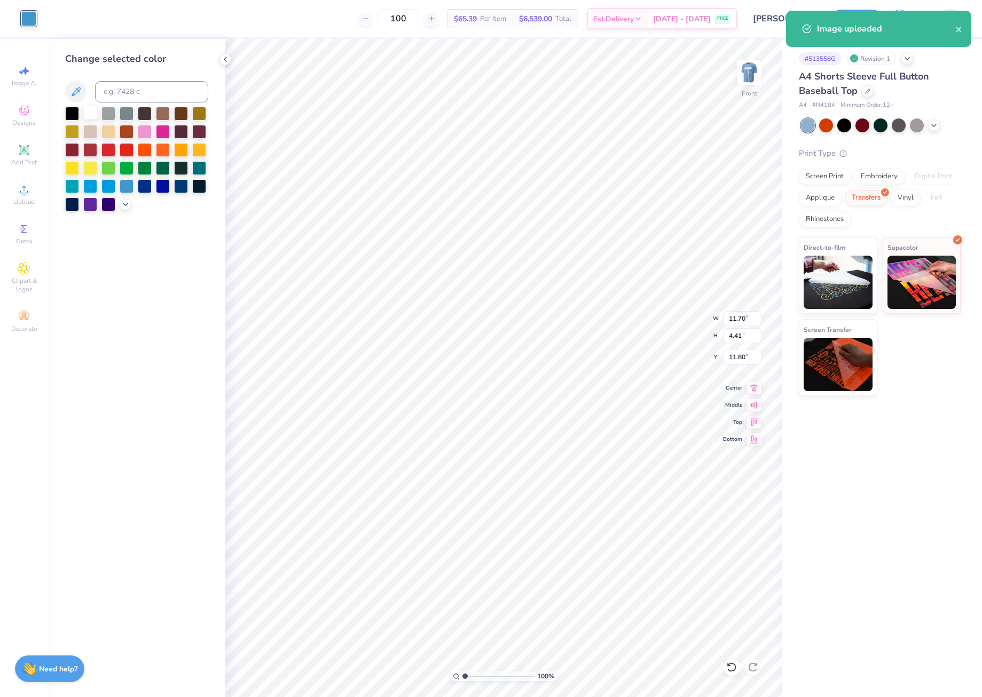
click at [88, 108] on div at bounding box center [90, 113] width 14 height 14
drag, startPoint x: 726, startPoint y: 315, endPoint x: 745, endPoint y: 316, distance: 19.2
click at [745, 316] on input "11.70" at bounding box center [742, 318] width 38 height 15
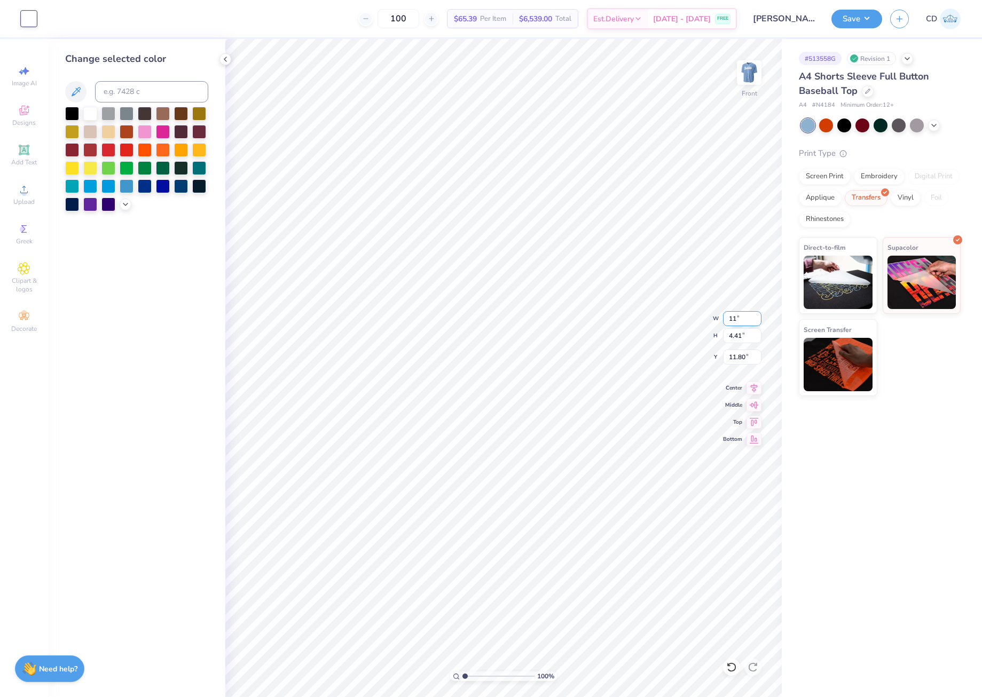
type input "11.00"
type input "4.14"
drag, startPoint x: 727, startPoint y: 354, endPoint x: 746, endPoint y: 355, distance: 18.7
click at [746, 355] on input "11.93" at bounding box center [742, 357] width 38 height 15
type input "3.00"
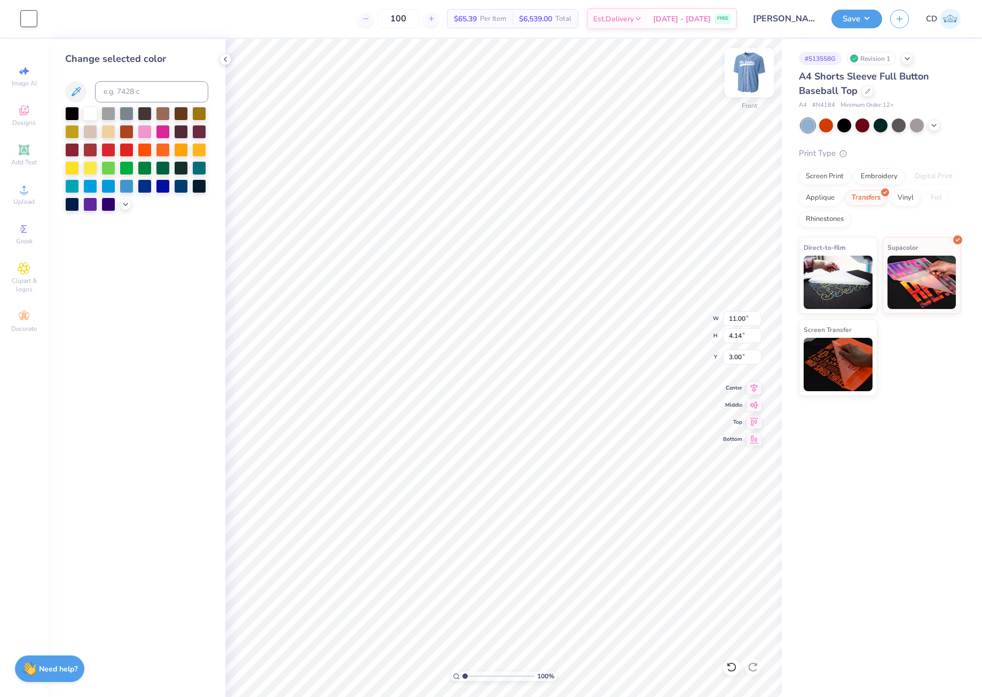
click at [747, 65] on img at bounding box center [749, 72] width 43 height 43
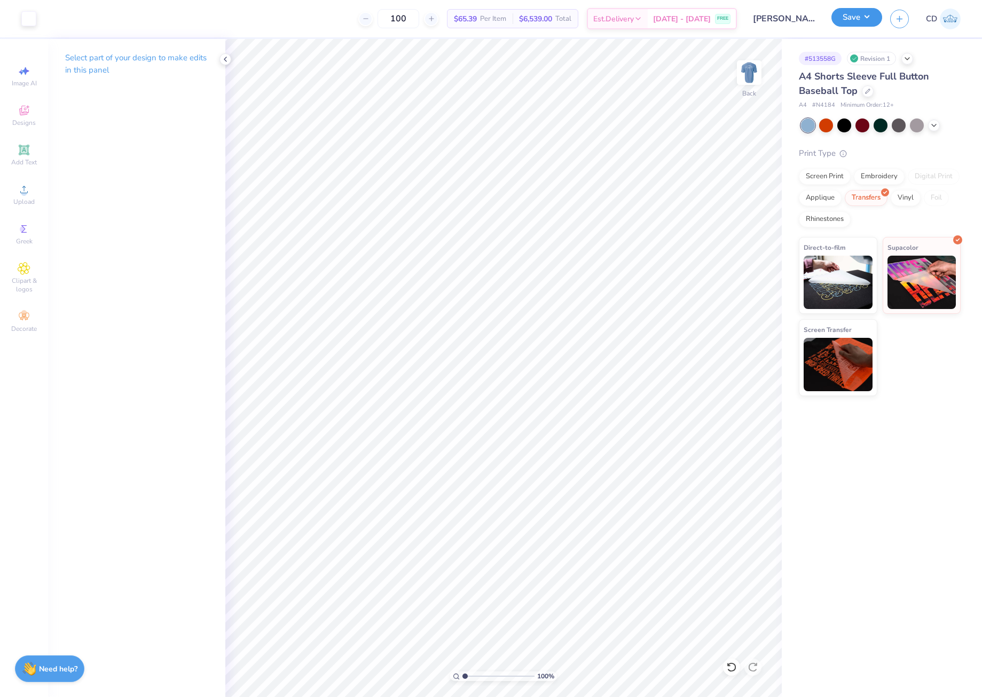
click at [841, 21] on button "Save" at bounding box center [856, 17] width 51 height 19
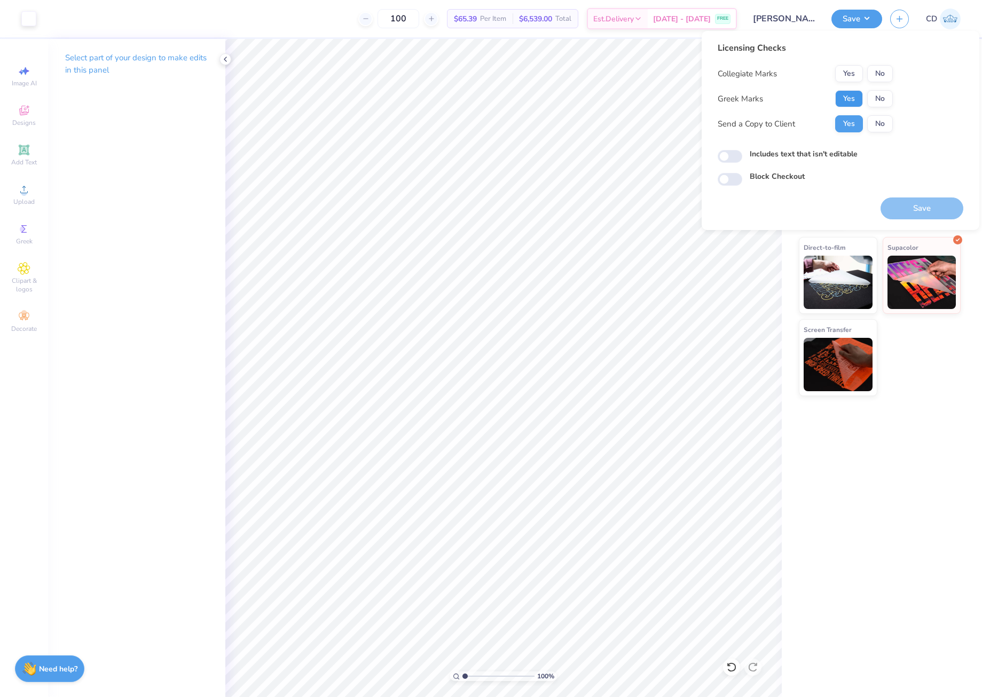
click at [845, 97] on button "Yes" at bounding box center [849, 98] width 28 height 17
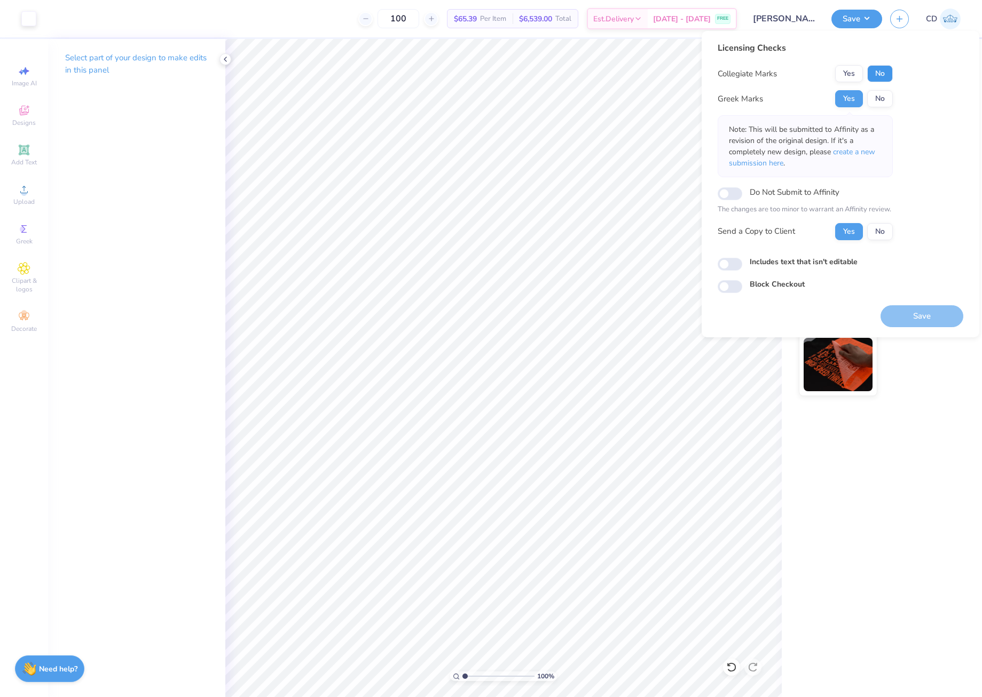
click at [882, 72] on button "No" at bounding box center [880, 73] width 26 height 17
click at [729, 266] on input "Includes text that isn't editable" at bounding box center [730, 264] width 25 height 13
checkbox input "true"
click at [912, 316] on button "Save" at bounding box center [921, 316] width 83 height 22
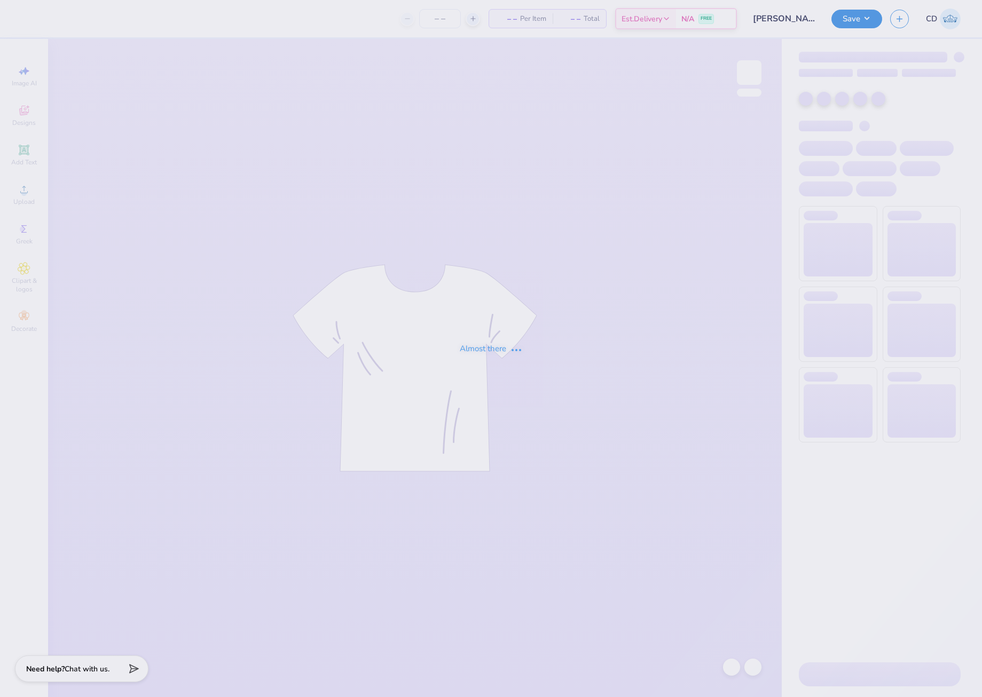
type input "100"
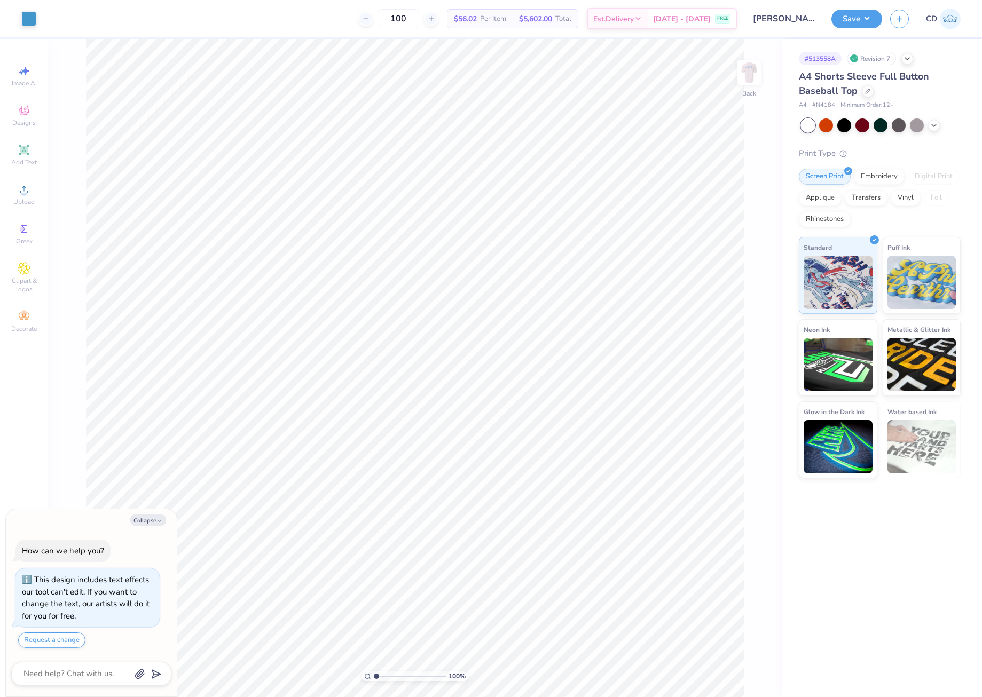
type textarea "x"
drag, startPoint x: 725, startPoint y: 328, endPoint x: 745, endPoint y: 327, distance: 20.9
click at [745, 327] on input "4.00" at bounding box center [742, 327] width 38 height 15
type input "3.5"
type textarea "x"
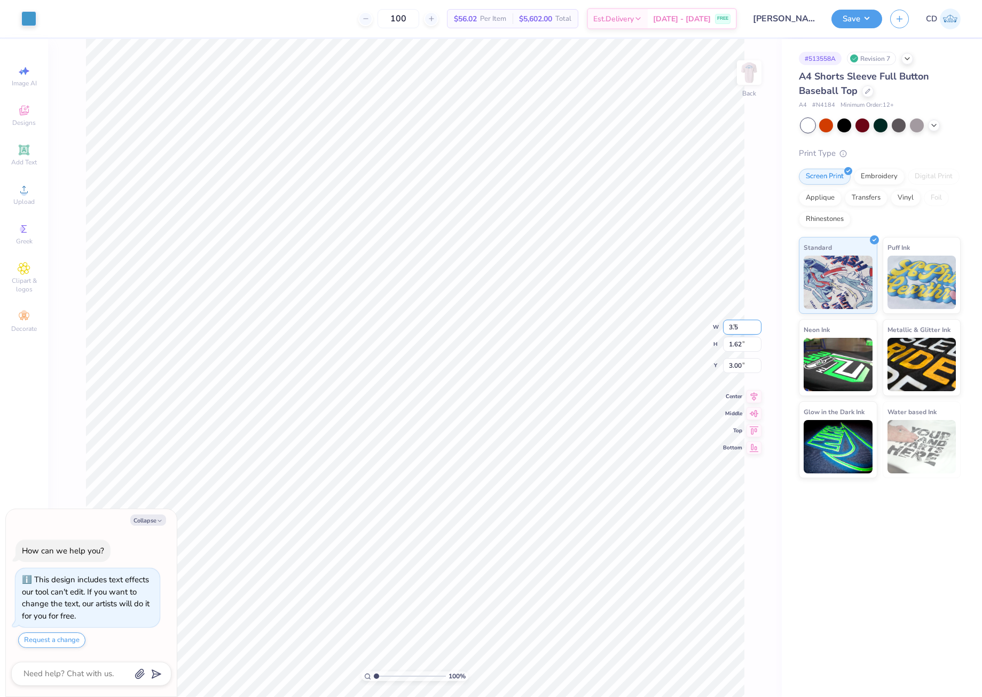
type input "3.50"
type input "1.41"
drag, startPoint x: 727, startPoint y: 358, endPoint x: 746, endPoint y: 361, distance: 20.0
click at [746, 361] on input "3.10" at bounding box center [742, 357] width 38 height 15
type input "3"
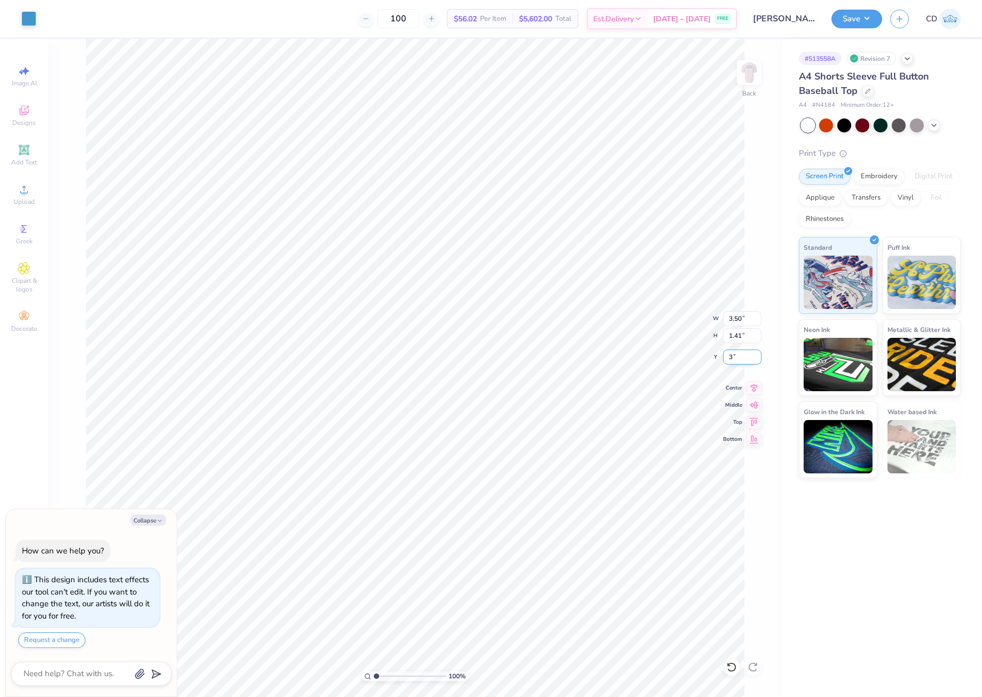
type textarea "x"
type input "3.00"
drag, startPoint x: 852, startPoint y: 13, endPoint x: 852, endPoint y: 30, distance: 17.6
click at [852, 12] on button "Save" at bounding box center [856, 19] width 51 height 19
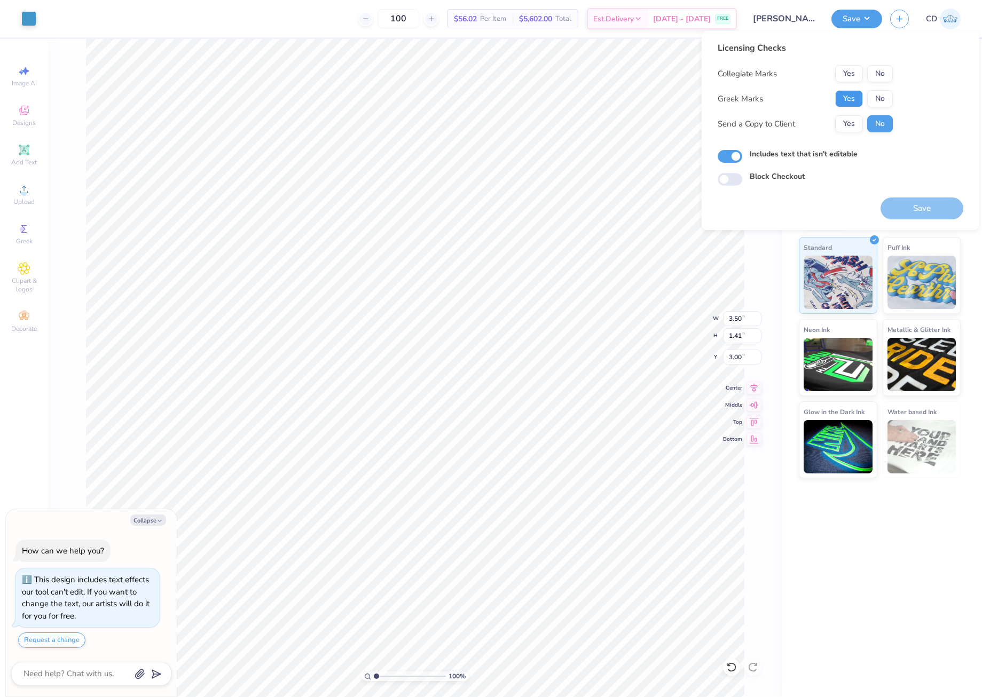
drag, startPoint x: 856, startPoint y: 99, endPoint x: 868, endPoint y: 87, distance: 17.4
click at [856, 99] on button "Yes" at bounding box center [849, 98] width 28 height 17
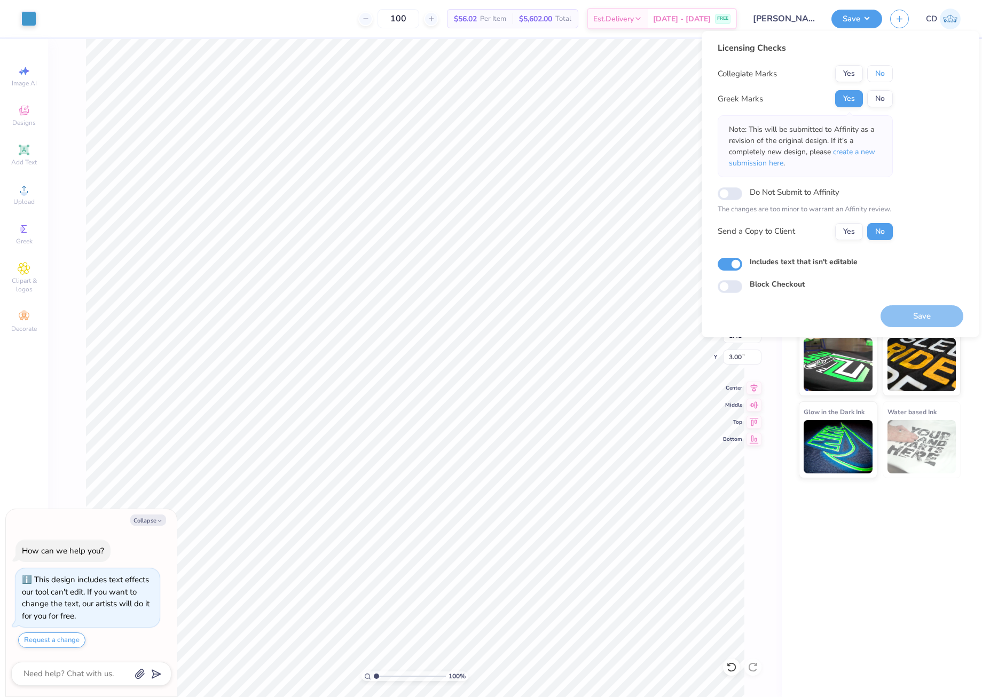
drag, startPoint x: 875, startPoint y: 75, endPoint x: 878, endPoint y: 82, distance: 7.6
click at [876, 75] on button "No" at bounding box center [880, 73] width 26 height 17
click at [923, 320] on button "Save" at bounding box center [921, 316] width 83 height 22
type textarea "x"
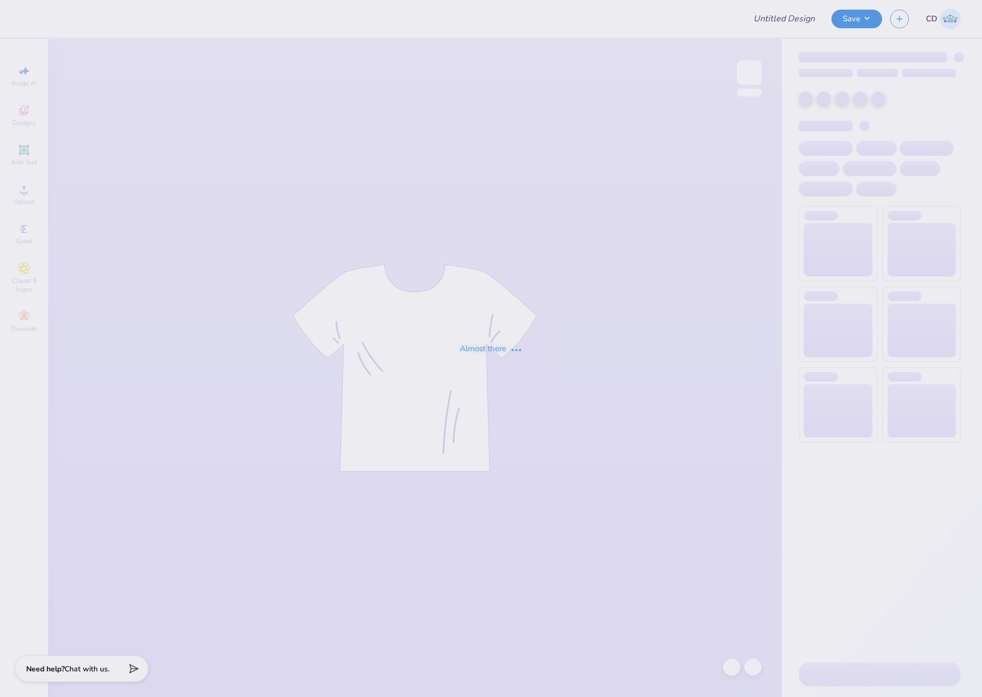
type input "Pi Beta Phi Family Weekend"
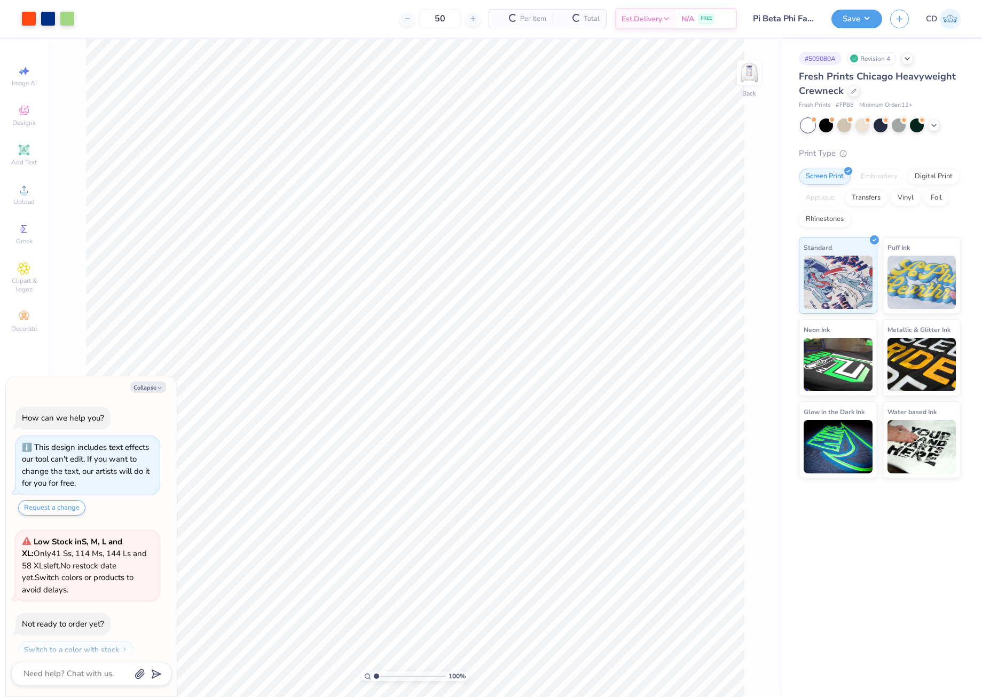
scroll to position [10, 0]
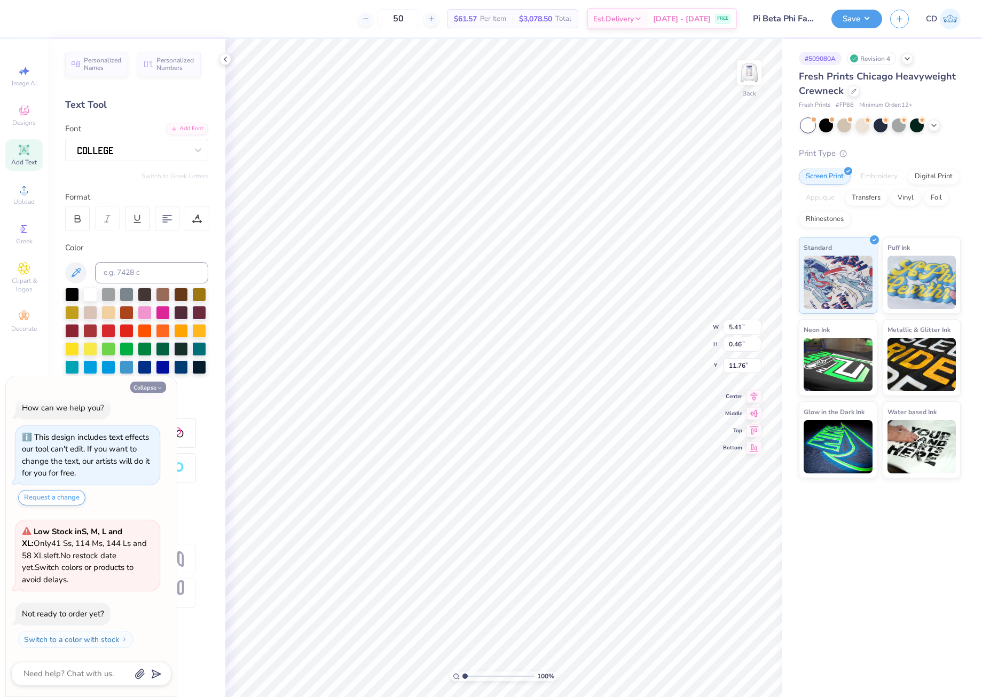
click at [153, 384] on button "Collapse" at bounding box center [148, 387] width 36 height 11
type textarea "x"
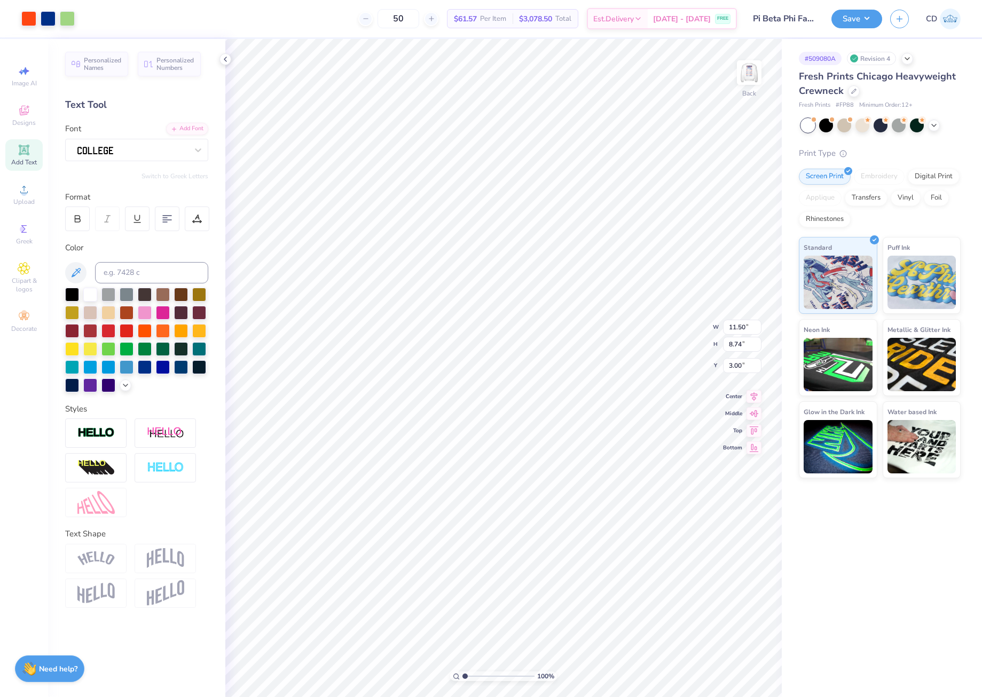
type input "11.50"
type input "8.74"
type input "3.00"
type textarea "FALL FAMILY WEEKEND"
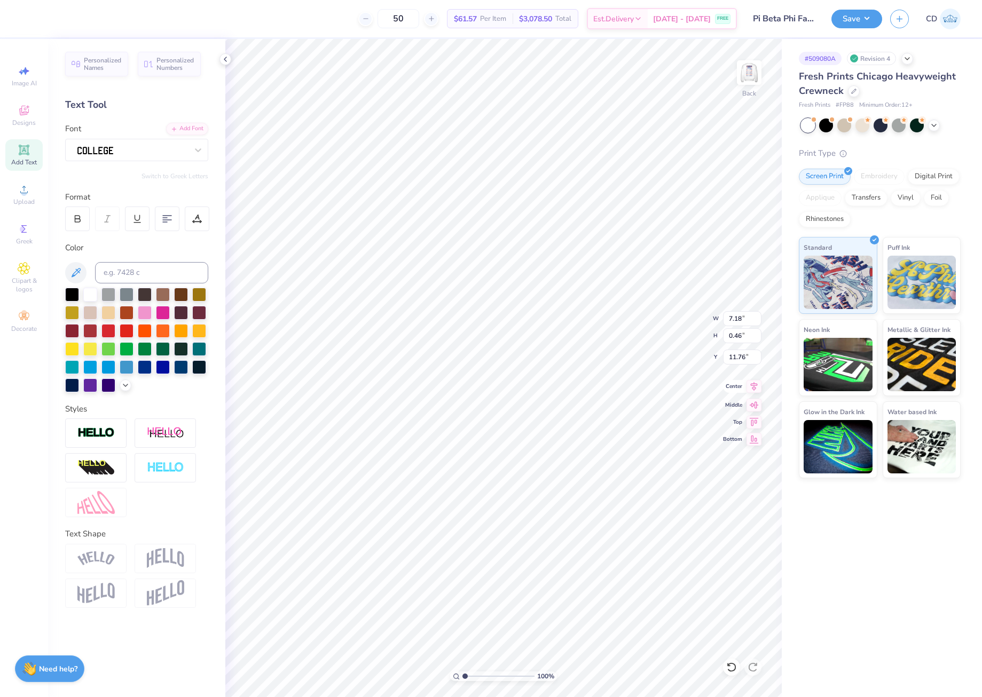
click at [753, 385] on icon at bounding box center [754, 386] width 7 height 9
click at [87, 553] on img at bounding box center [95, 559] width 37 height 14
click at [98, 555] on img at bounding box center [95, 559] width 37 height 14
click at [97, 558] on img at bounding box center [95, 559] width 37 height 14
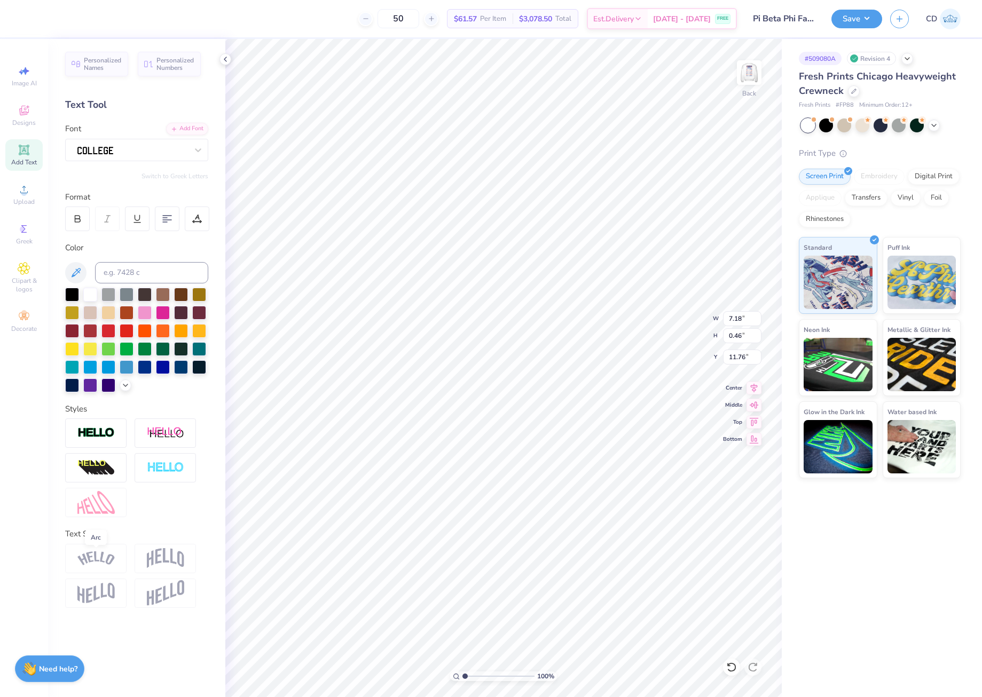
click at [97, 558] on img at bounding box center [95, 559] width 37 height 14
click at [97, 559] on img at bounding box center [95, 559] width 37 height 14
click at [174, 560] on img at bounding box center [165, 558] width 37 height 20
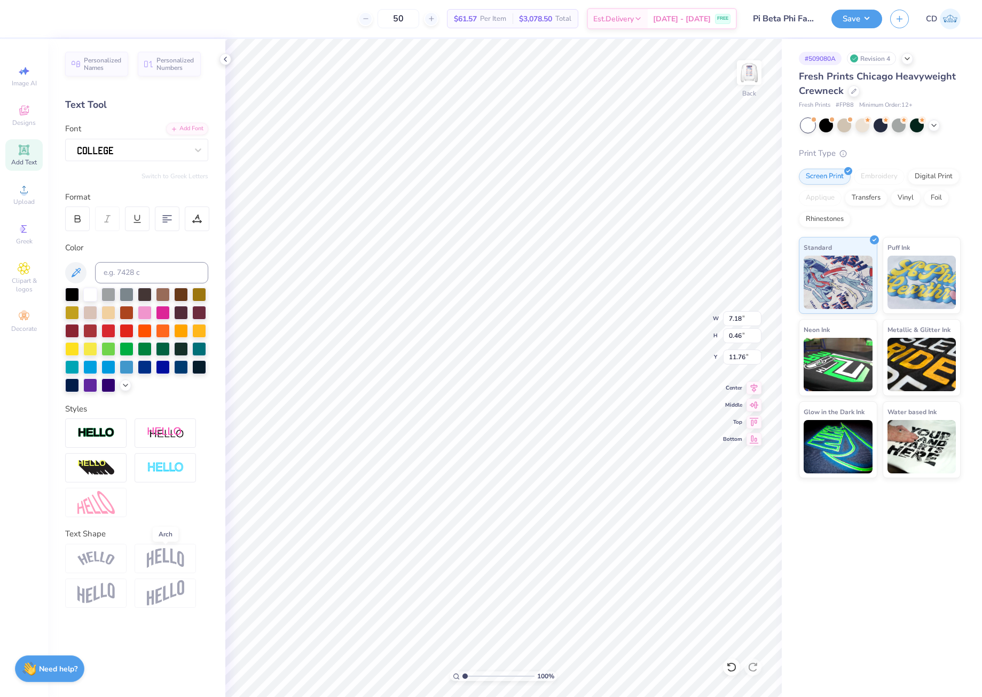
click at [174, 560] on img at bounding box center [165, 558] width 37 height 20
click at [175, 560] on img at bounding box center [165, 558] width 37 height 20
drag, startPoint x: 175, startPoint y: 560, endPoint x: 182, endPoint y: 560, distance: 6.4
click at [176, 560] on img at bounding box center [165, 558] width 37 height 20
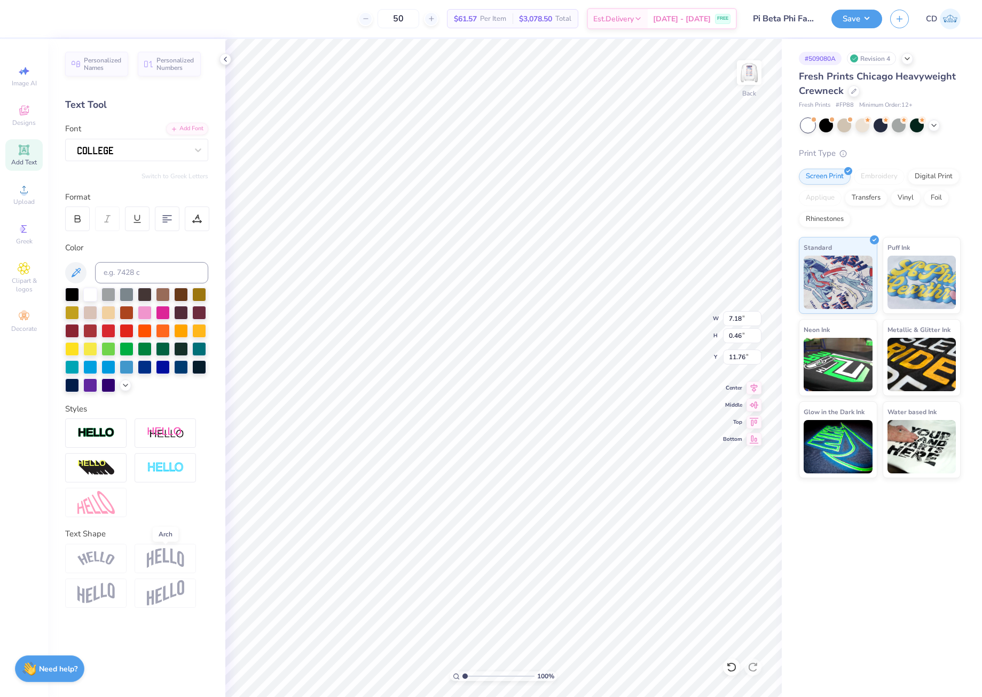
click at [182, 560] on img at bounding box center [165, 558] width 37 height 20
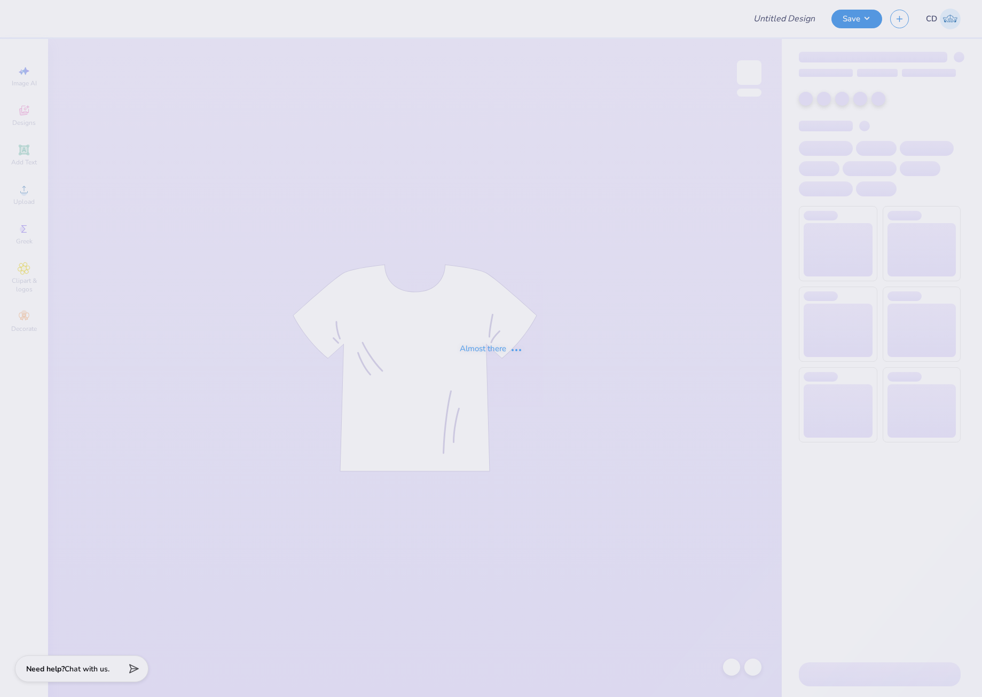
type input "Pi Beta Phi Family Weekend"
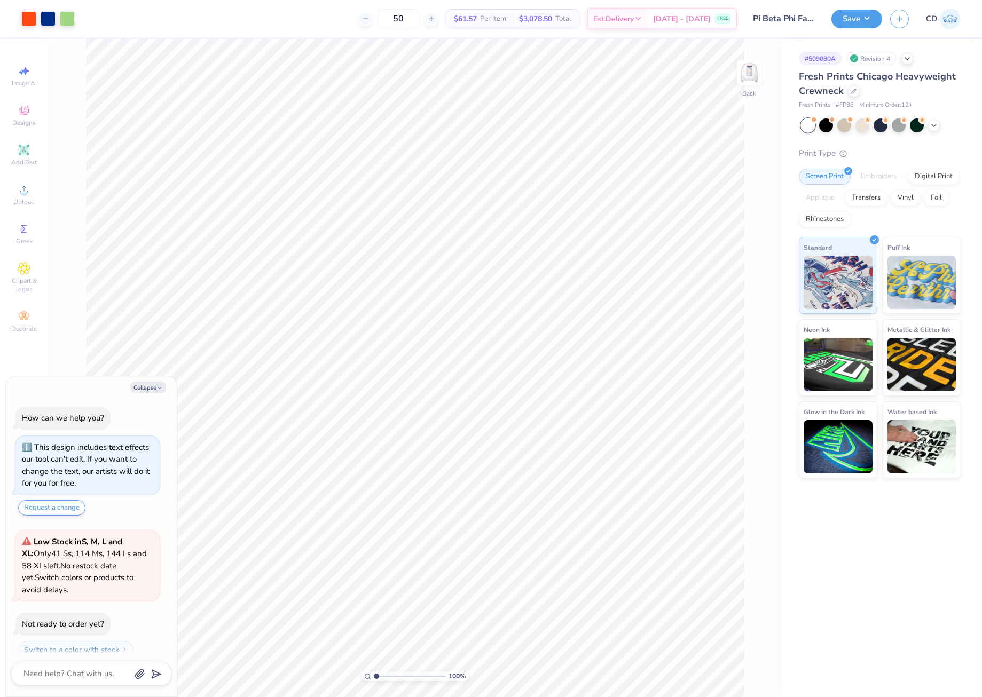
scroll to position [10, 0]
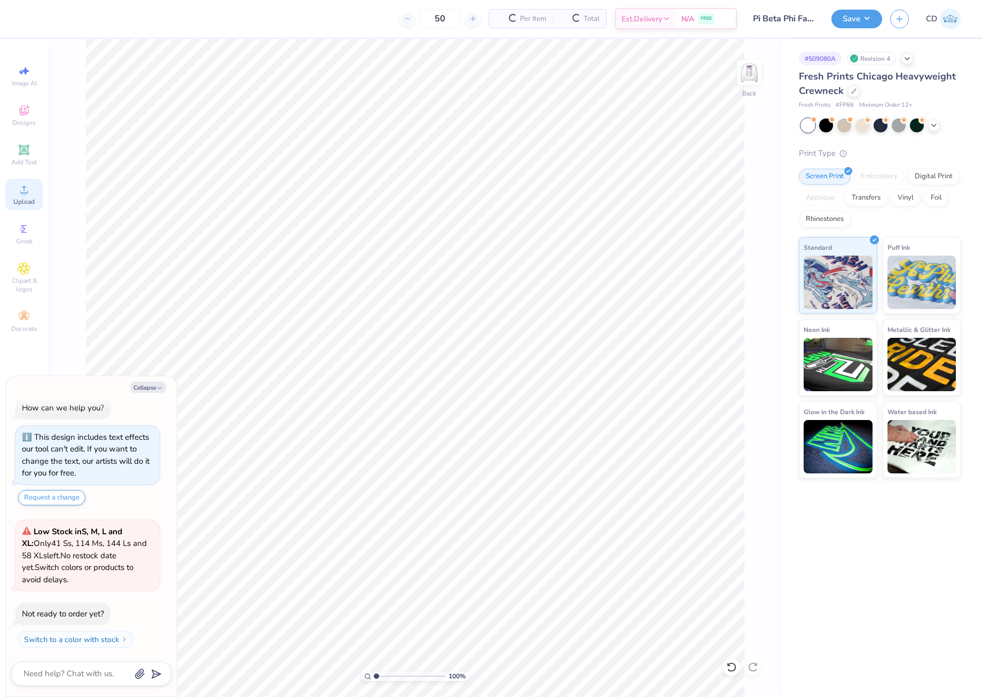
click at [18, 184] on icon at bounding box center [24, 189] width 13 height 13
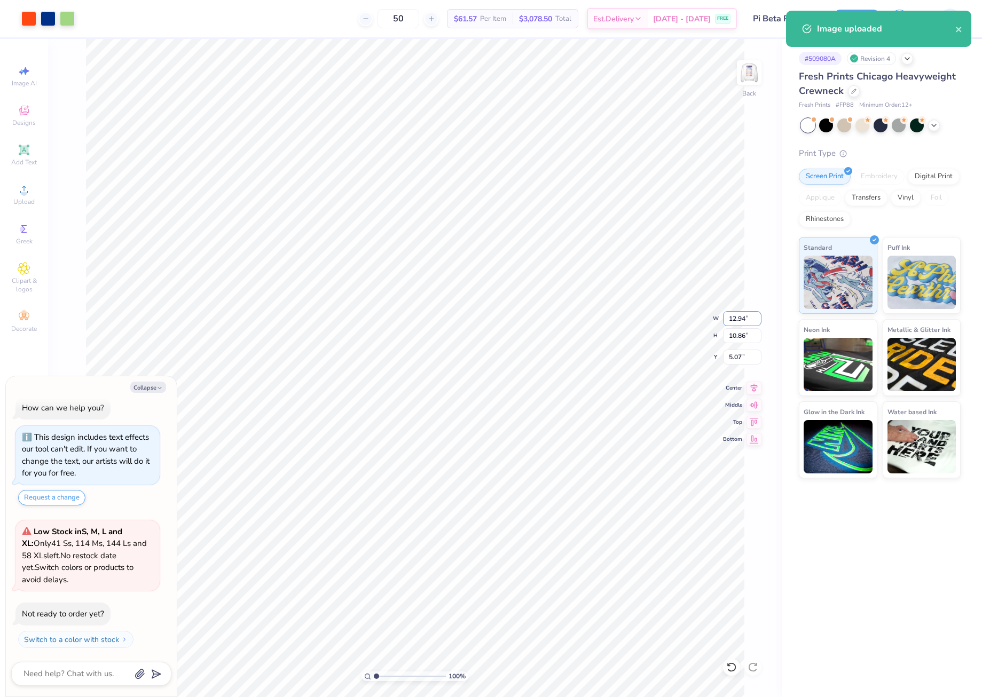
drag, startPoint x: 726, startPoint y: 319, endPoint x: 752, endPoint y: 327, distance: 27.4
click at [752, 327] on div "100 % Back W 12.94 12.94 " H 10.86 10.86 " Y 5.07 5.07 " Center [GEOGRAPHIC_DAT…" at bounding box center [415, 368] width 734 height 658
type textarea "x"
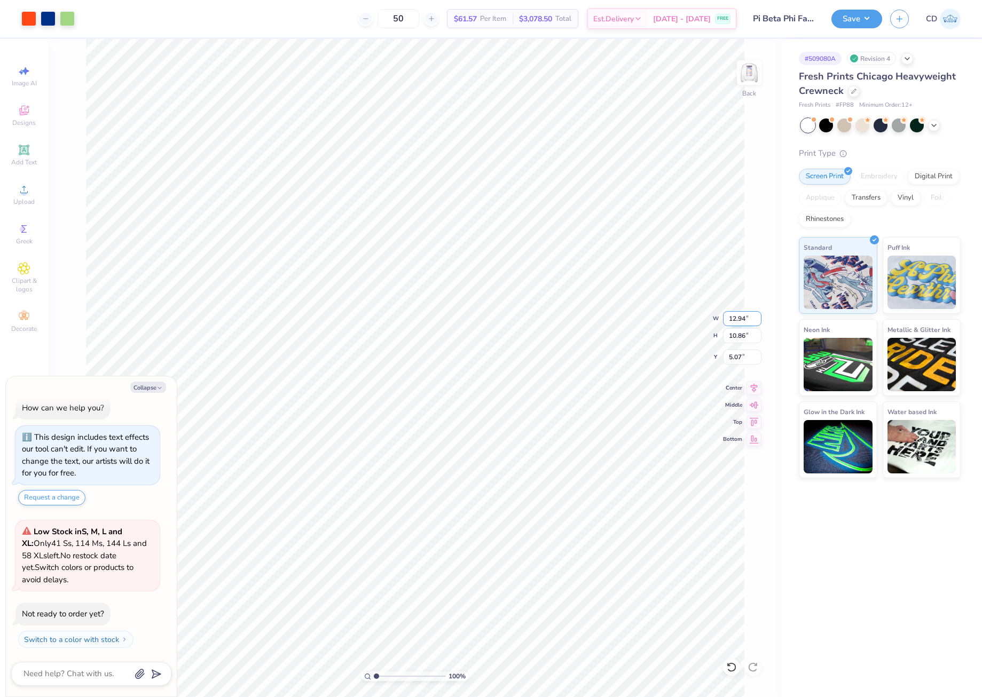
drag, startPoint x: 726, startPoint y: 318, endPoint x: 745, endPoint y: 319, distance: 18.7
click at [745, 319] on input "12.94" at bounding box center [742, 318] width 38 height 15
type input "11.5"
type textarea "x"
type input "11.50"
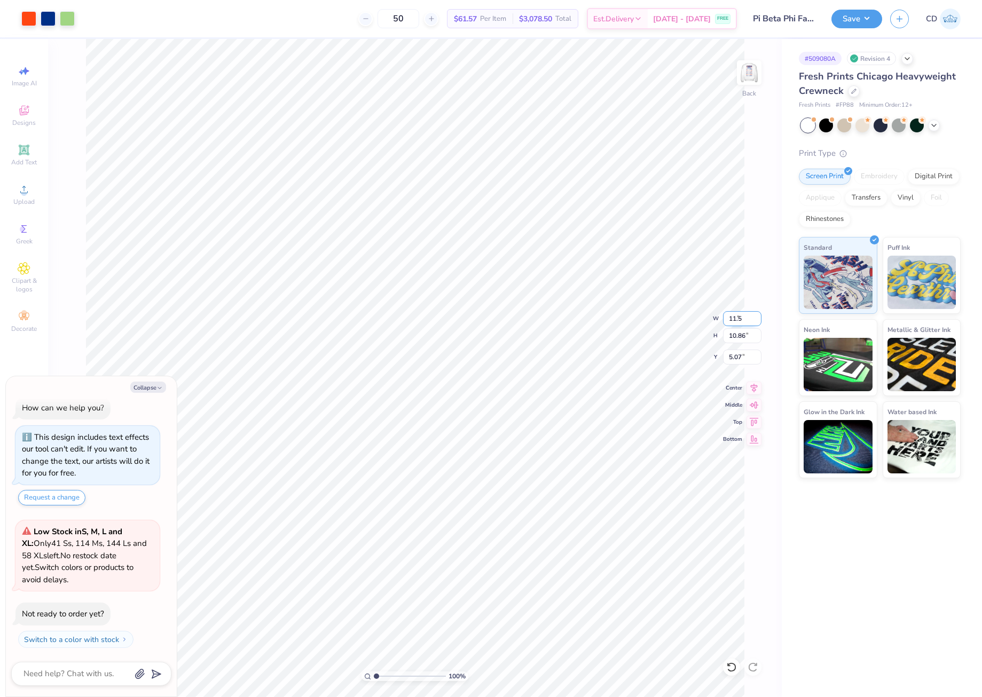
type input "9.65"
drag, startPoint x: 729, startPoint y: 352, endPoint x: 743, endPoint y: 355, distance: 14.0
click at [743, 355] on input "5.67" at bounding box center [742, 357] width 38 height 15
type input "3"
type textarea "x"
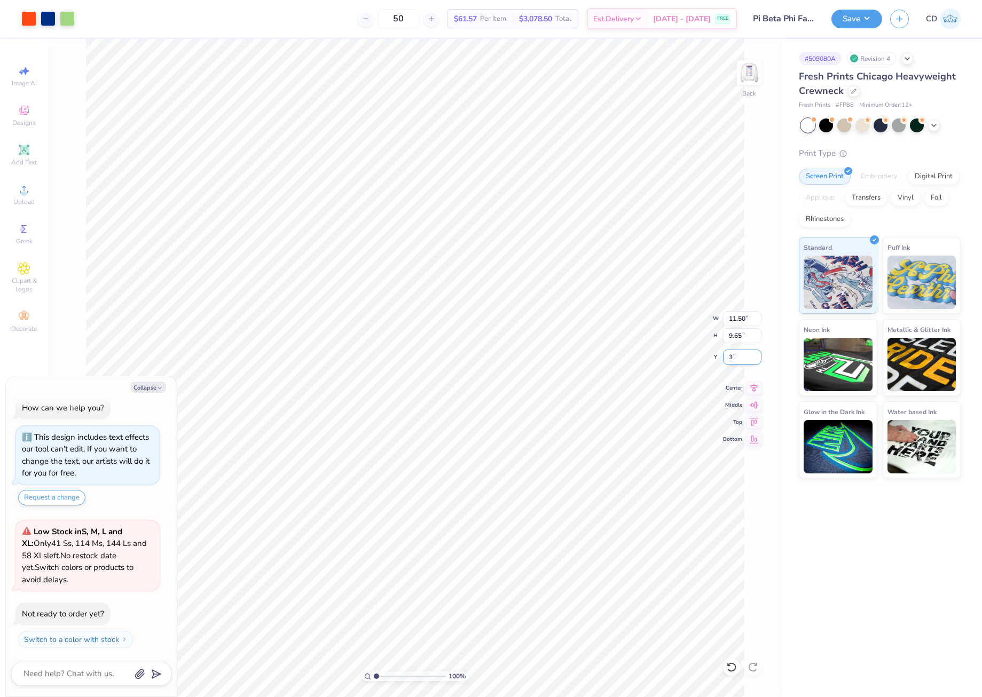
type input "3.00"
click at [756, 70] on img at bounding box center [749, 72] width 43 height 43
click at [747, 74] on img at bounding box center [749, 72] width 43 height 43
click at [852, 26] on button "Save" at bounding box center [856, 17] width 51 height 19
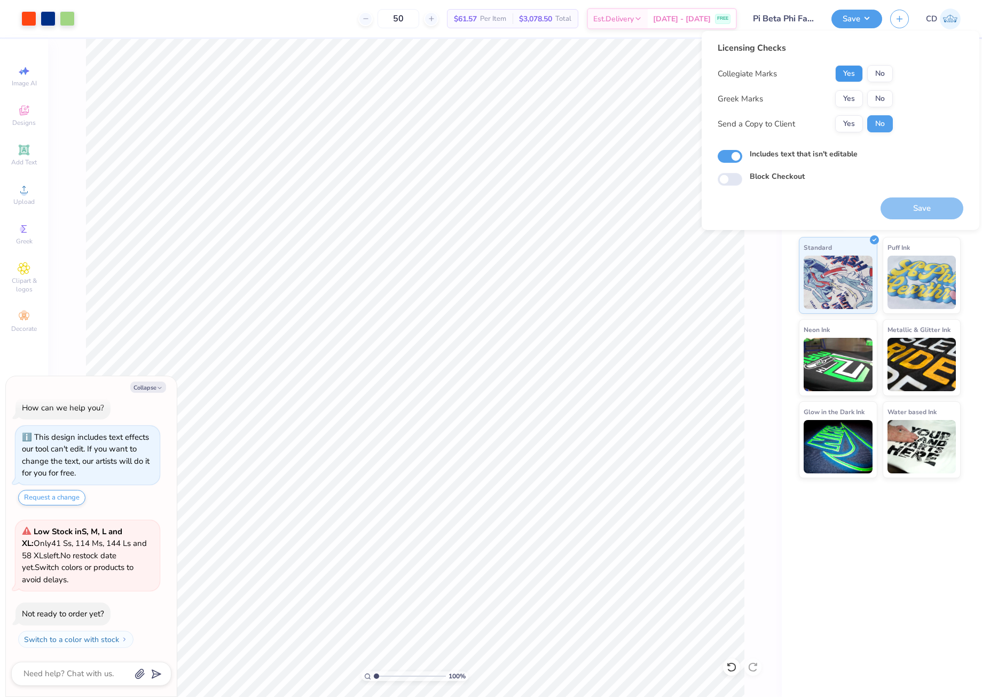
click at [842, 74] on button "Yes" at bounding box center [849, 73] width 28 height 17
click at [877, 100] on button "No" at bounding box center [880, 98] width 26 height 17
click at [849, 101] on button "Yes" at bounding box center [849, 98] width 28 height 17
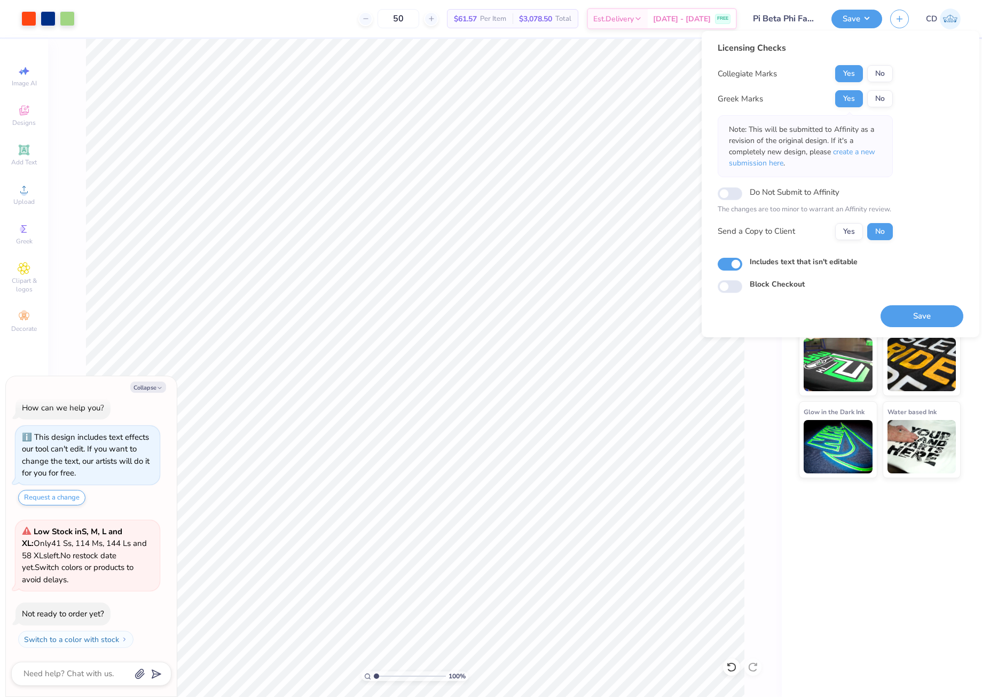
click at [921, 316] on button "Save" at bounding box center [921, 316] width 83 height 22
type textarea "x"
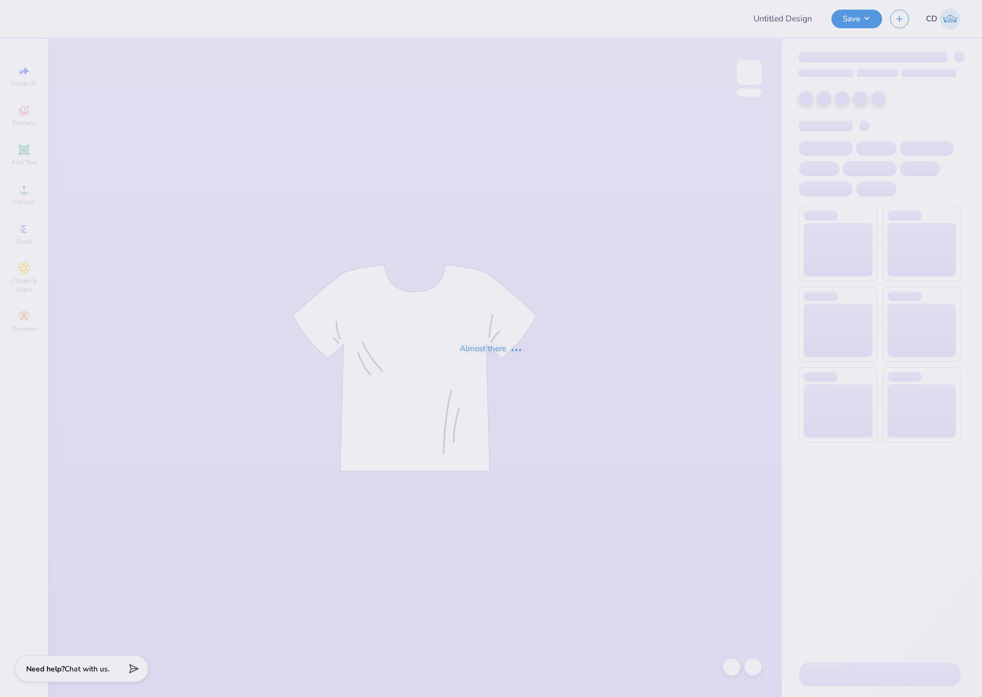
type input "Pi Beta Phi Family Weekend"
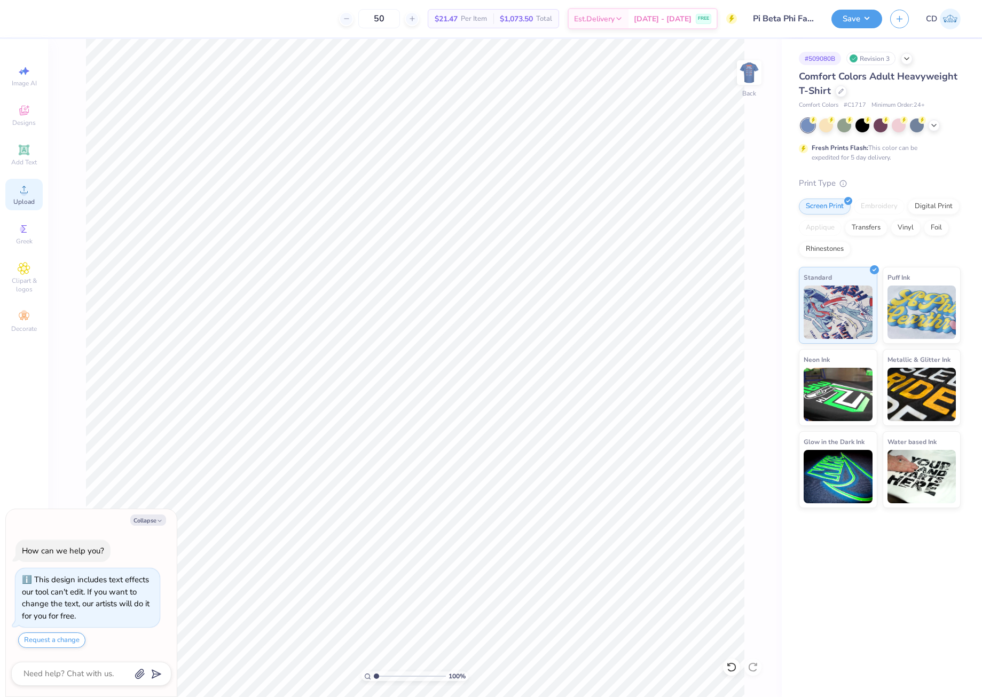
click at [26, 194] on circle at bounding box center [24, 193] width 6 height 6
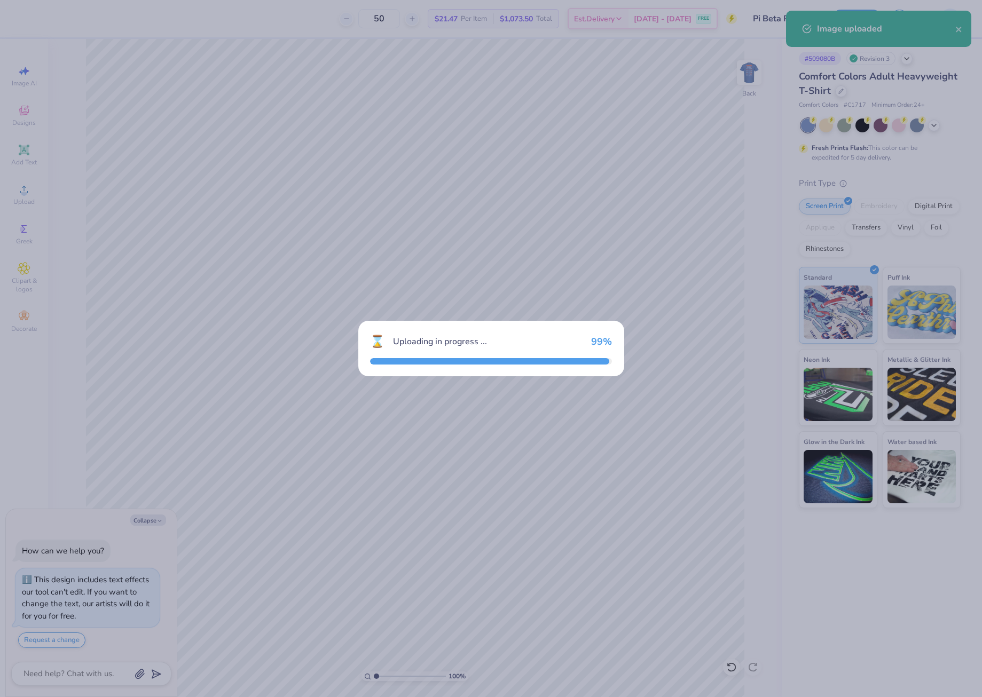
type textarea "x"
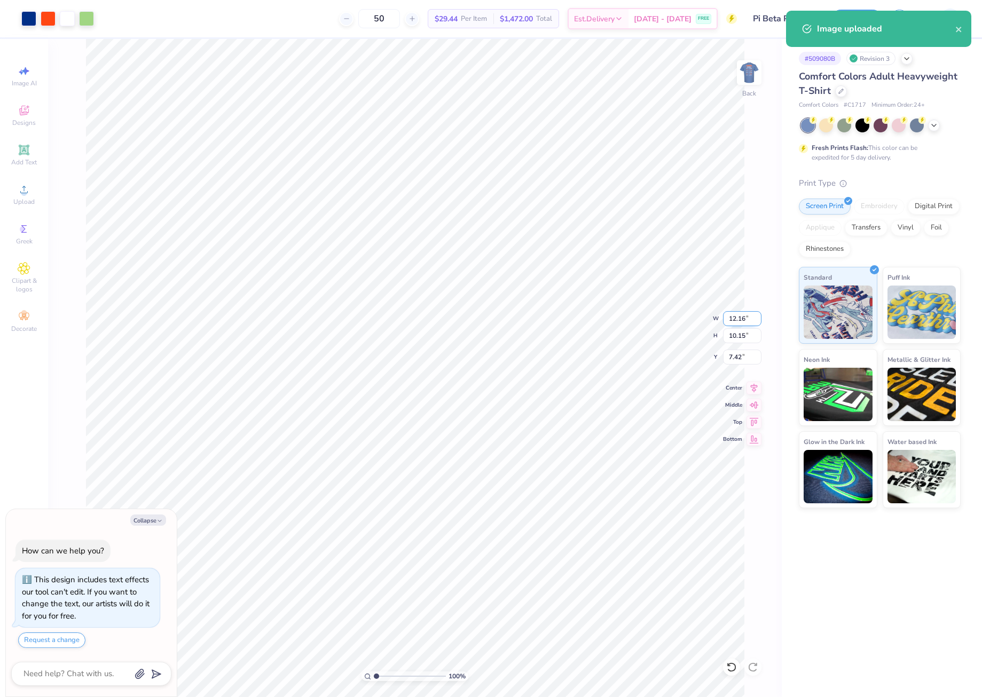
drag, startPoint x: 727, startPoint y: 321, endPoint x: 749, endPoint y: 322, distance: 21.9
click at [749, 322] on input "12.16" at bounding box center [742, 318] width 38 height 15
type input "11.5"
type textarea "x"
type input "11.50"
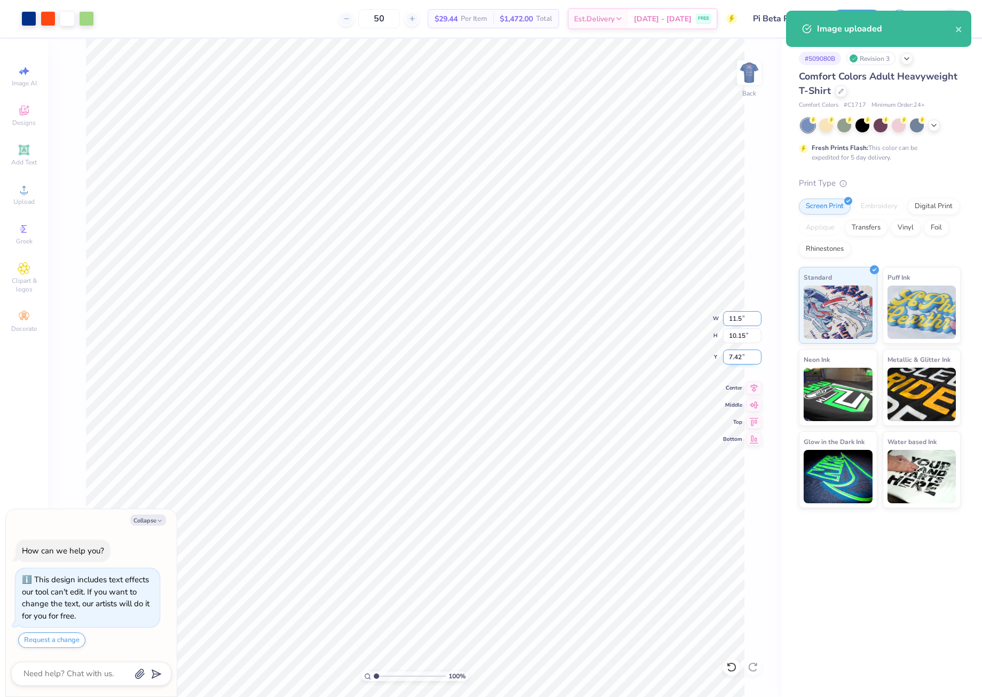
type input "9.60"
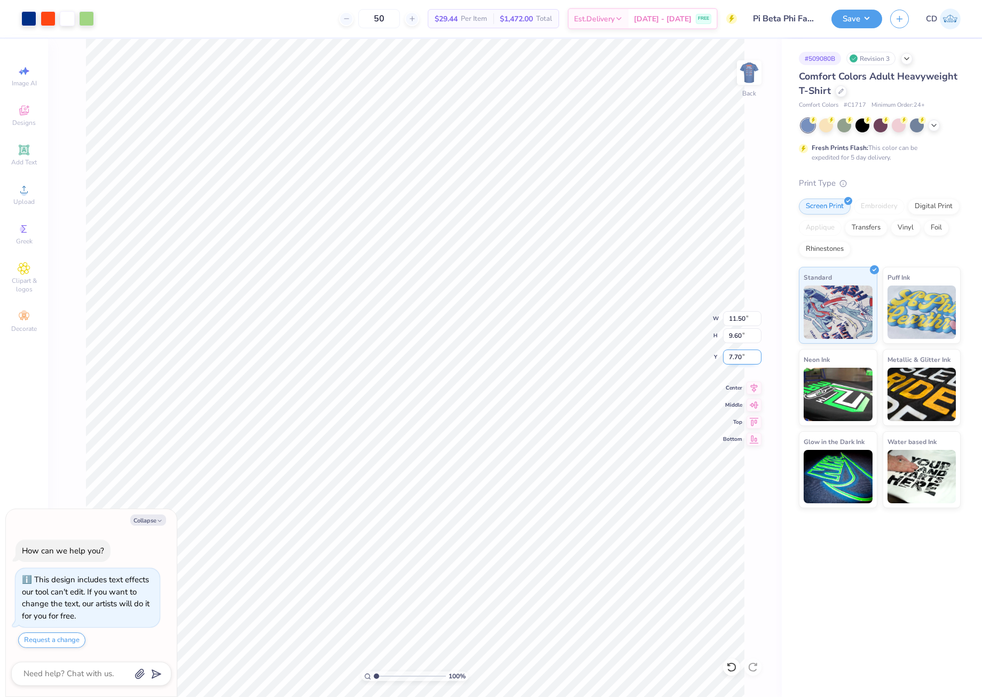
drag, startPoint x: 725, startPoint y: 357, endPoint x: 750, endPoint y: 359, distance: 24.6
click at [750, 359] on input "7.70" at bounding box center [742, 357] width 38 height 15
type input "3"
type textarea "x"
type input "3.00"
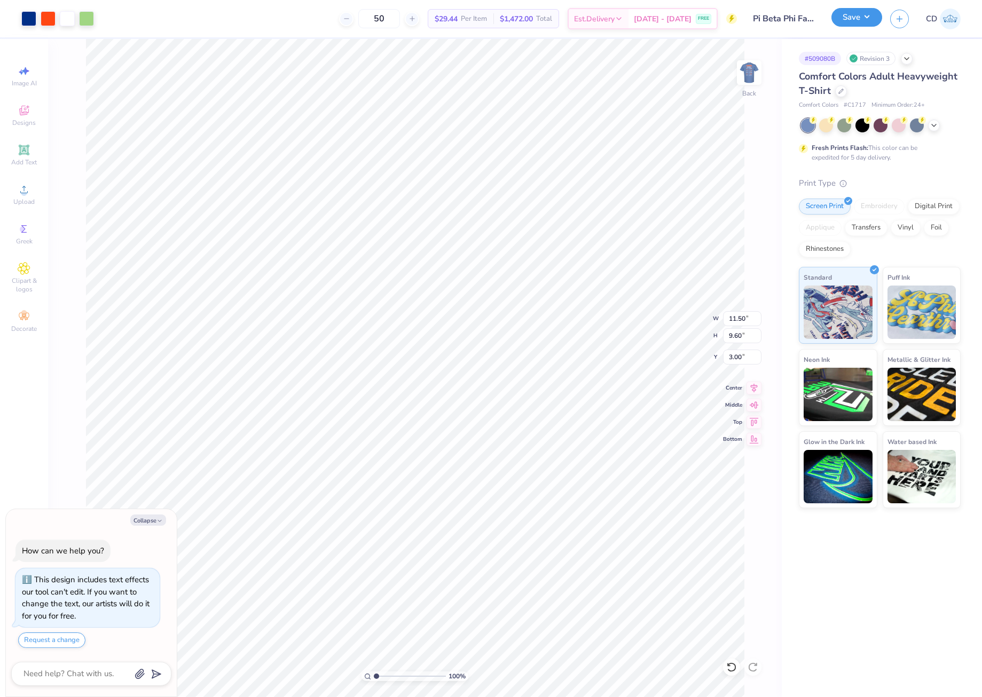
click at [848, 18] on button "Save" at bounding box center [856, 17] width 51 height 19
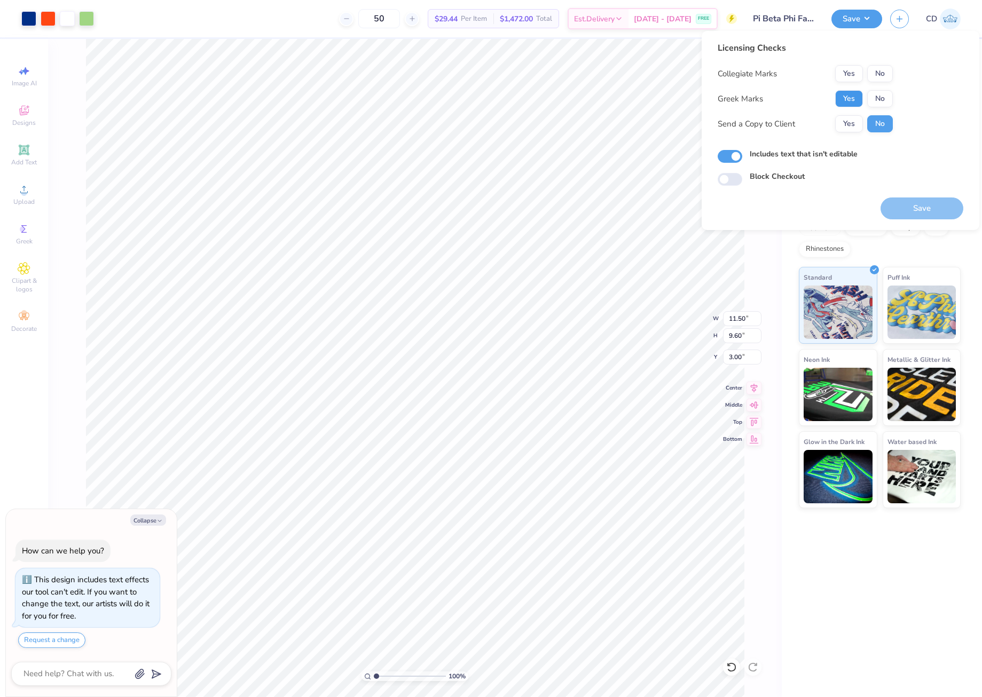
click at [852, 95] on button "Yes" at bounding box center [849, 98] width 28 height 17
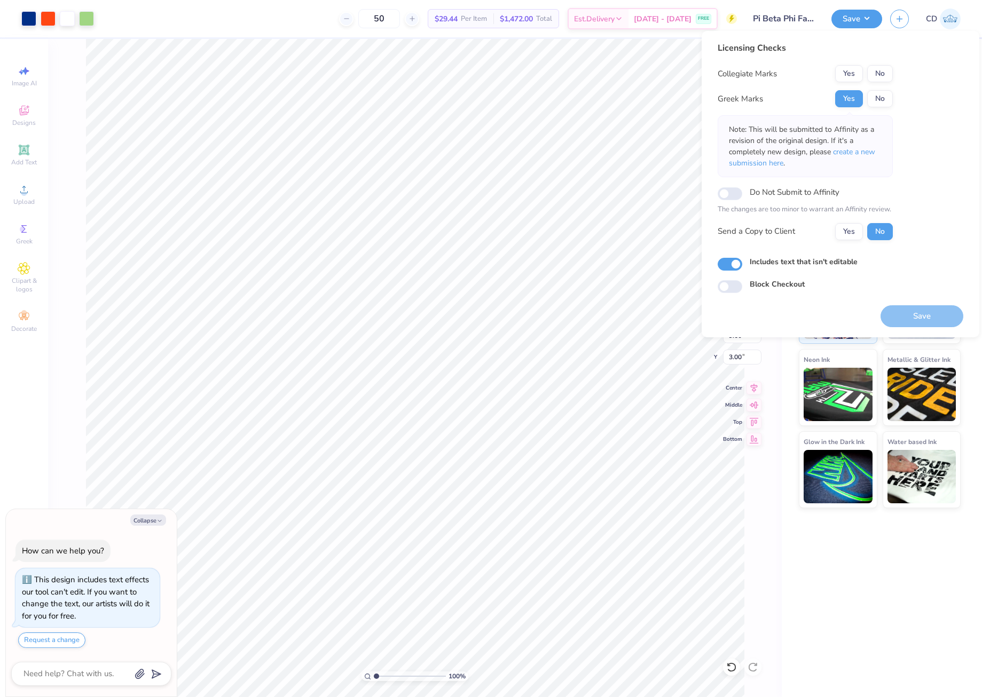
click at [846, 72] on button "Yes" at bounding box center [849, 73] width 28 height 17
click at [920, 318] on button "Save" at bounding box center [921, 316] width 83 height 22
type textarea "x"
